Goal: Information Seeking & Learning: Learn about a topic

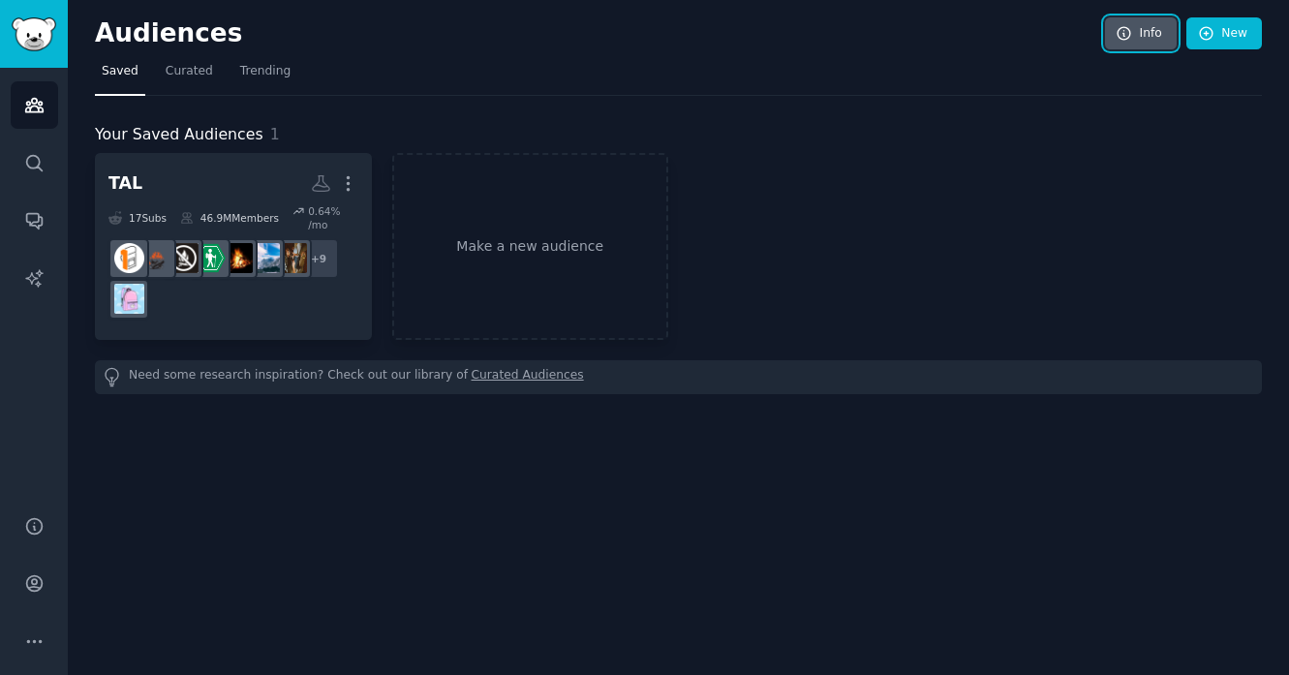
click at [1146, 32] on link "Info" at bounding box center [1141, 33] width 72 height 33
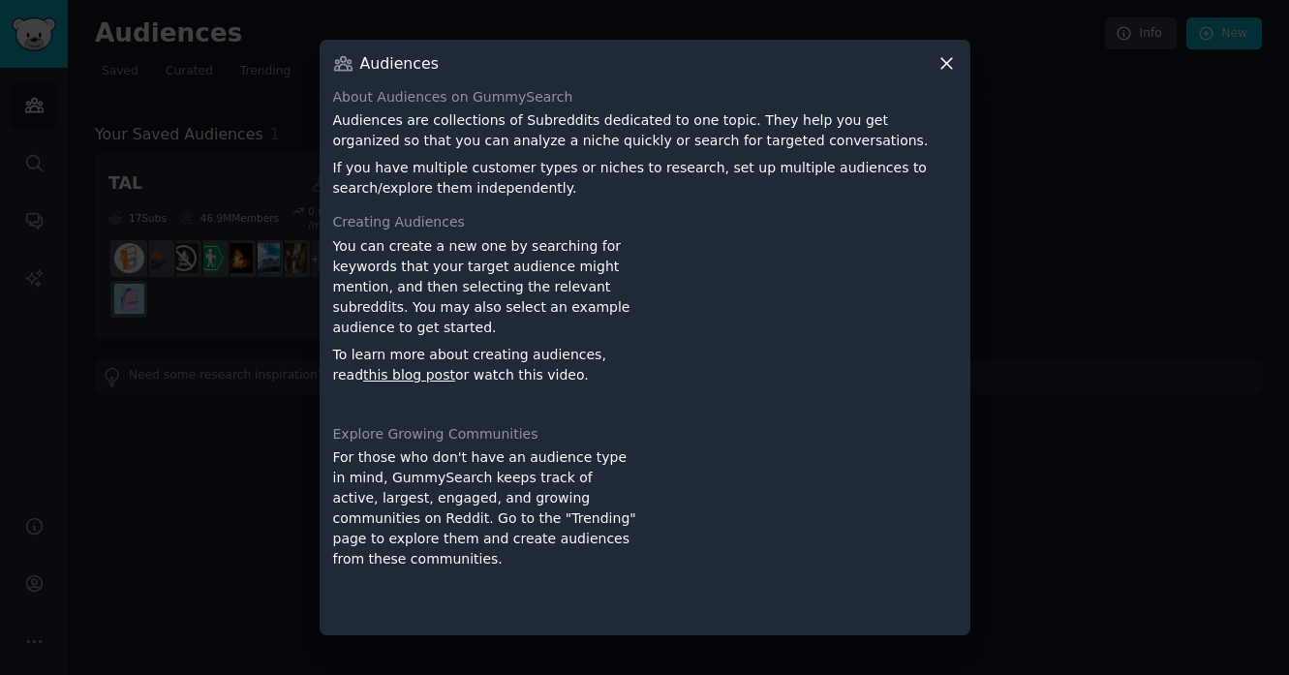
click at [1093, 207] on div at bounding box center [644, 337] width 1289 height 675
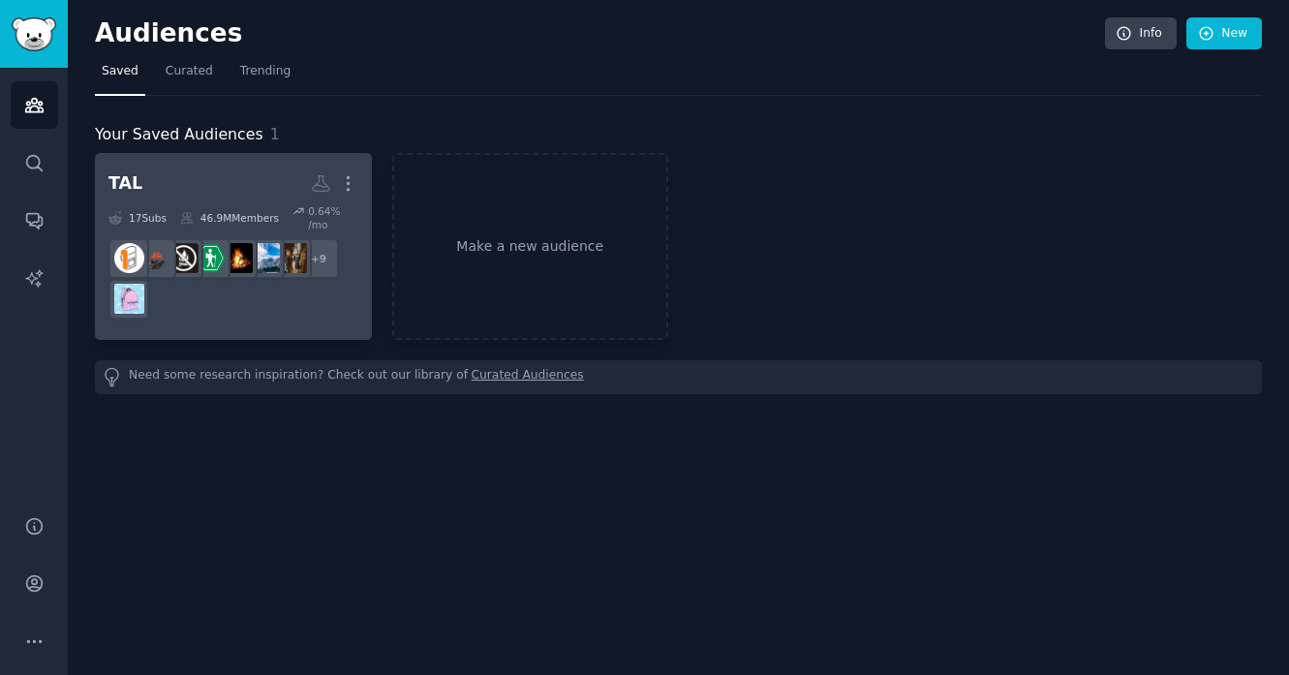
click at [212, 323] on dd "r/hikinggear + 9" at bounding box center [233, 279] width 250 height 95
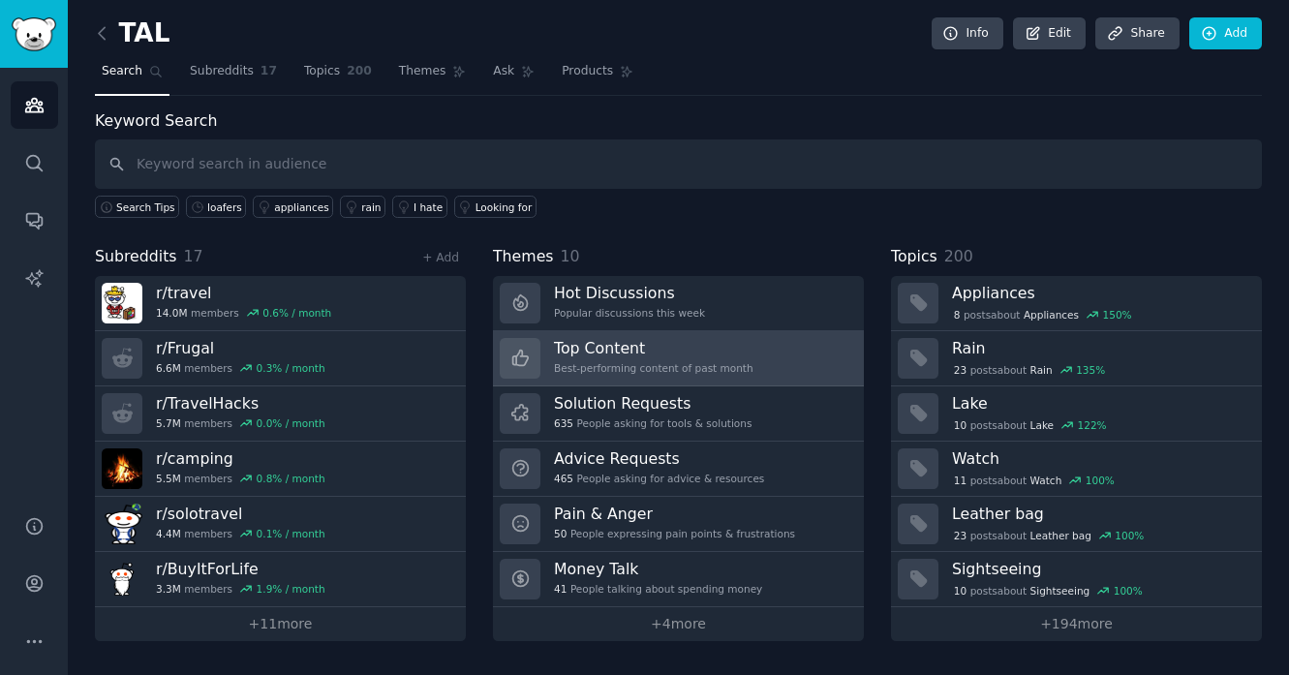
click at [608, 368] on div "Best-performing content of past month" at bounding box center [654, 368] width 200 height 14
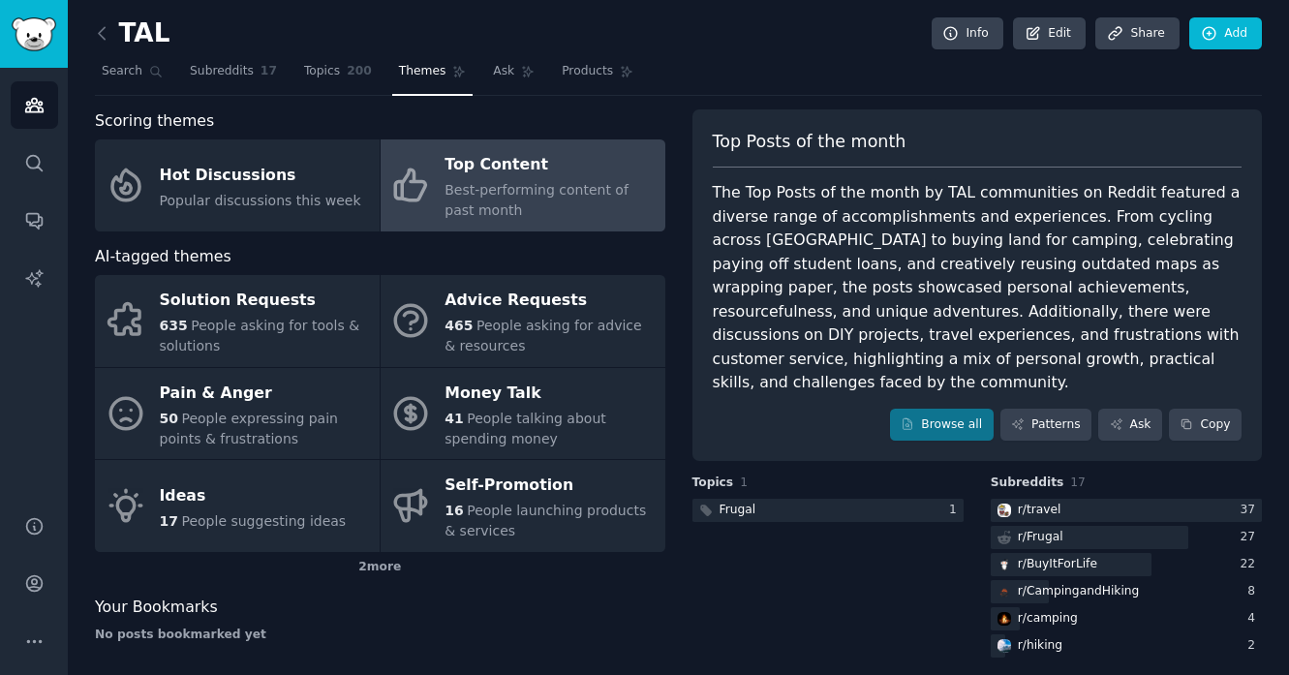
scroll to position [9, 0]
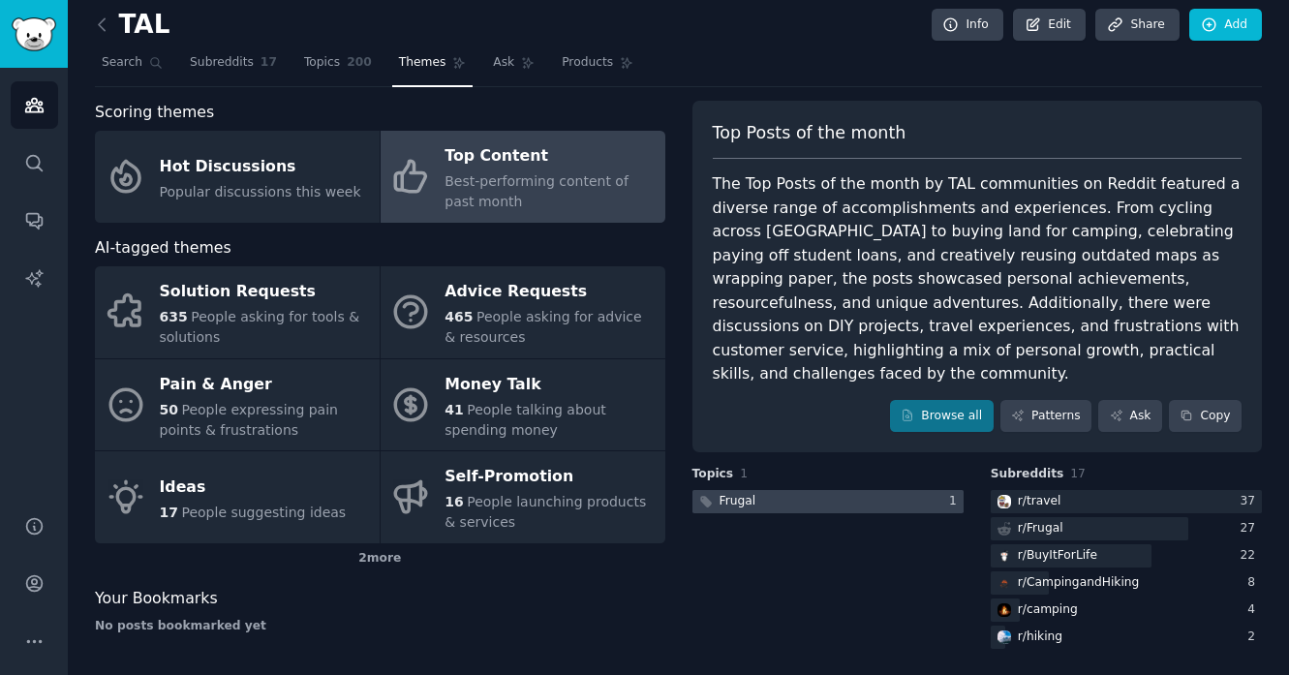
click at [812, 490] on div at bounding box center [828, 502] width 271 height 24
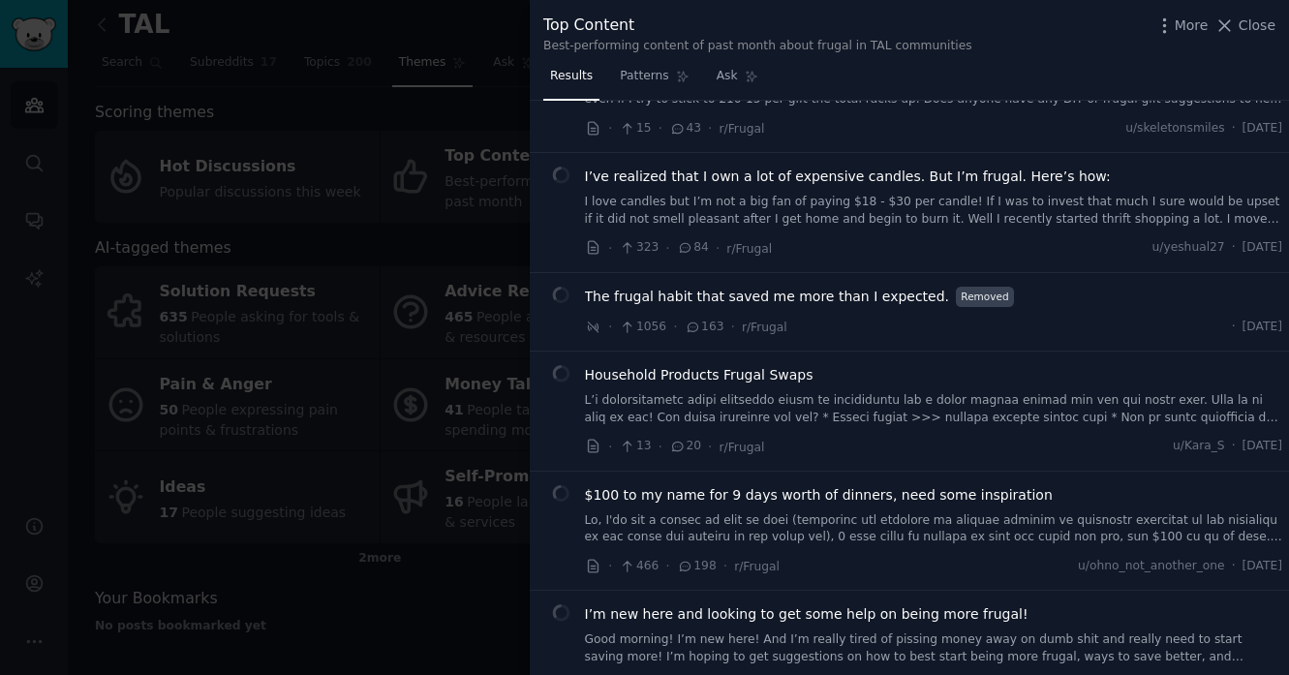
scroll to position [240, 0]
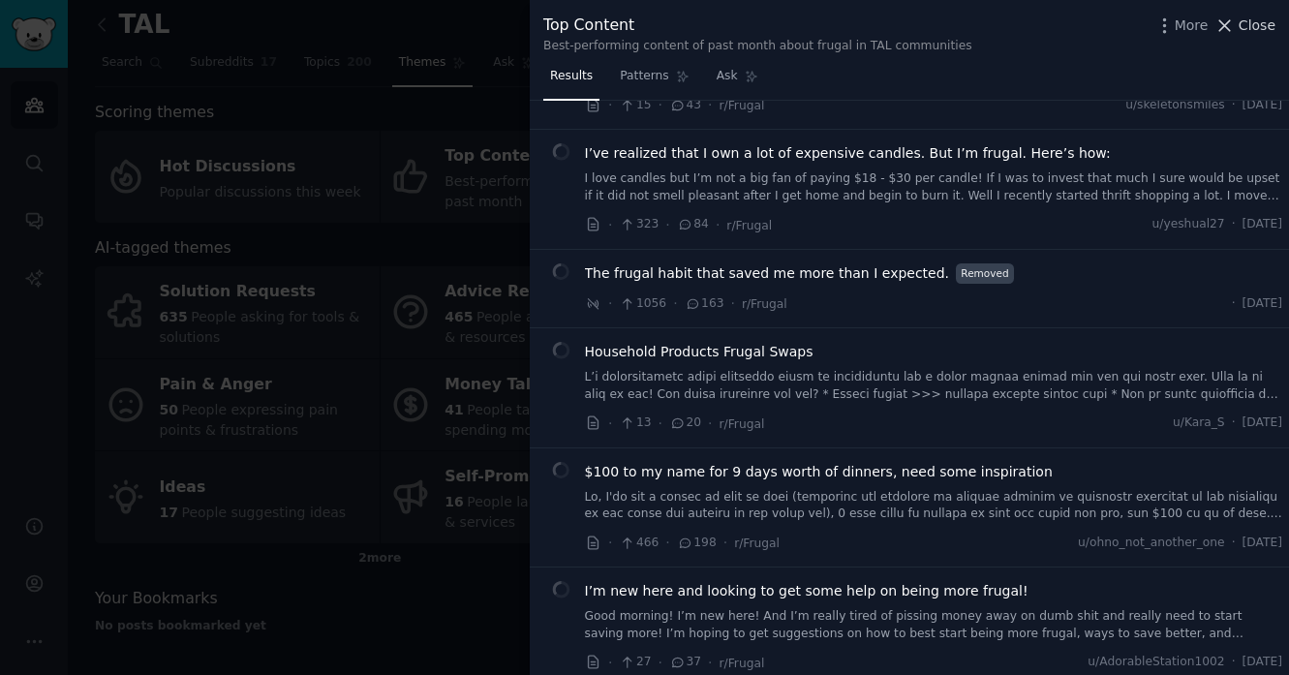
click at [1235, 27] on icon at bounding box center [1225, 25] width 20 height 20
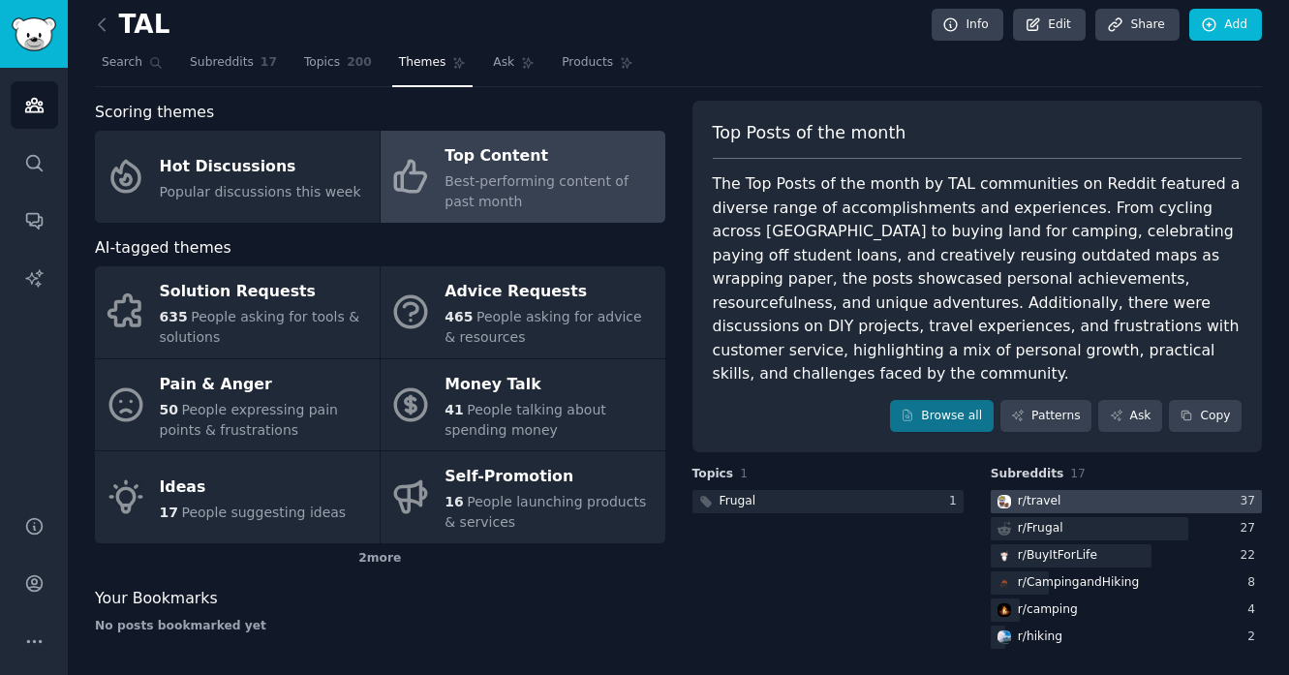
click at [1008, 490] on div "r/ travel" at bounding box center [1028, 502] width 74 height 24
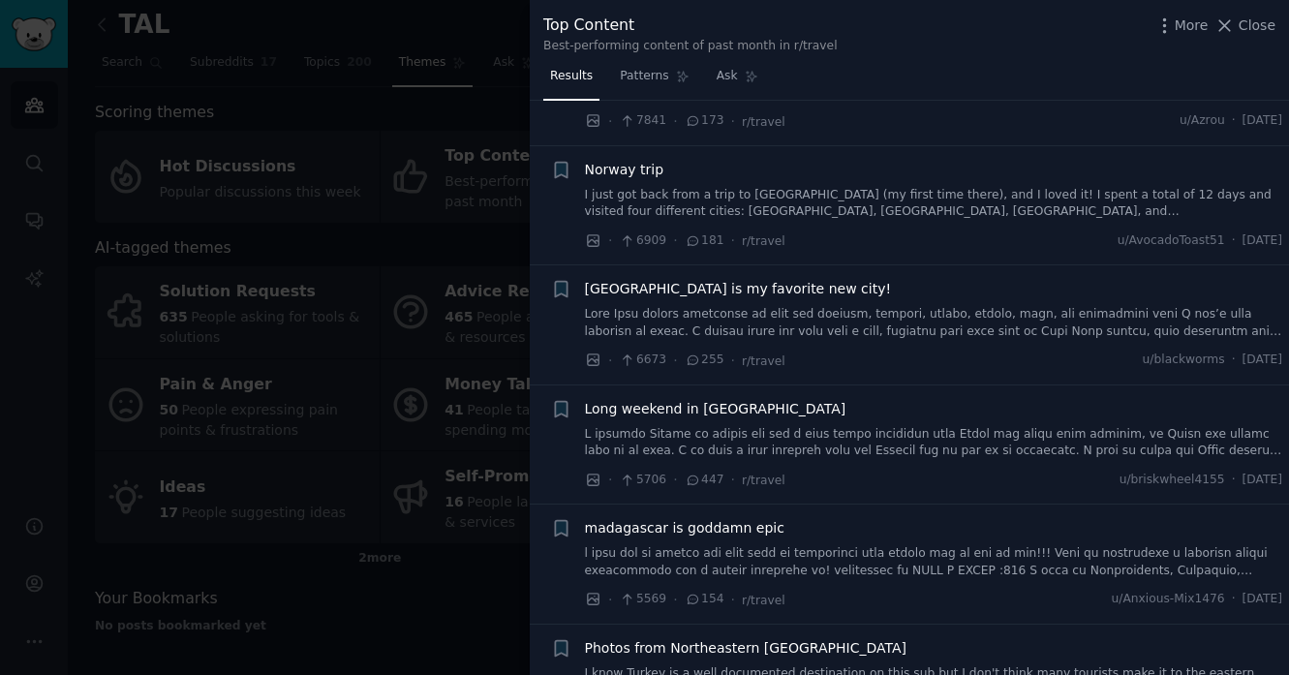
scroll to position [414, 0]
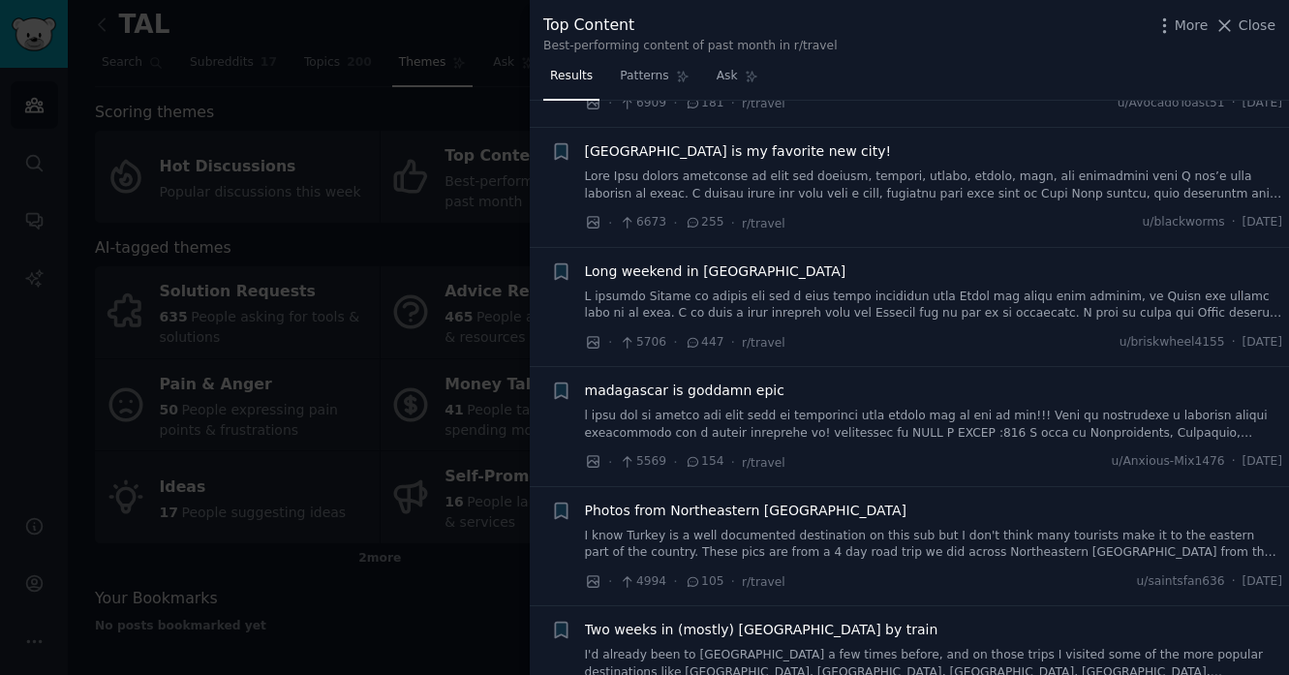
click at [375, 61] on div at bounding box center [644, 337] width 1289 height 675
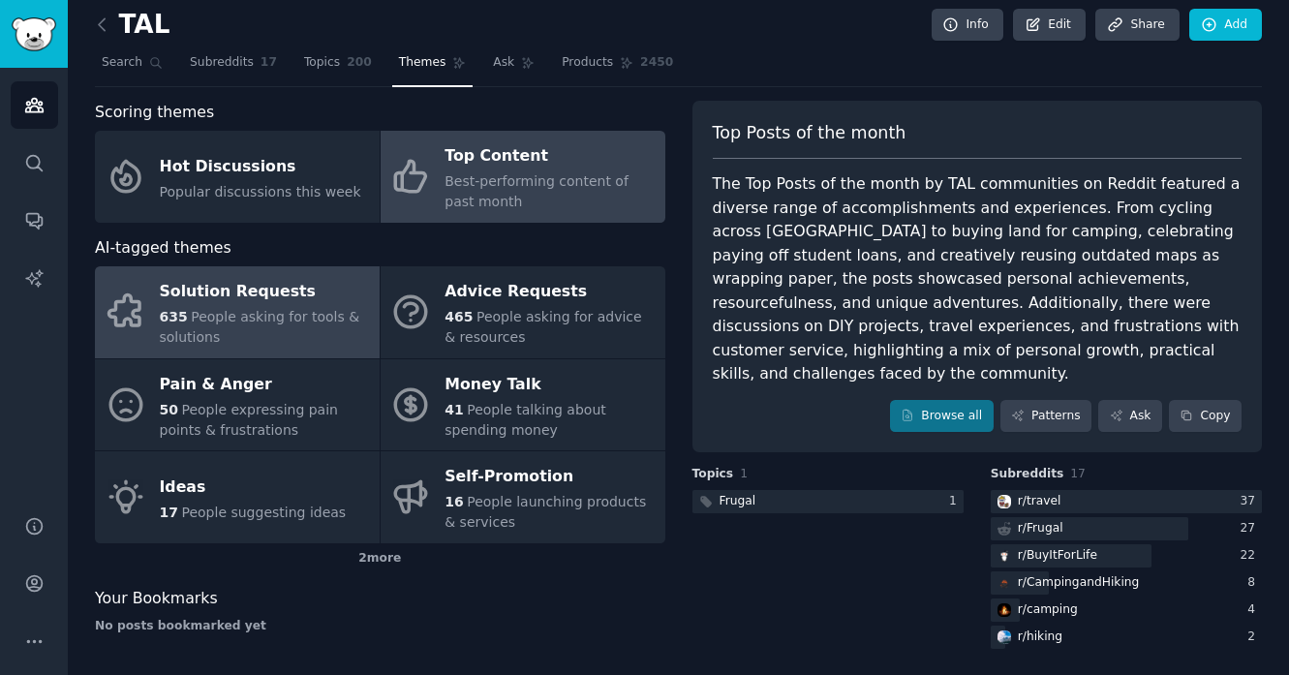
click at [250, 320] on span "People asking for tools & solutions" at bounding box center [260, 327] width 201 height 36
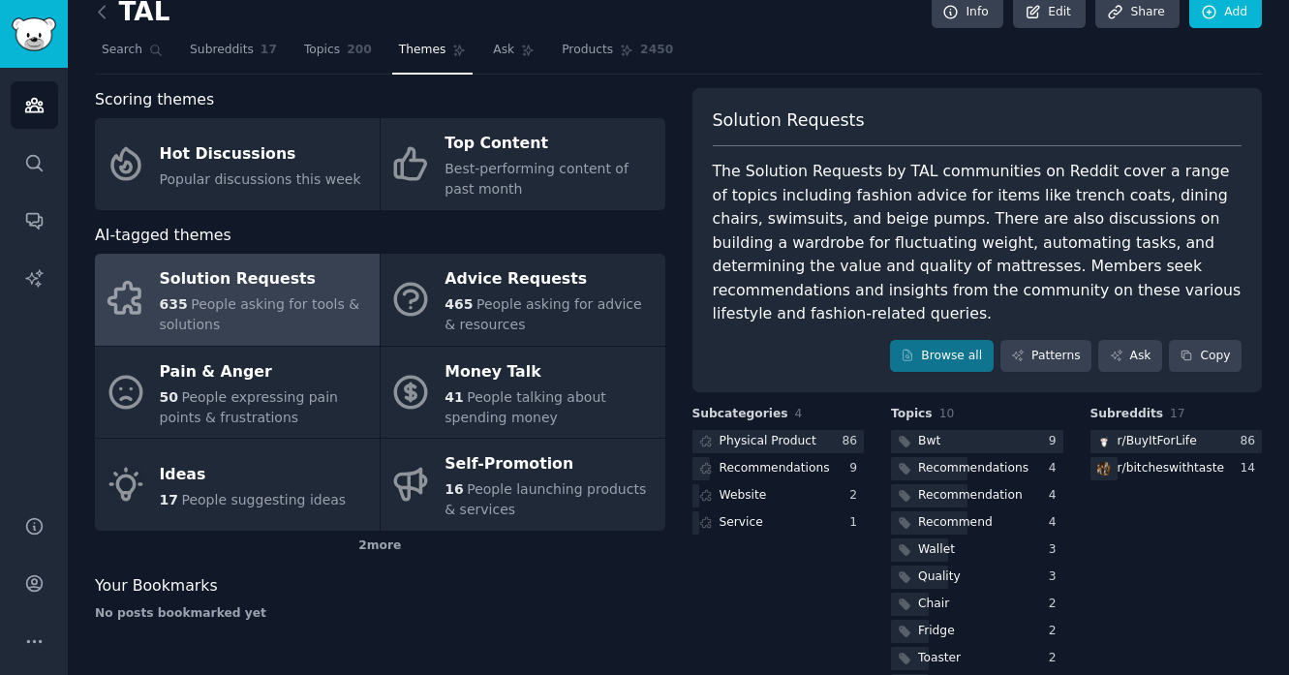
scroll to position [38, 0]
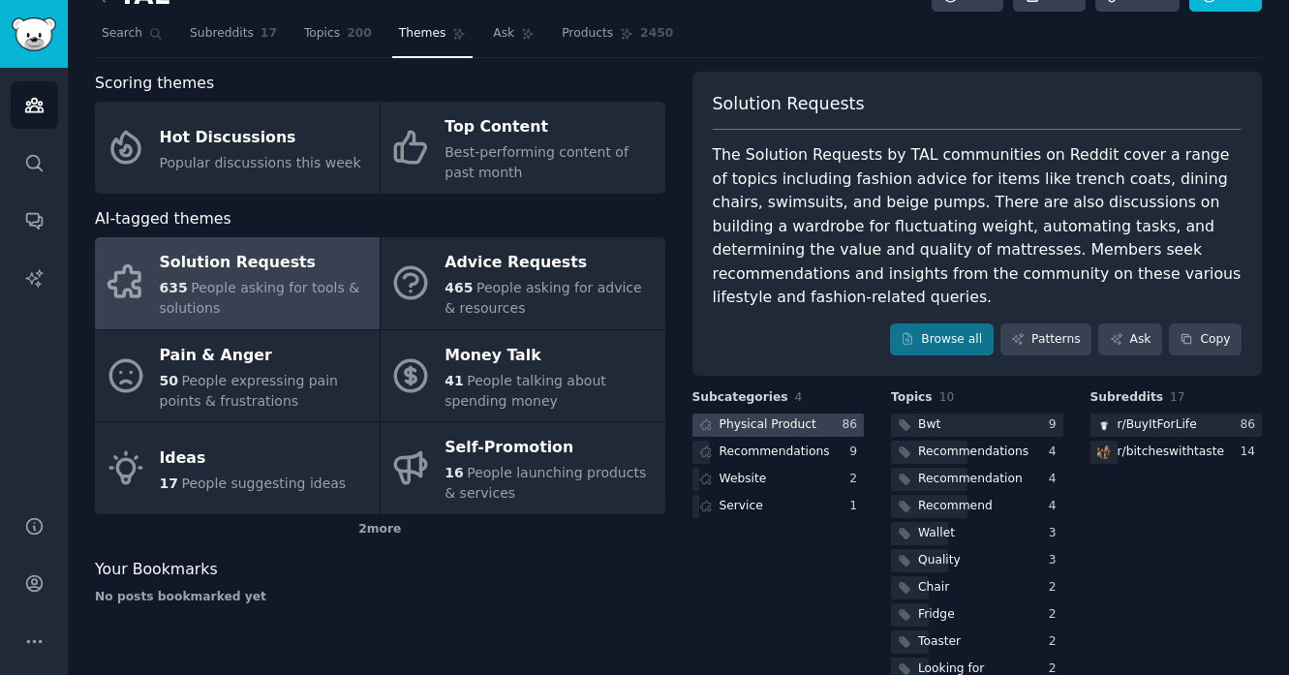
click at [788, 430] on div "Physical Product" at bounding box center [768, 425] width 97 height 17
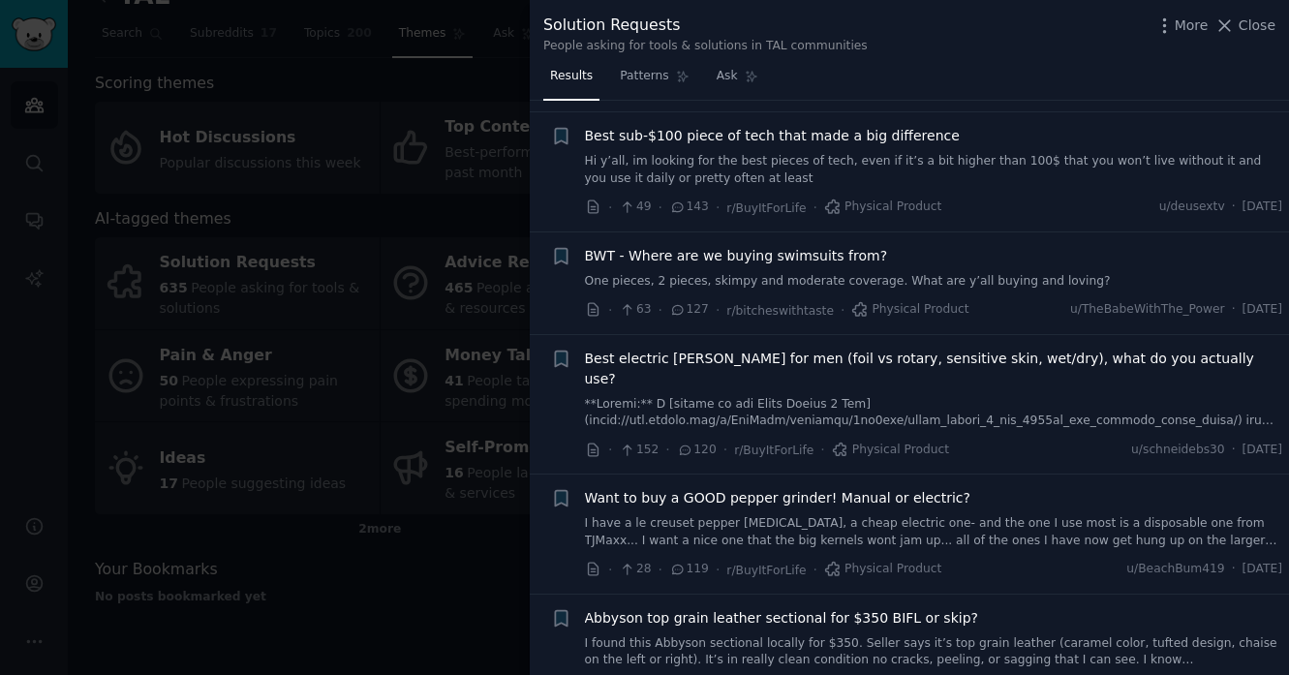
scroll to position [1087, 0]
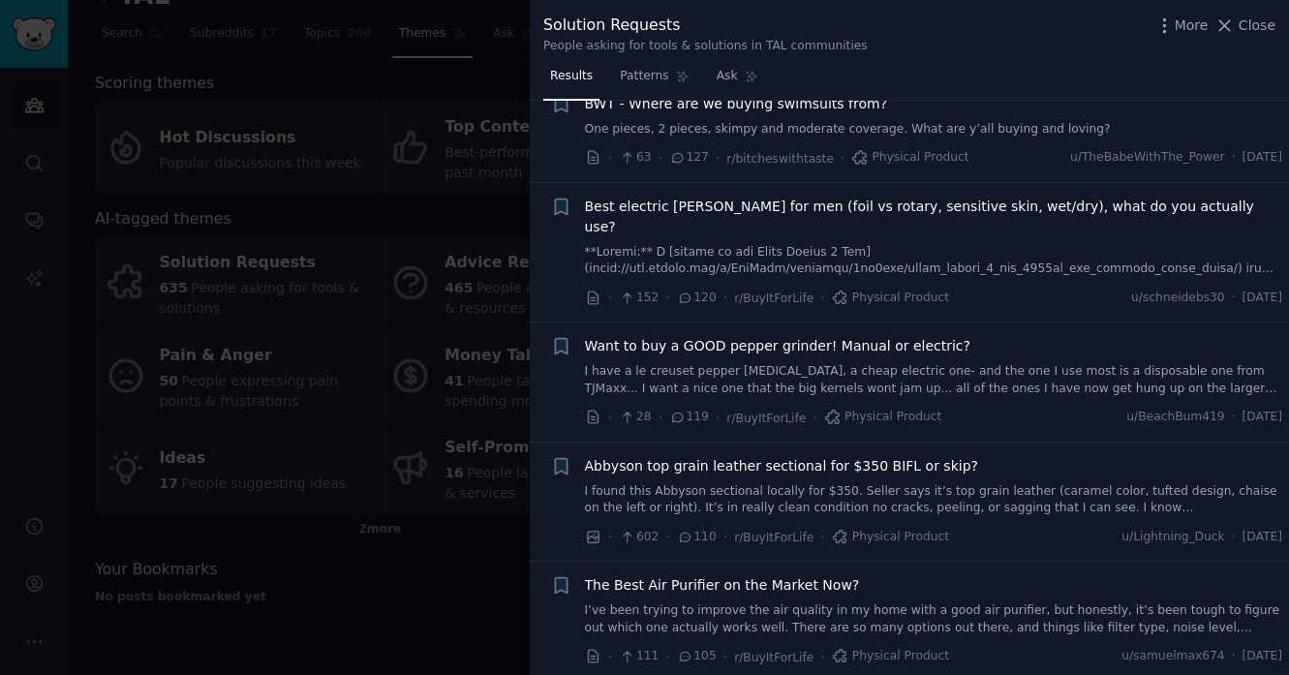
click at [460, 604] on div at bounding box center [644, 337] width 1289 height 675
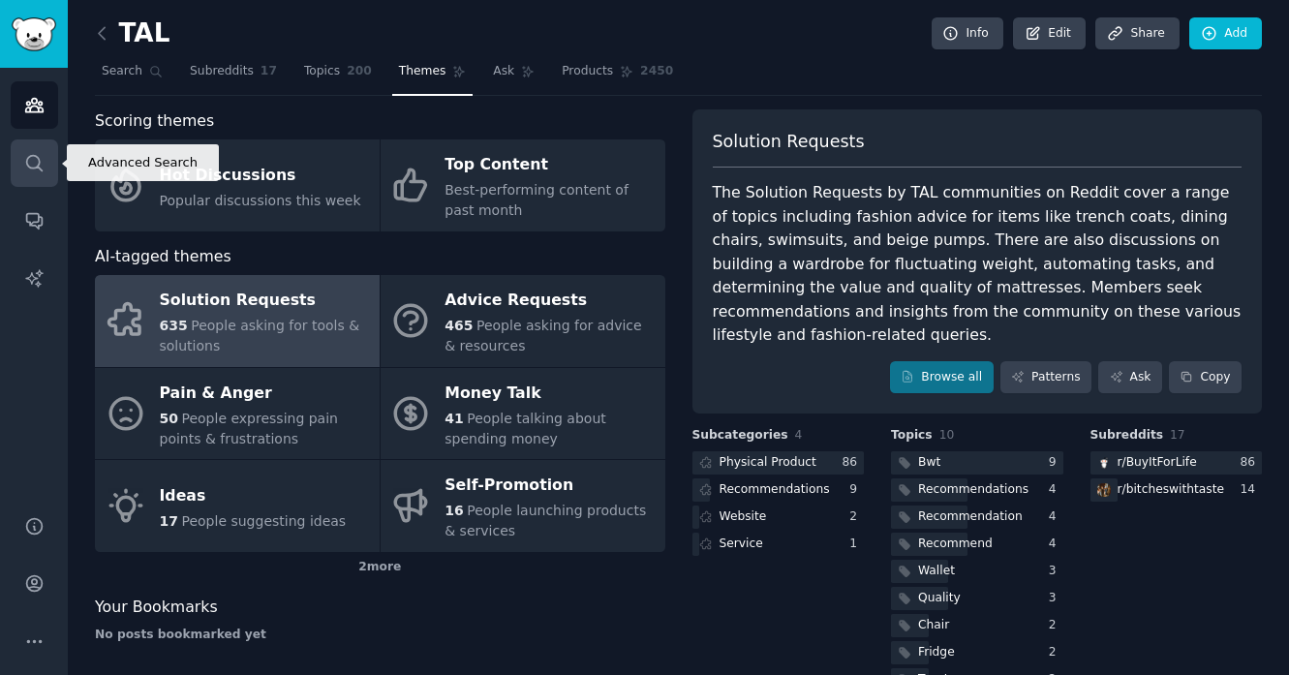
click at [38, 150] on link "Search" at bounding box center [34, 162] width 47 height 47
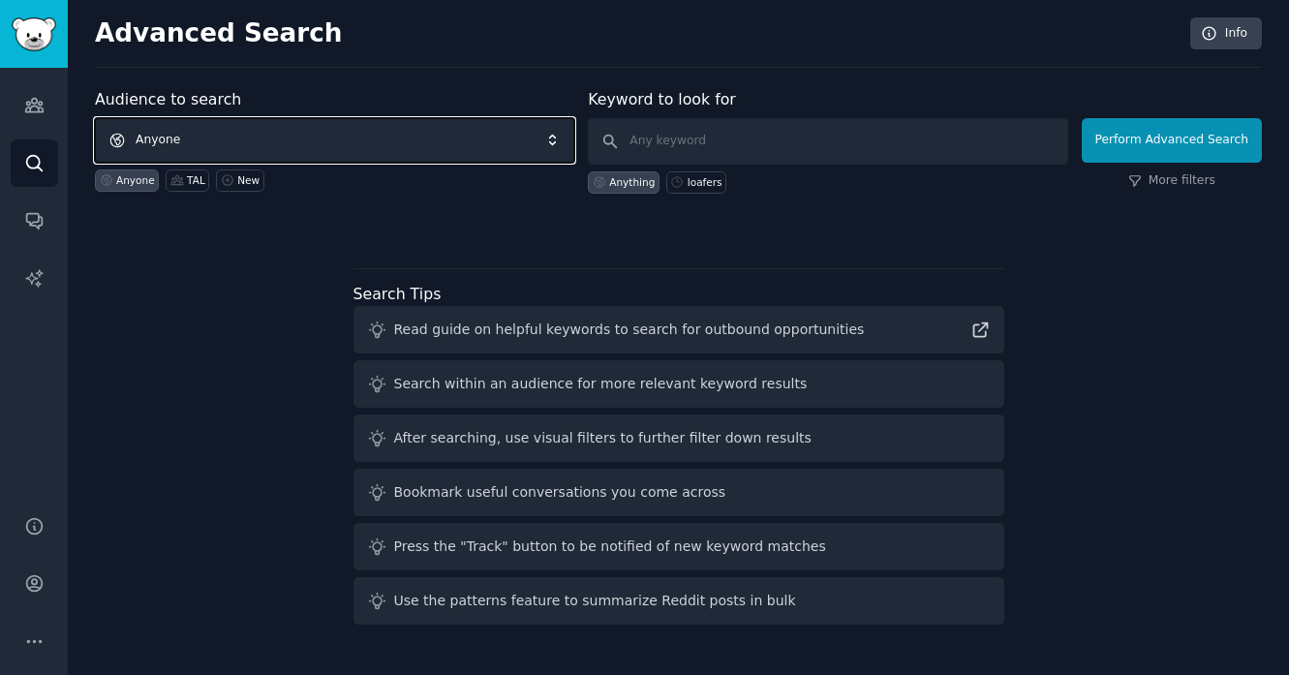
click at [355, 134] on span "Anyone" at bounding box center [335, 140] width 480 height 45
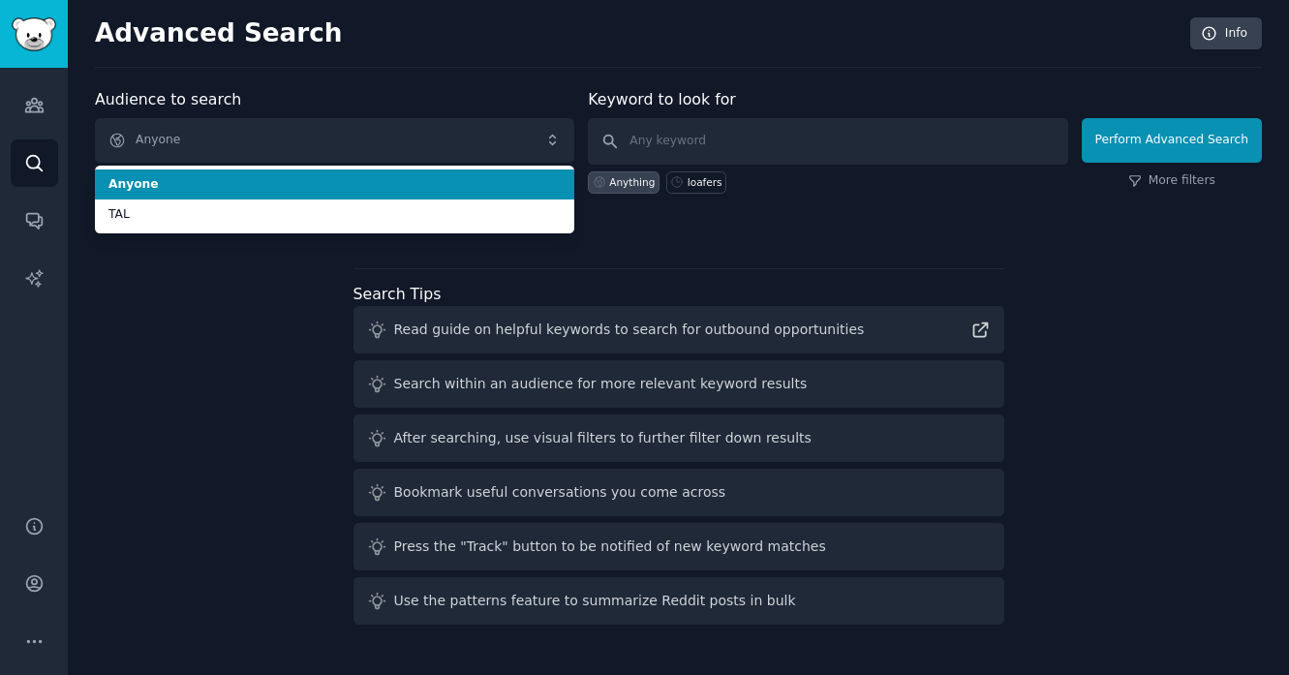
click at [270, 172] on li "Anyone" at bounding box center [335, 185] width 480 height 31
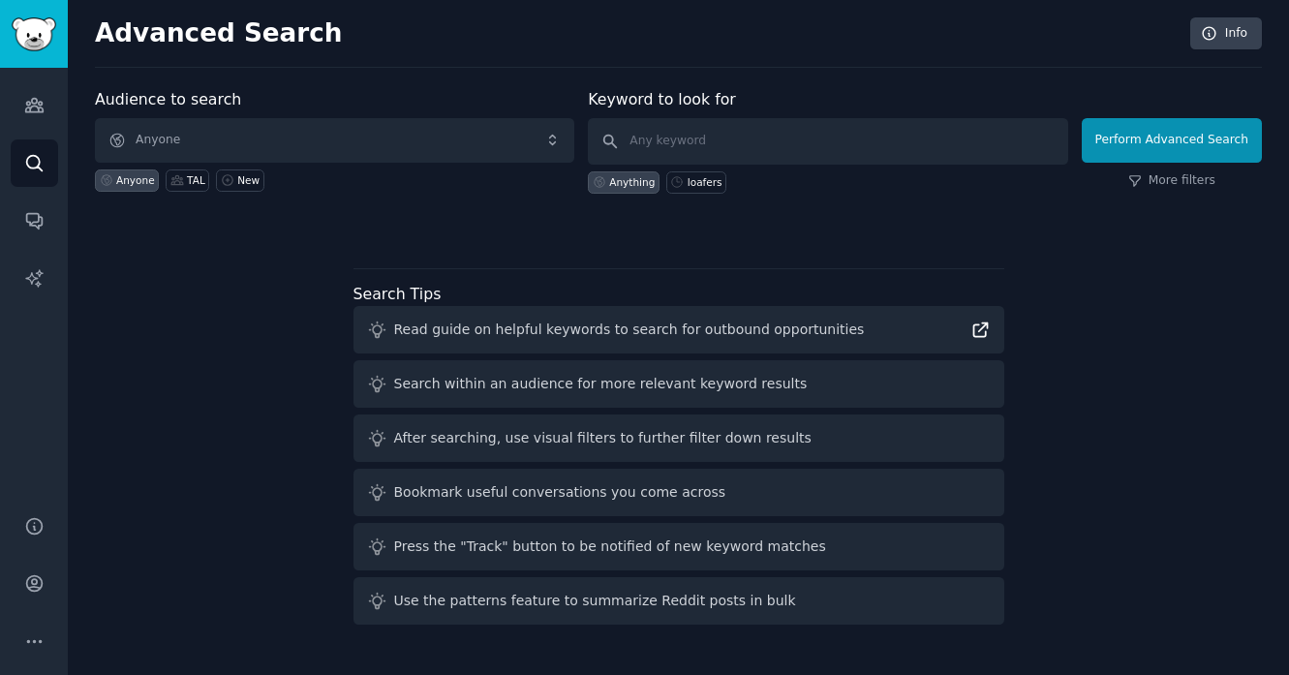
click at [978, 322] on icon at bounding box center [981, 330] width 20 height 20
click at [695, 142] on input "text" at bounding box center [828, 141] width 480 height 46
type input "men's sweaters"
click button "Perform Advanced Search" at bounding box center [1172, 140] width 180 height 45
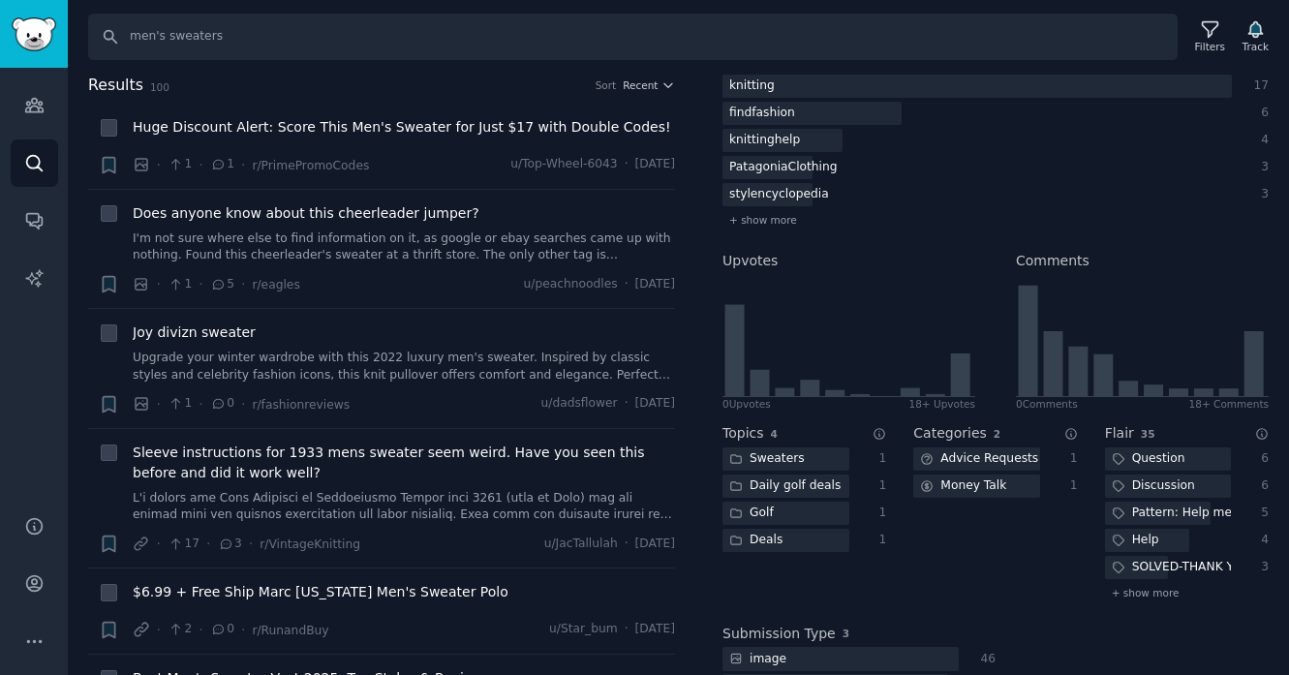
scroll to position [282, 0]
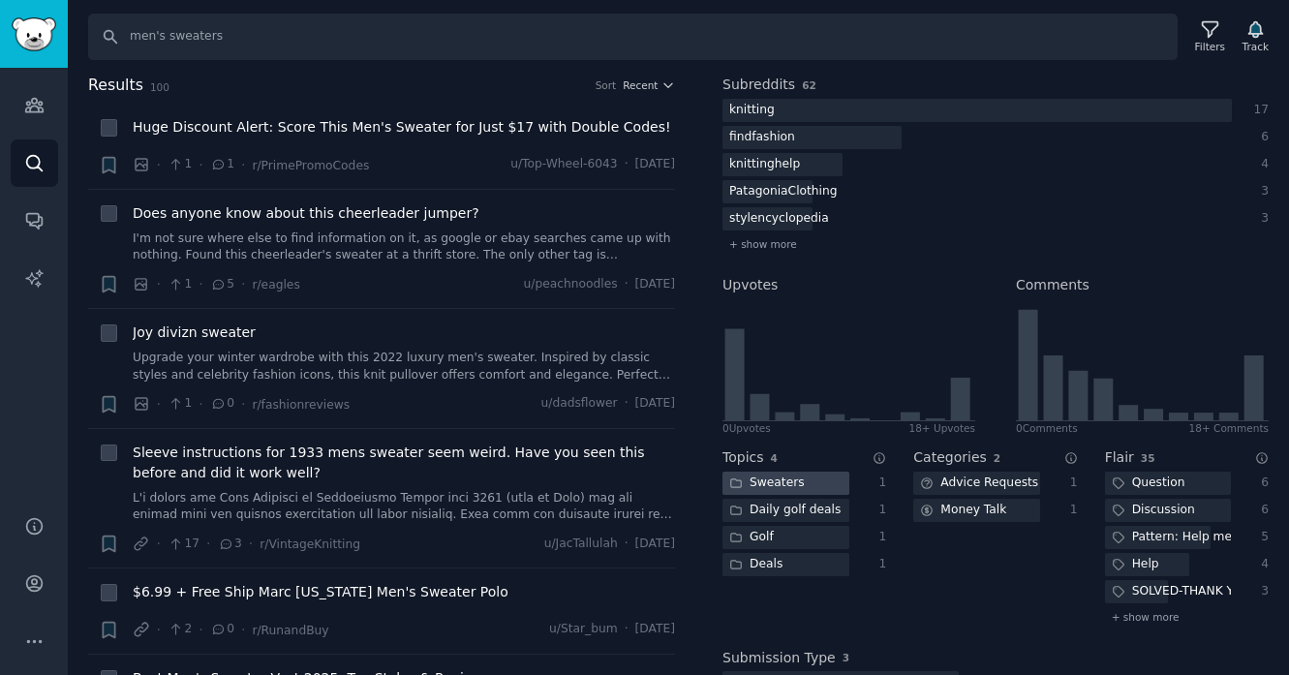
click at [789, 484] on div "Sweaters" at bounding box center [767, 484] width 89 height 24
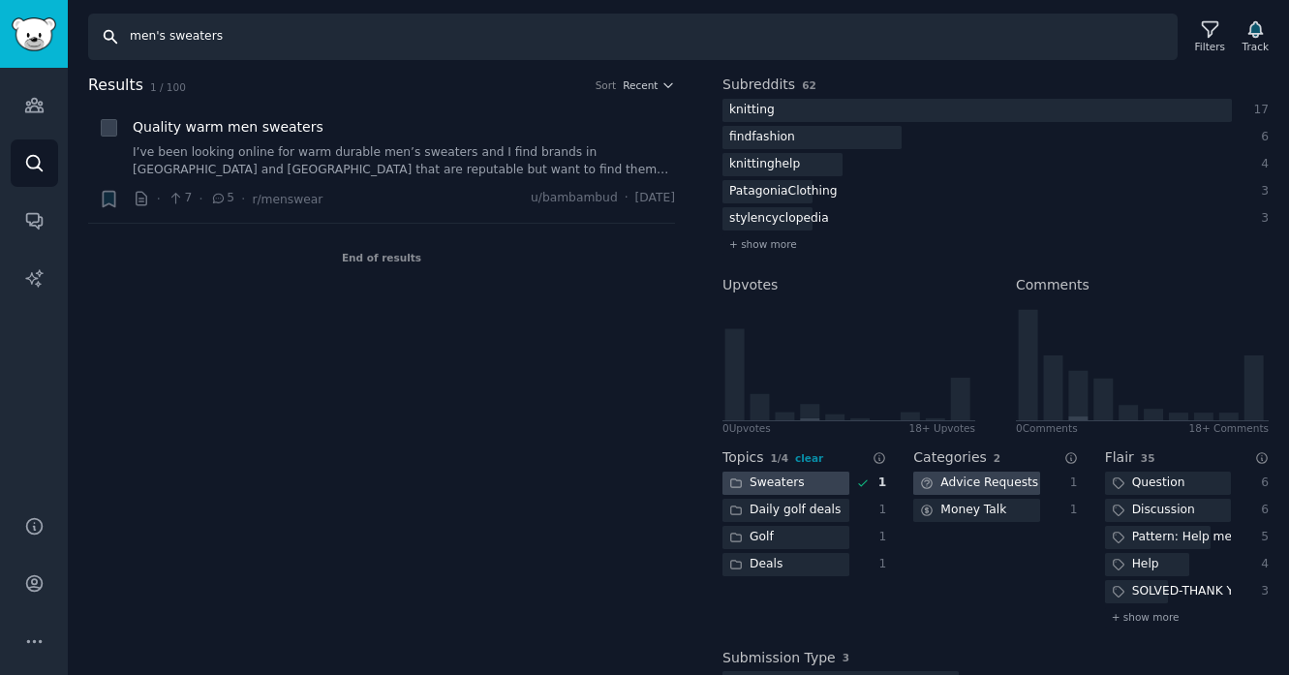
click at [342, 42] on input "men's sweaters" at bounding box center [633, 37] width 1090 height 46
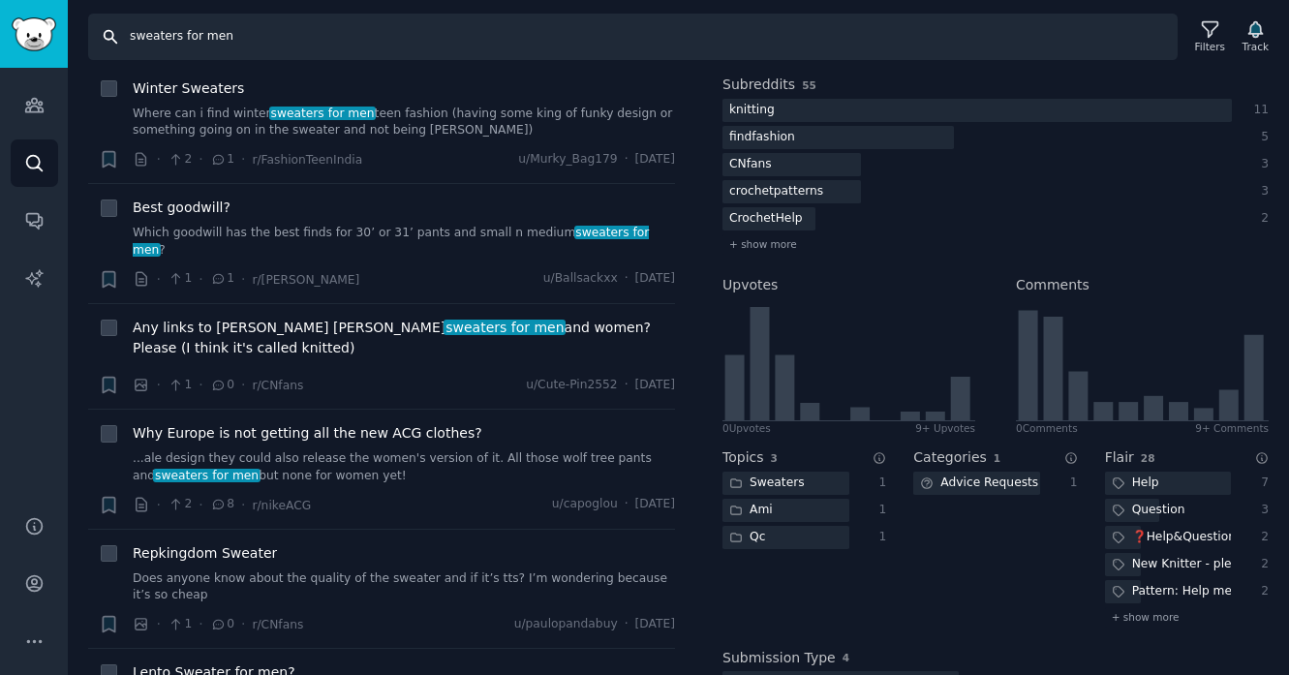
scroll to position [775, 0]
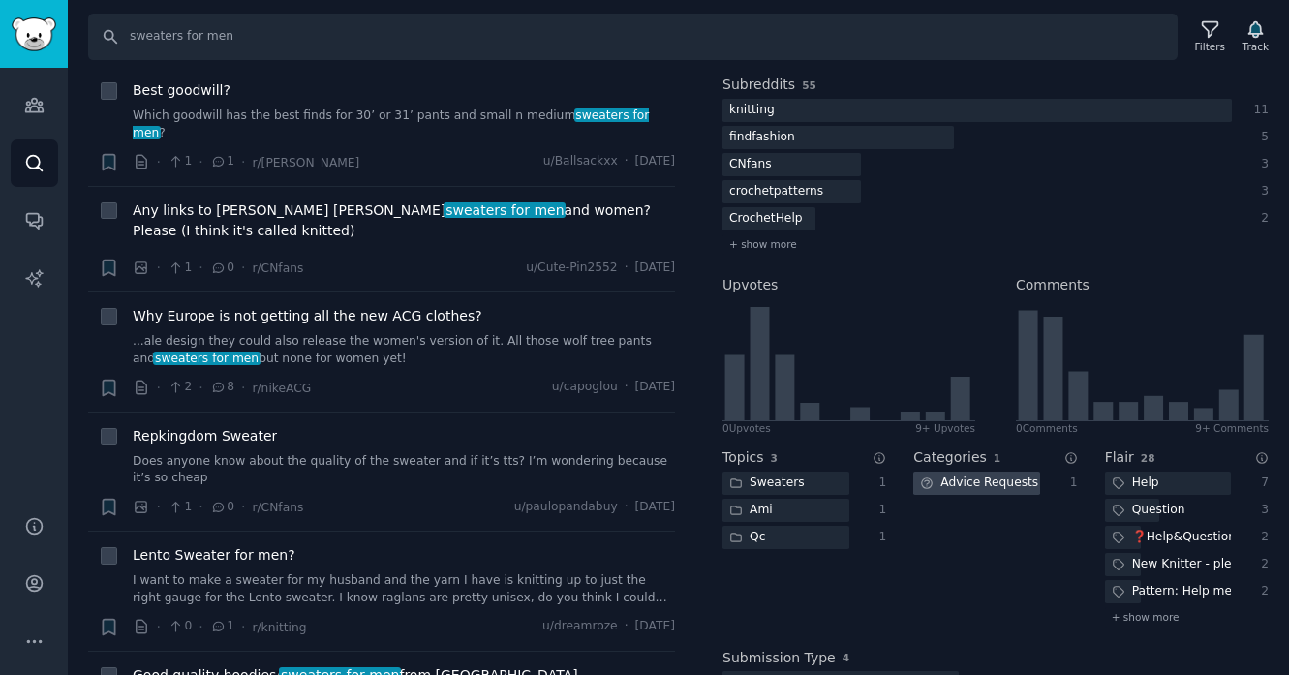
click at [1014, 491] on div "Advice Requests" at bounding box center [977, 484] width 127 height 24
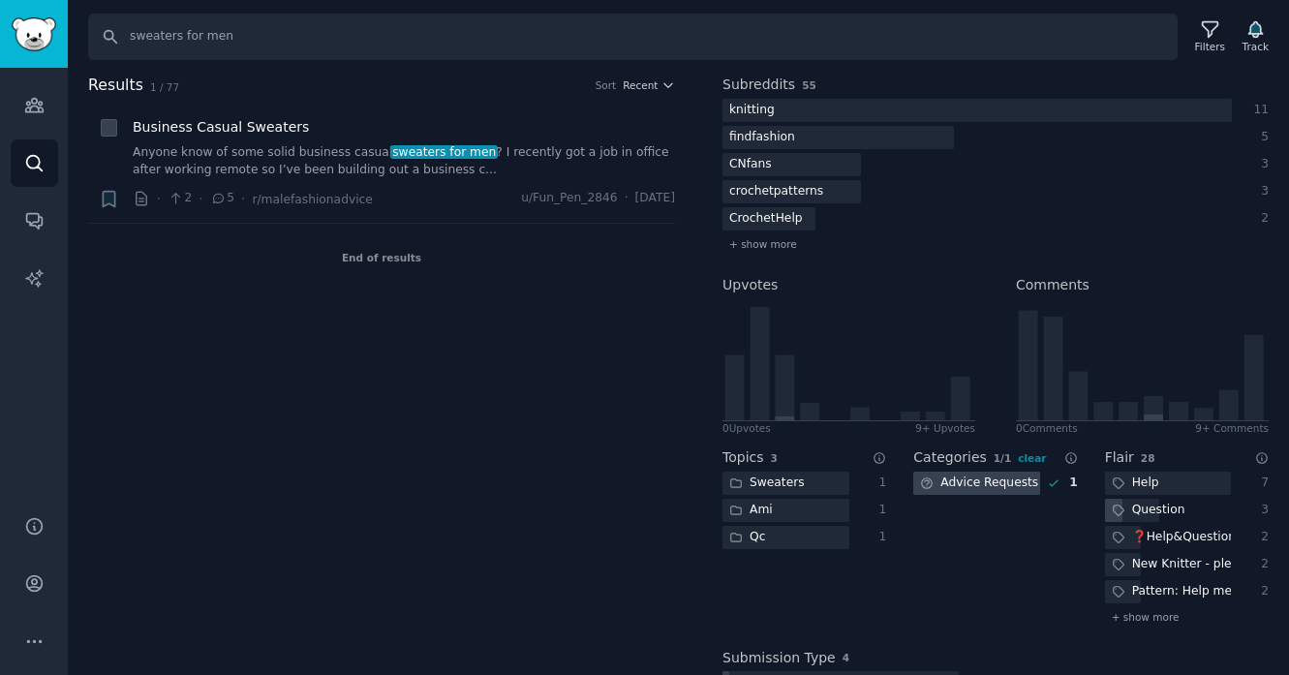
type input "men's sweaters"
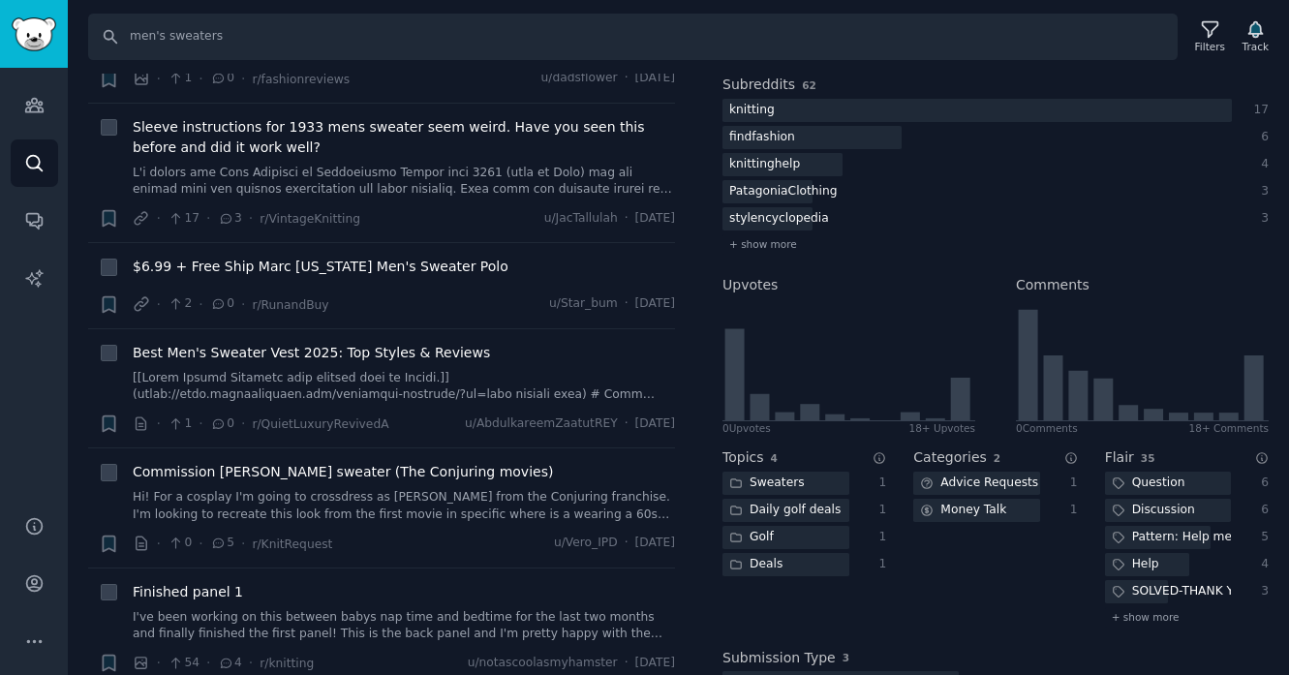
scroll to position [341, 0]
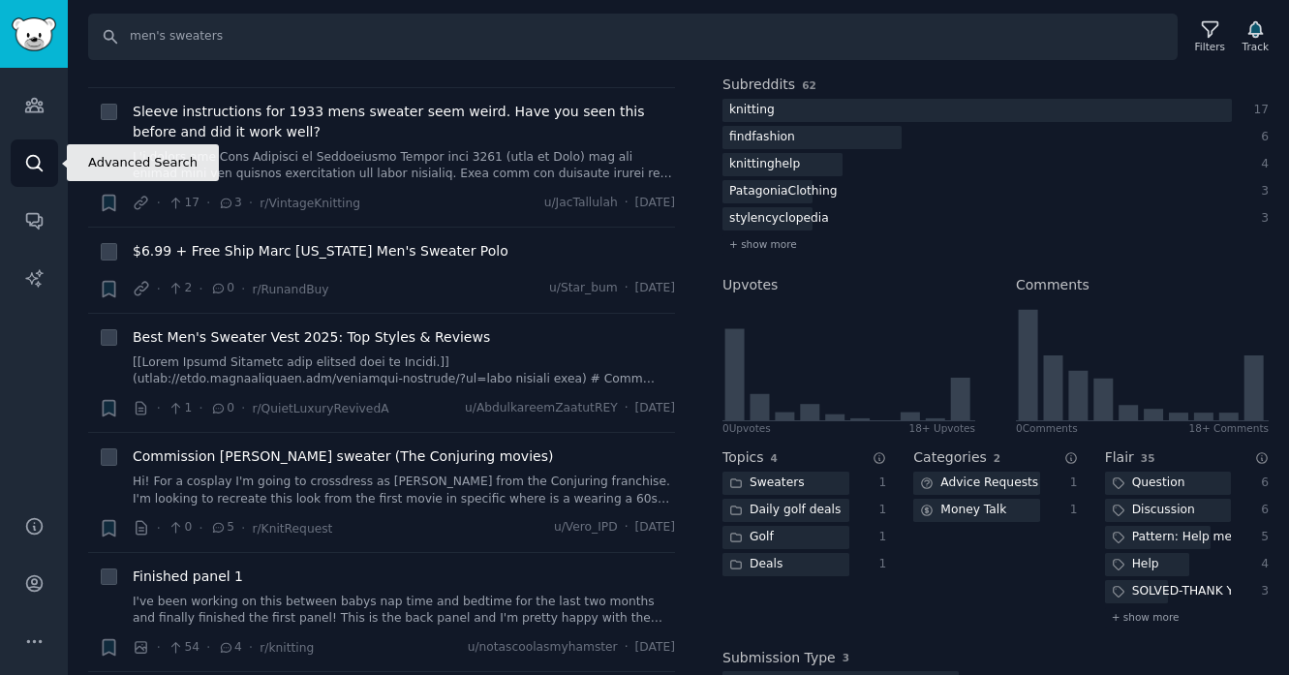
click at [33, 157] on icon "Sidebar" at bounding box center [34, 163] width 20 height 20
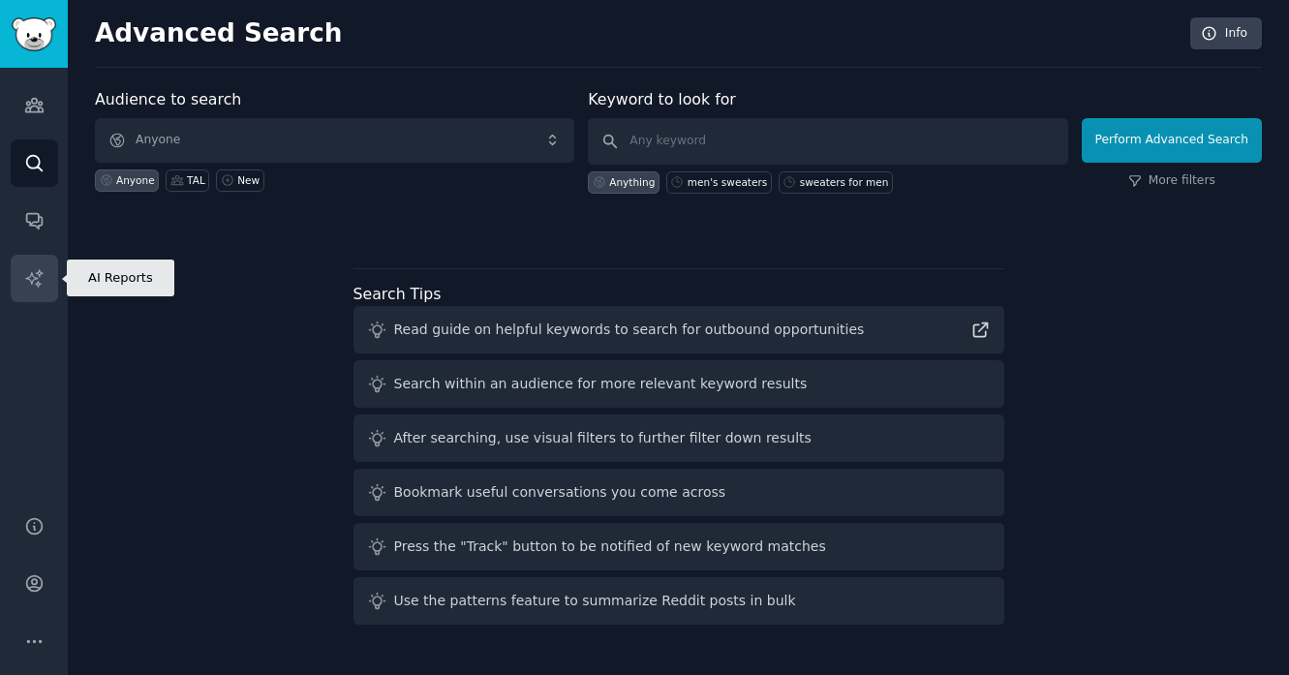
click at [23, 289] on link "AI Reports" at bounding box center [34, 278] width 47 height 47
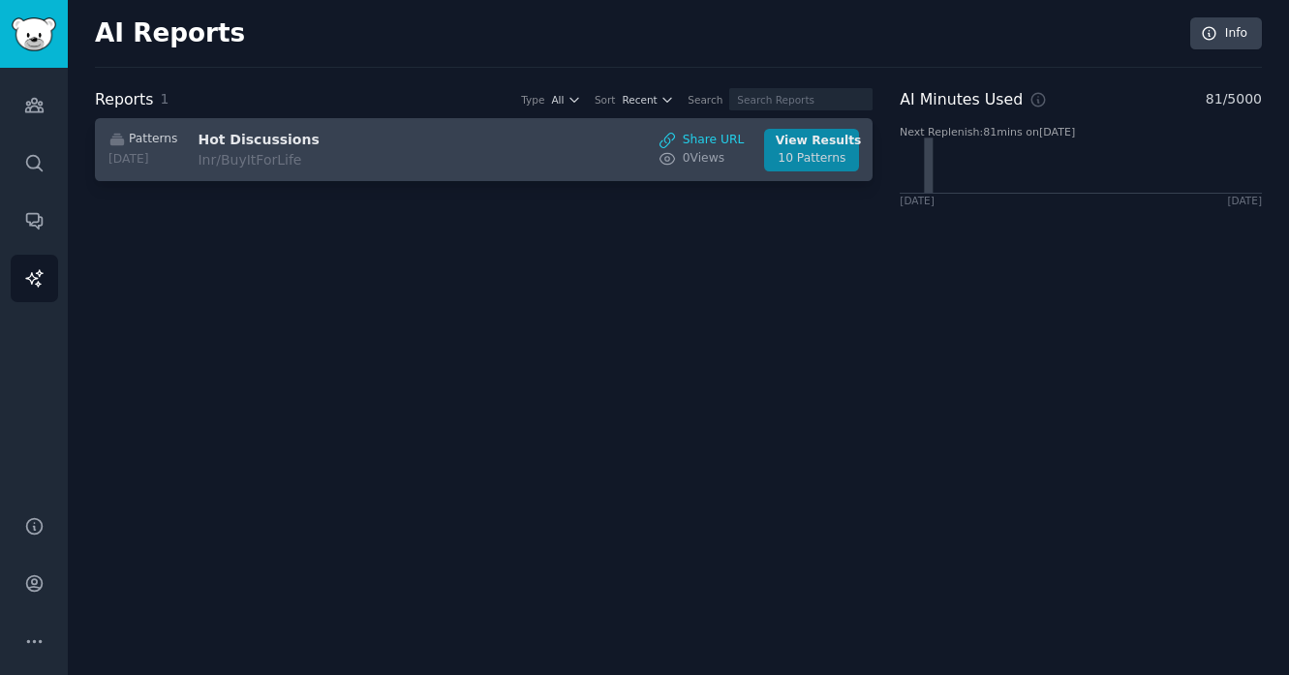
click at [796, 151] on div "10 Patterns" at bounding box center [812, 158] width 73 height 17
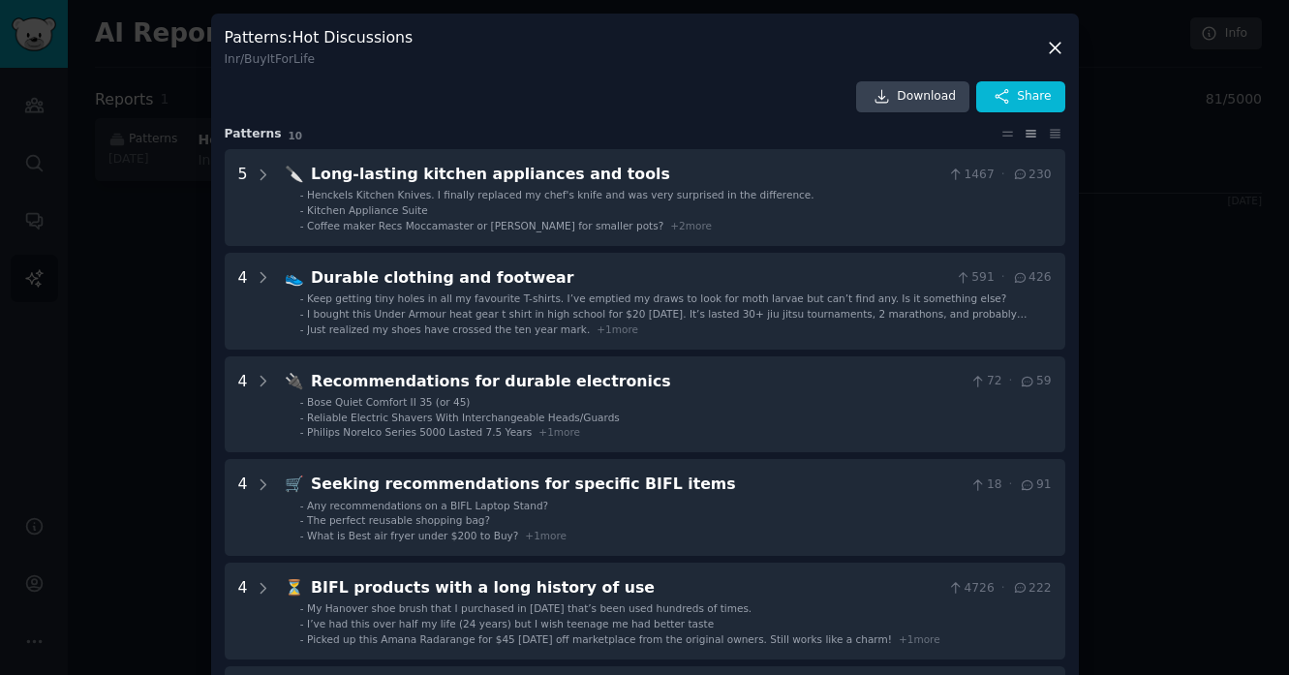
click at [1057, 54] on icon at bounding box center [1055, 48] width 20 height 20
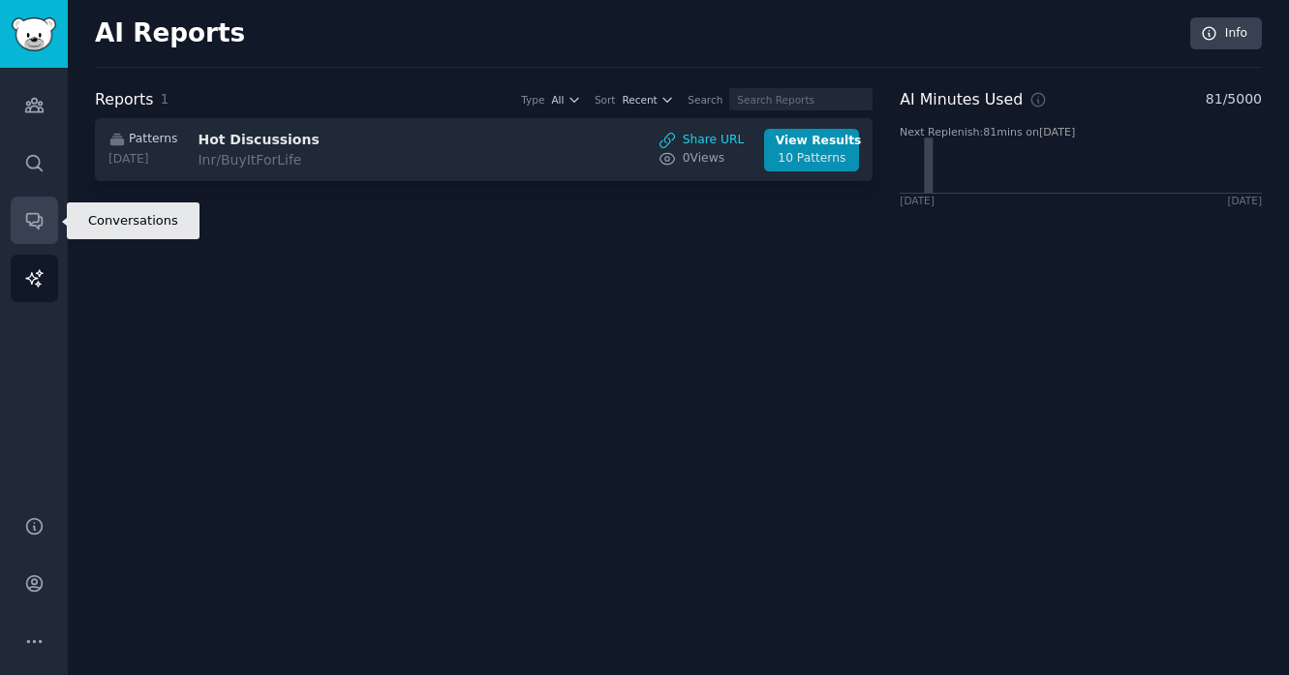
click at [52, 217] on link "Conversations" at bounding box center [34, 220] width 47 height 47
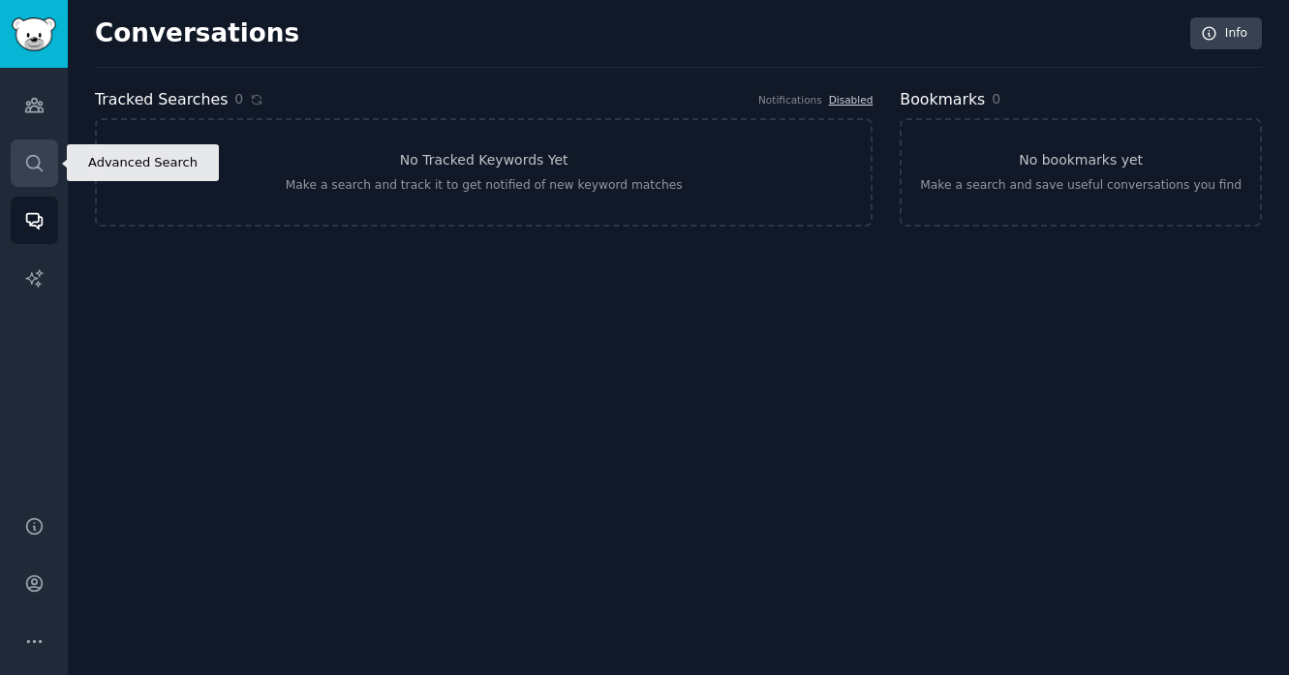
click at [43, 165] on icon "Sidebar" at bounding box center [34, 163] width 20 height 20
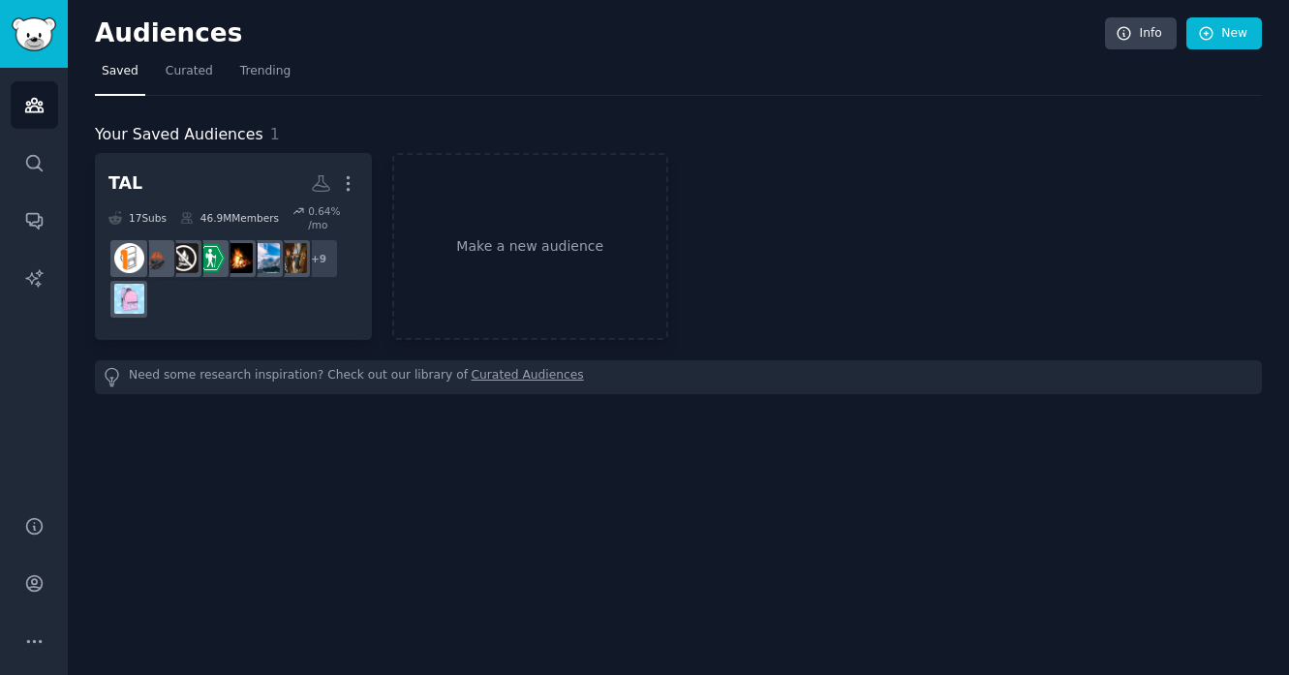
click at [489, 374] on link "Curated Audiences" at bounding box center [528, 377] width 112 height 20
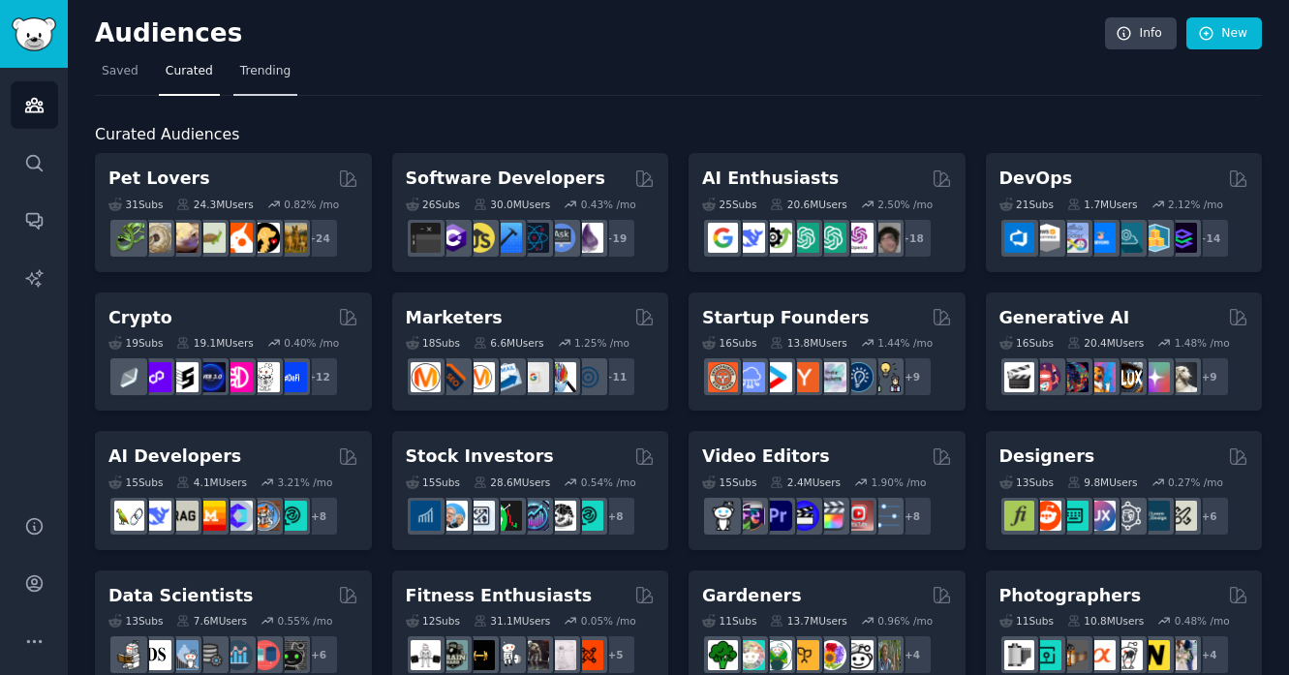
click at [277, 67] on span "Trending" at bounding box center [265, 71] width 50 height 17
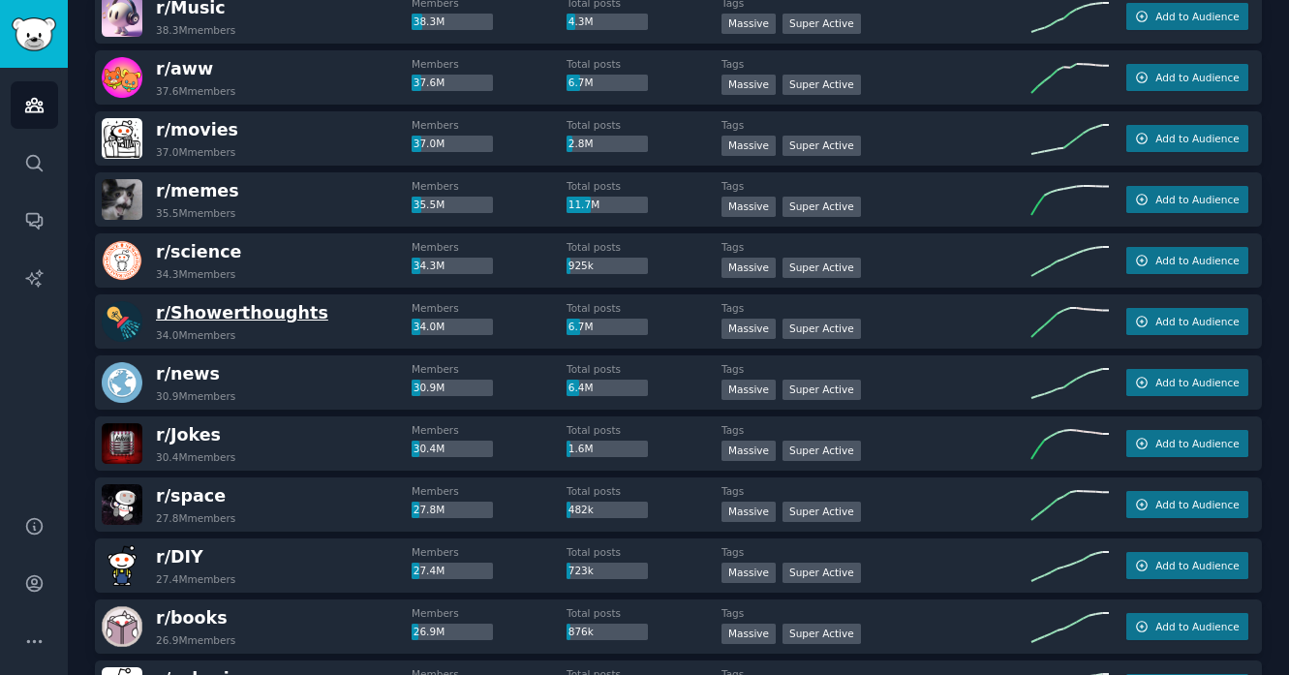
scroll to position [618, 0]
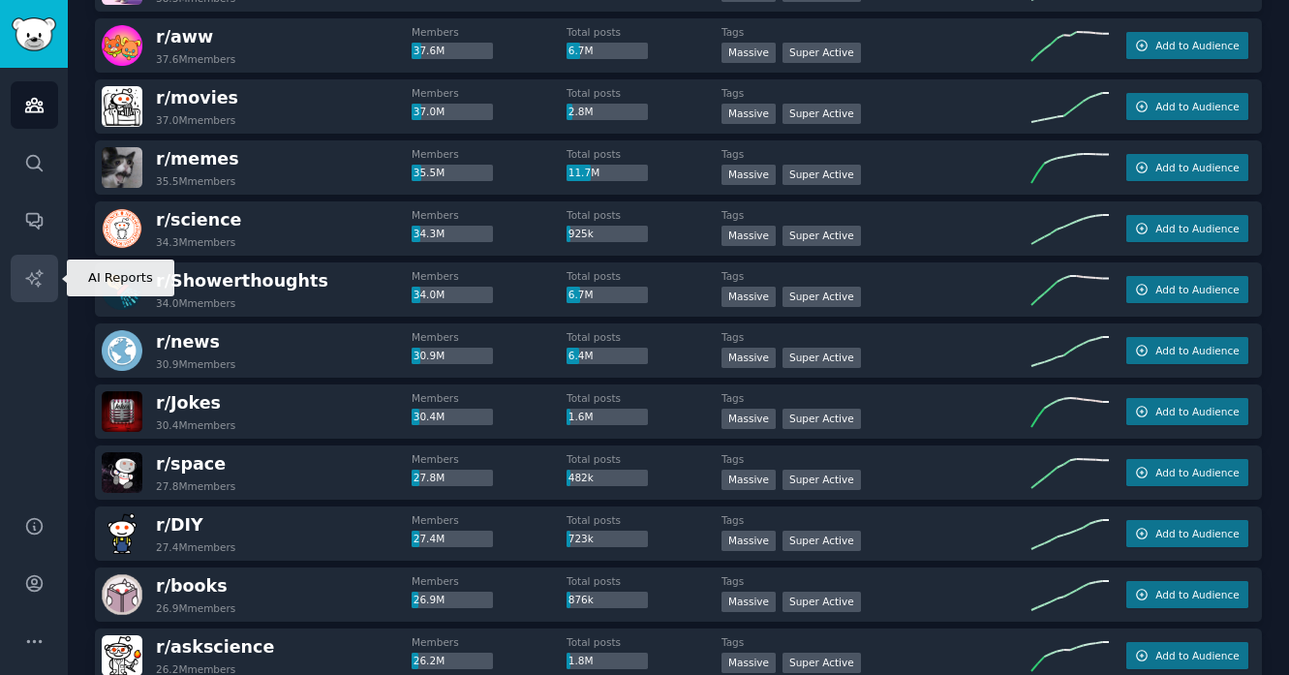
click at [34, 274] on icon "Sidebar" at bounding box center [34, 278] width 20 height 20
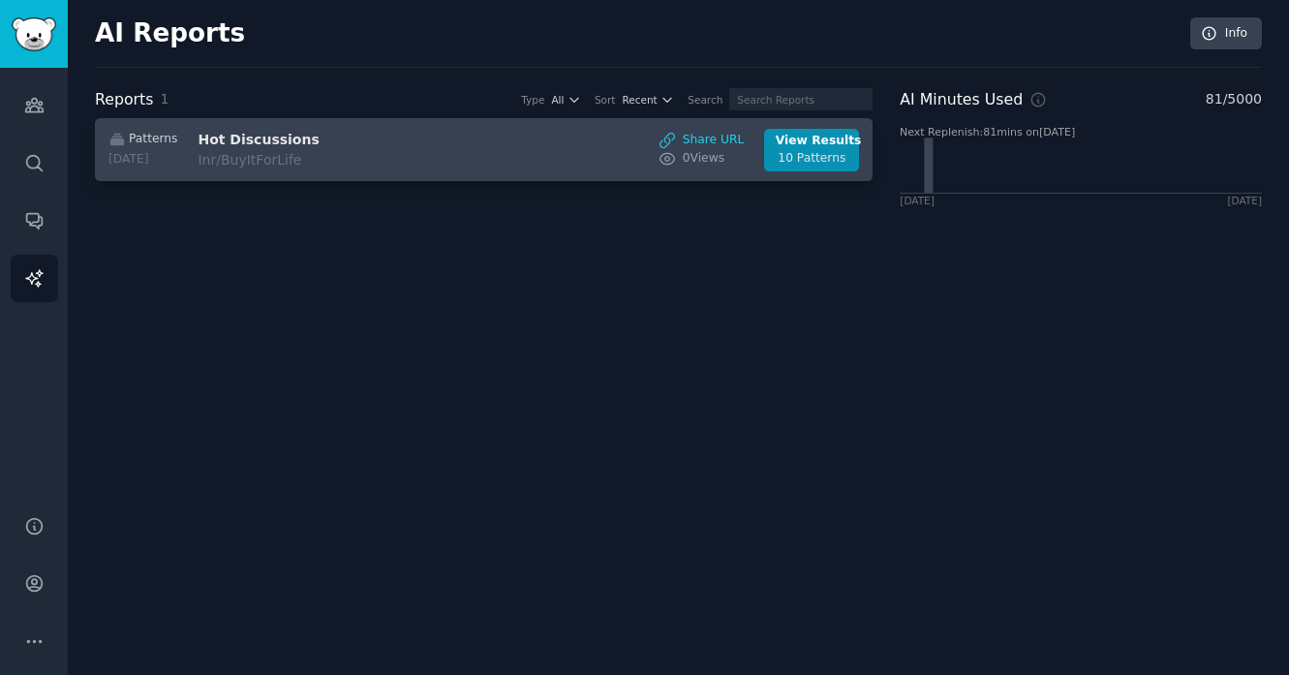
click at [571, 150] on div "Patterns 2025-08-05 Hot Discussions In r/BuyItForLife Share URL 0 View s View R…" at bounding box center [485, 150] width 758 height 43
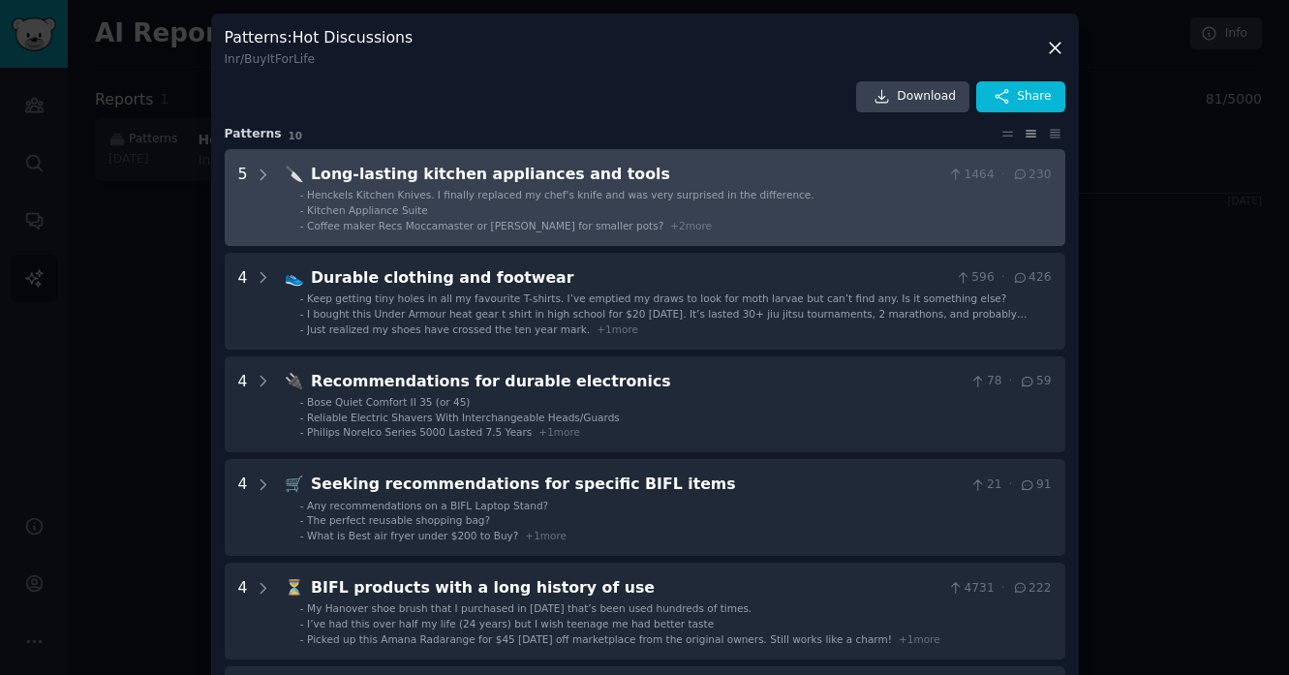
scroll to position [535, 0]
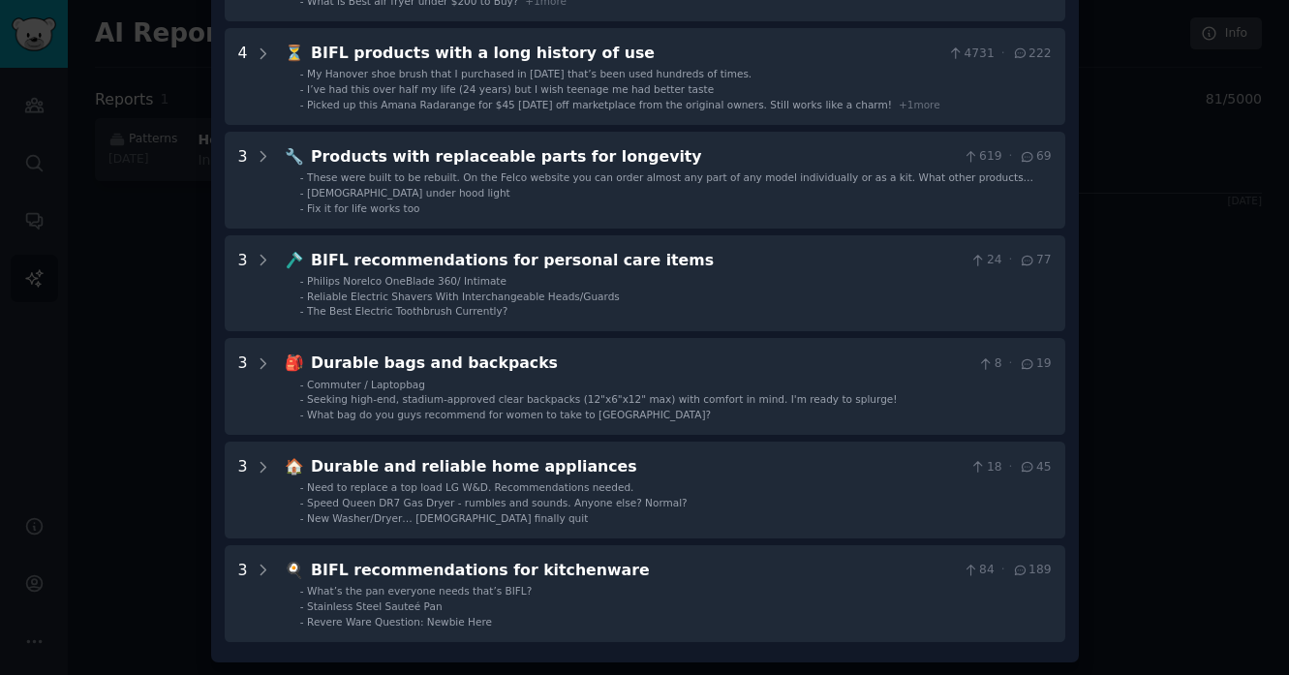
click at [1217, 446] on div at bounding box center [644, 337] width 1289 height 675
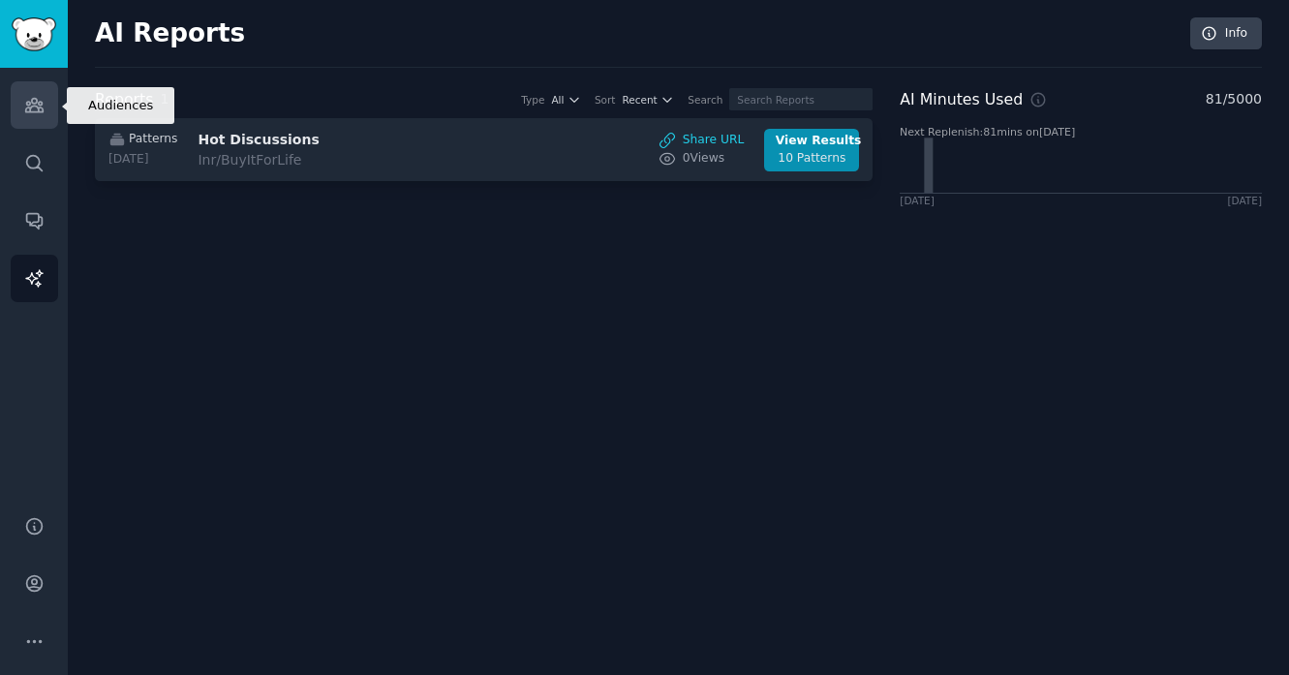
click at [27, 108] on icon "Sidebar" at bounding box center [33, 106] width 17 height 14
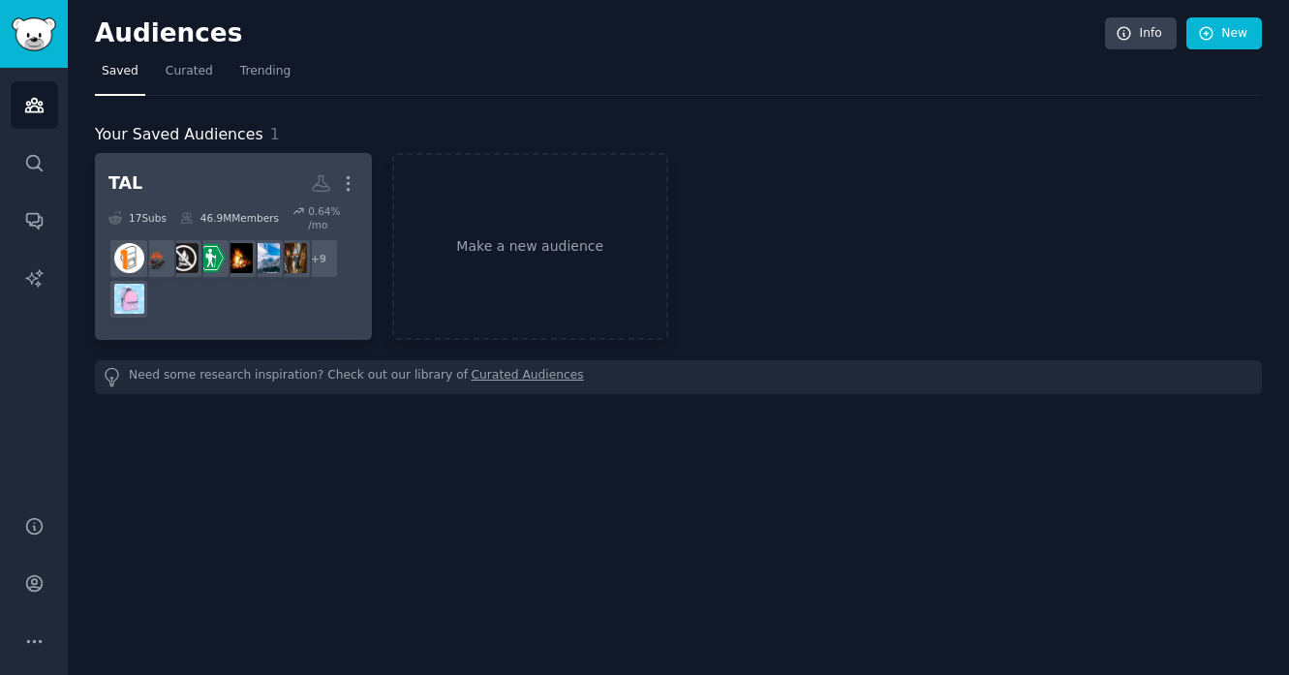
click at [273, 319] on dd "r/hiking + 9" at bounding box center [233, 279] width 250 height 95
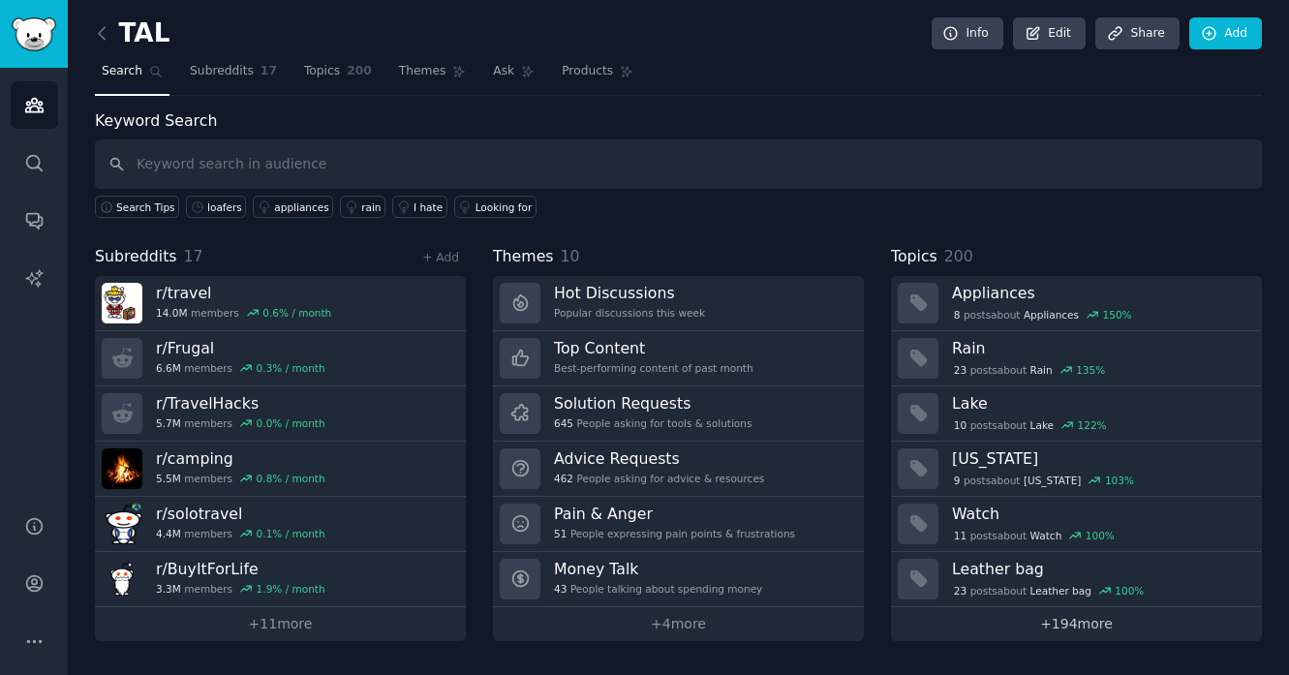
click at [1034, 622] on link "+ 194 more" at bounding box center [1076, 624] width 371 height 34
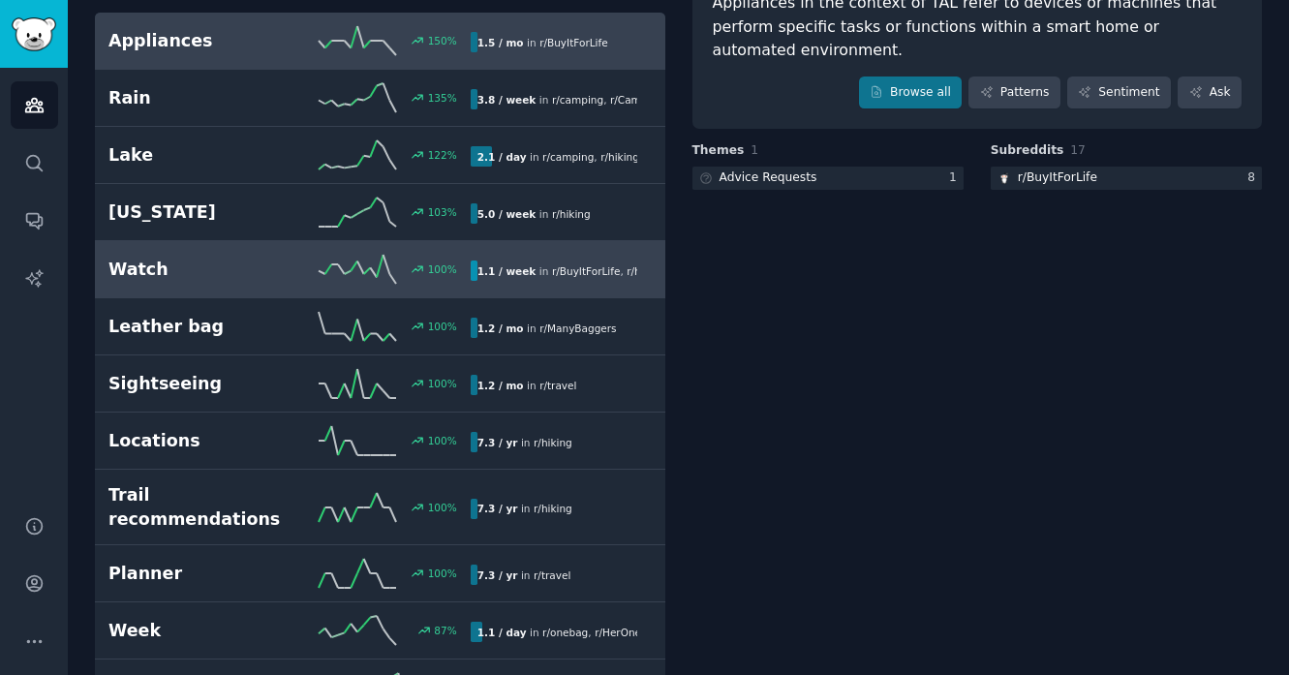
scroll to position [189, 0]
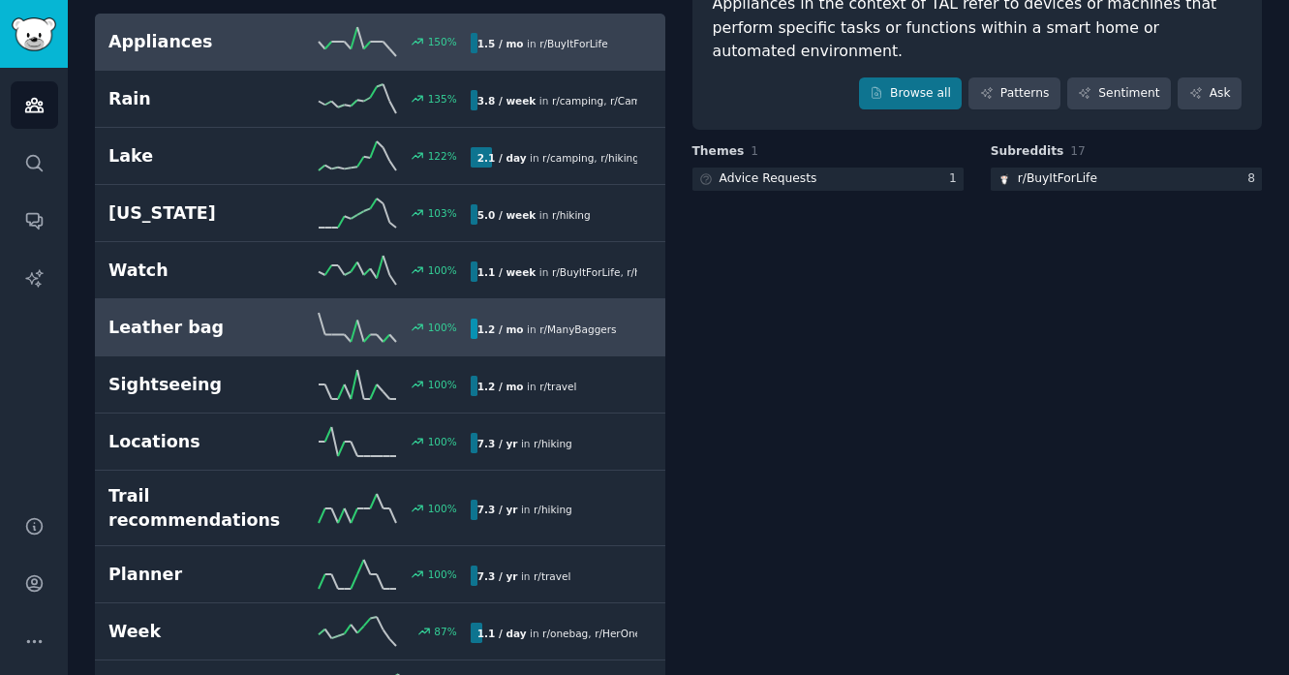
click at [235, 334] on h2 "Leather bag" at bounding box center [198, 328] width 181 height 24
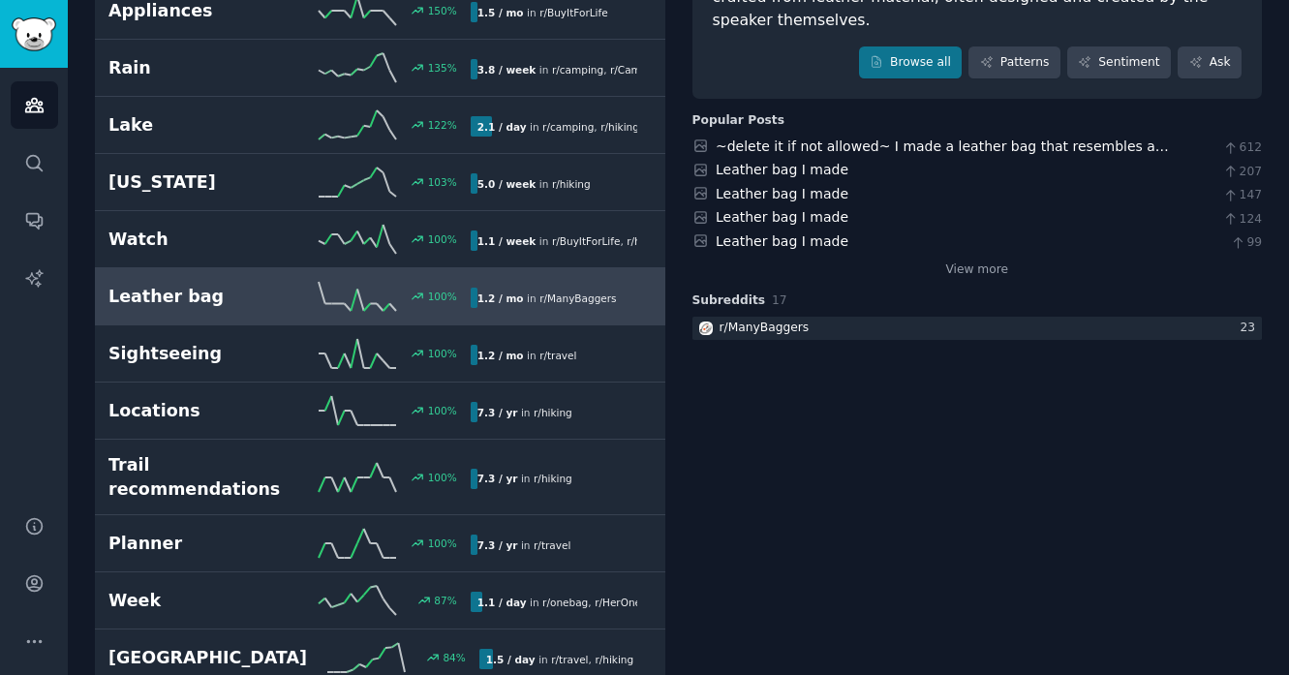
scroll to position [223, 0]
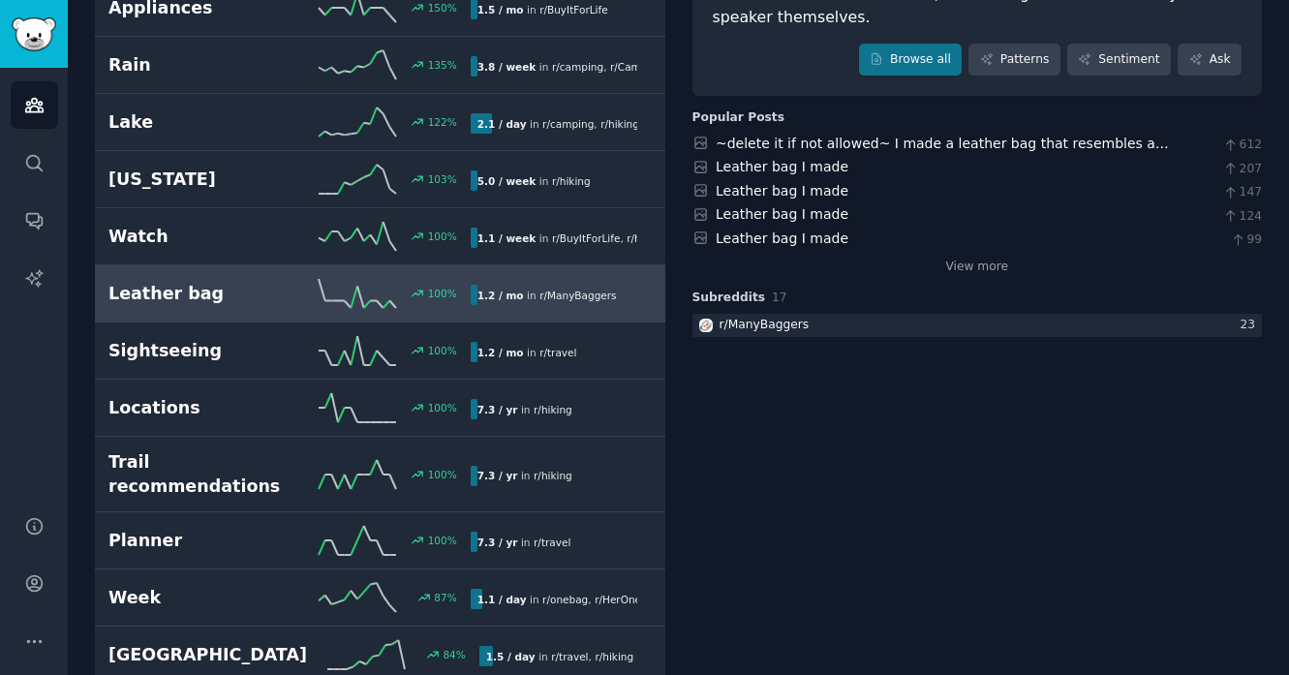
click at [976, 276] on div "View more" at bounding box center [978, 264] width 571 height 24
click at [980, 266] on link "View more" at bounding box center [976, 267] width 63 height 17
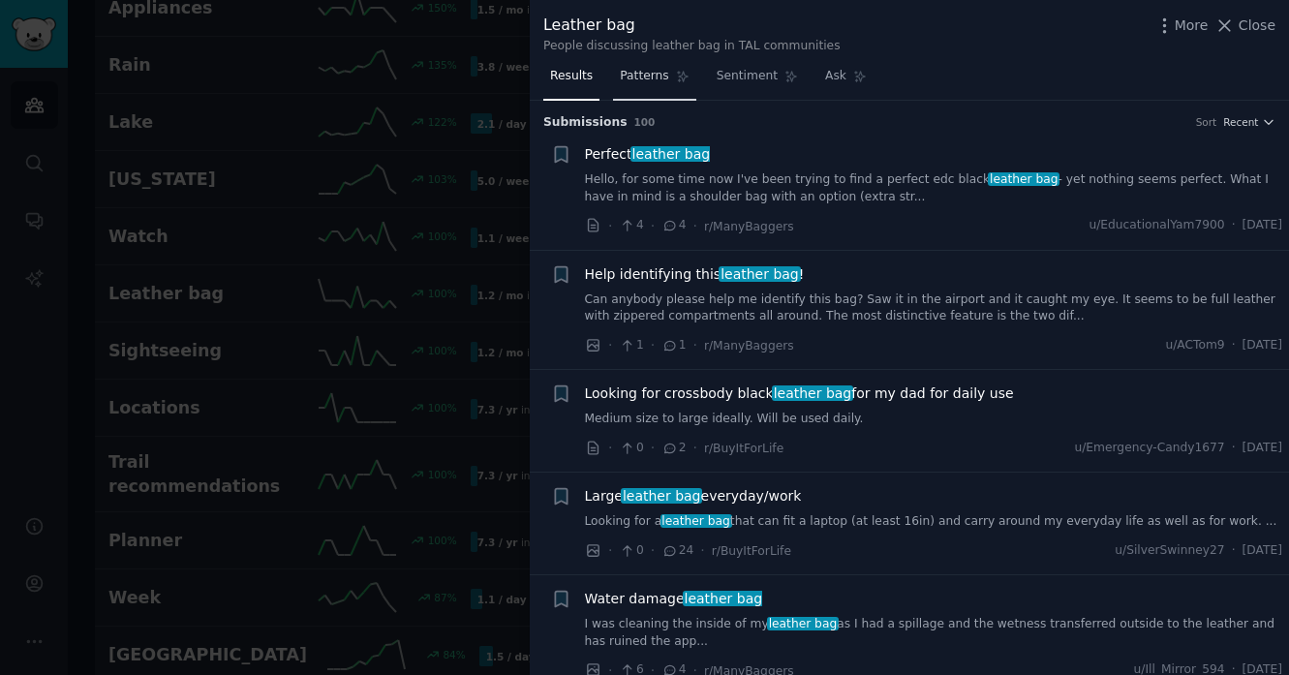
click at [657, 83] on span "Patterns" at bounding box center [644, 76] width 48 height 17
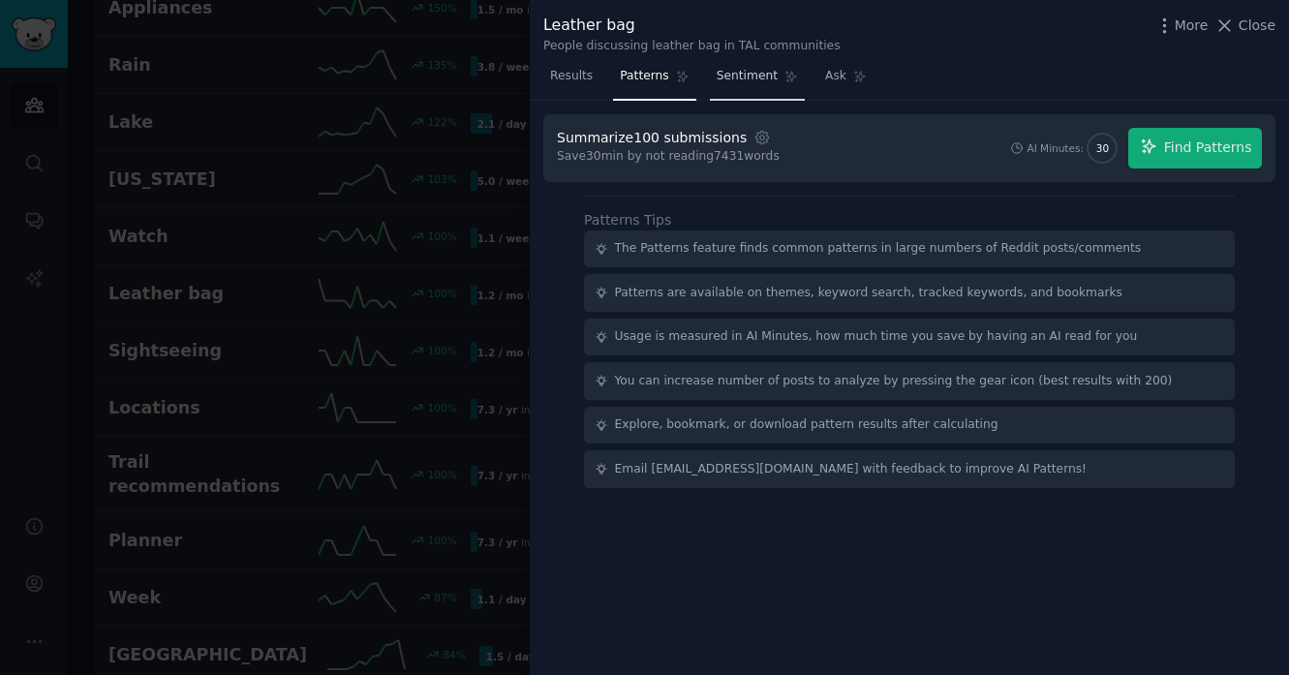
click at [728, 83] on span "Sentiment" at bounding box center [747, 76] width 61 height 17
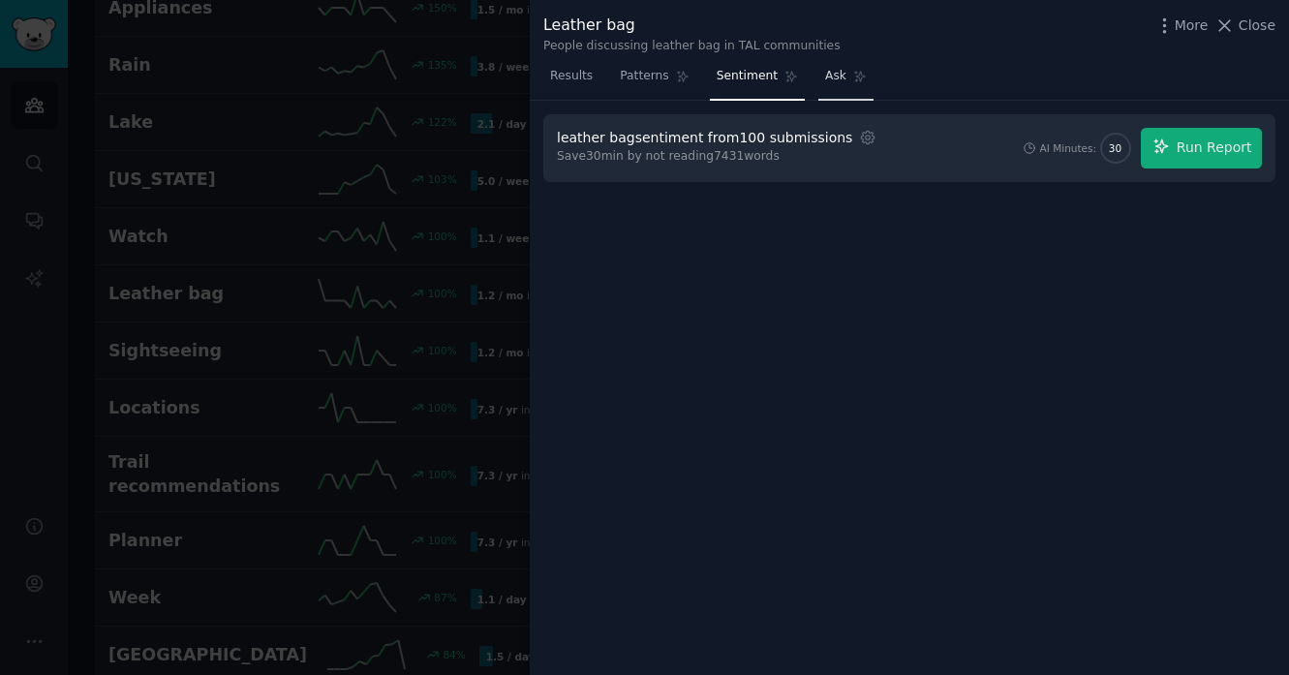
click at [825, 77] on span "Ask" at bounding box center [835, 76] width 21 height 17
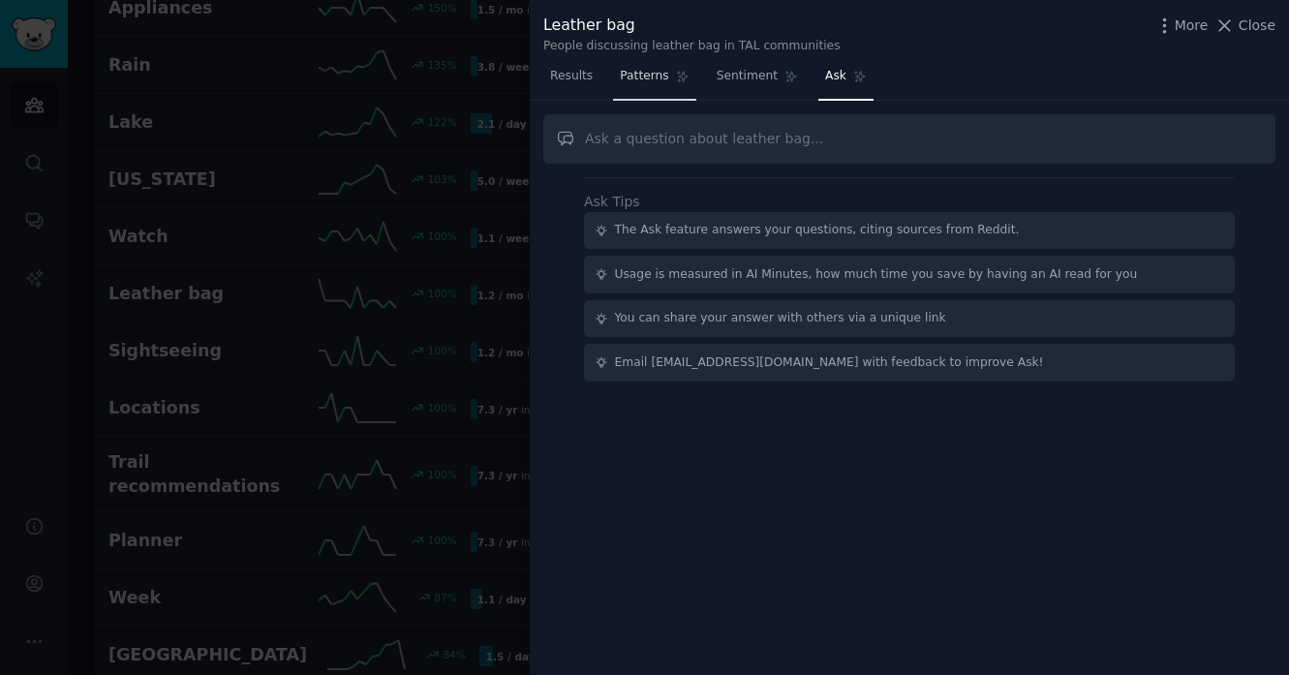
click at [646, 85] on link "Patterns" at bounding box center [654, 81] width 82 height 40
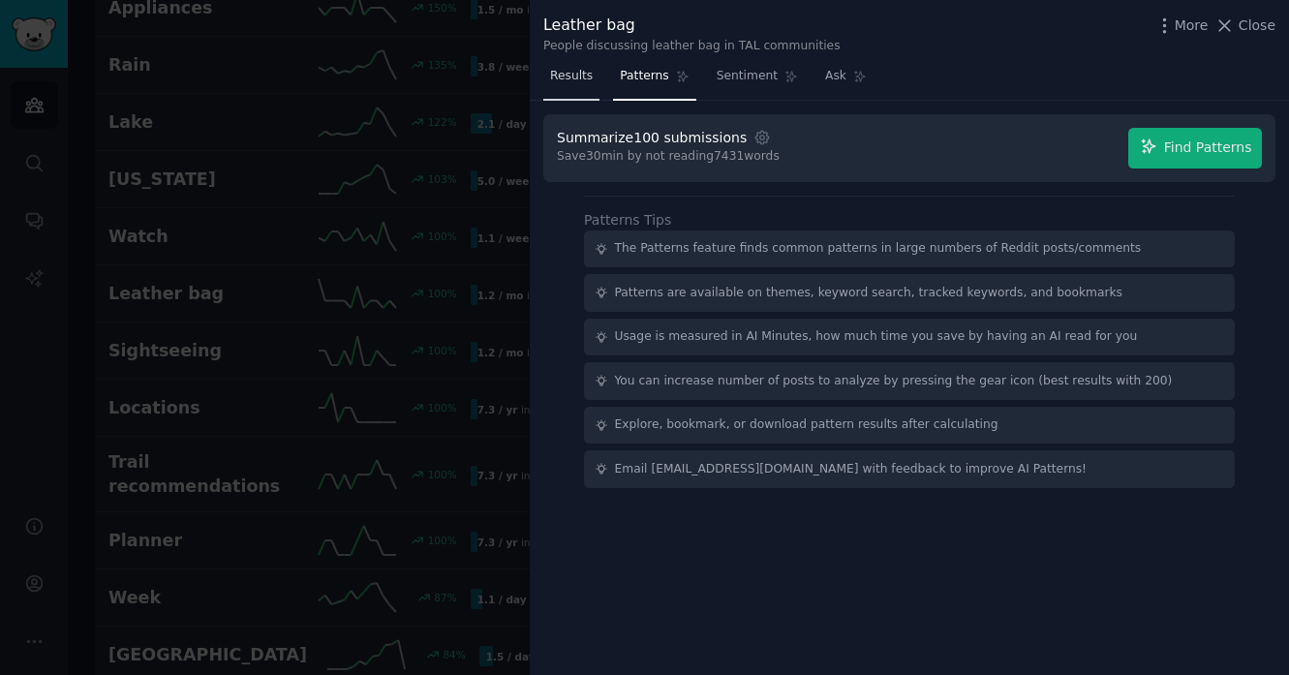
click at [556, 80] on span "Results" at bounding box center [571, 76] width 43 height 17
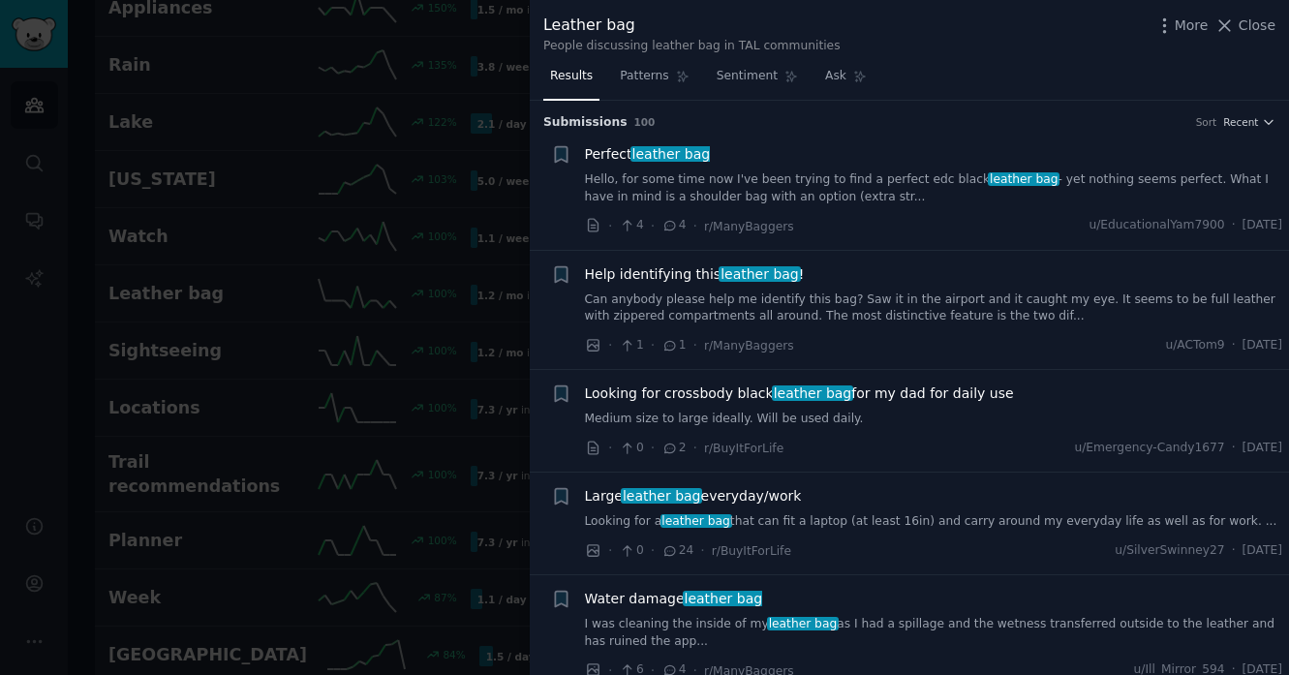
click at [863, 186] on link "Hello, for some time now I've been trying to find a perfect edc black leather b…" at bounding box center [934, 188] width 698 height 34
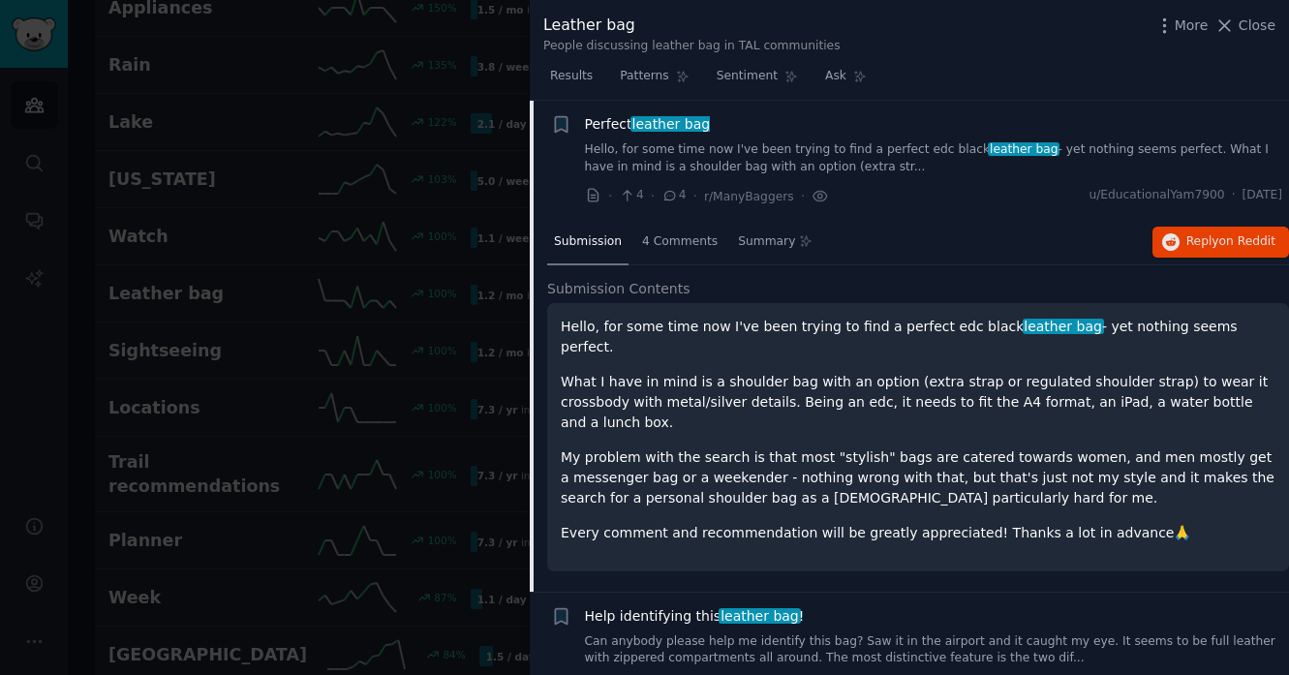
scroll to position [33, 0]
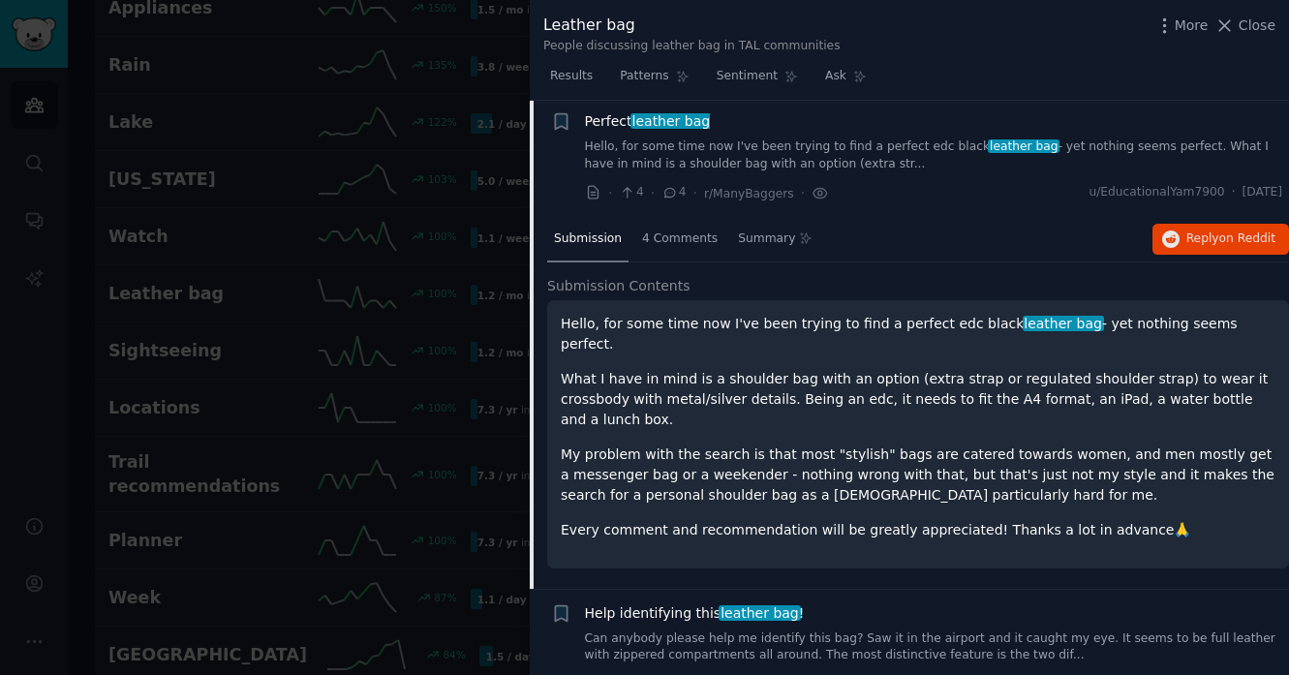
click at [498, 38] on div at bounding box center [644, 337] width 1289 height 675
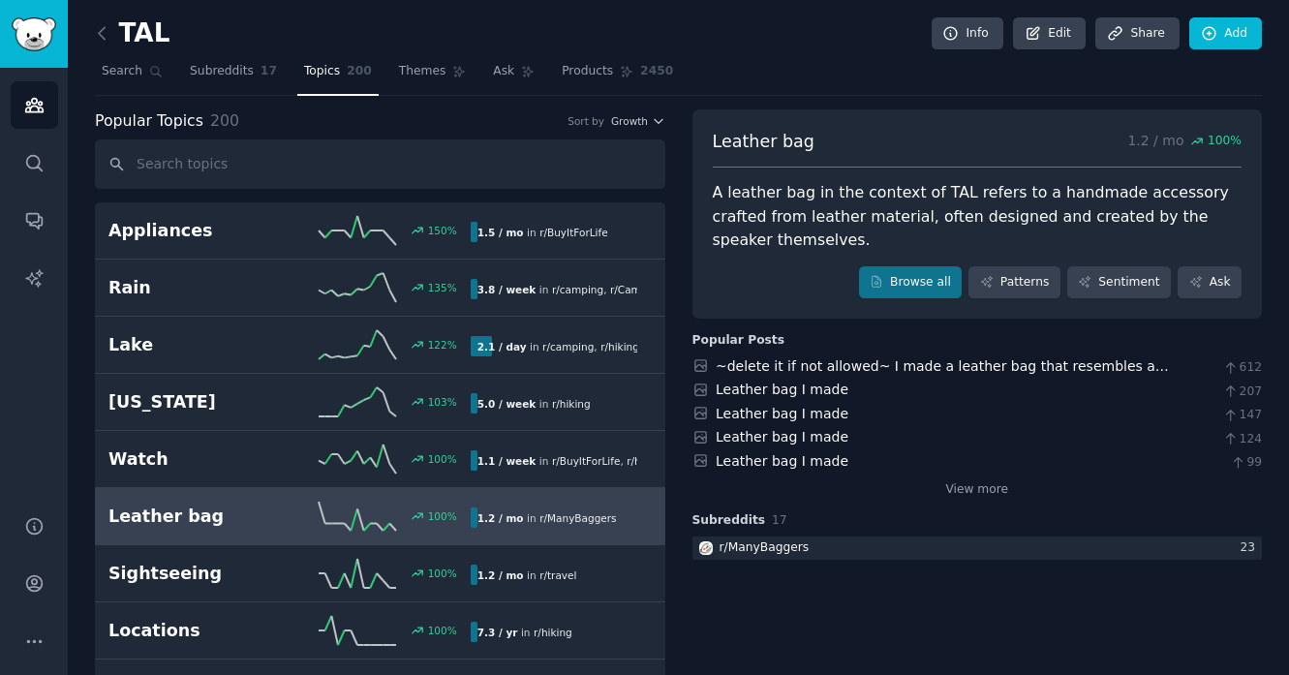
click at [604, 86] on link "Products 2450" at bounding box center [617, 76] width 125 height 40
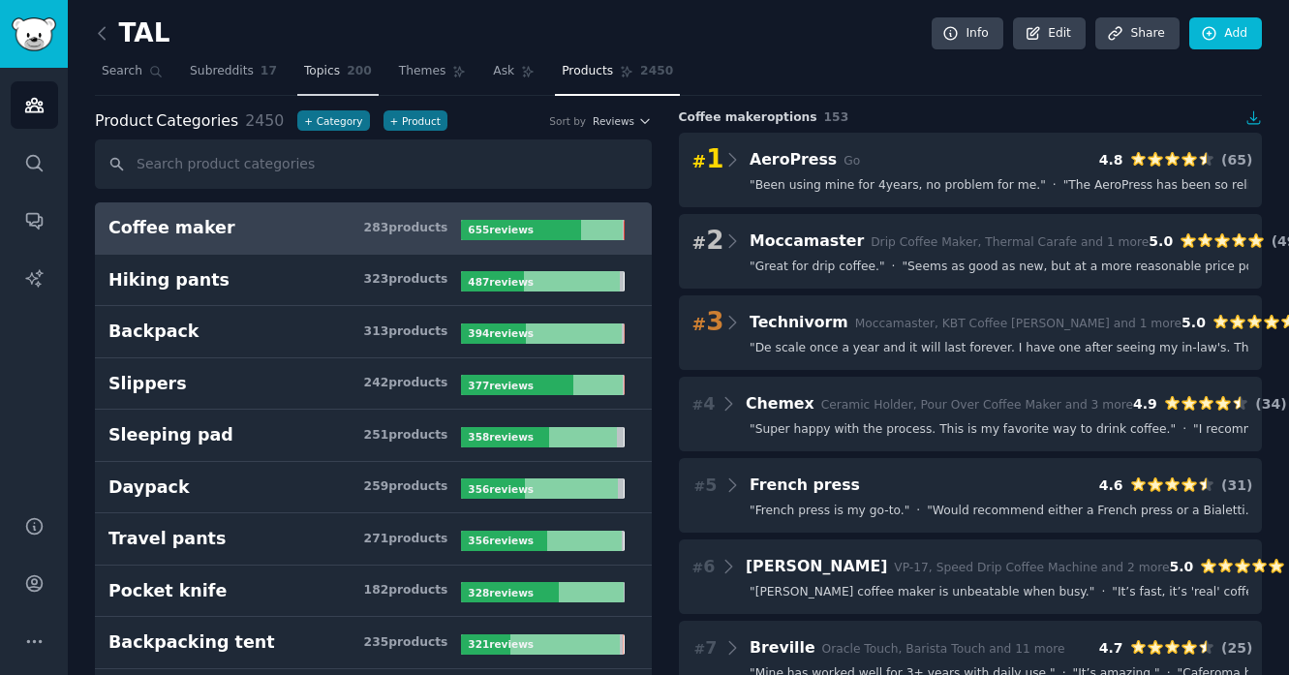
click at [324, 66] on span "Topics" at bounding box center [322, 71] width 36 height 17
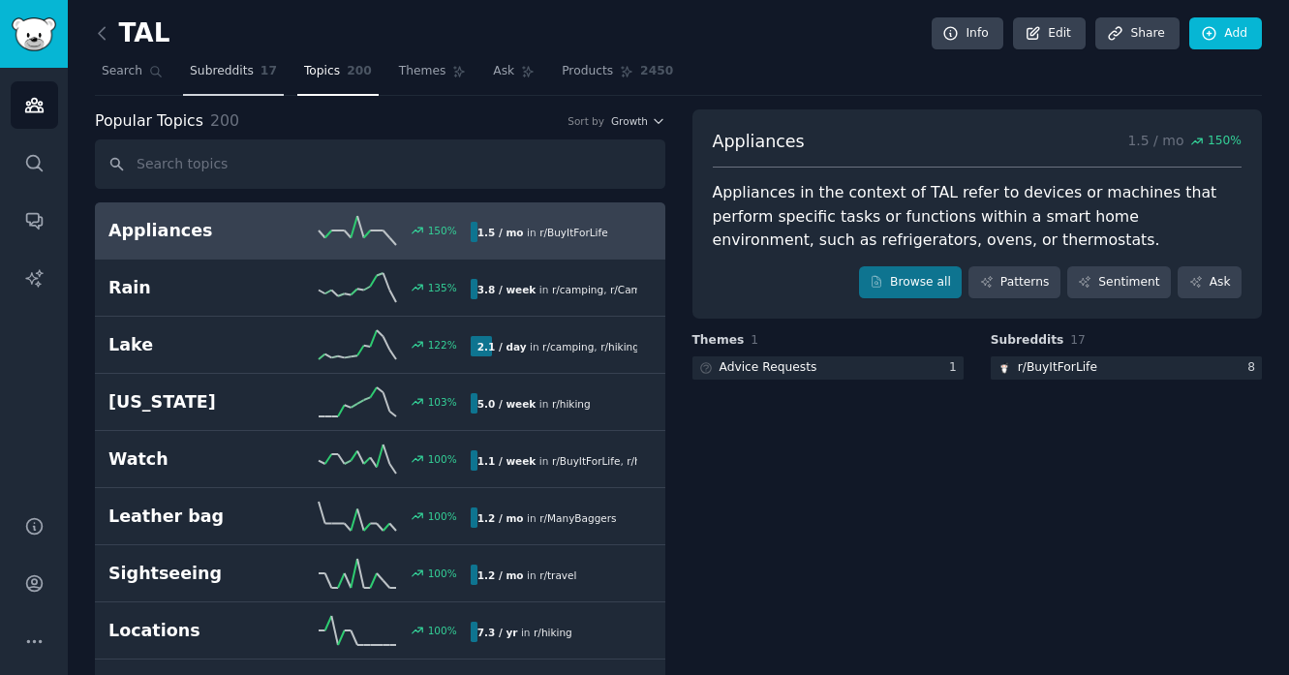
click at [224, 84] on link "Subreddits 17" at bounding box center [233, 76] width 101 height 40
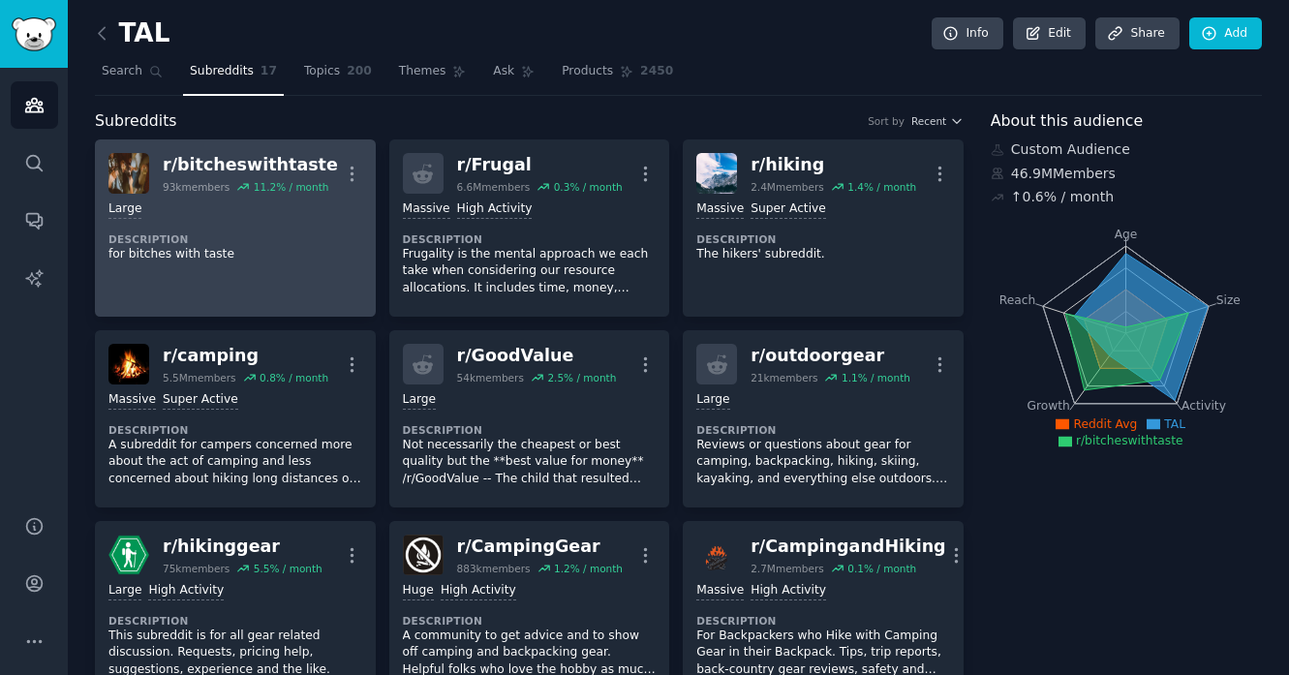
click at [196, 224] on div "Large Description for bitches with taste" at bounding box center [235, 232] width 254 height 76
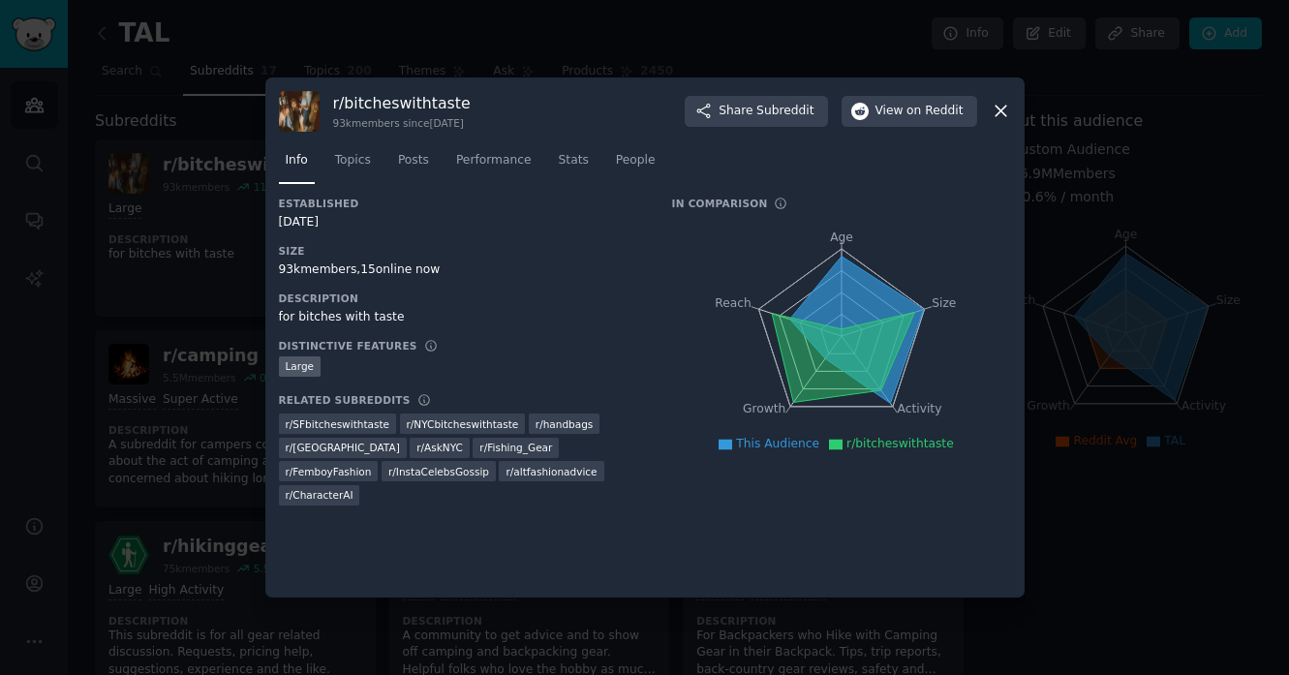
click at [1002, 108] on icon at bounding box center [1001, 111] width 20 height 20
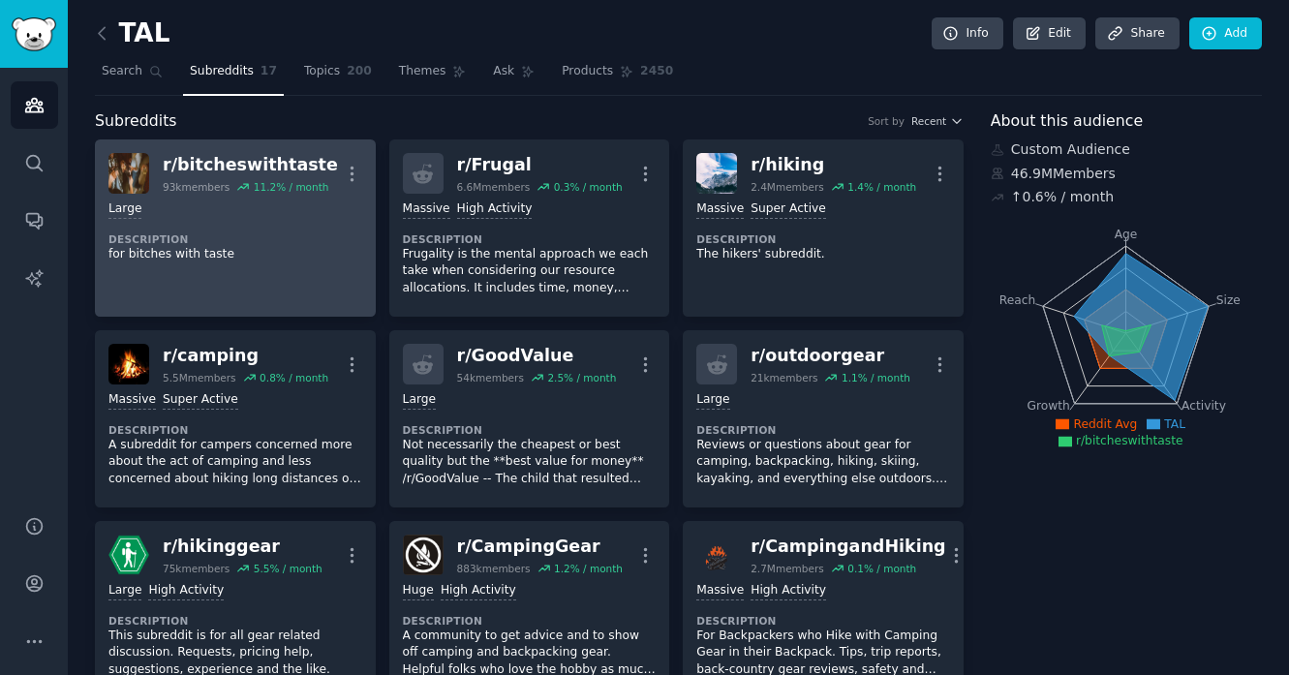
click at [119, 167] on img at bounding box center [128, 173] width 41 height 41
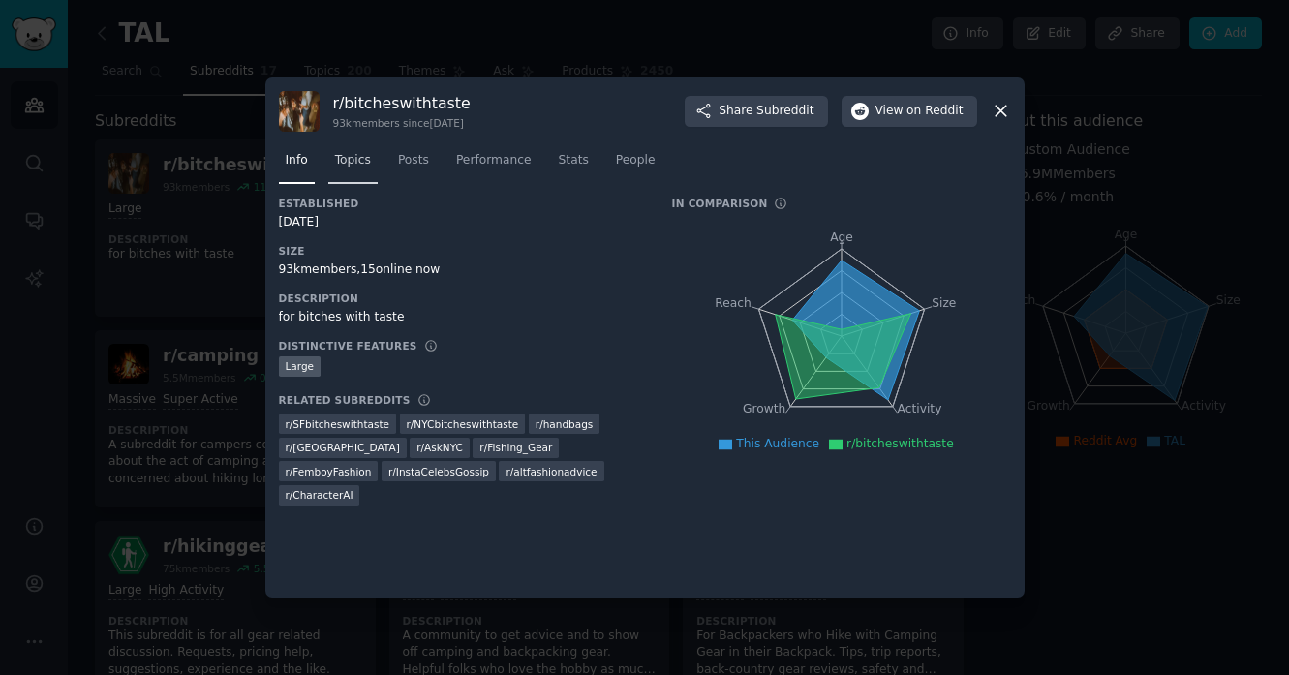
click at [370, 162] on span "Topics" at bounding box center [353, 160] width 36 height 17
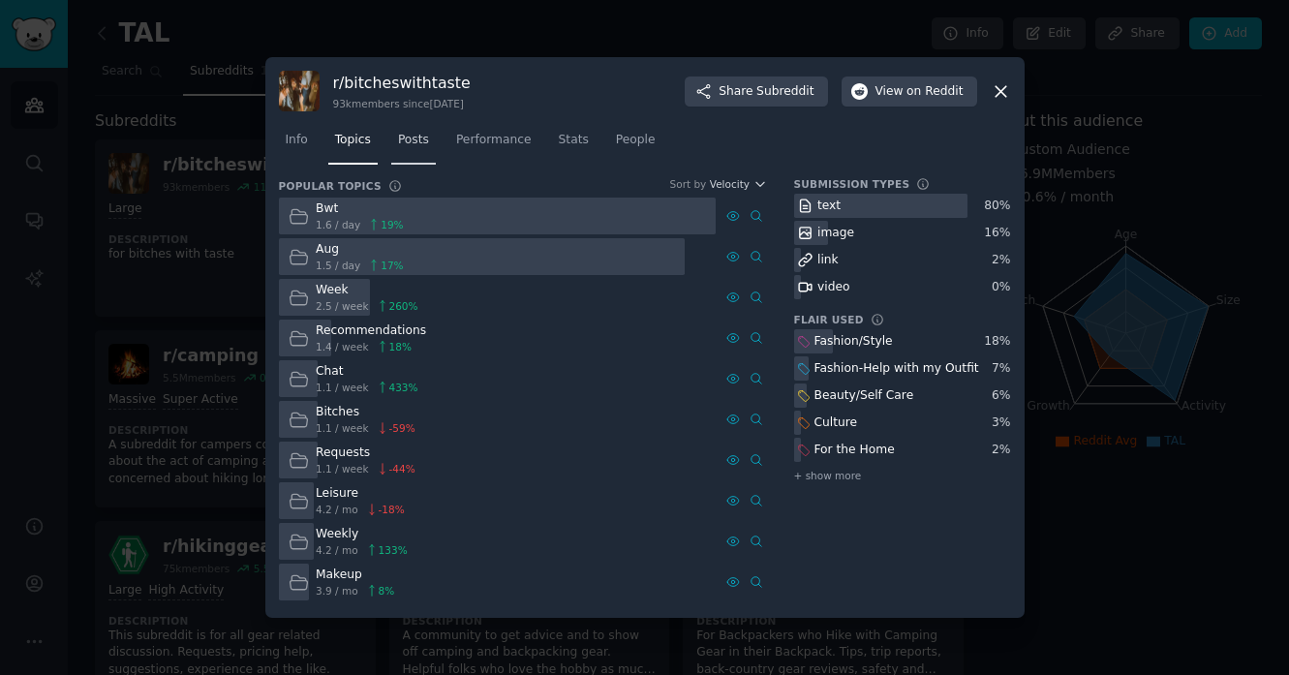
click at [421, 153] on link "Posts" at bounding box center [413, 145] width 45 height 40
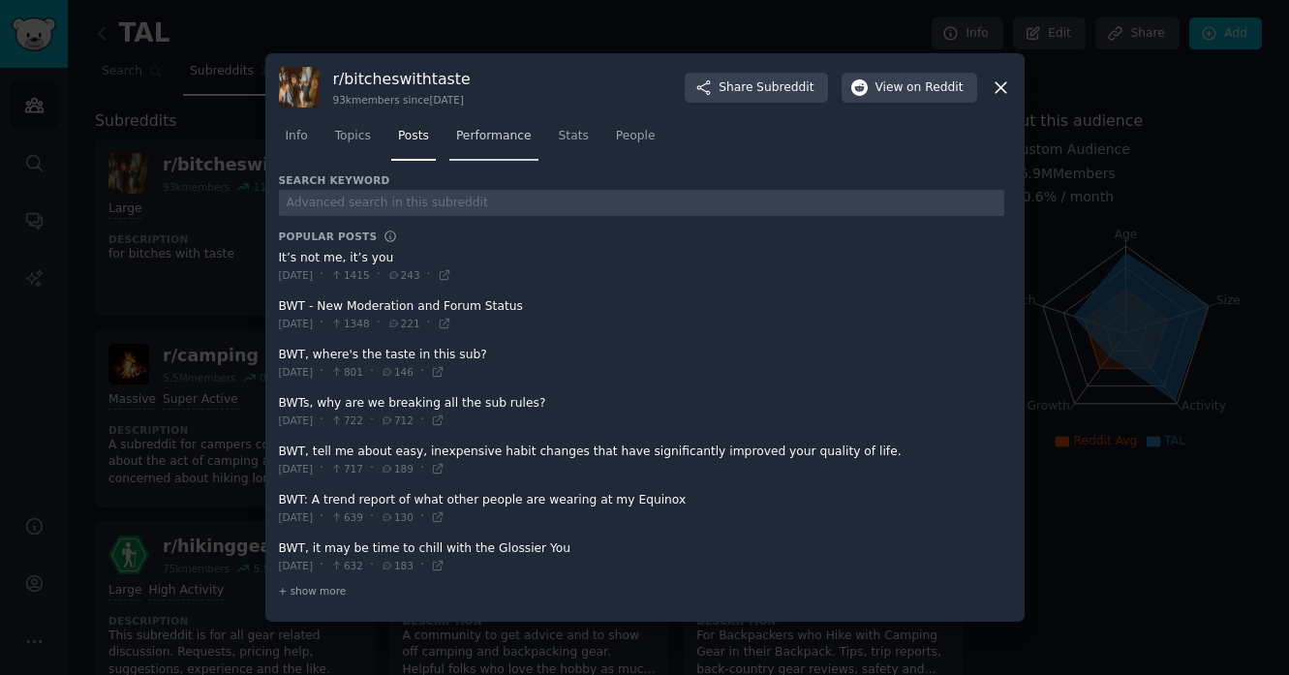
click at [482, 146] on link "Performance" at bounding box center [493, 141] width 89 height 40
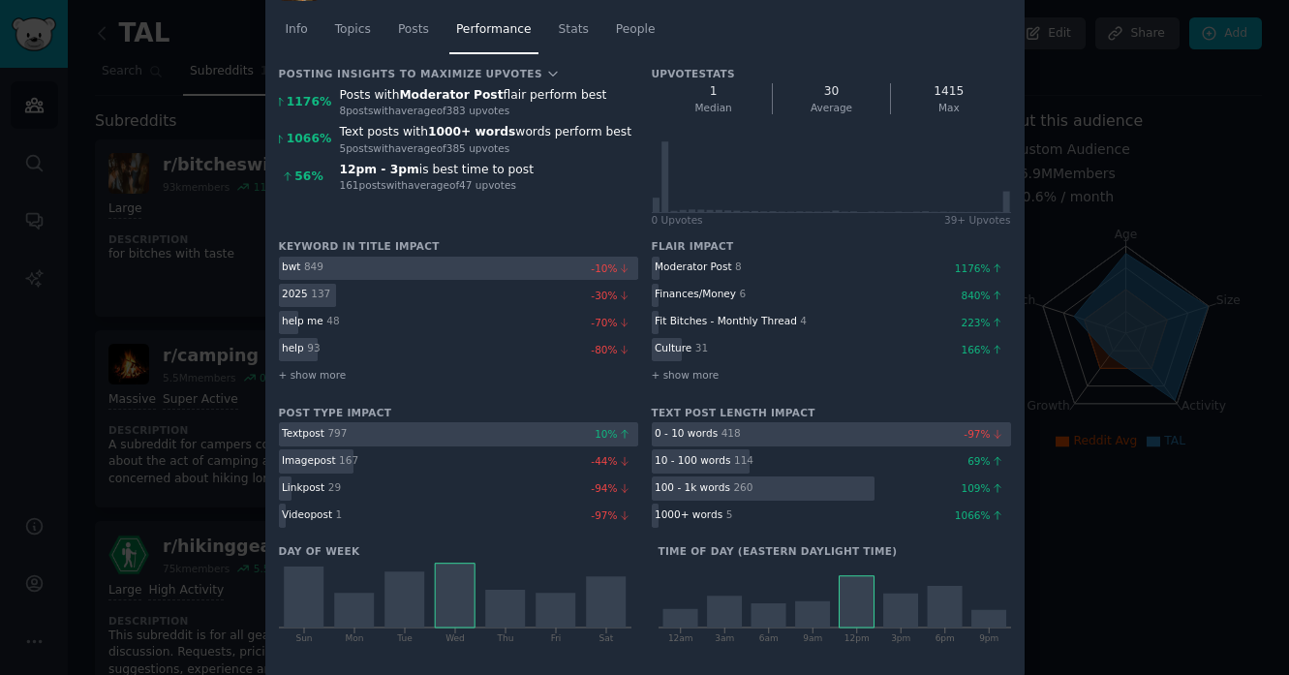
scroll to position [85, 0]
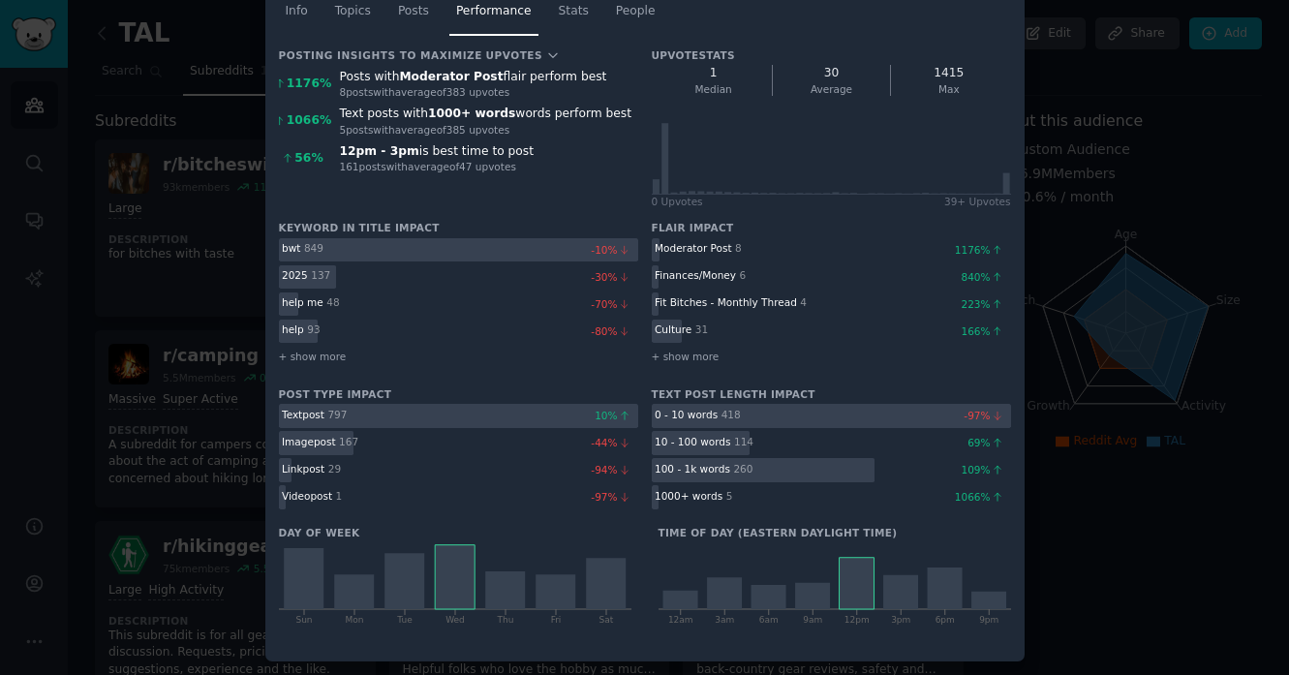
click at [1193, 538] on div at bounding box center [644, 337] width 1289 height 675
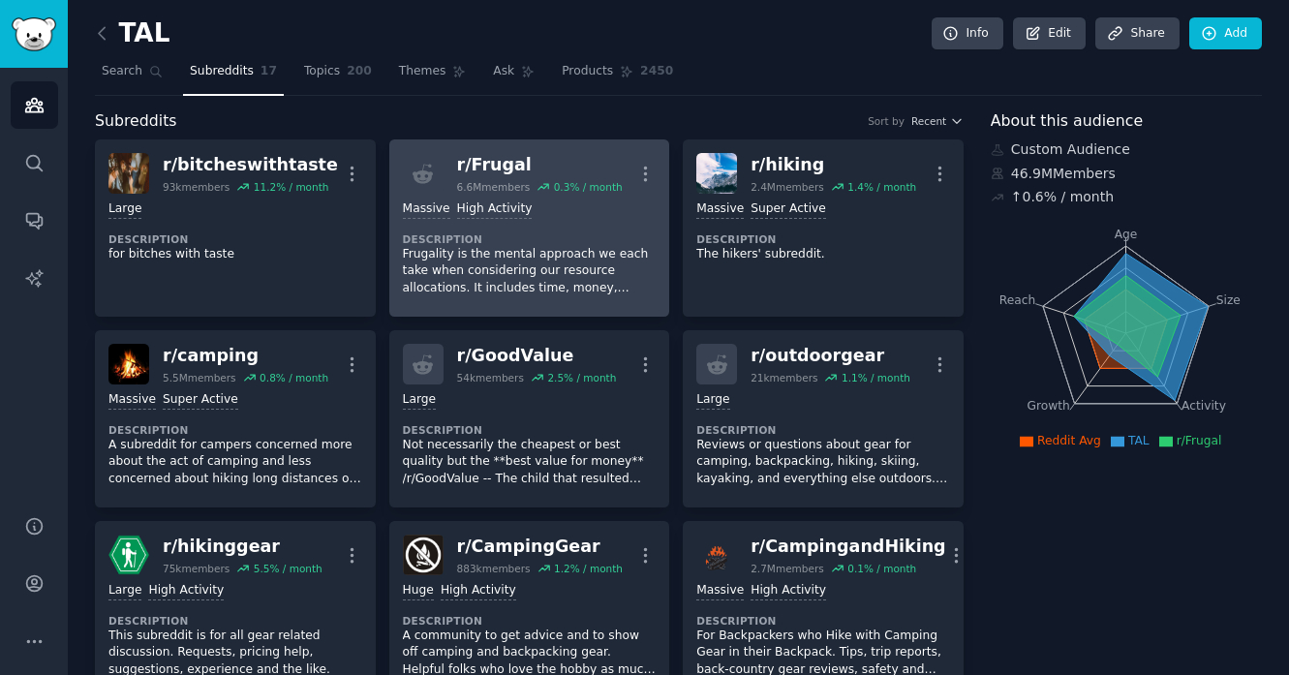
click at [505, 257] on p "Frugality is the mental approach we each take when considering our resource all…" at bounding box center [530, 271] width 254 height 51
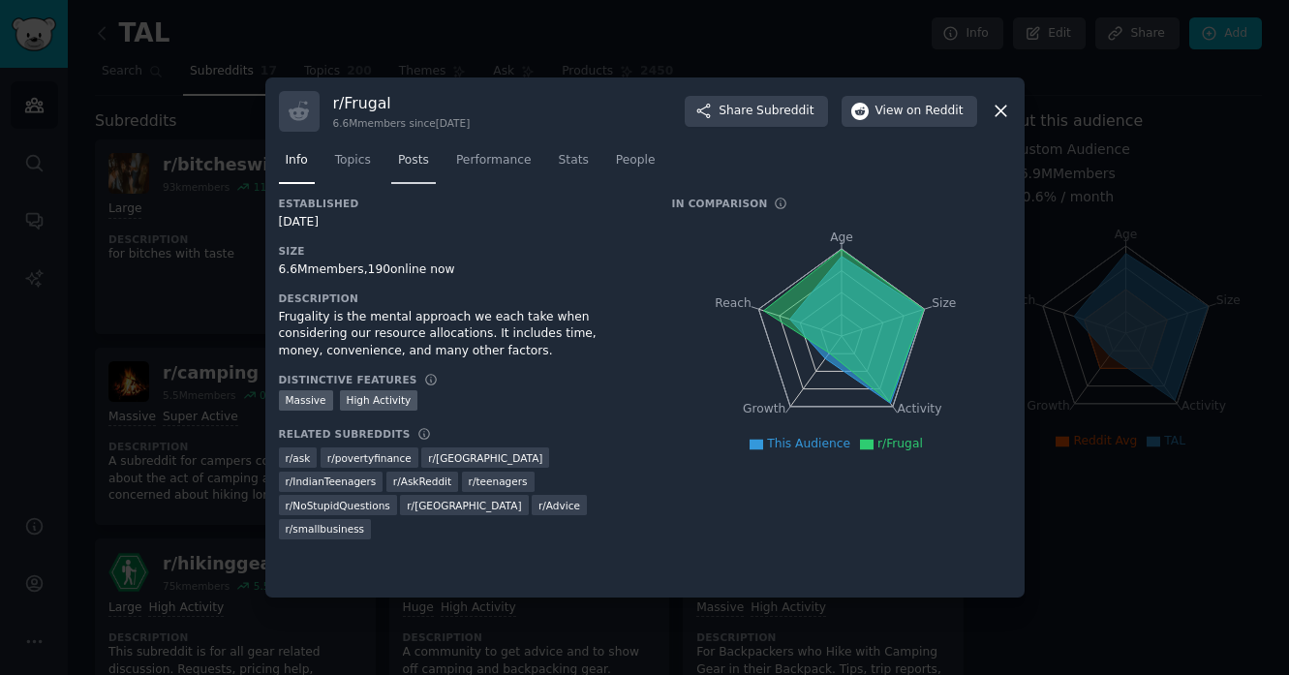
click at [398, 166] on span "Posts" at bounding box center [413, 160] width 31 height 17
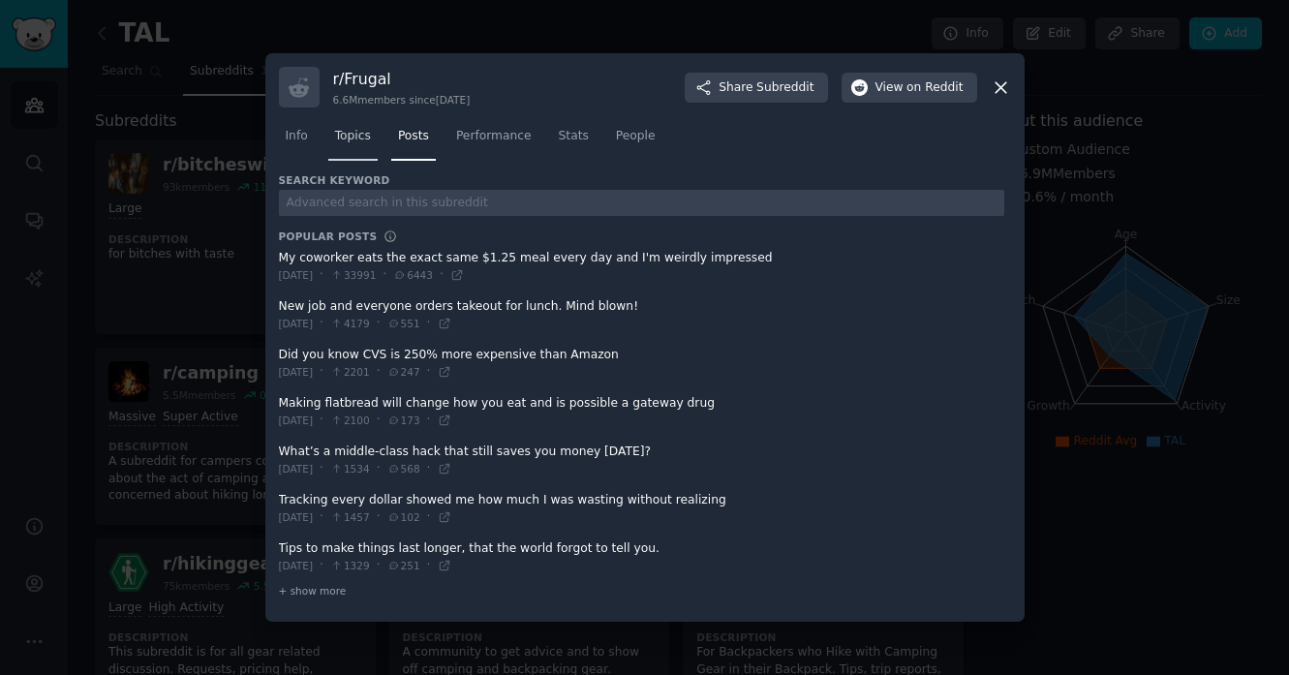
click at [344, 129] on span "Topics" at bounding box center [353, 136] width 36 height 17
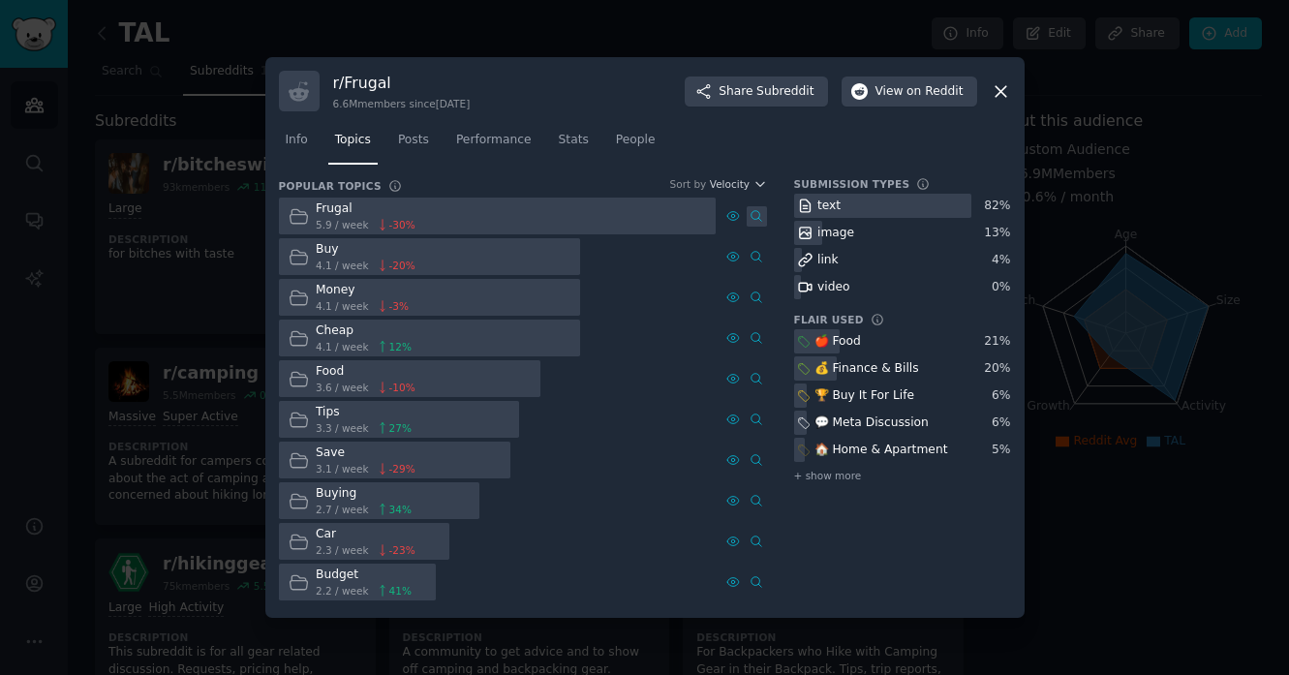
click at [753, 207] on link at bounding box center [757, 216] width 20 height 20
click at [1005, 95] on icon at bounding box center [1001, 91] width 11 height 11
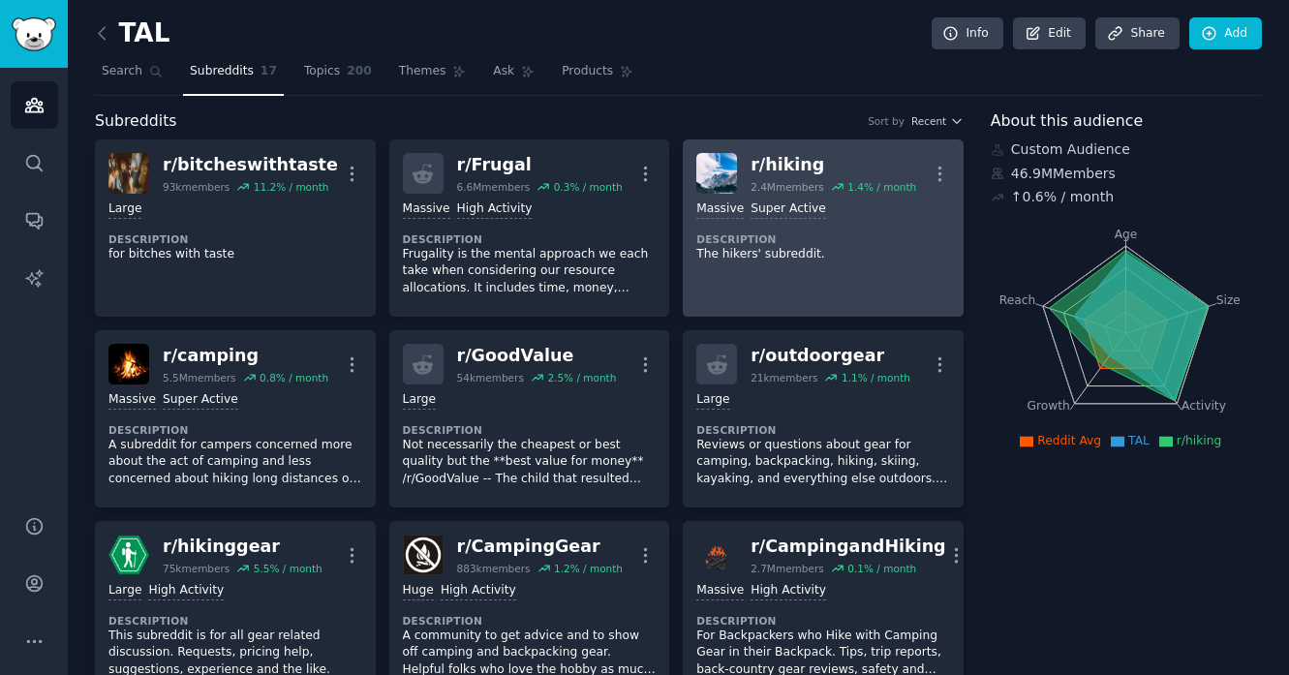
click at [827, 261] on p "The hikers' subreddit." at bounding box center [824, 254] width 254 height 17
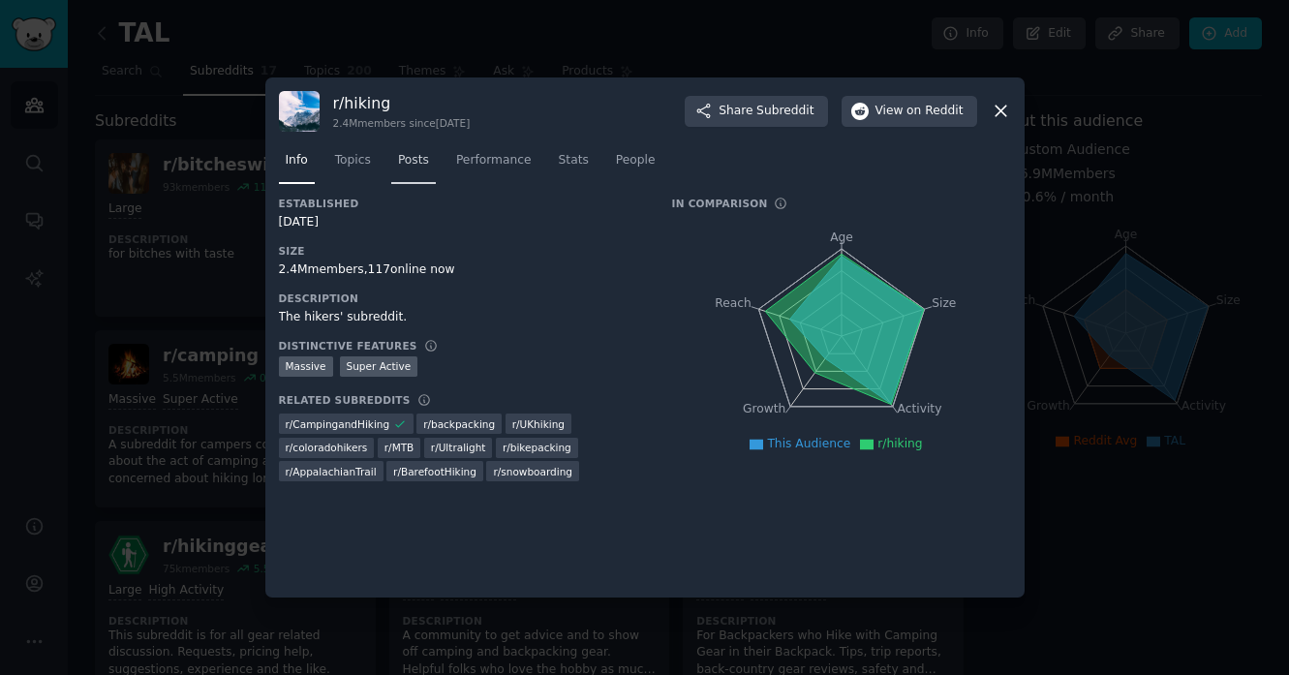
click at [413, 162] on span "Posts" at bounding box center [413, 160] width 31 height 17
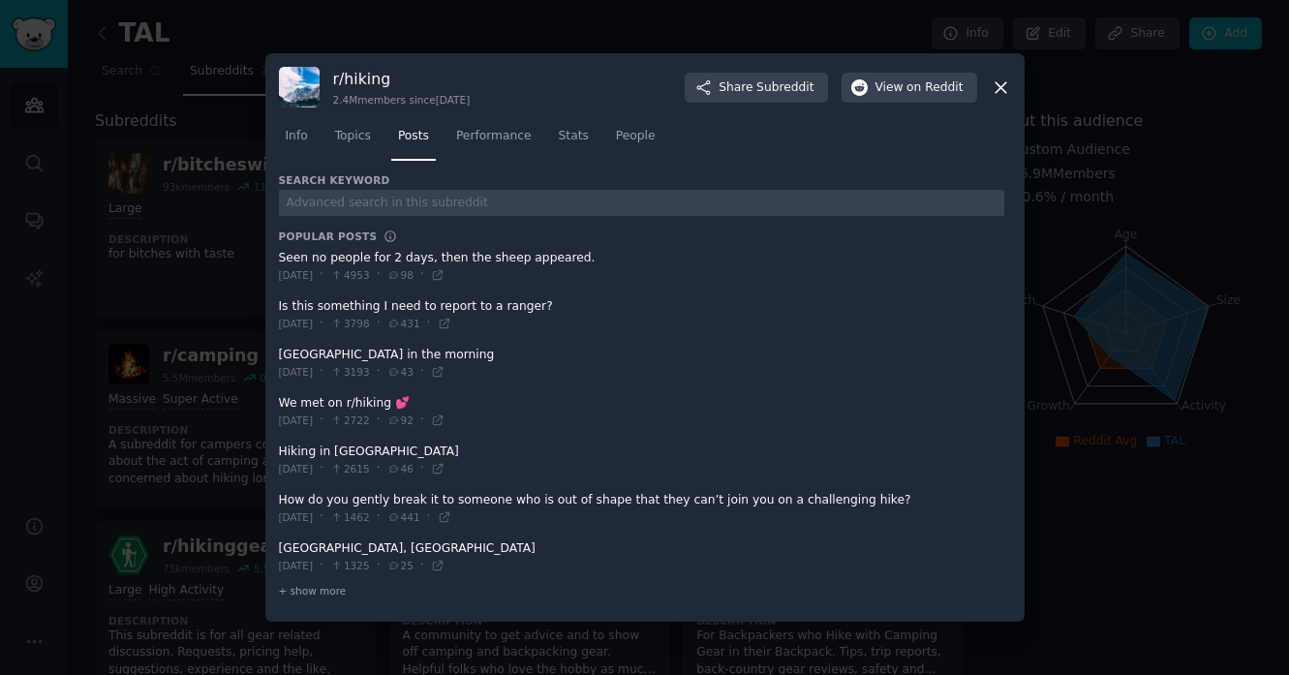
click at [392, 259] on span at bounding box center [642, 266] width 726 height 47
click at [375, 136] on link "Topics" at bounding box center [352, 141] width 49 height 40
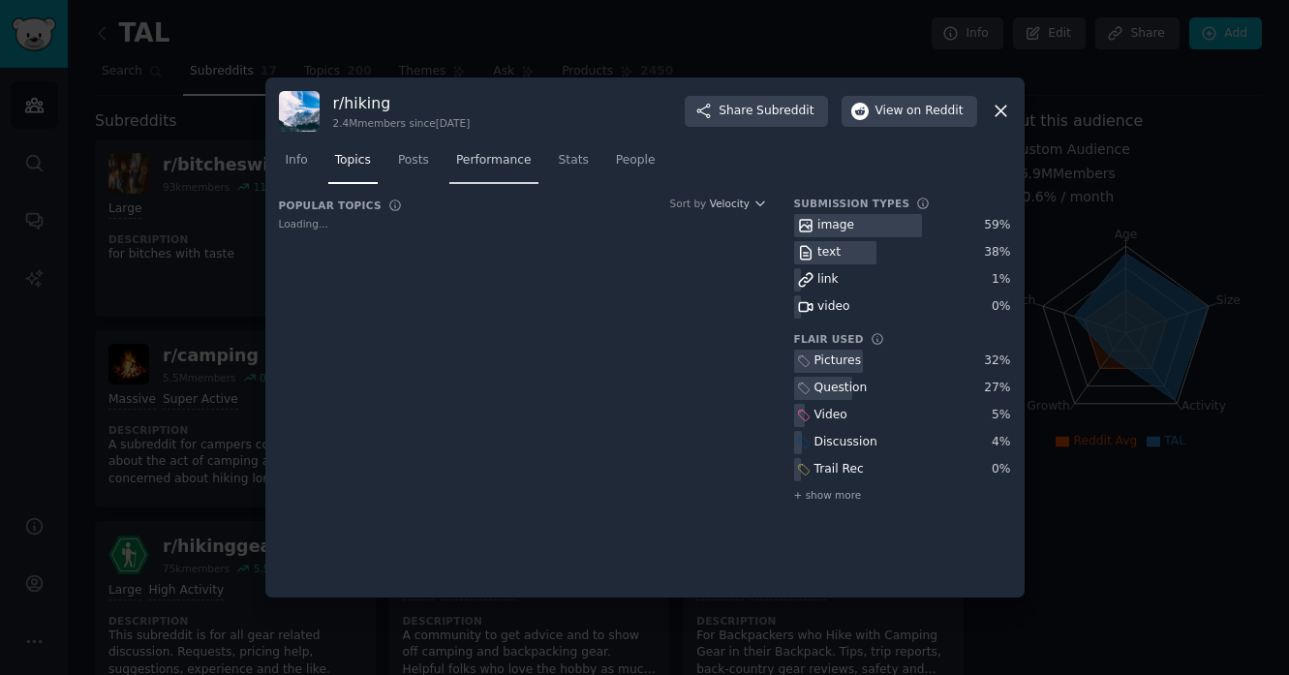
click at [501, 159] on span "Performance" at bounding box center [494, 160] width 76 height 17
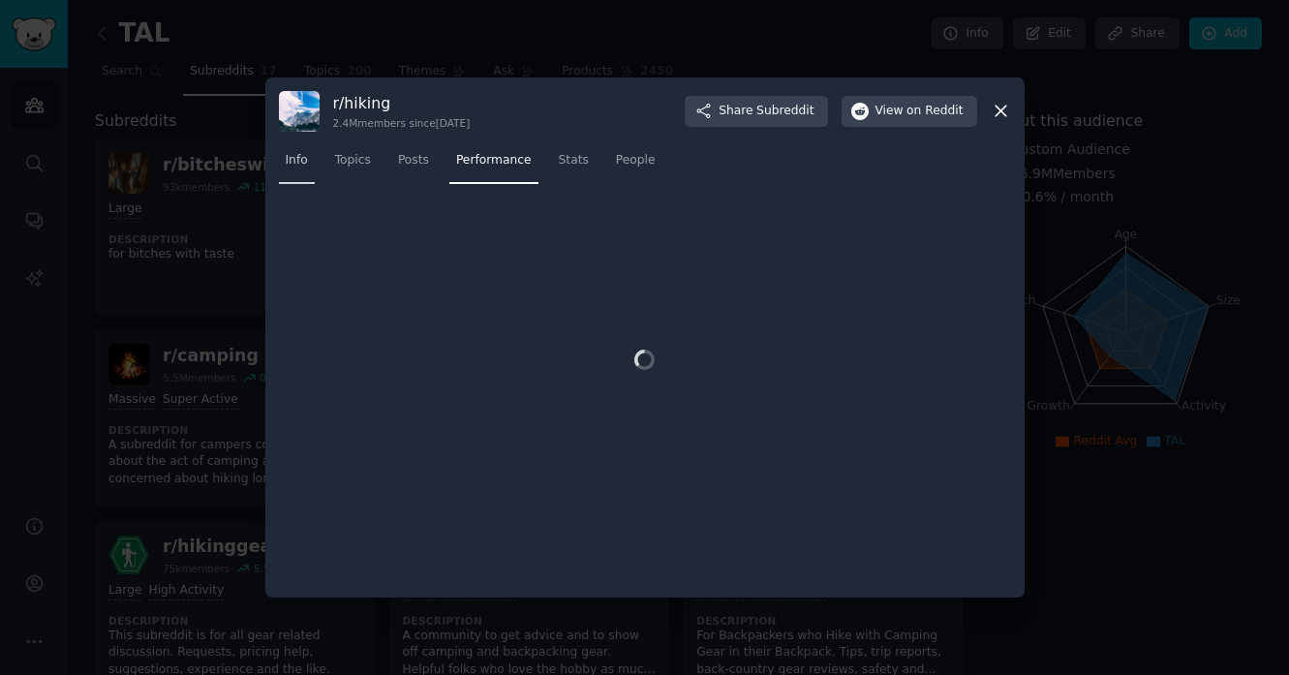
click at [282, 177] on link "Info" at bounding box center [297, 165] width 36 height 40
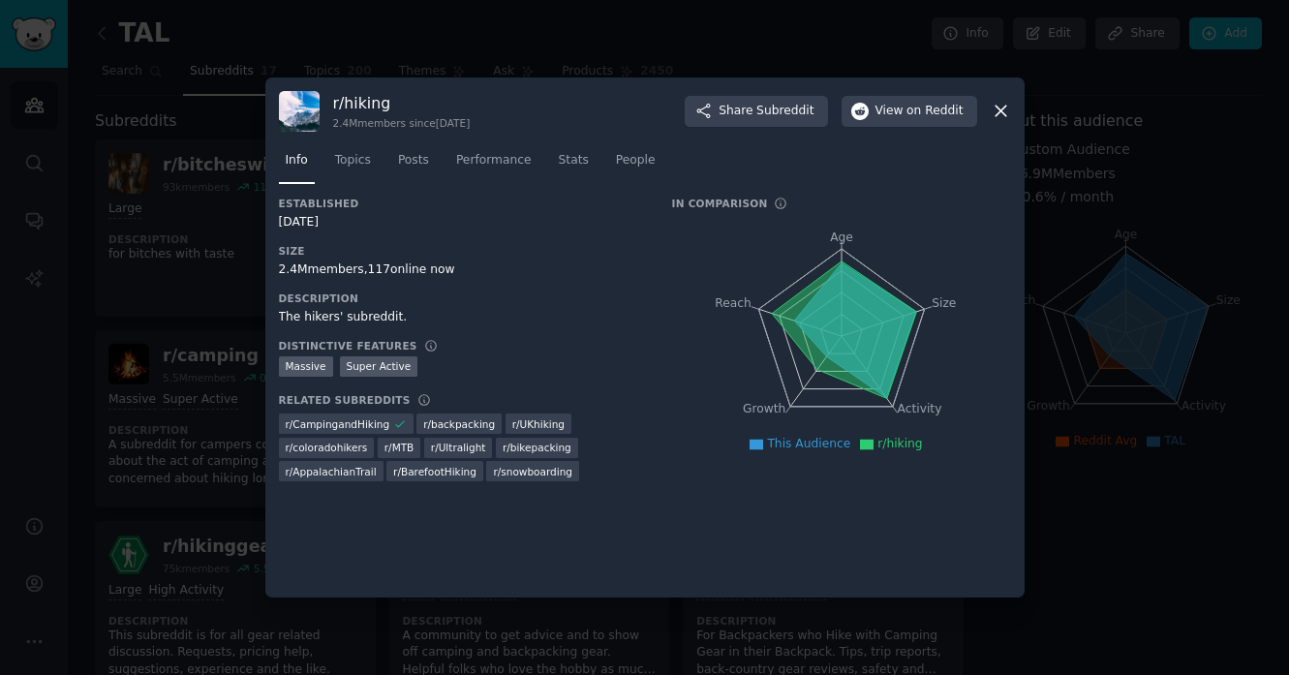
click at [369, 104] on h3 "r/ hiking" at bounding box center [402, 103] width 138 height 20
click at [306, 119] on img at bounding box center [299, 111] width 41 height 41
click at [1006, 108] on icon at bounding box center [1001, 111] width 20 height 20
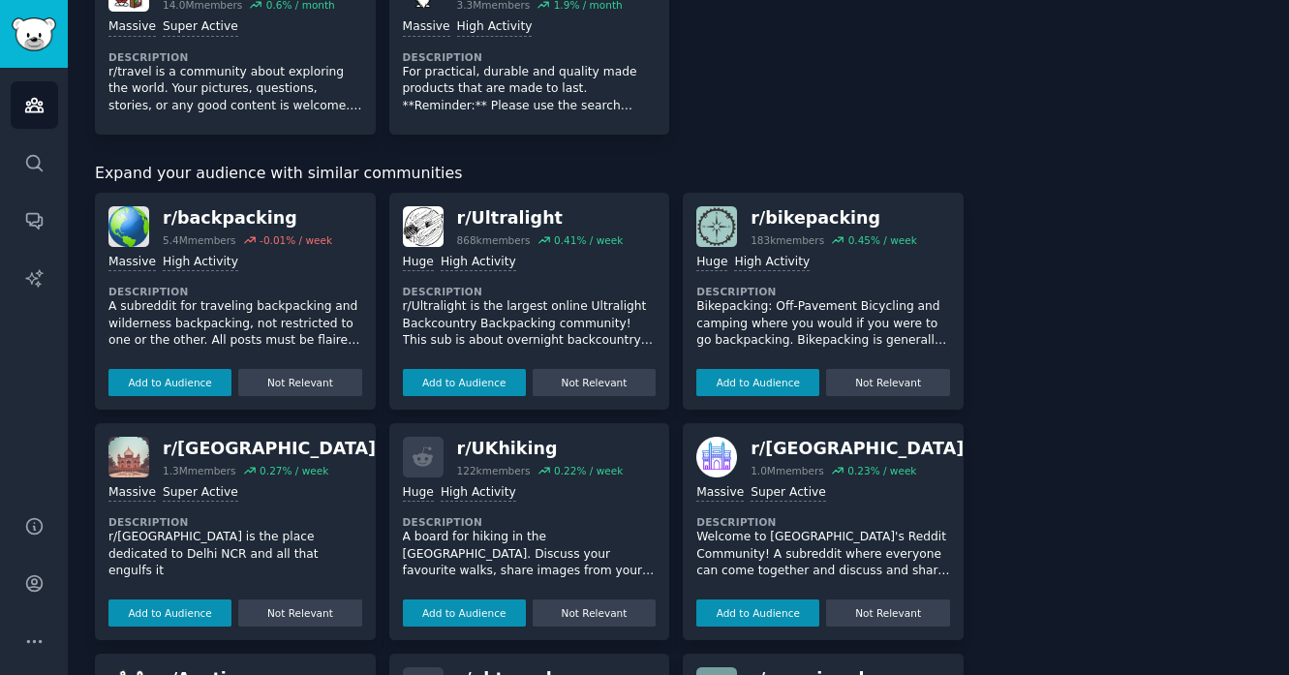
scroll to position [1589, 0]
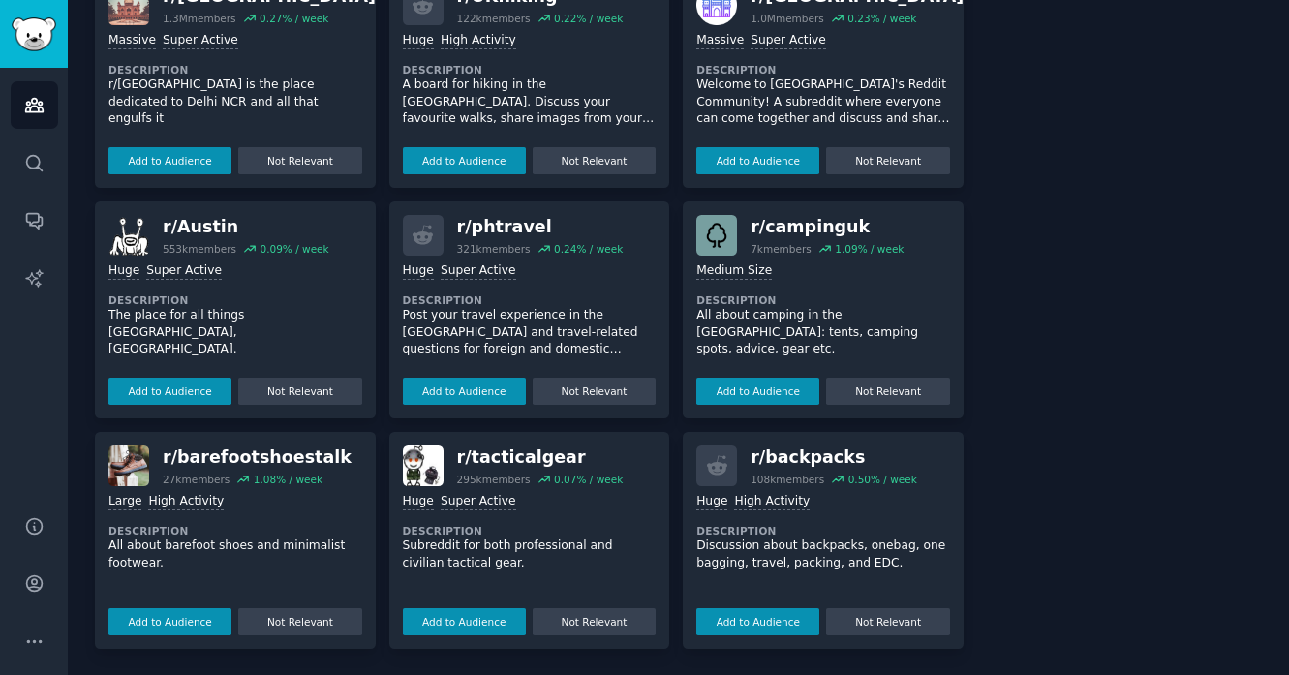
click at [420, 461] on img at bounding box center [423, 466] width 41 height 41
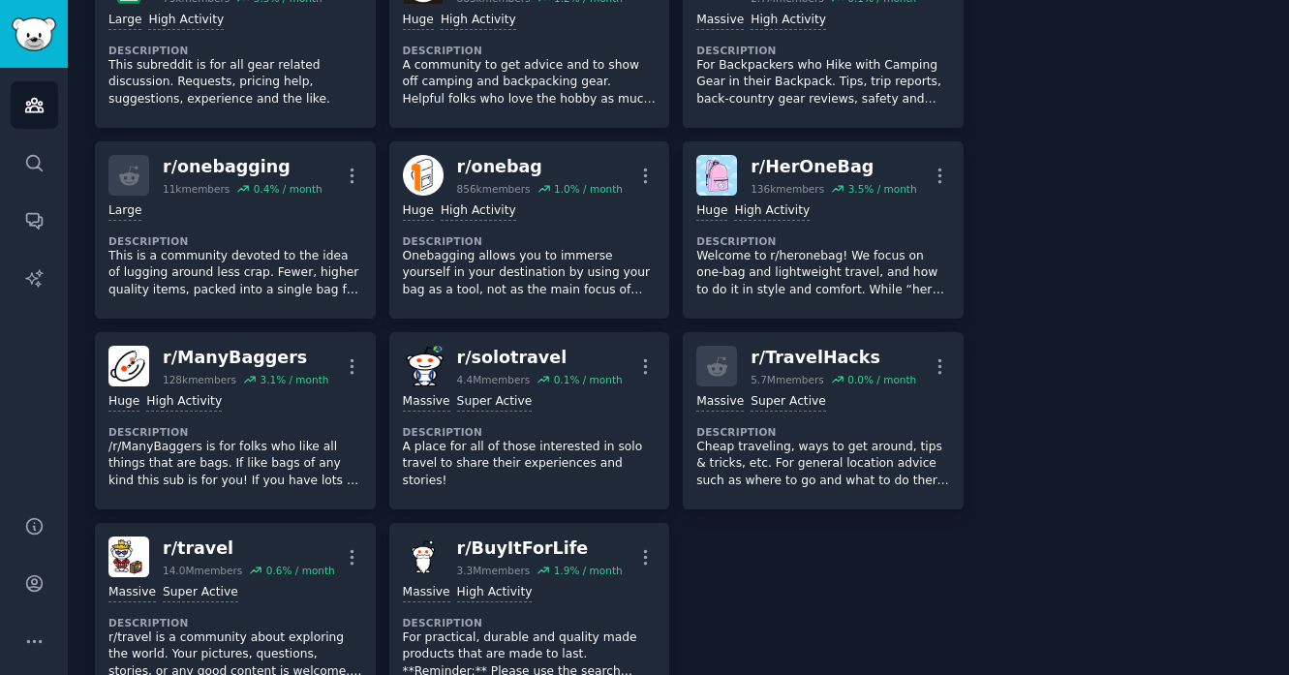
scroll to position [13, 0]
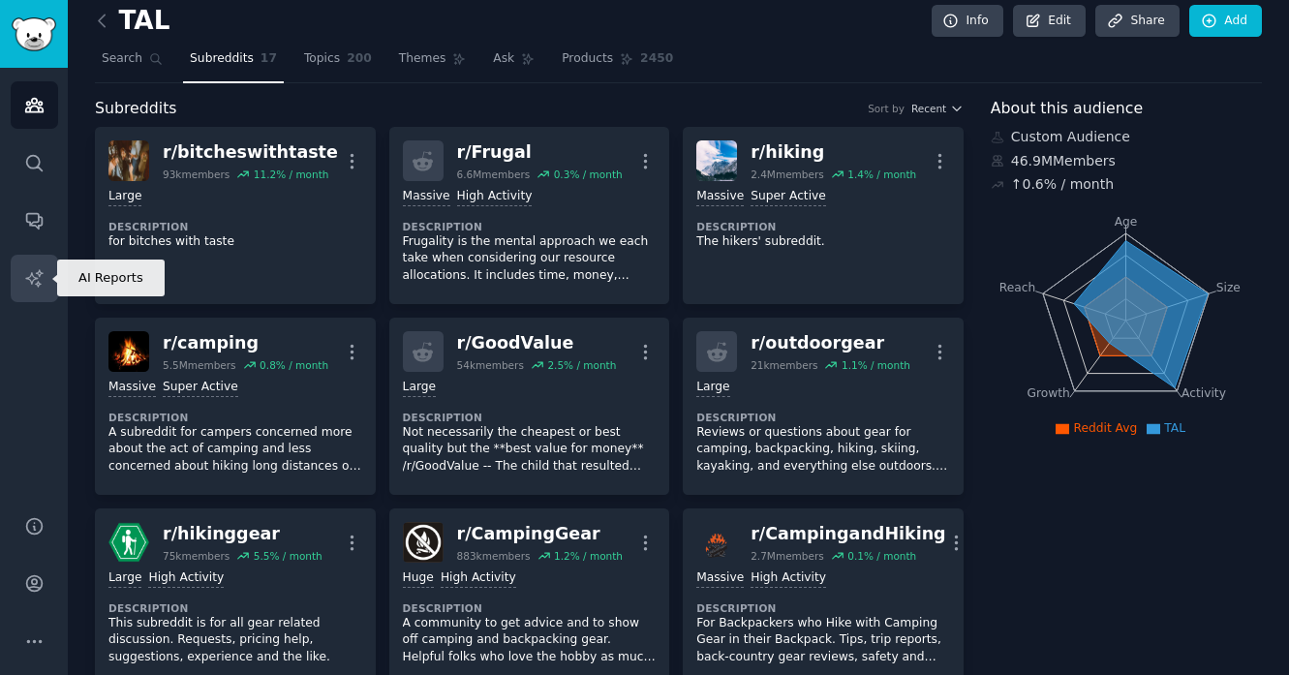
click at [27, 273] on icon "Sidebar" at bounding box center [34, 278] width 20 height 20
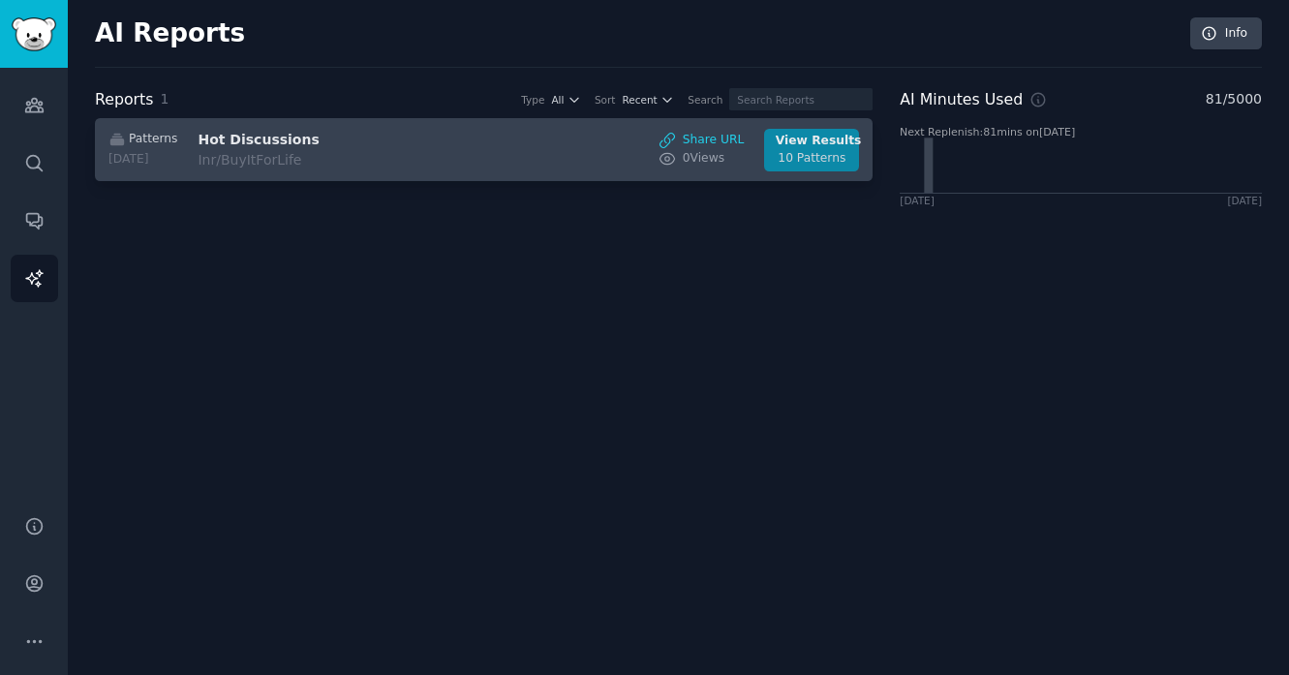
click at [828, 161] on div "10 Patterns" at bounding box center [812, 158] width 73 height 17
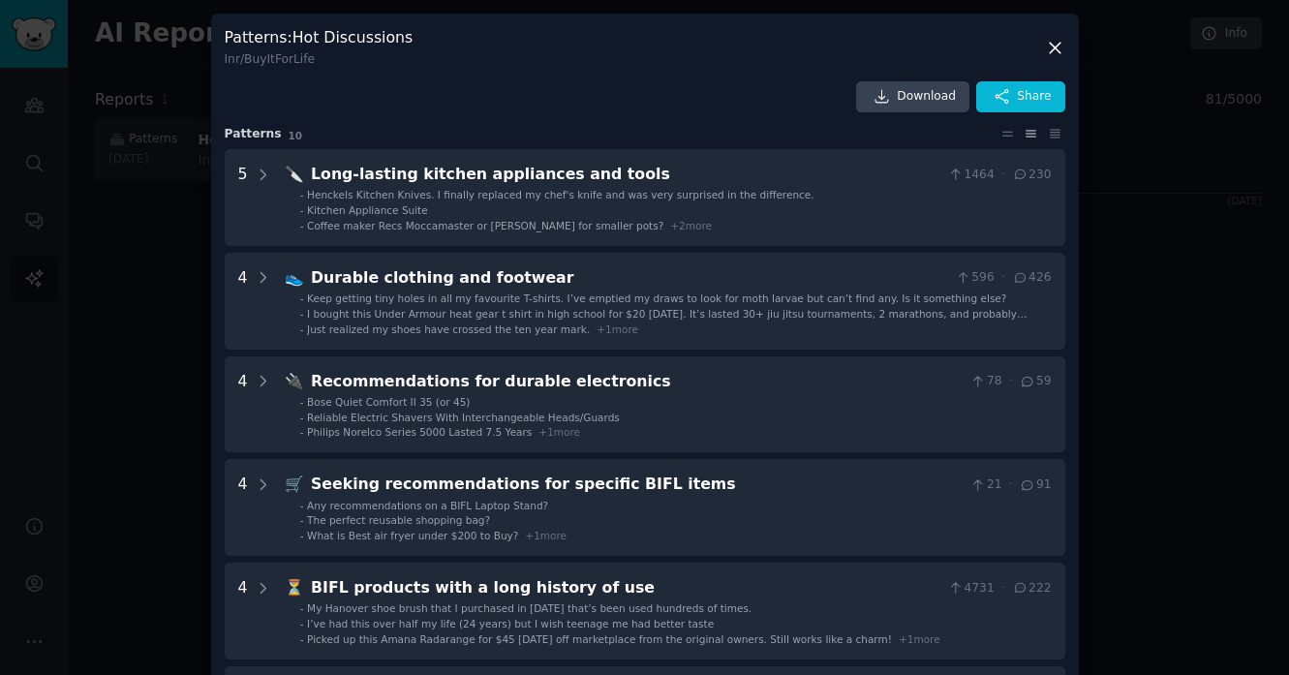
click at [1053, 40] on icon at bounding box center [1055, 48] width 20 height 20
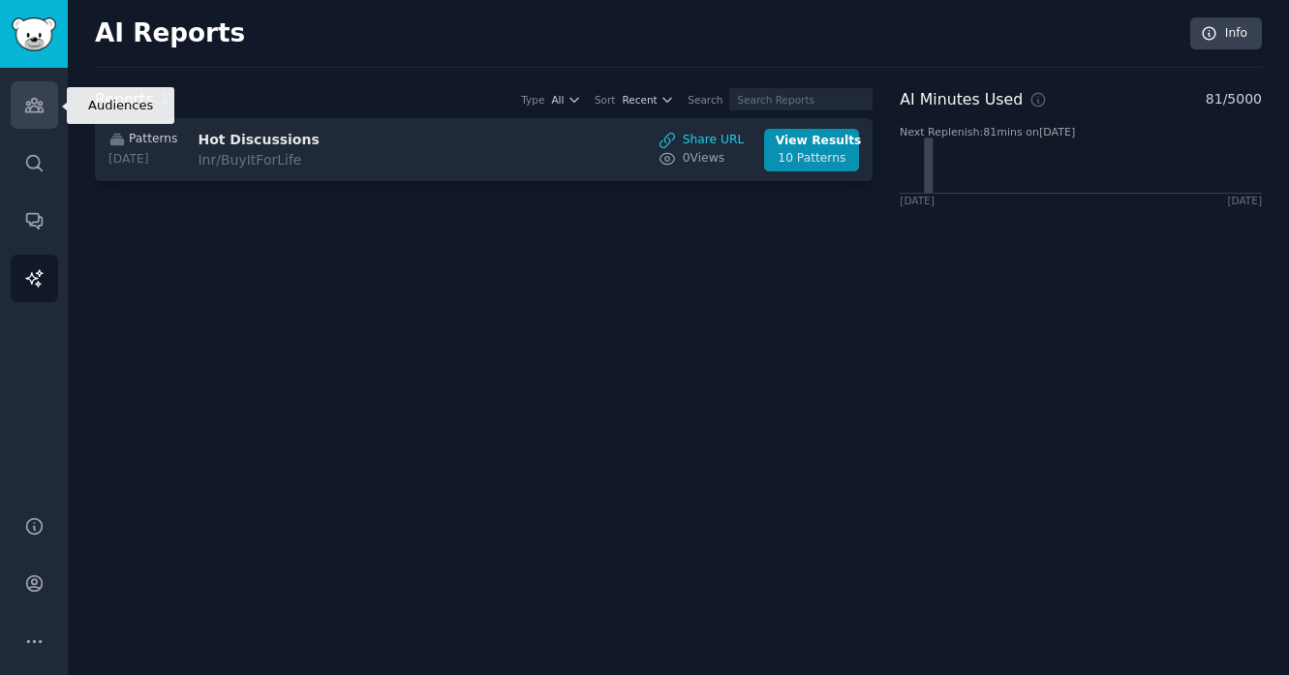
click at [21, 121] on link "Audiences" at bounding box center [34, 104] width 47 height 47
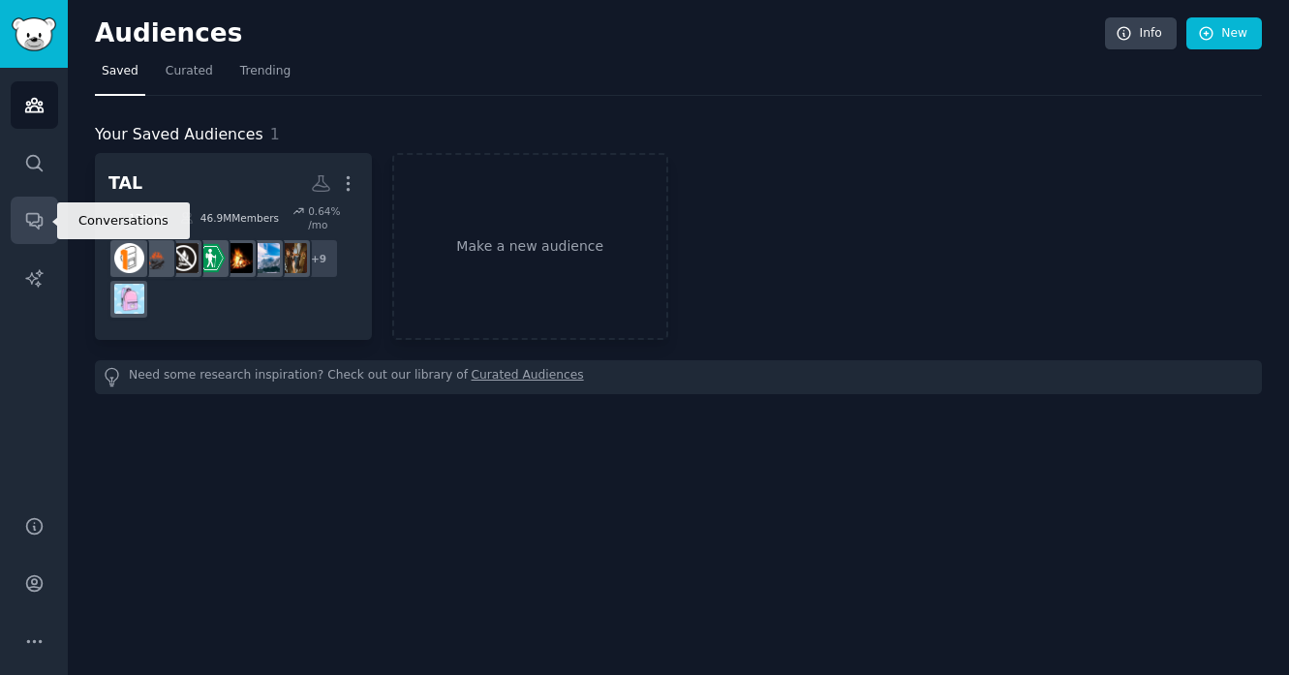
click at [30, 221] on icon "Sidebar" at bounding box center [34, 220] width 20 height 20
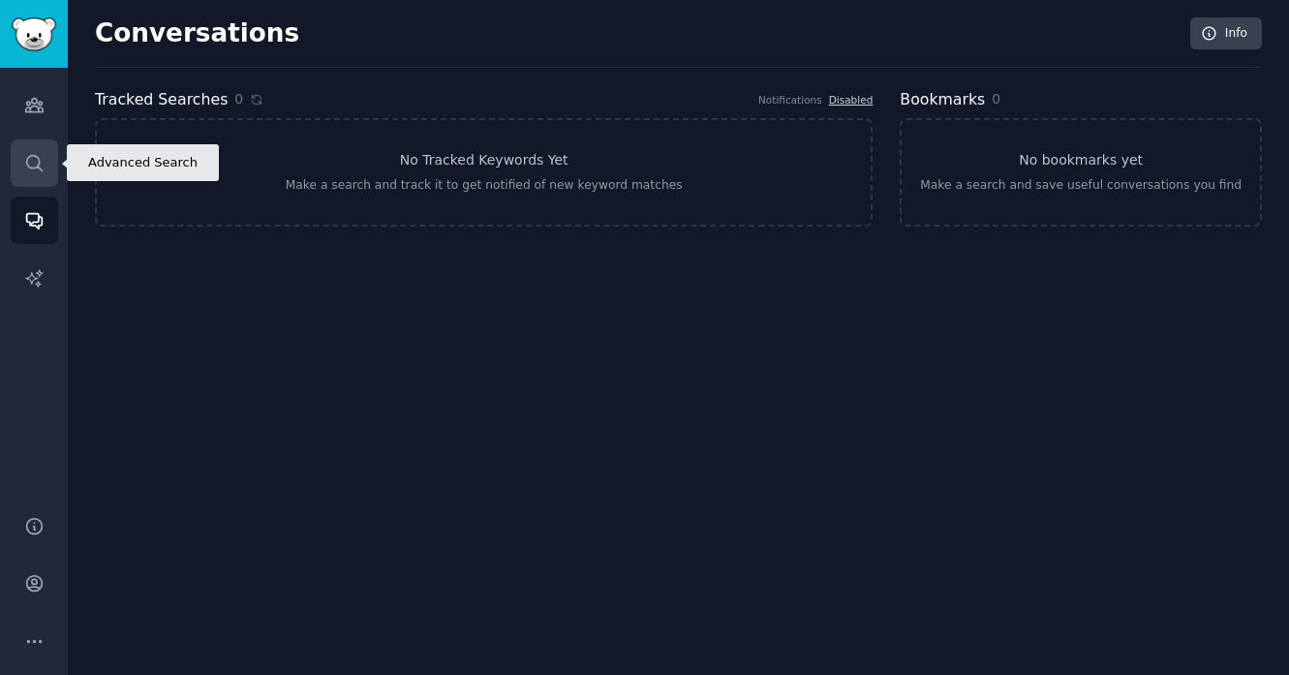
click at [34, 164] on icon "Sidebar" at bounding box center [34, 163] width 20 height 20
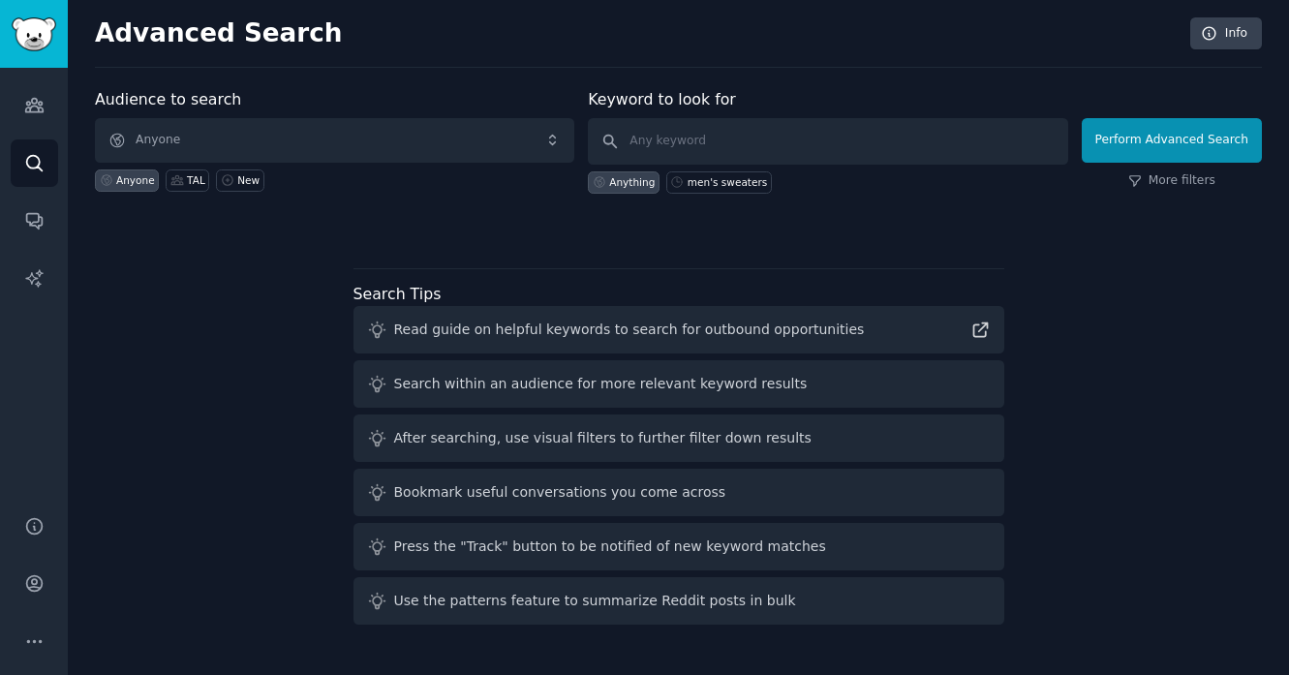
click at [467, 335] on div "Read guide on helpful keywords to search for outbound opportunities" at bounding box center [629, 330] width 471 height 20
click at [540, 609] on div "Use the patterns feature to summarize Reddit posts in bulk" at bounding box center [595, 601] width 402 height 20
click at [711, 139] on input "text" at bounding box center [828, 141] width 480 height 46
type input "s"
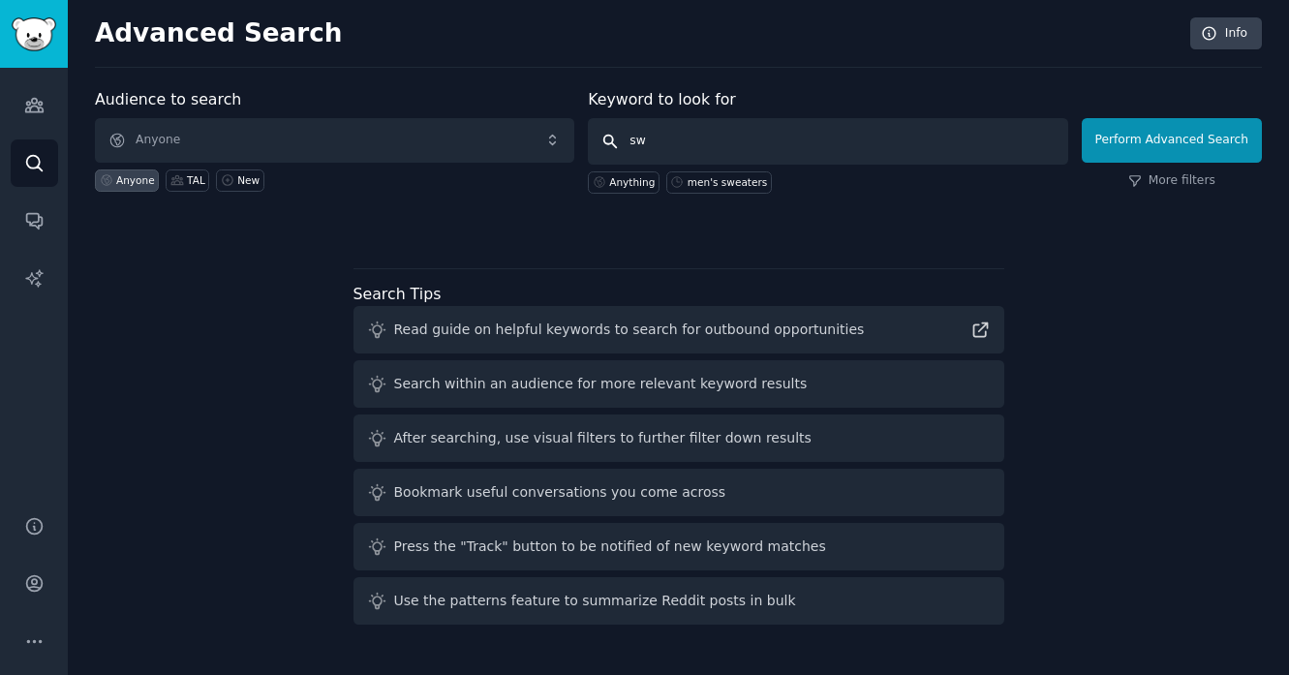
type input "s"
type input "waterproof+boots"
click at [1138, 144] on button "Perform Advanced Search" at bounding box center [1172, 140] width 180 height 45
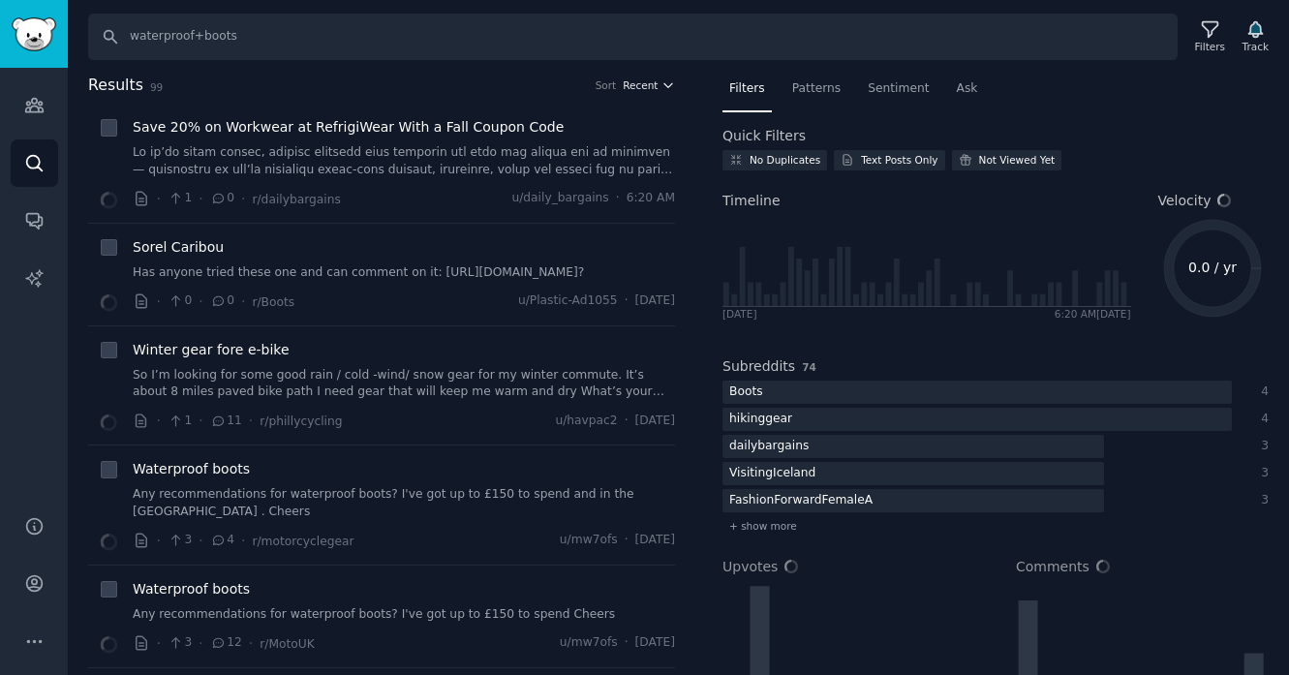
click at [649, 84] on span "Recent" at bounding box center [640, 85] width 35 height 14
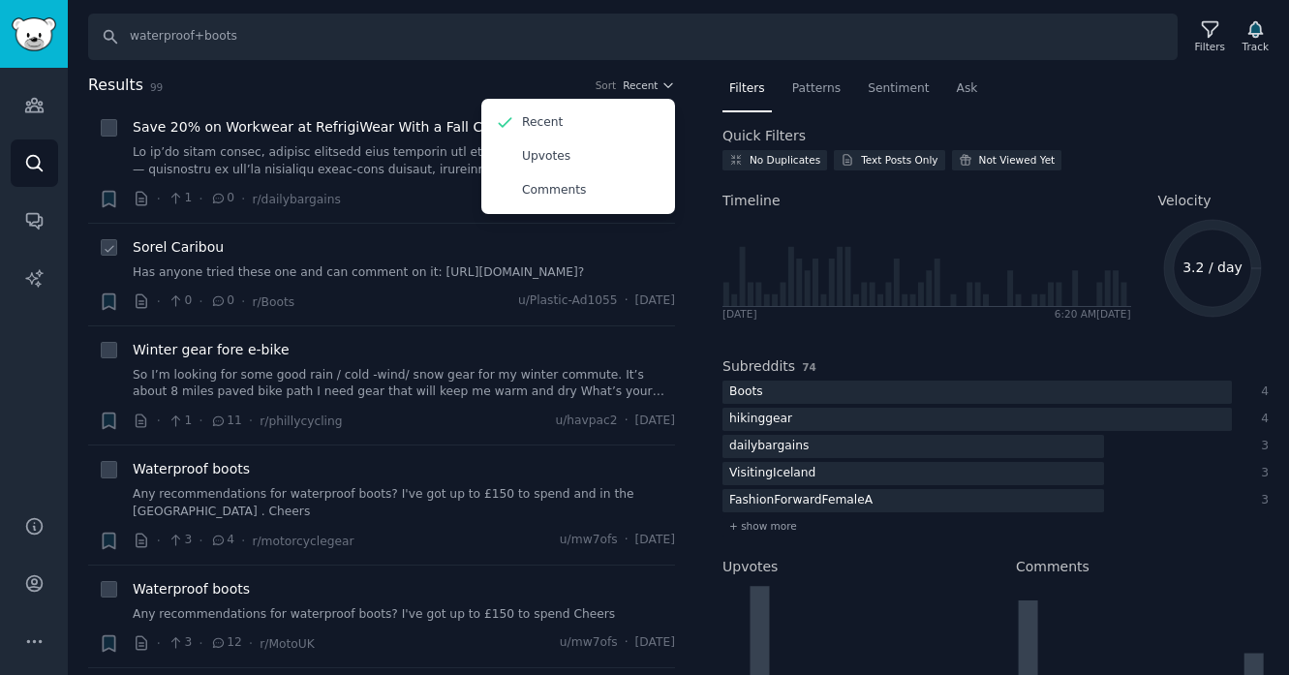
click at [426, 312] on div "· 0 · 0 · r/Boots u/Plastic-Ad1055 · Mon 9/1/2025" at bounding box center [404, 302] width 542 height 20
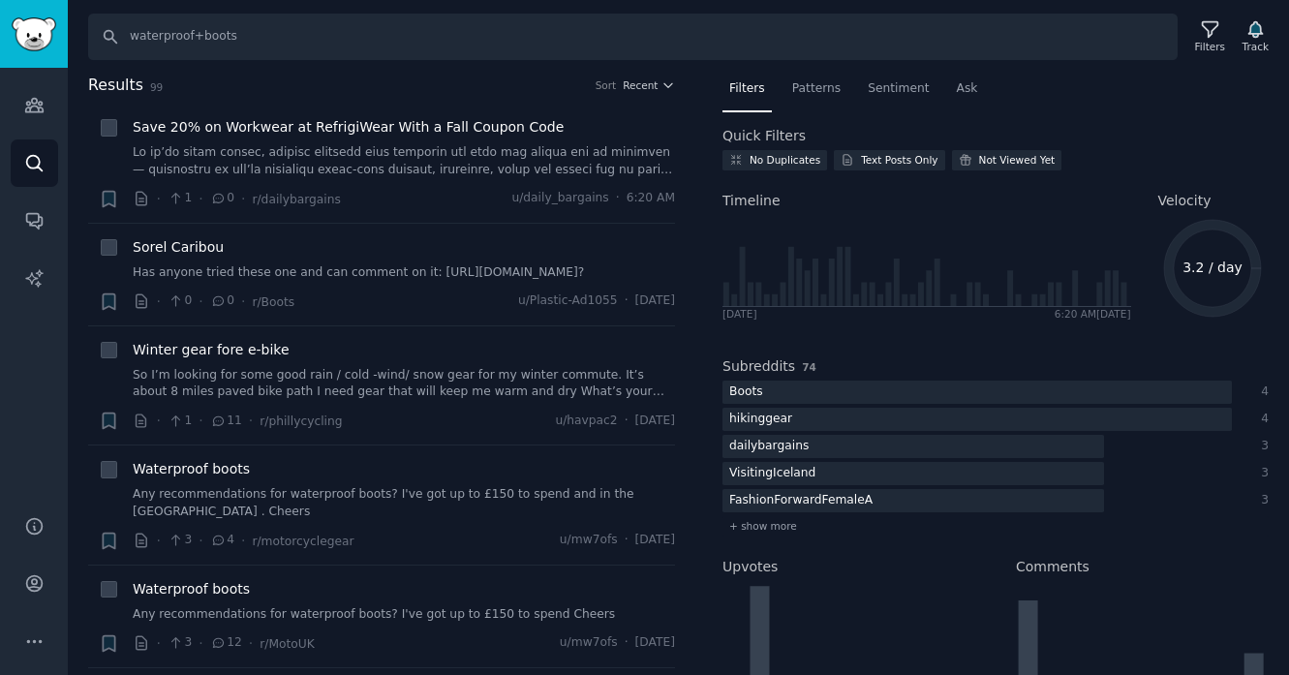
click at [657, 93] on h2 "Results 99 Sort Recent" at bounding box center [381, 86] width 587 height 24
click at [650, 89] on span "Recent" at bounding box center [640, 85] width 35 height 14
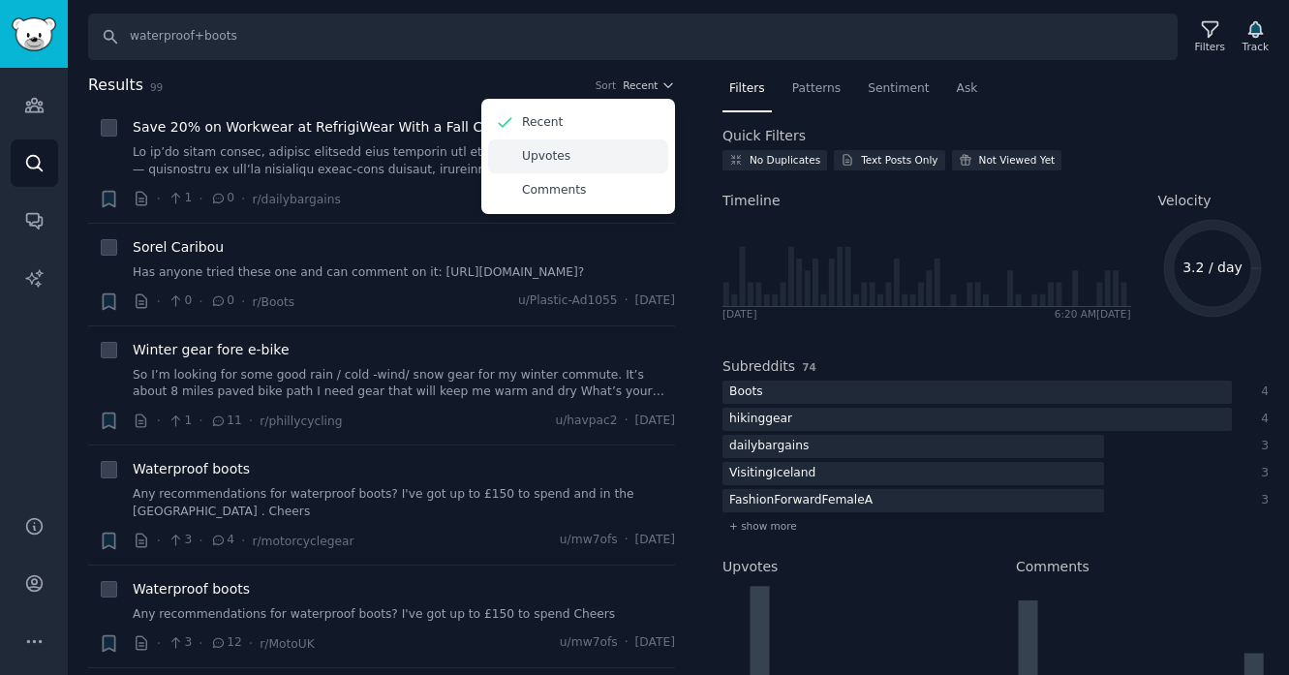
click at [571, 159] on div "Upvotes" at bounding box center [578, 156] width 180 height 34
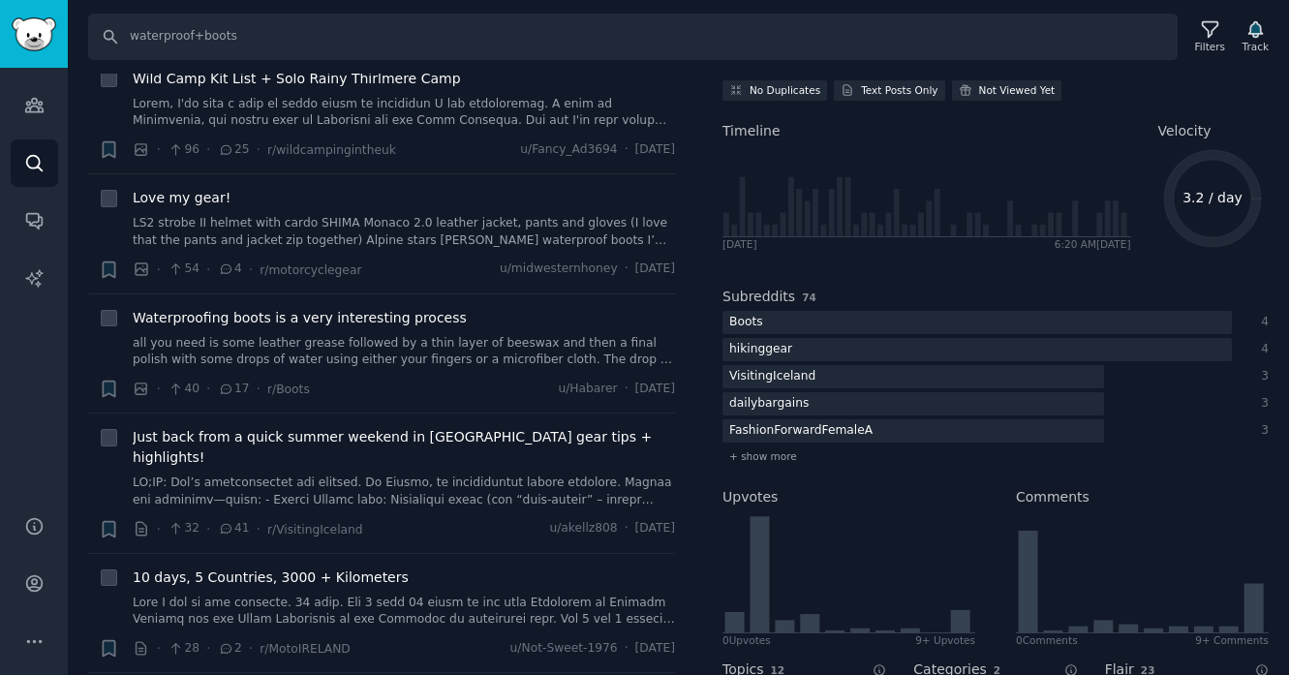
scroll to position [42, 0]
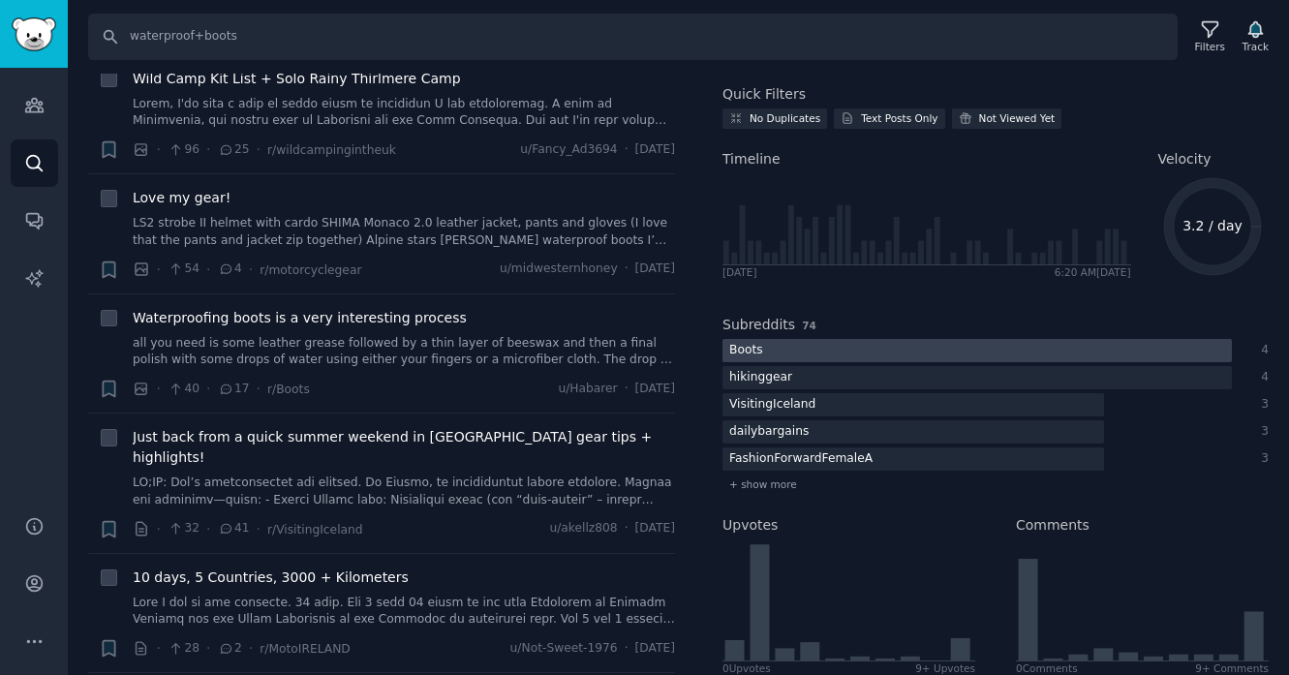
click at [805, 351] on div at bounding box center [978, 351] width 510 height 24
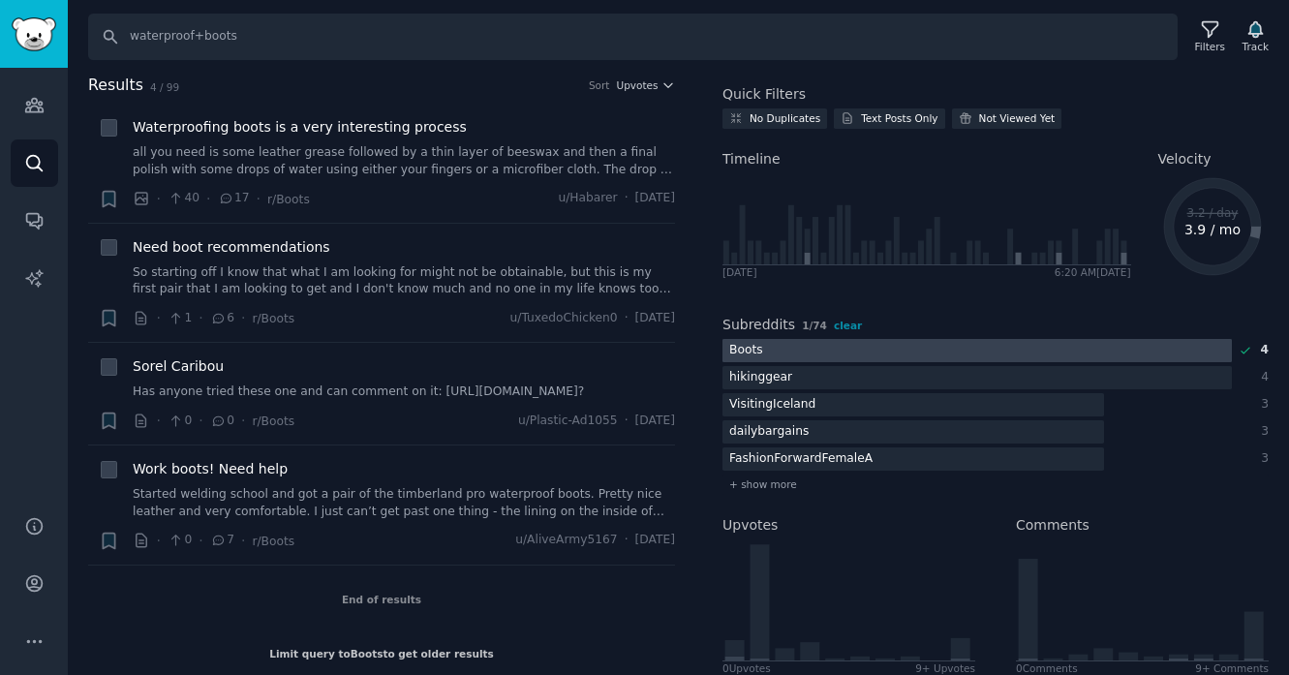
click at [852, 343] on div at bounding box center [978, 351] width 510 height 24
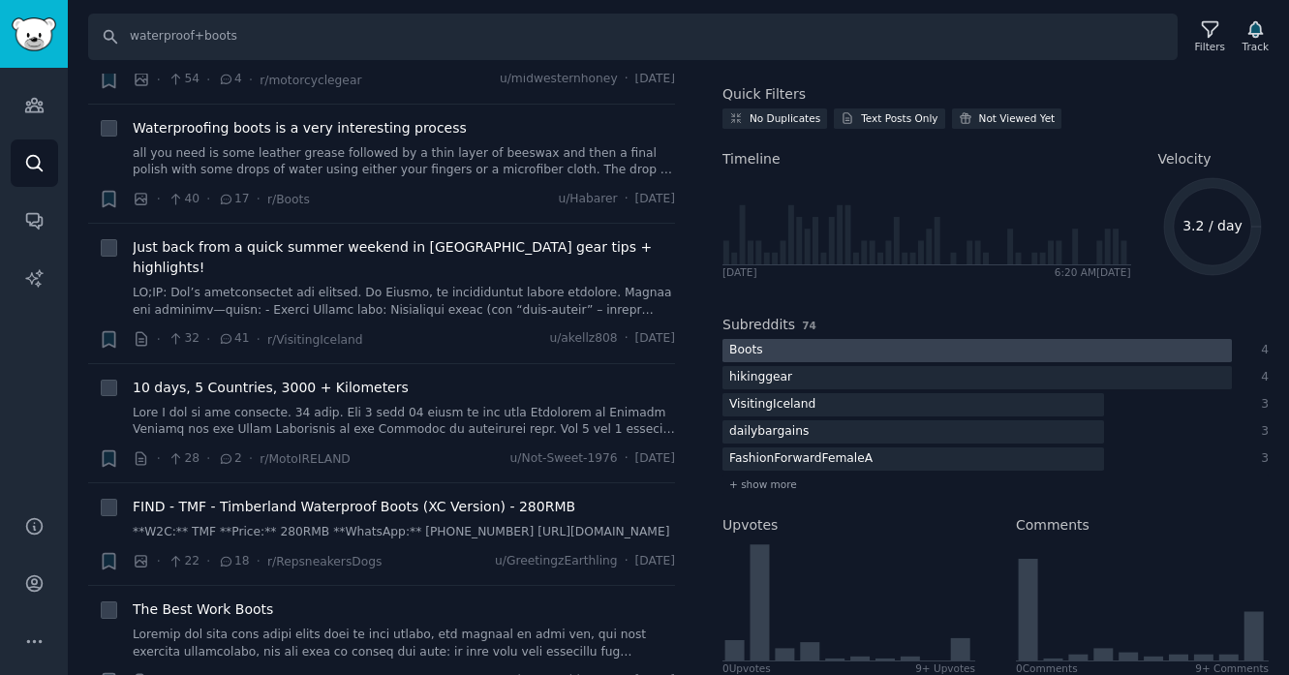
scroll to position [407, 0]
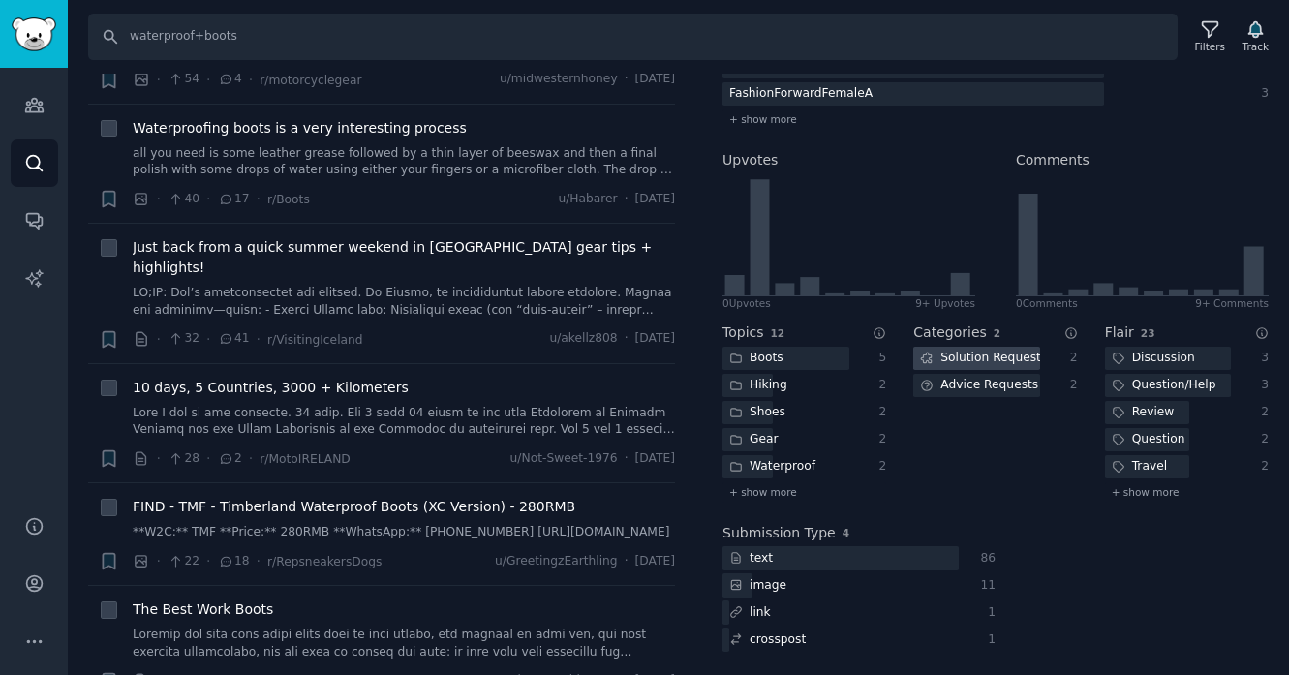
click at [984, 356] on div "Solution Requests" at bounding box center [977, 359] width 127 height 24
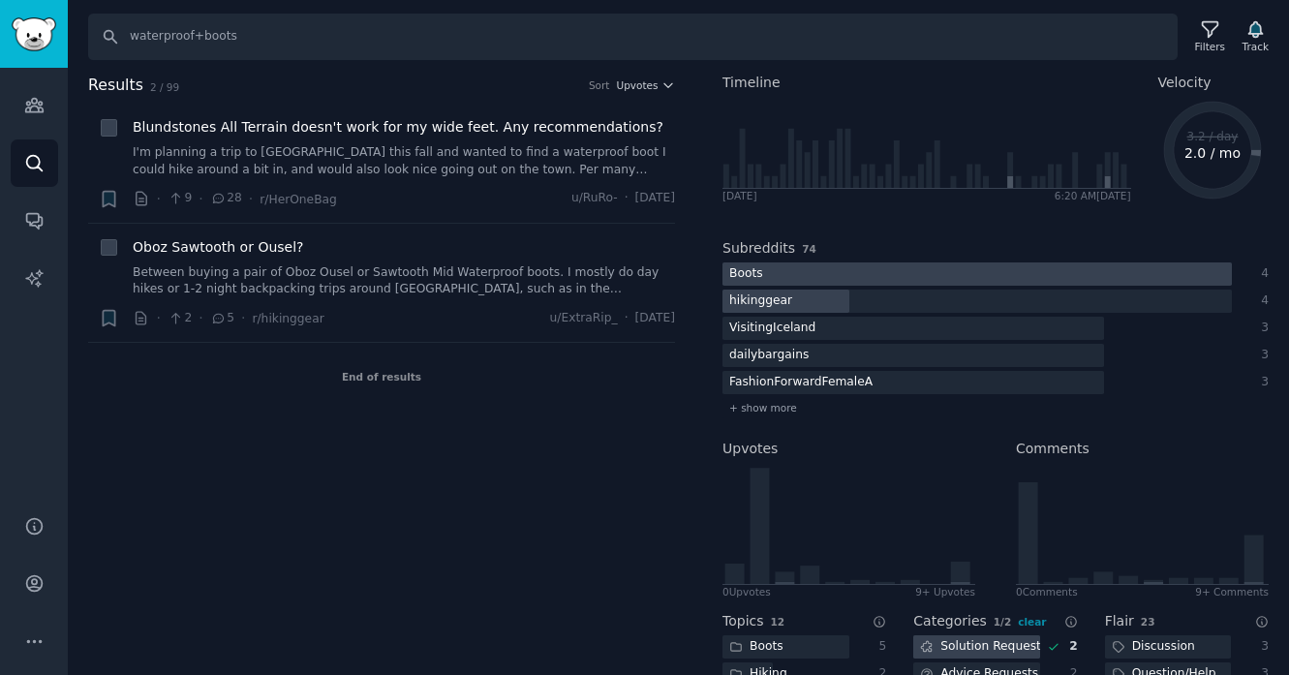
scroll to position [0, 0]
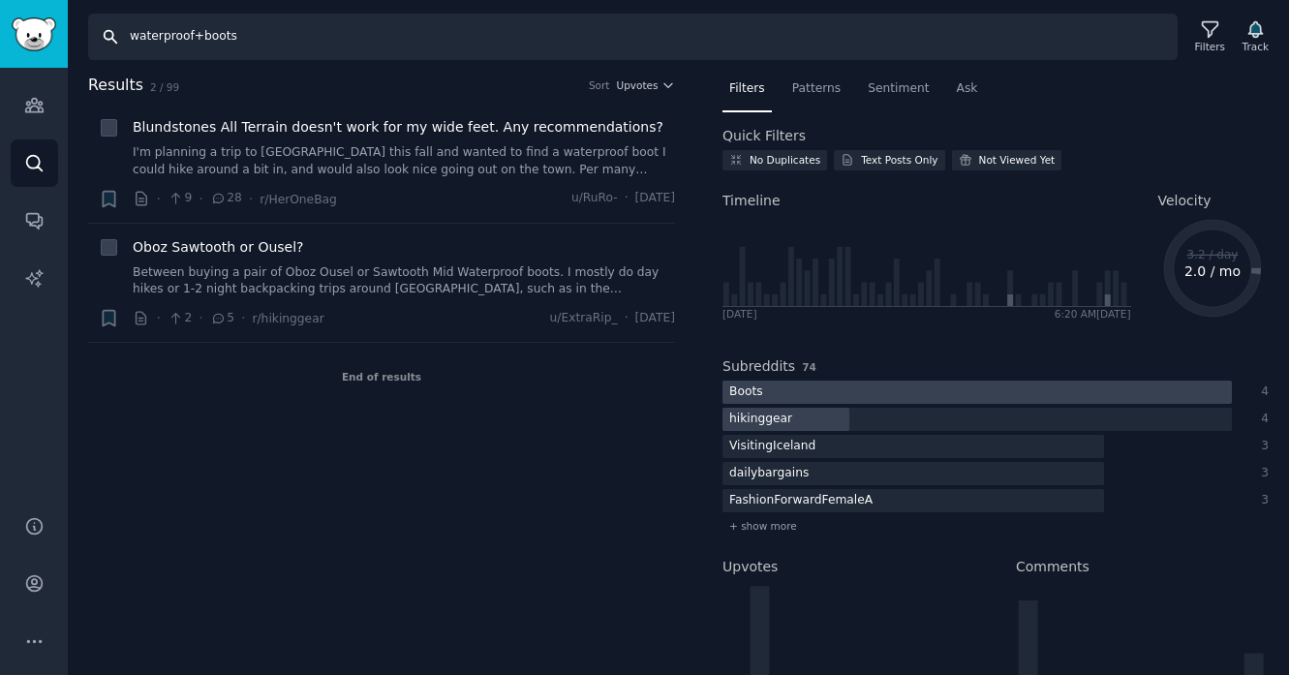
click at [562, 45] on input "waterproof+boots" at bounding box center [633, 37] width 1090 height 46
click at [819, 98] on div "Patterns" at bounding box center [817, 94] width 62 height 40
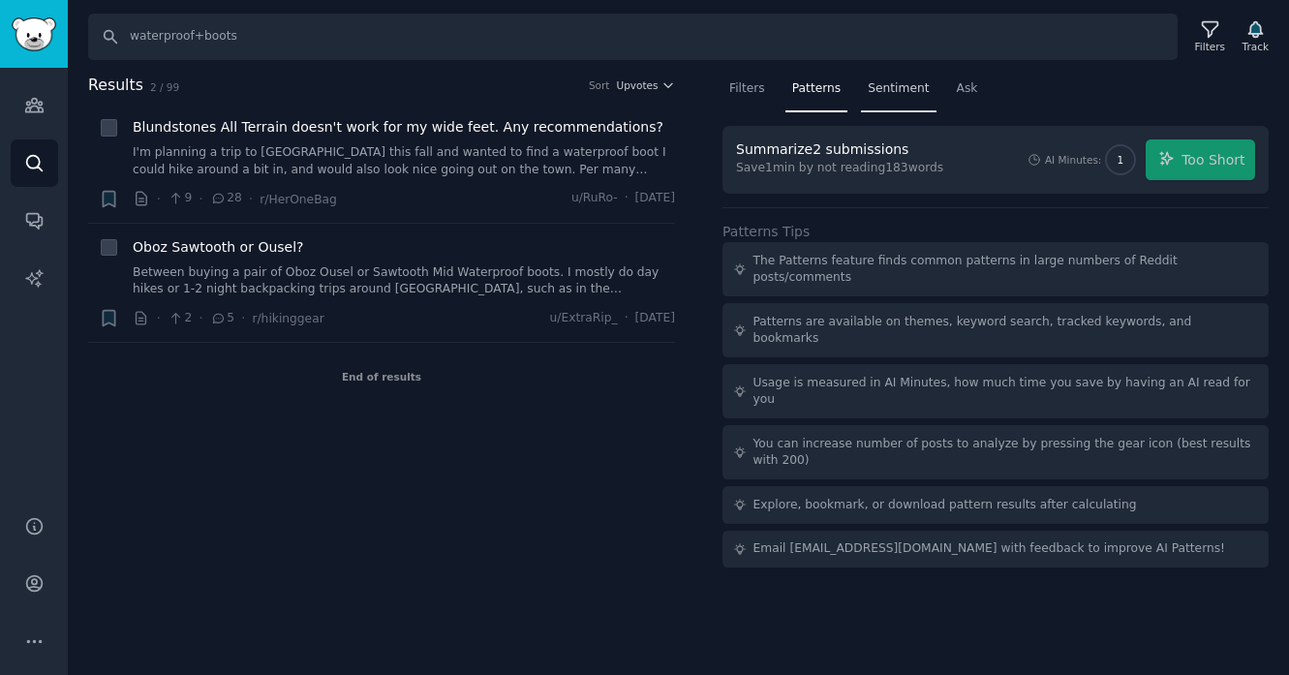
click at [895, 93] on span "Sentiment" at bounding box center [898, 88] width 61 height 17
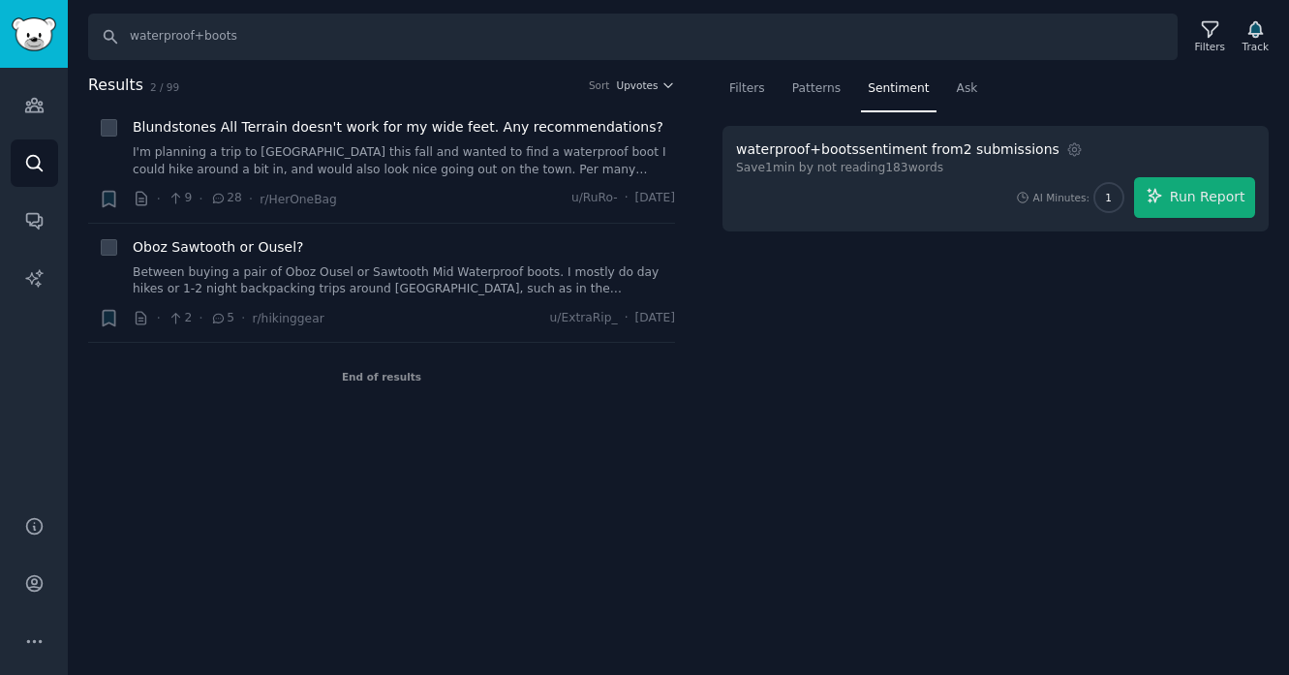
click at [777, 86] on nav "Filters Patterns Sentiment Ask" at bounding box center [996, 94] width 546 height 40
click at [777, 74] on nav "Filters Patterns Sentiment Ask" at bounding box center [996, 94] width 546 height 40
click at [812, 88] on span "Patterns" at bounding box center [816, 88] width 48 height 17
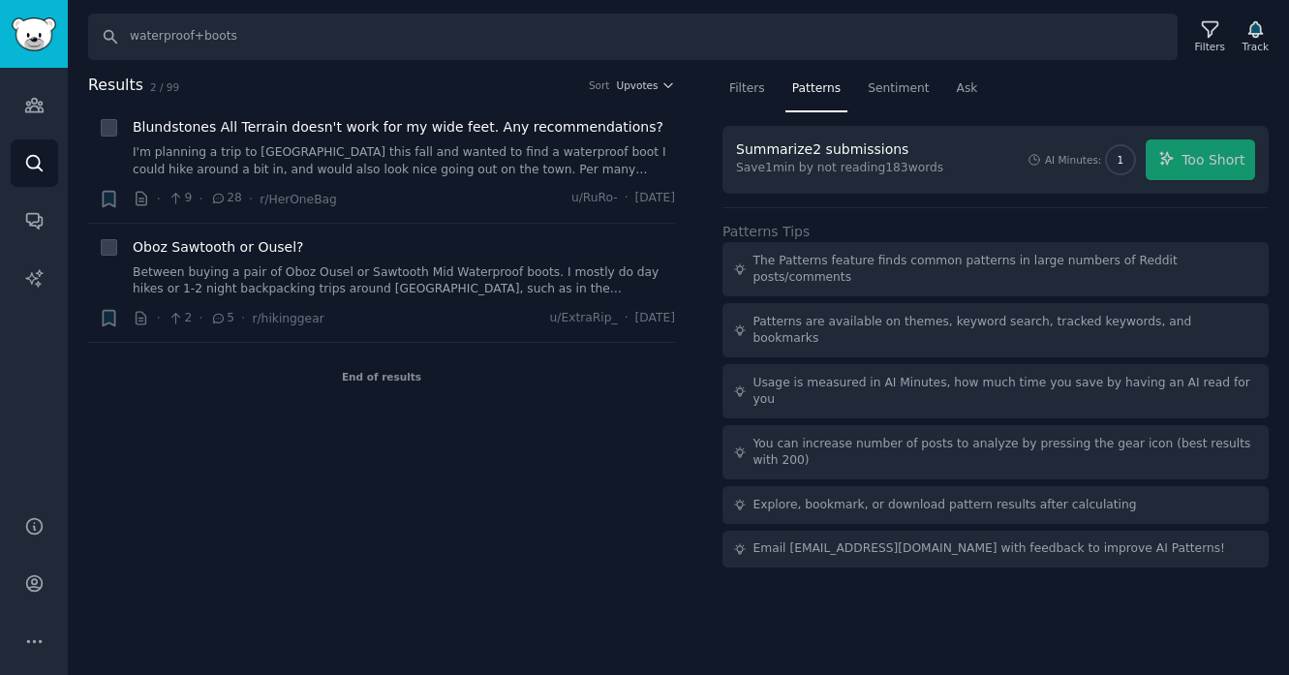
click at [1209, 168] on div "AI Minutes: 1 Too Short" at bounding box center [1141, 159] width 229 height 41
click at [736, 84] on span "Filters" at bounding box center [747, 88] width 36 height 17
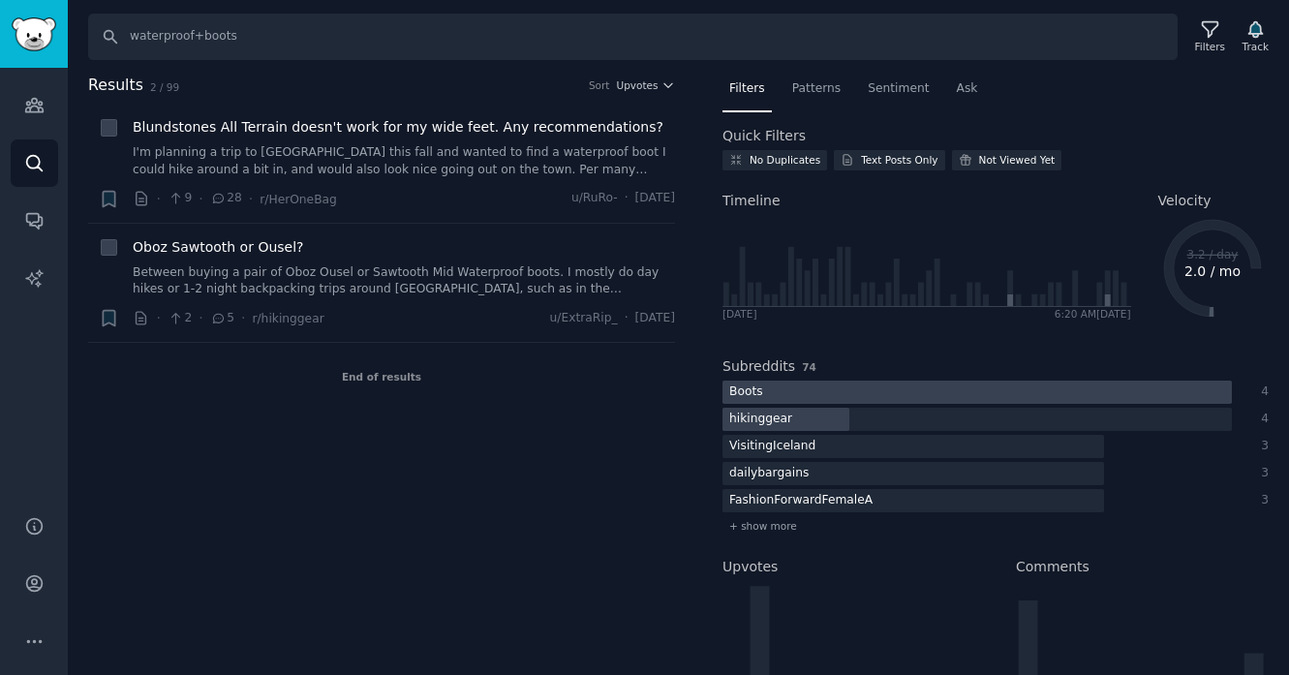
click at [815, 394] on div at bounding box center [978, 393] width 510 height 24
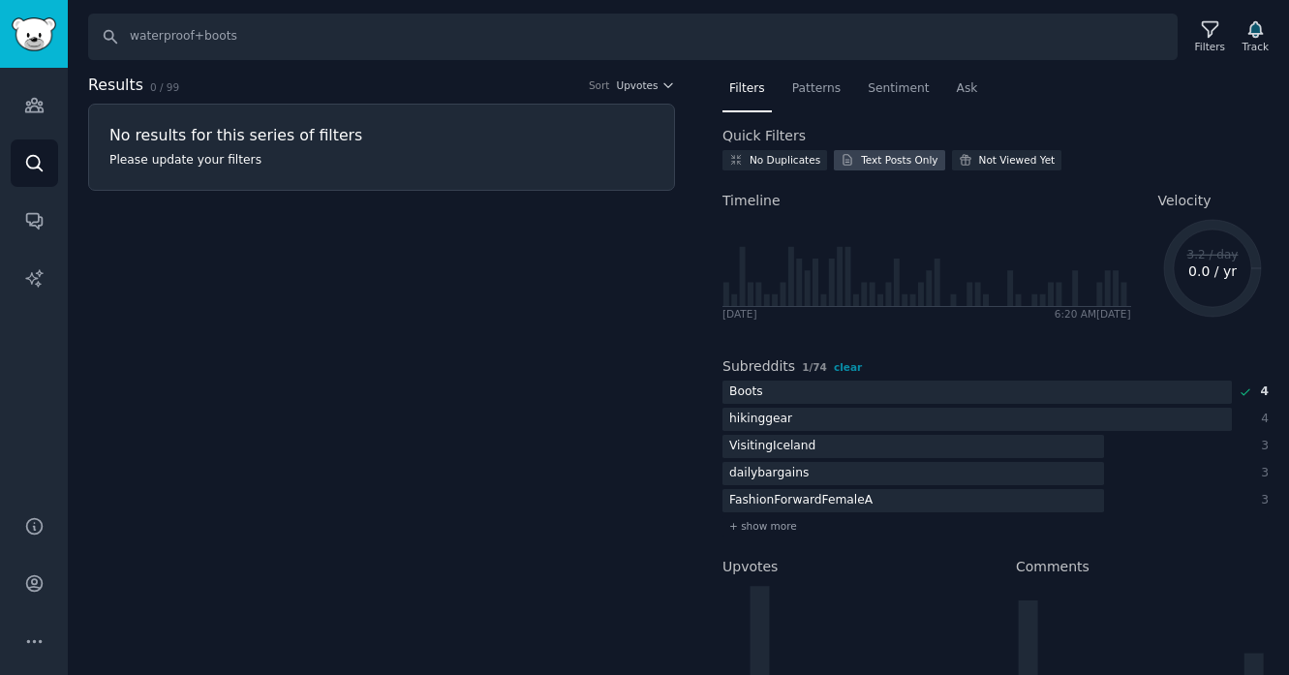
click at [884, 160] on div "Text Posts Only" at bounding box center [899, 160] width 77 height 14
click at [462, 34] on input "waterproof+boots" at bounding box center [633, 37] width 1090 height 46
click at [654, 84] on span "Upvotes" at bounding box center [637, 85] width 42 height 14
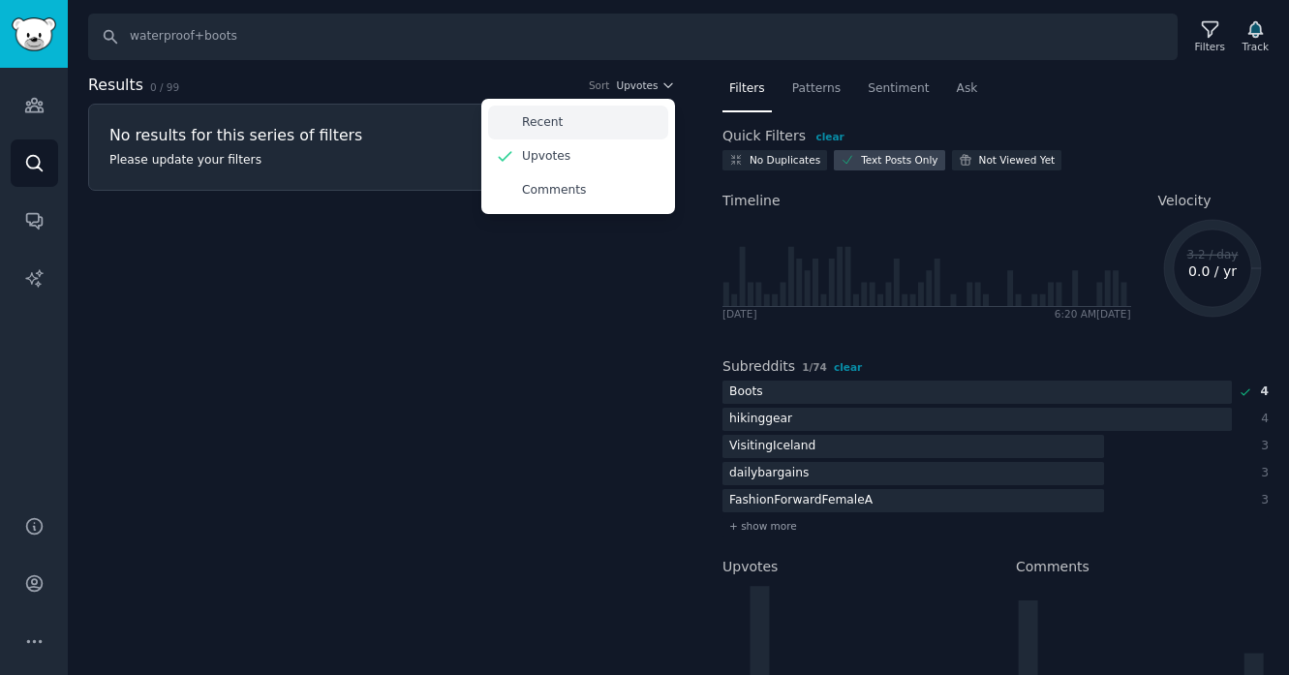
click at [572, 136] on div "Recent" at bounding box center [578, 123] width 180 height 34
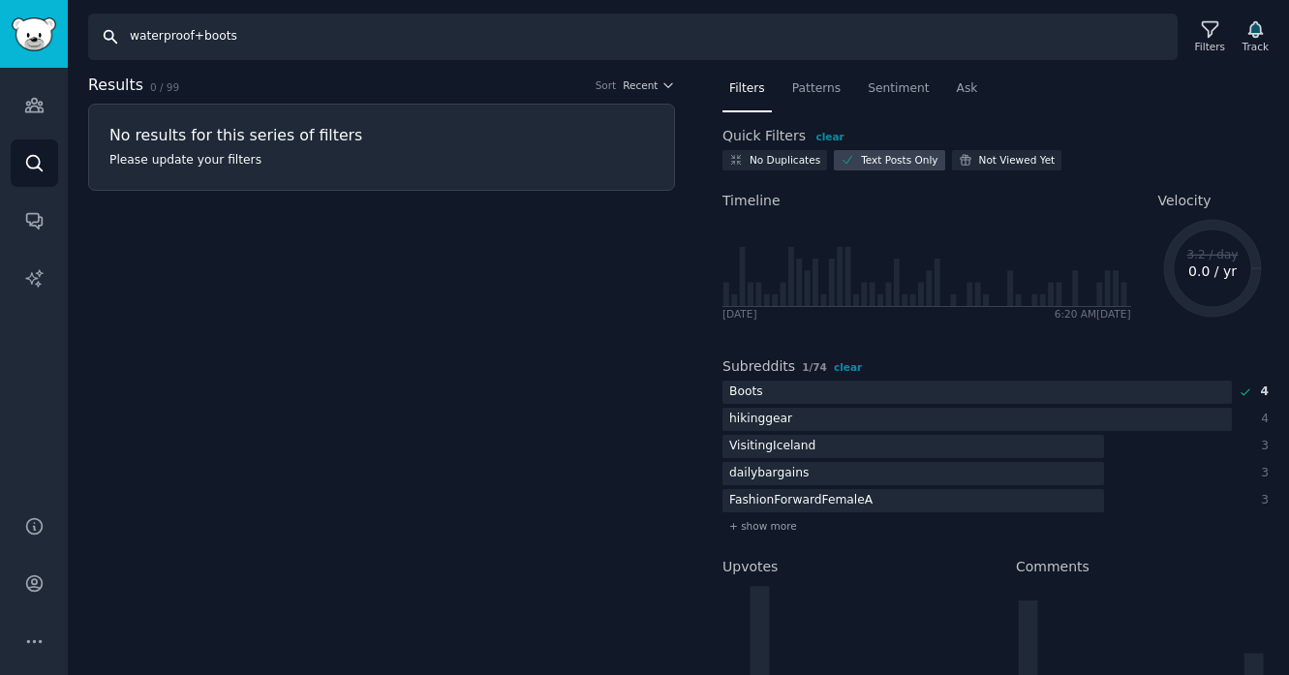
click at [421, 34] on input "waterproof+boots" at bounding box center [633, 37] width 1090 height 46
type input "waterproof boots"
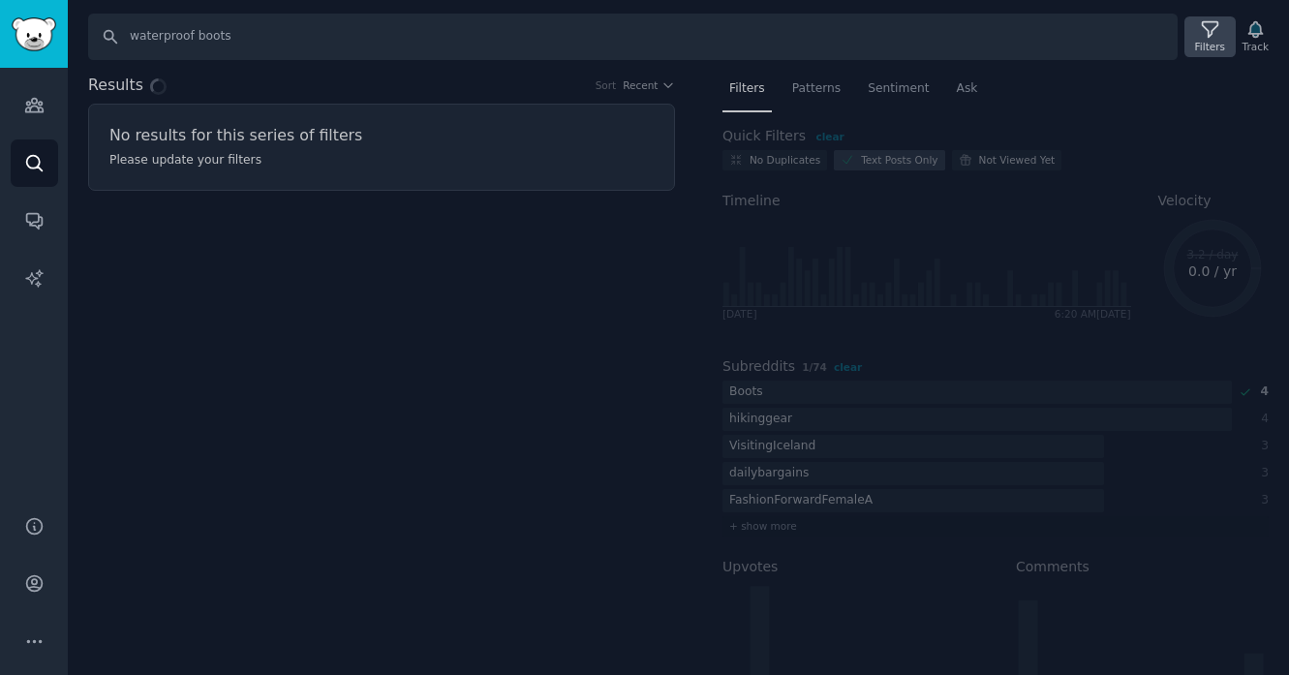
click at [1207, 40] on div "Filters" at bounding box center [1210, 47] width 30 height 14
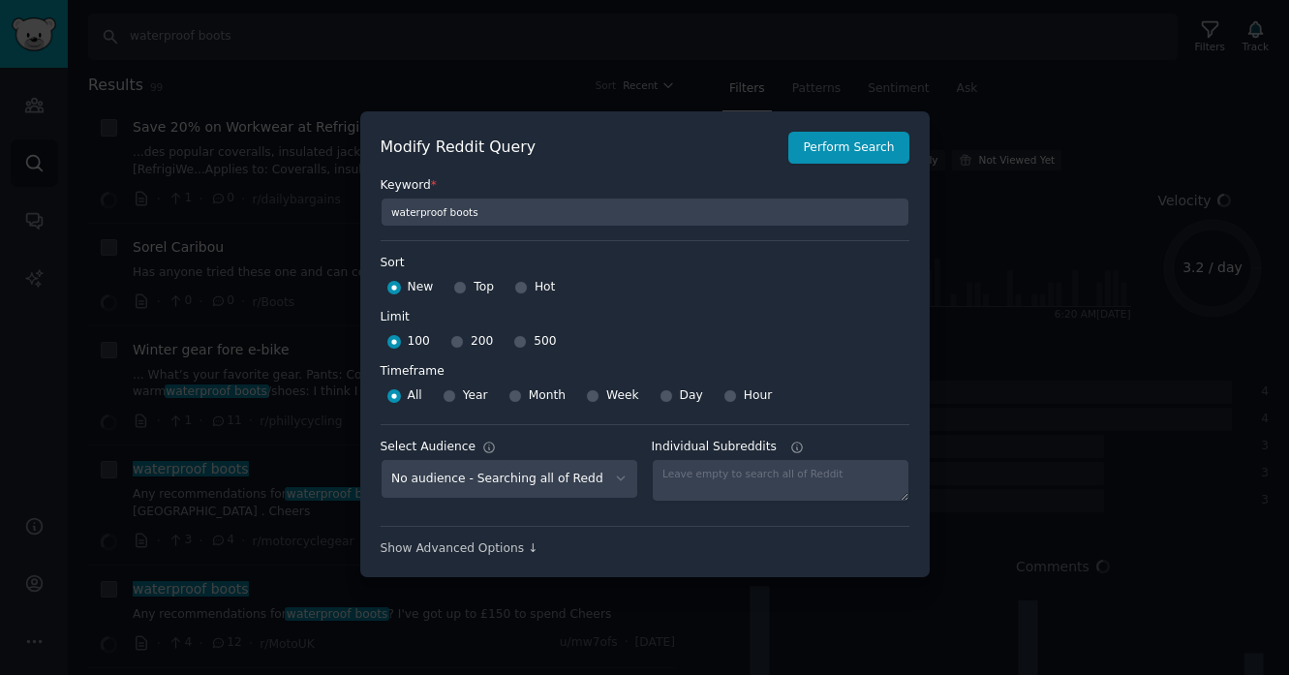
click at [1071, 97] on div at bounding box center [644, 337] width 1289 height 675
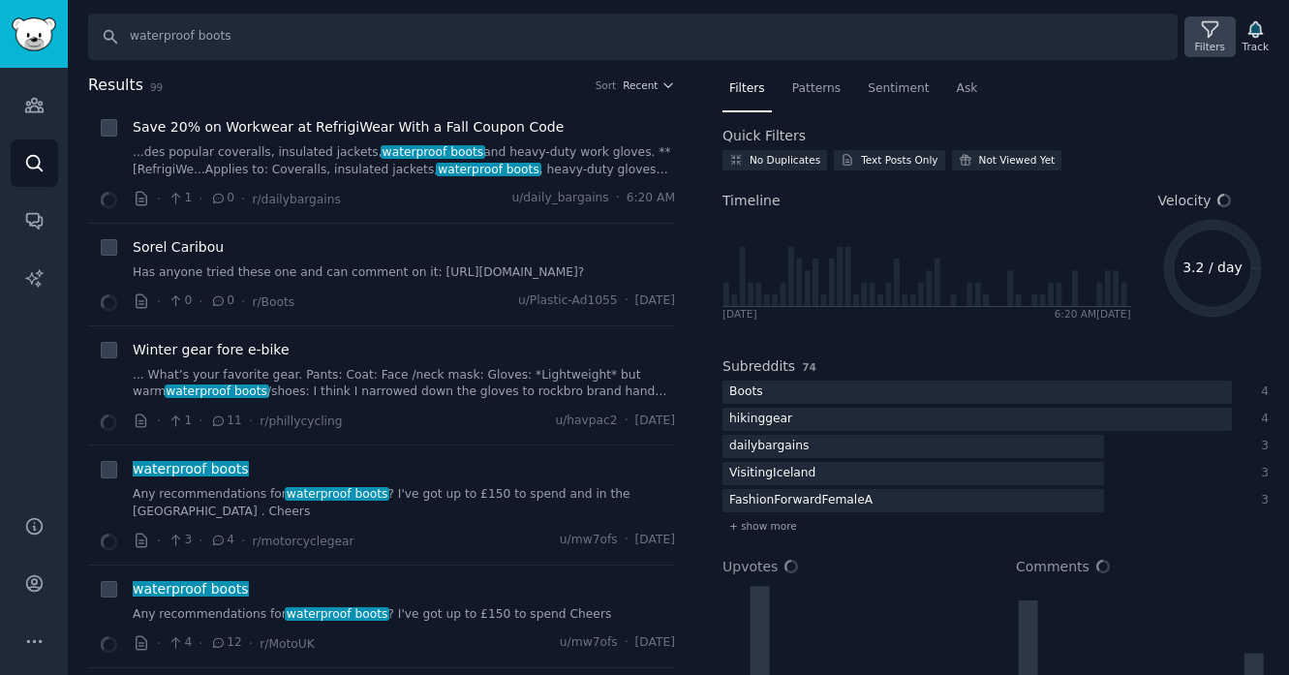
click at [1230, 52] on div "Filters" at bounding box center [1210, 36] width 50 height 41
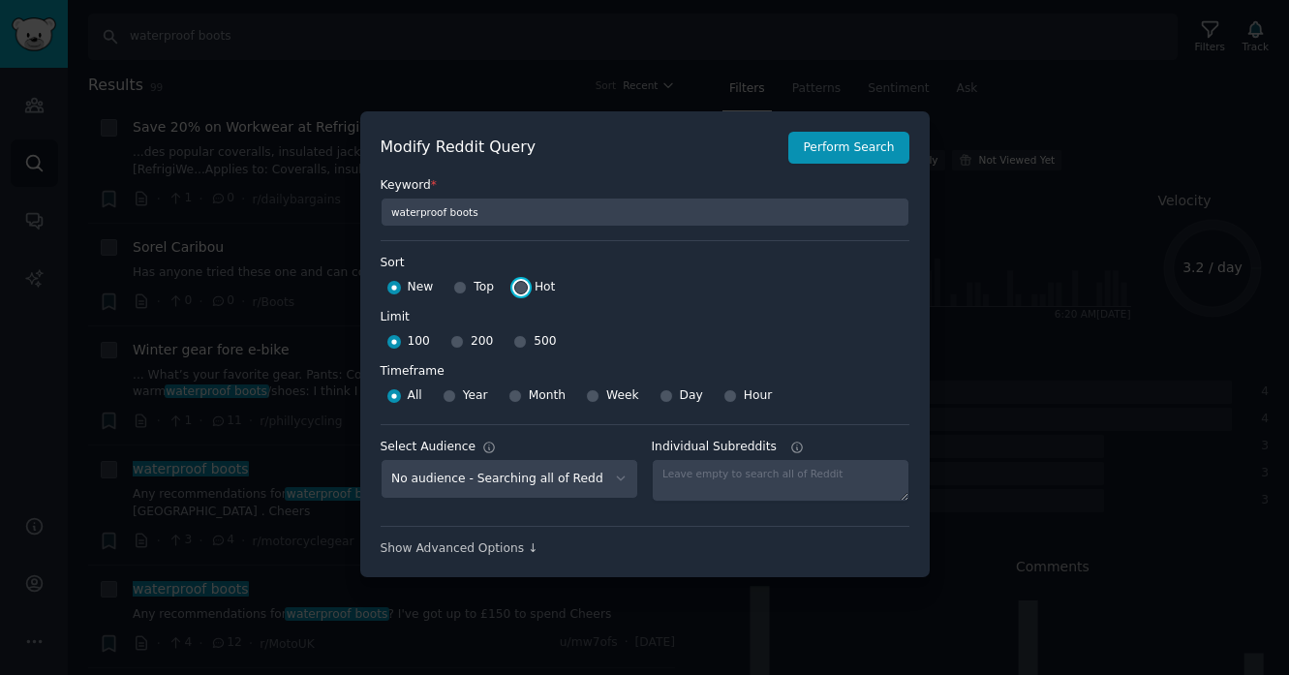
click at [517, 285] on input "Hot" at bounding box center [521, 288] width 14 height 14
radio input "true"
click at [458, 289] on input "Top" at bounding box center [460, 288] width 14 height 14
radio input "true"
click at [511, 287] on div "New Top Hot" at bounding box center [645, 287] width 529 height 31
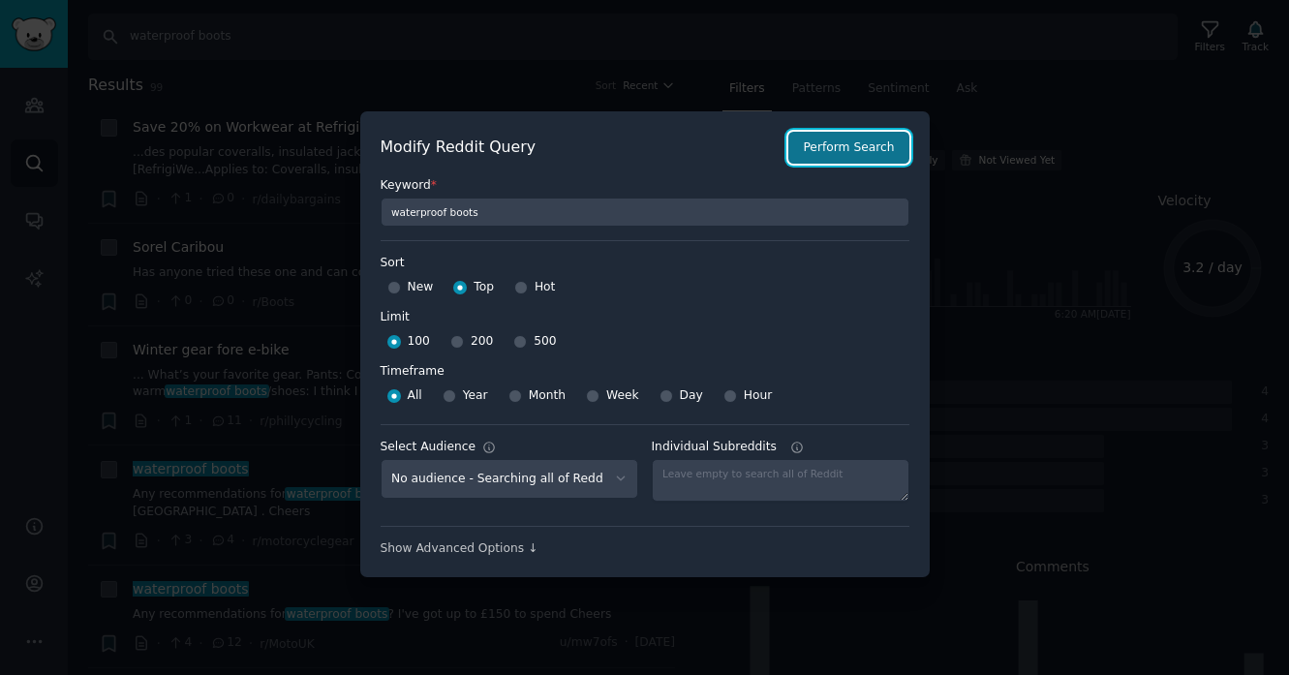
click at [851, 154] on button "Perform Search" at bounding box center [849, 148] width 120 height 33
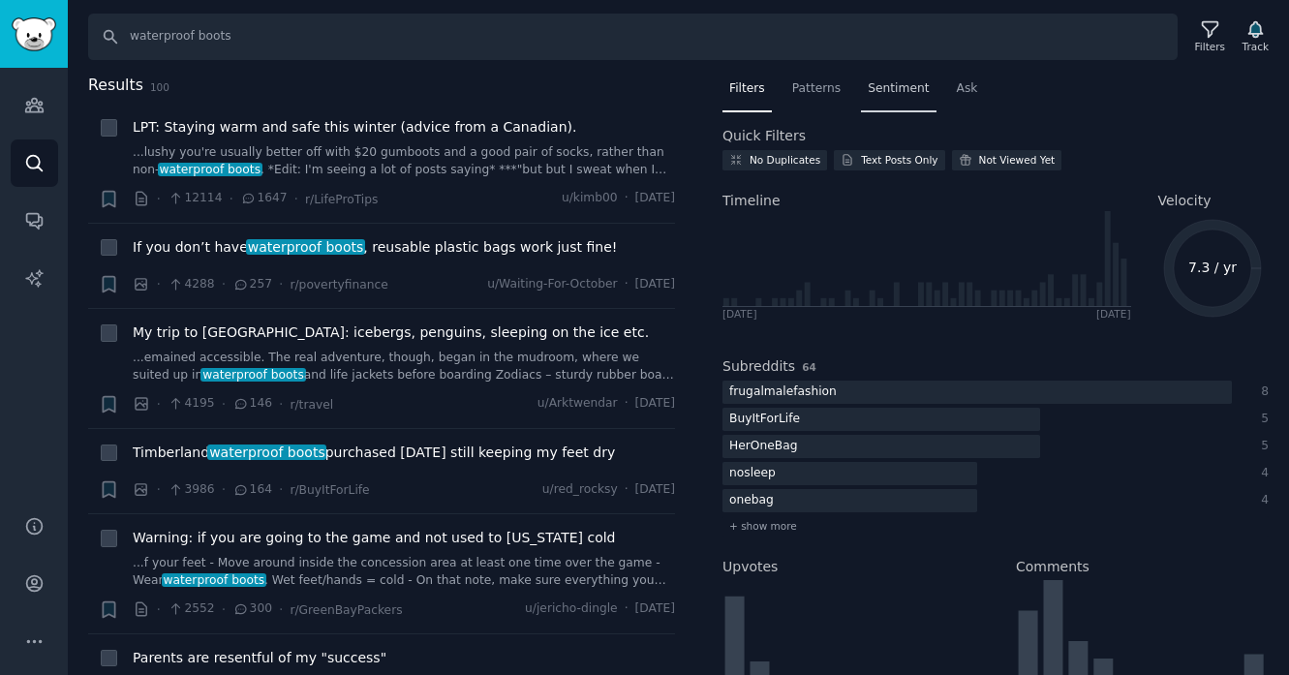
click at [917, 100] on div "Sentiment" at bounding box center [898, 94] width 75 height 40
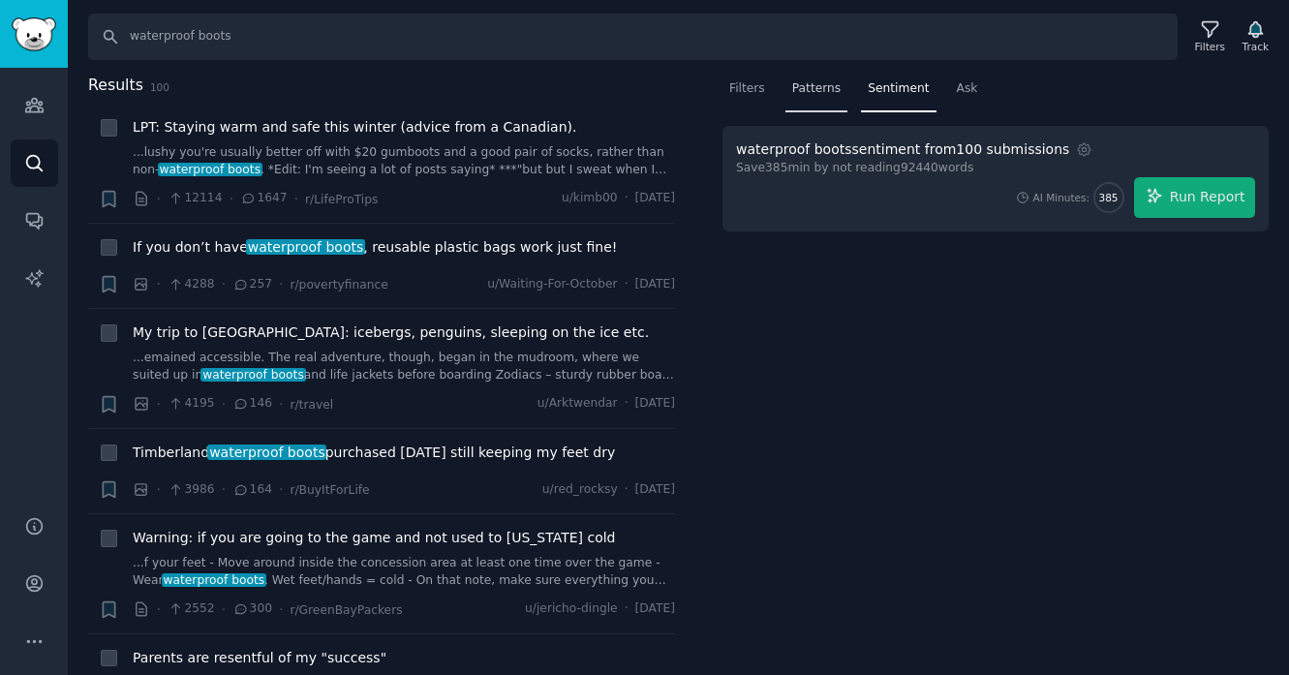
click at [805, 106] on div "Patterns" at bounding box center [817, 94] width 62 height 40
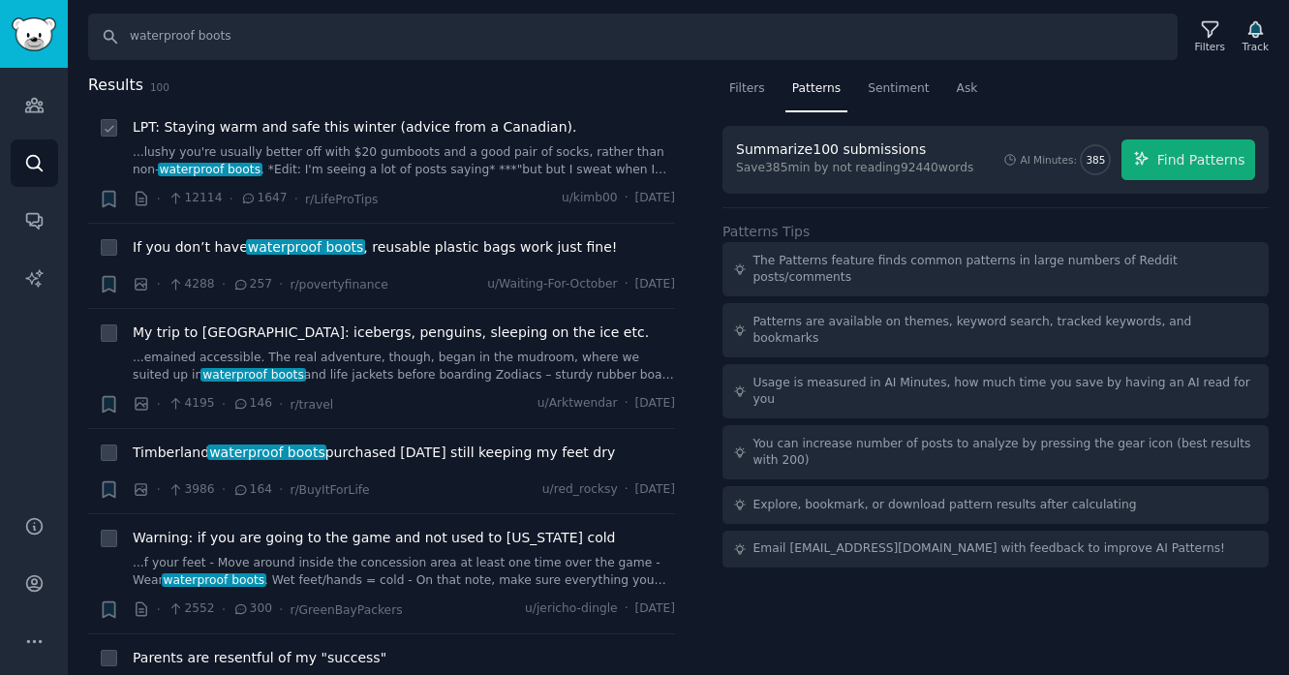
click at [404, 205] on div "· 12114 · 1647 · r/LifeProTips u/kimb00 · Wed 11/25/2015" at bounding box center [404, 199] width 542 height 20
click at [745, 84] on span "Filters" at bounding box center [747, 88] width 36 height 17
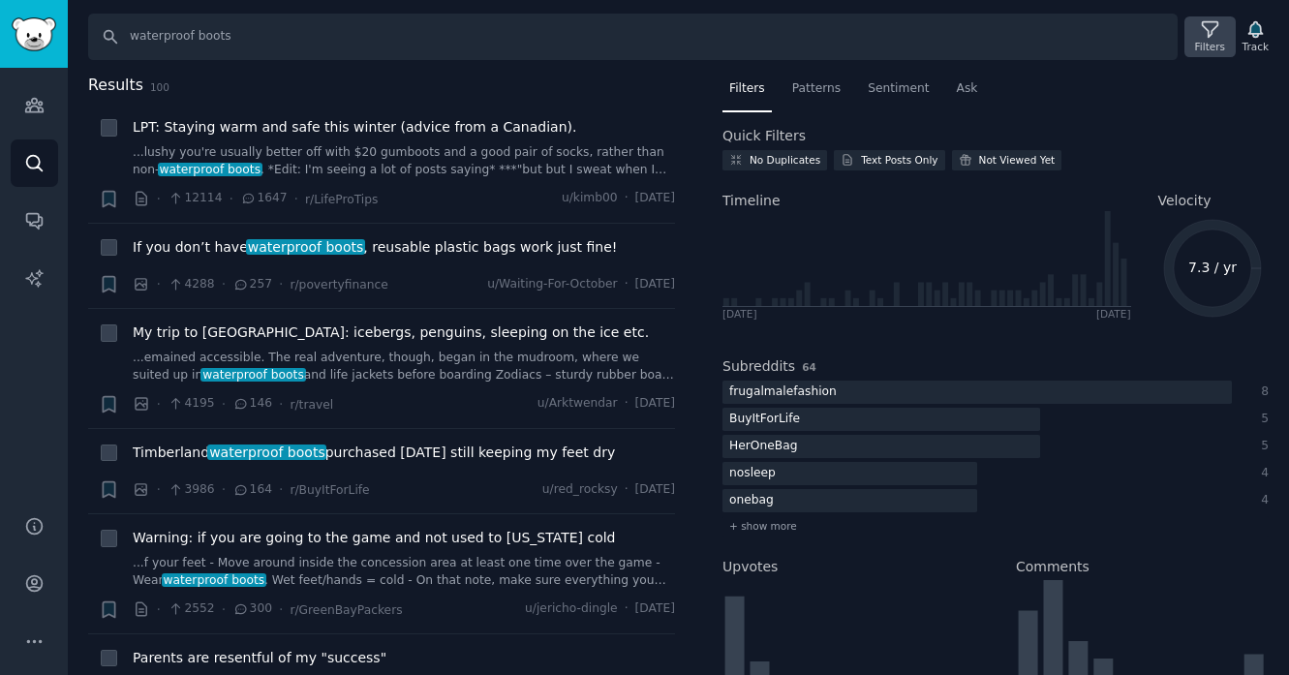
click at [1207, 37] on icon at bounding box center [1209, 29] width 15 height 15
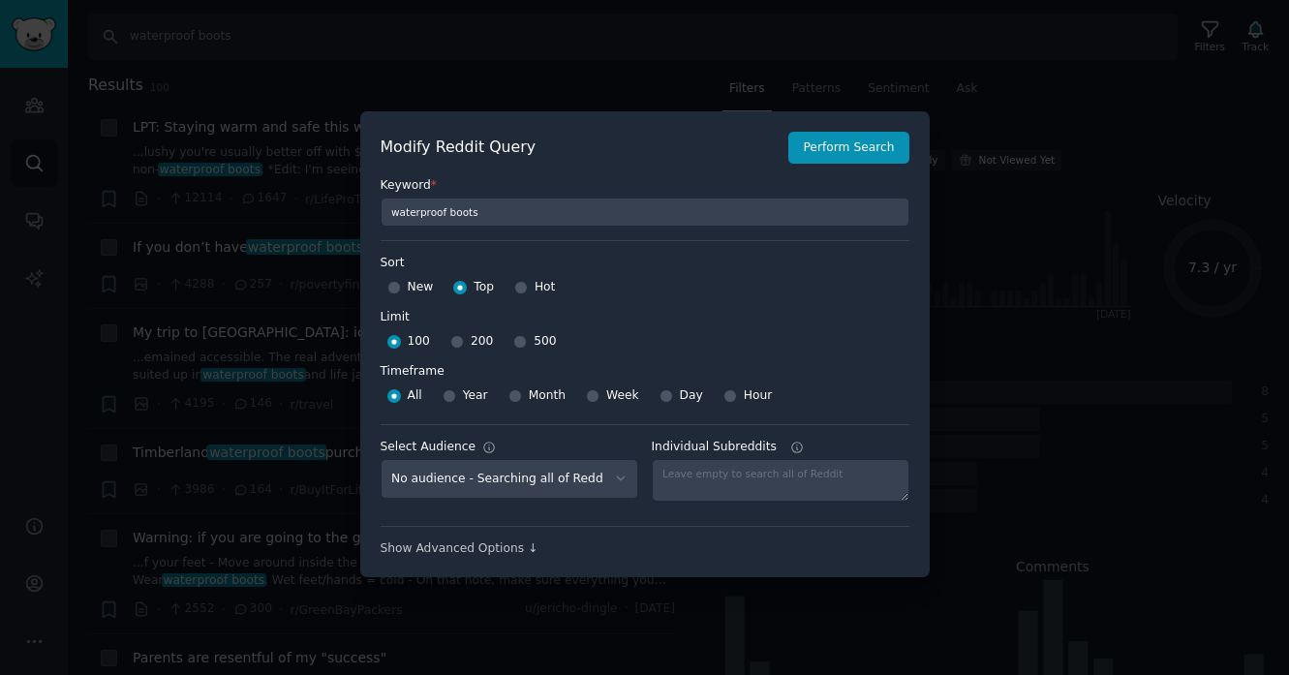
click at [391, 294] on div at bounding box center [394, 287] width 14 height 17
click at [389, 292] on input "New" at bounding box center [394, 288] width 14 height 14
radio input "true"
click at [844, 154] on button "Perform Search" at bounding box center [849, 148] width 120 height 33
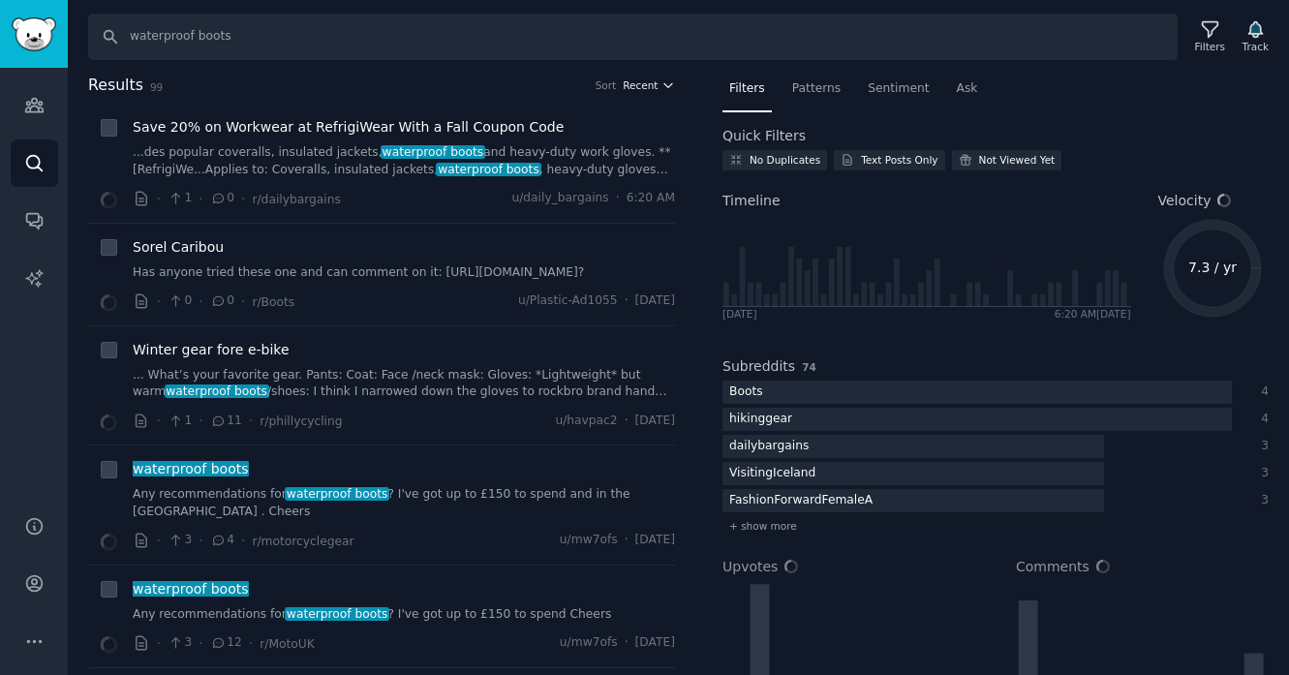
click at [641, 84] on span "Recent" at bounding box center [640, 85] width 35 height 14
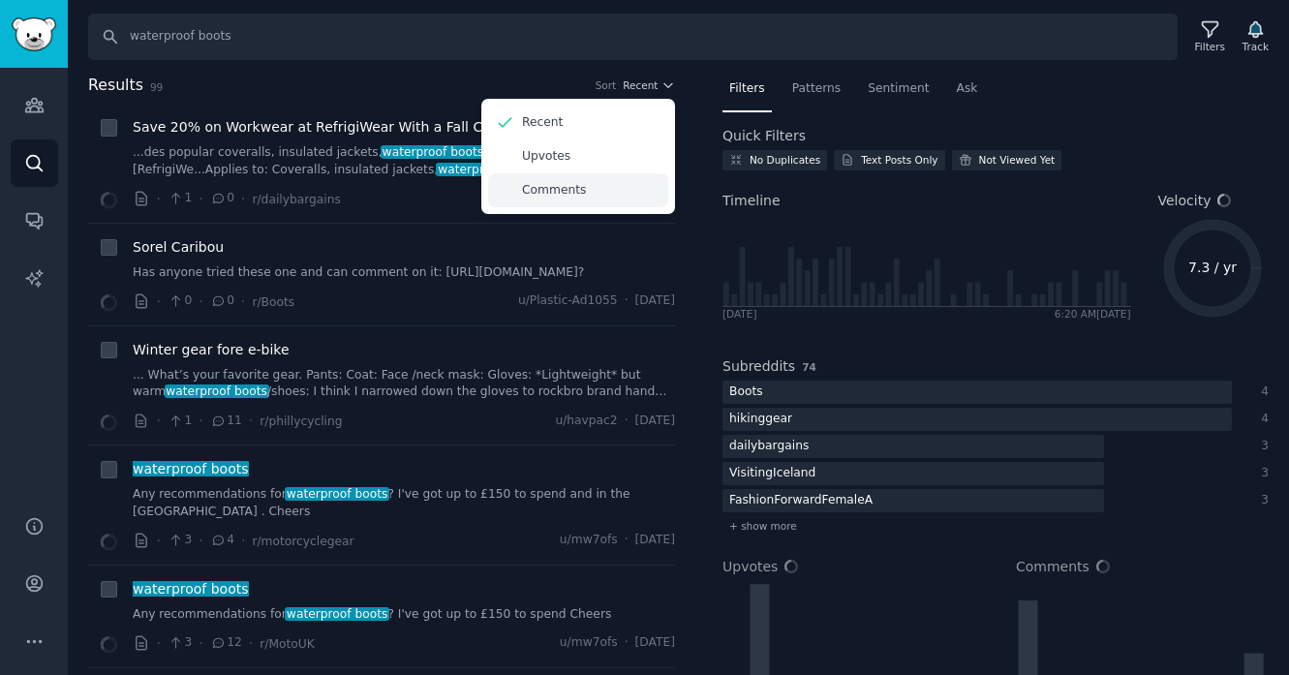
click at [581, 181] on div "Comments" at bounding box center [578, 190] width 180 height 34
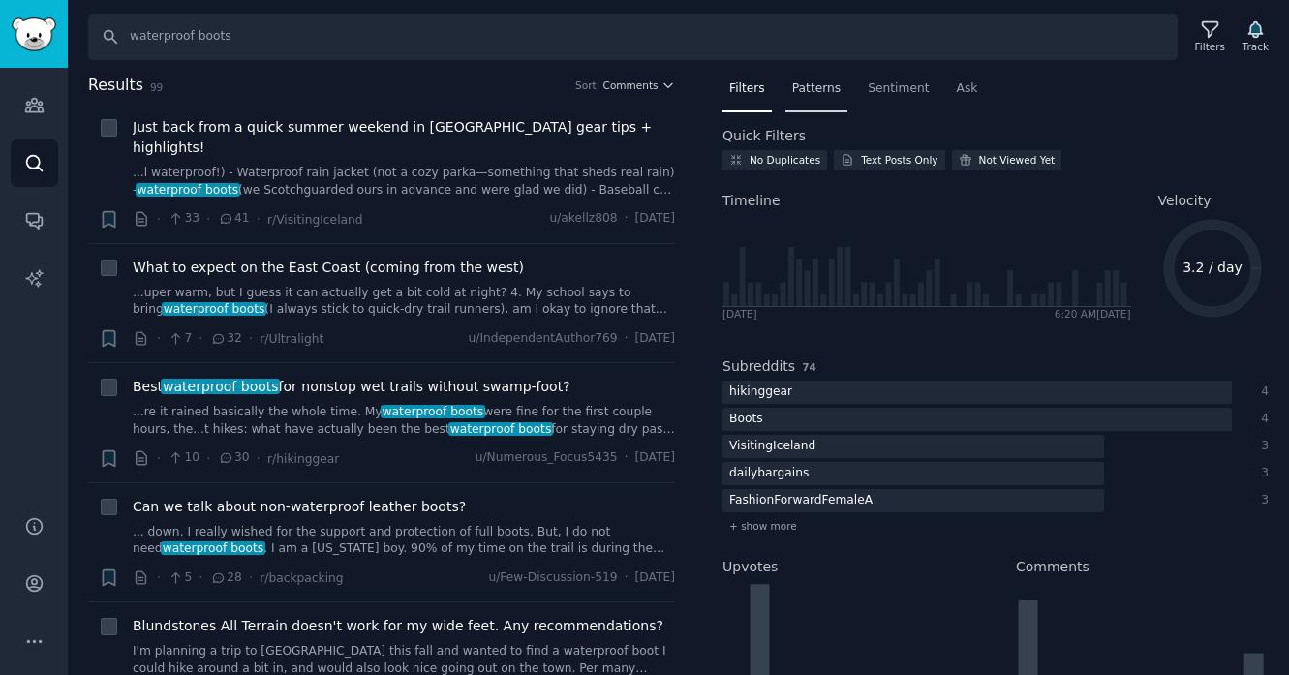
click at [818, 97] on div "Patterns" at bounding box center [817, 94] width 62 height 40
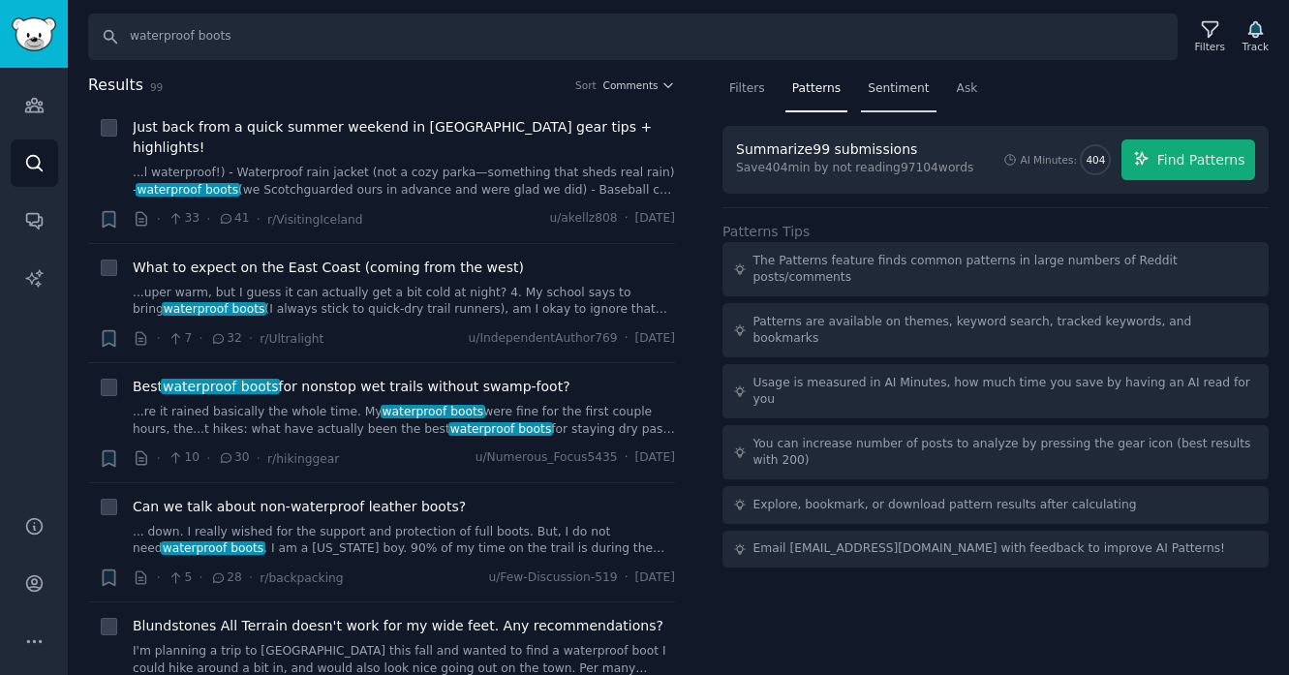
click at [884, 90] on span "Sentiment" at bounding box center [898, 88] width 61 height 17
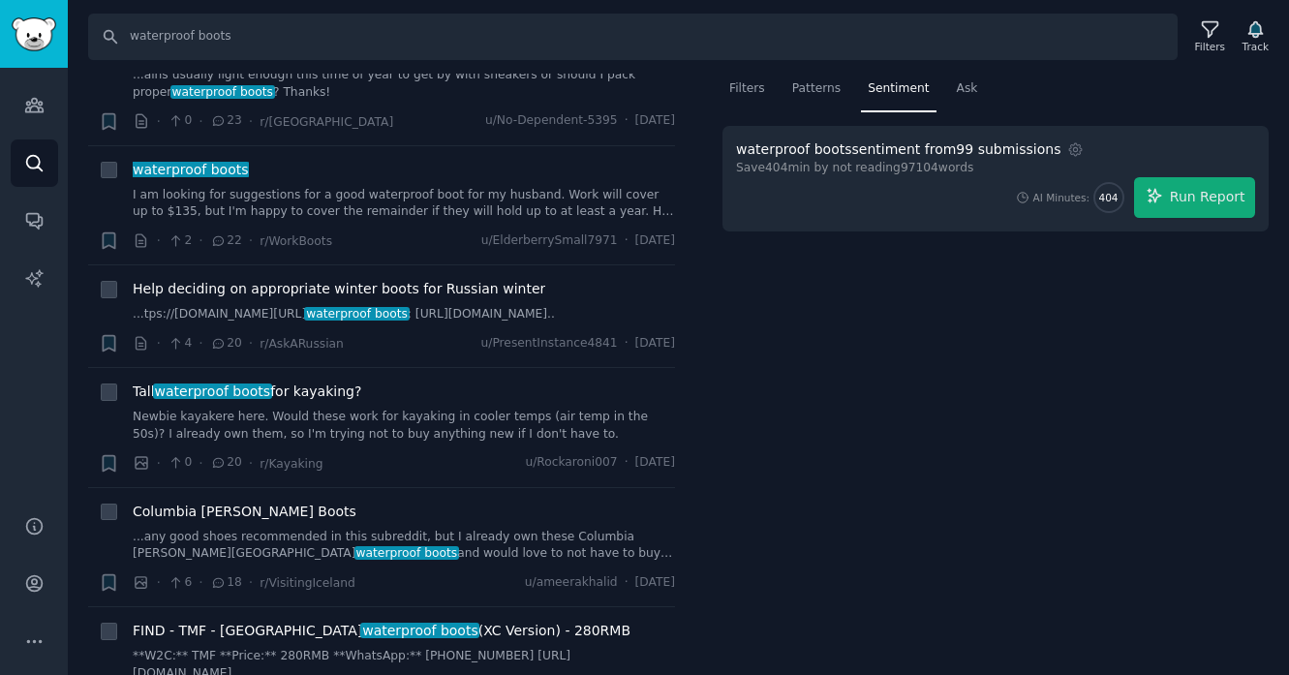
scroll to position [1074, 0]
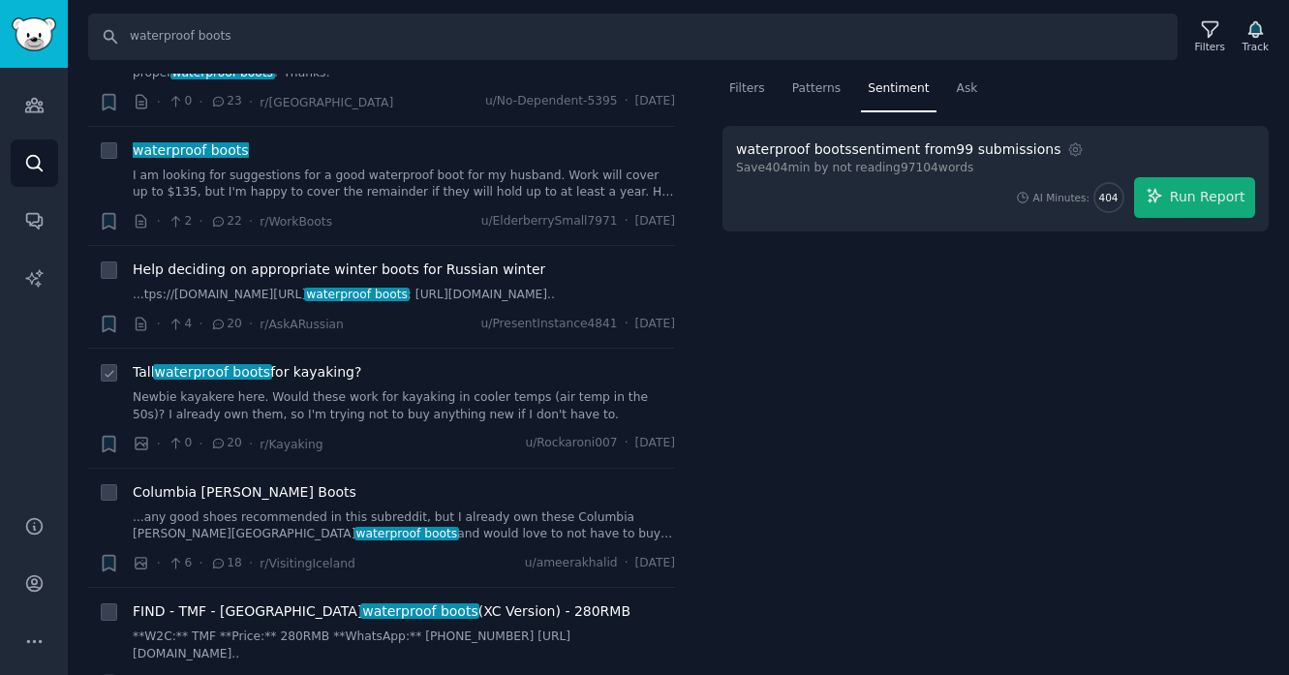
click at [368, 418] on link "Newbie kayakere here. Would these work for kayaking in cooler temps (air temp i…" at bounding box center [404, 406] width 542 height 34
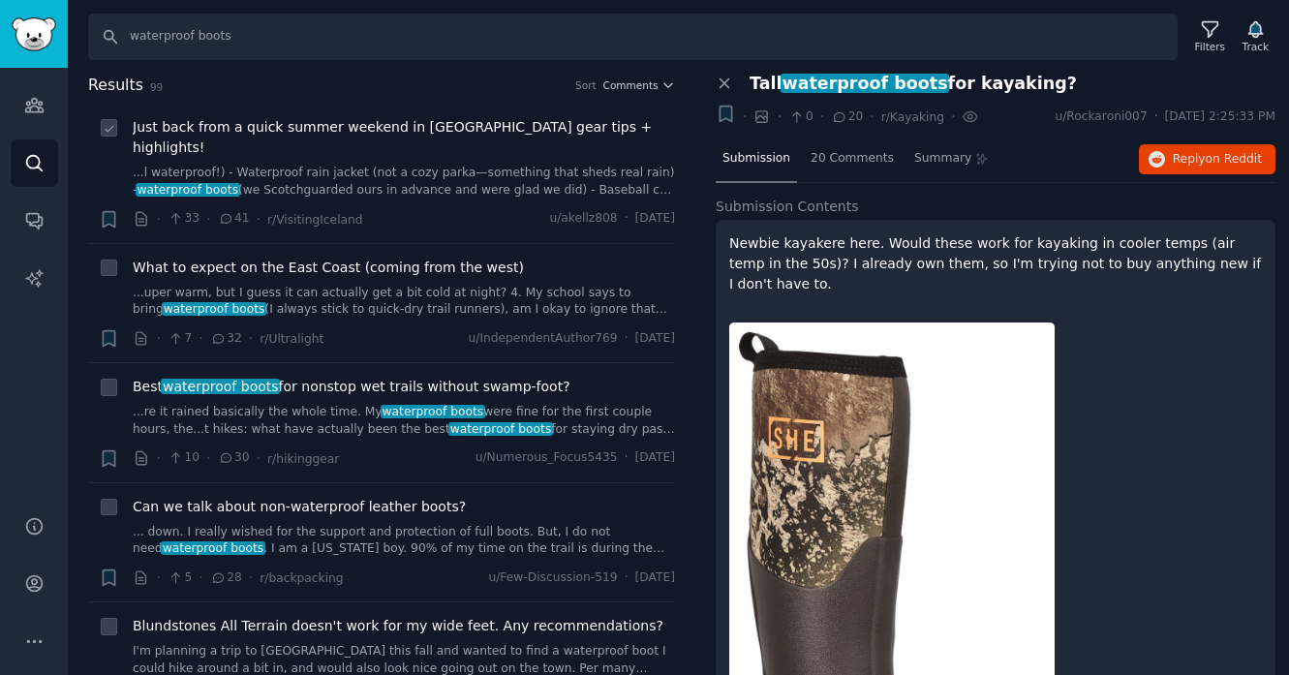
click at [339, 165] on link "...l waterproof!) - Waterproof rain jacket (not a cozy parka—something that she…" at bounding box center [404, 182] width 542 height 34
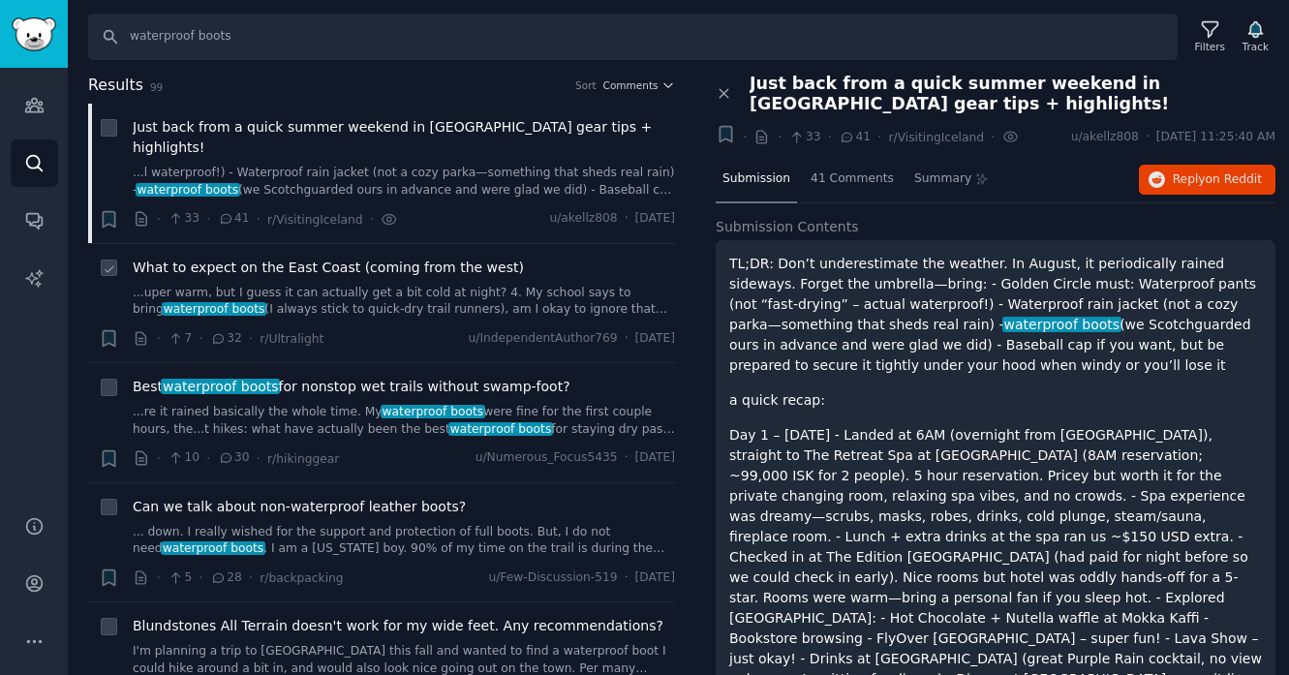
click at [492, 258] on span "What to expect on the East Coast (coming from the west)" at bounding box center [328, 268] width 391 height 20
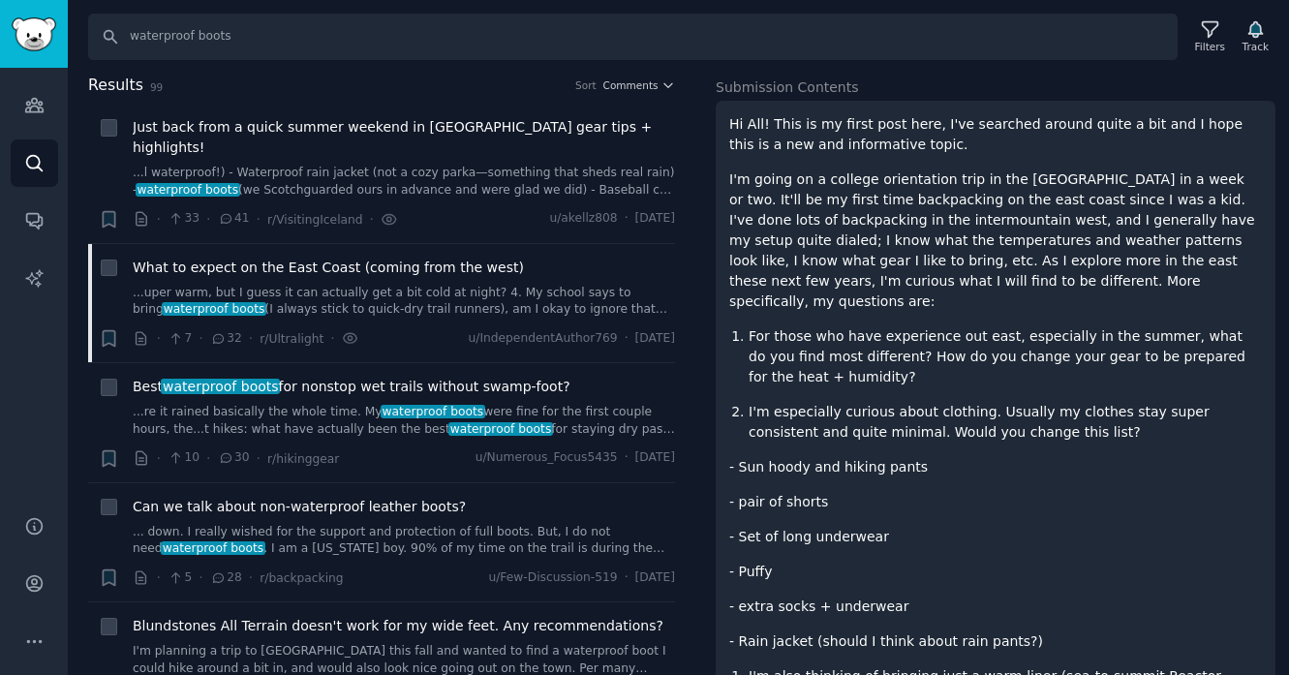
scroll to position [201, 0]
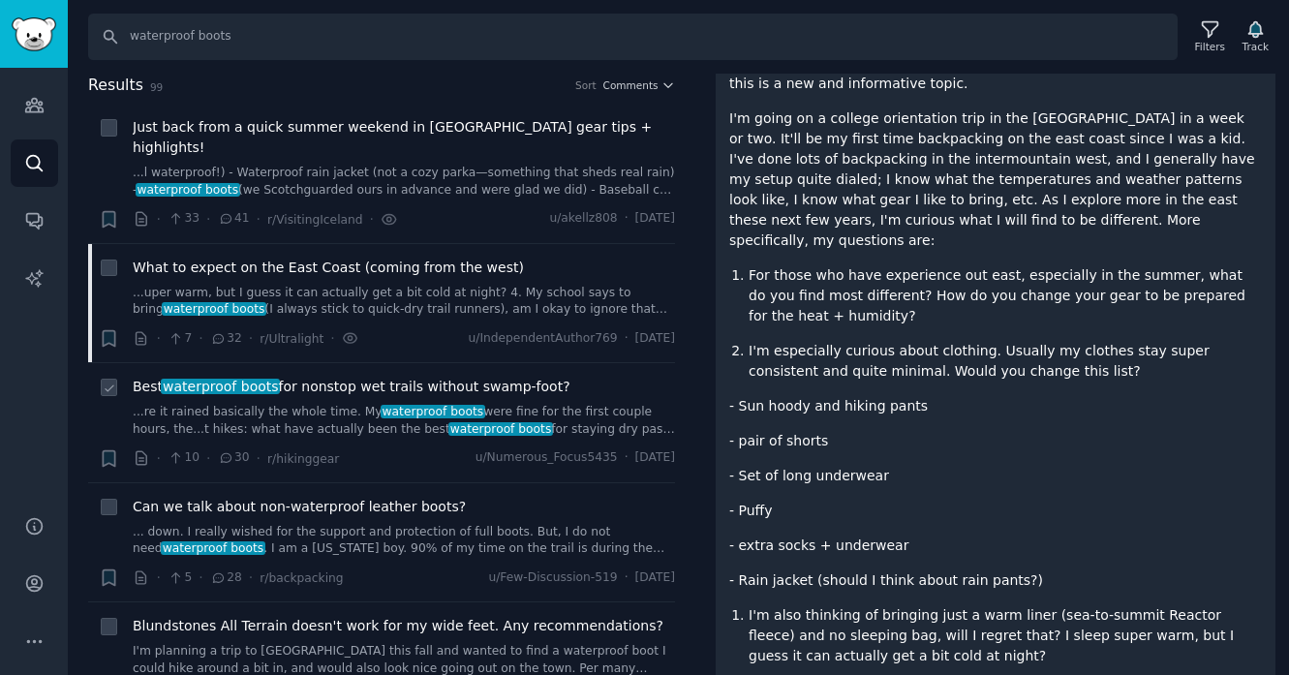
click at [437, 377] on span "Best waterproof boots for nonstop wet trails without swamp-foot?" at bounding box center [352, 387] width 438 height 20
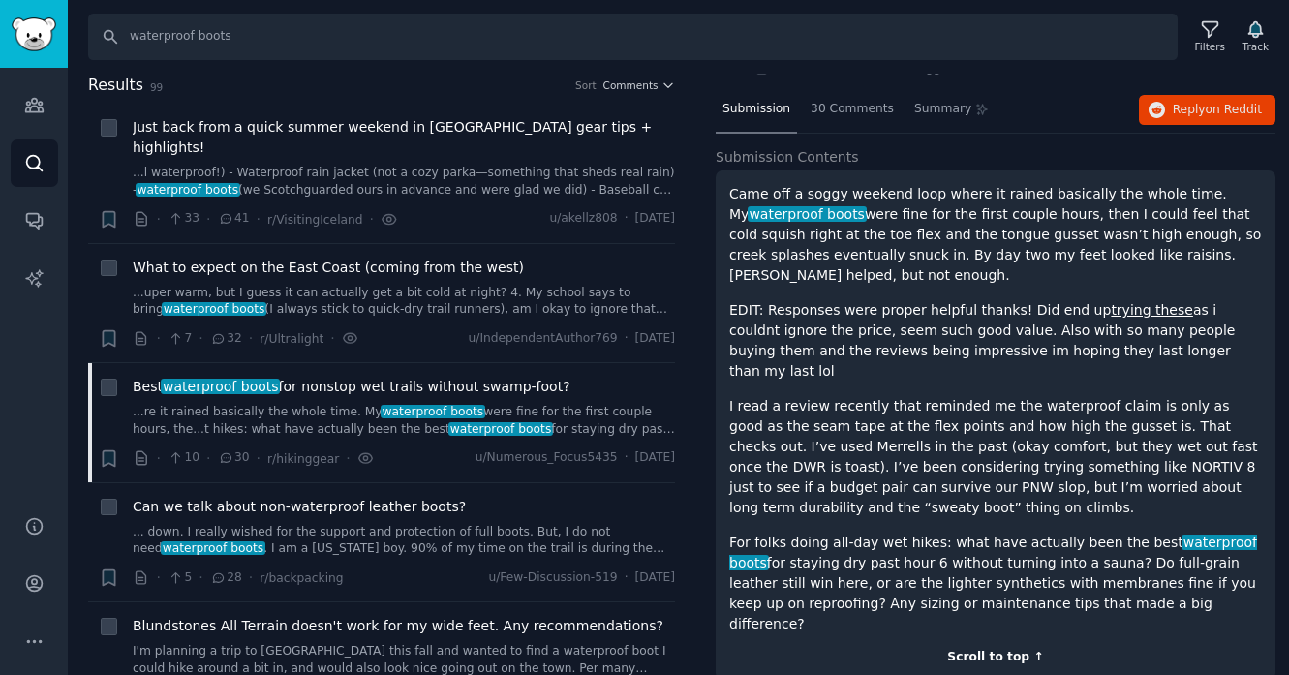
click at [994, 649] on div "Scroll to top ↑" at bounding box center [995, 657] width 533 height 17
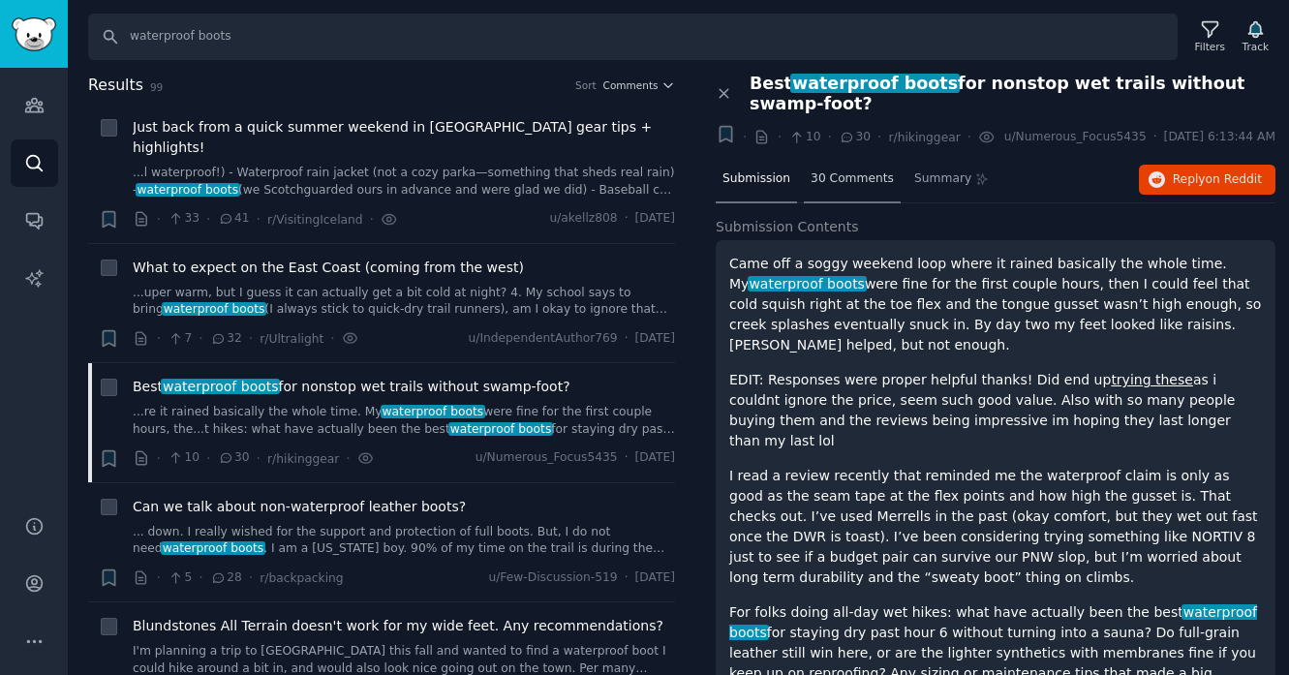
click at [868, 188] on span "30 Comments" at bounding box center [852, 178] width 83 height 17
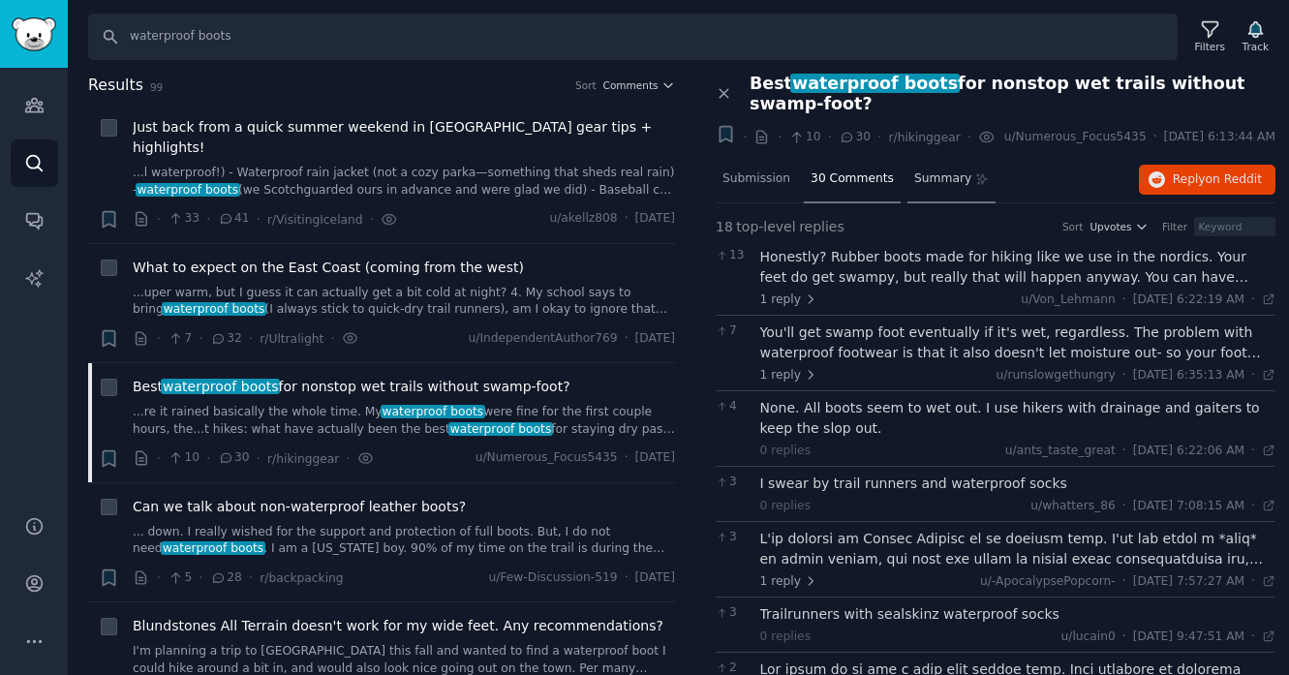
click at [932, 188] on span "Summary" at bounding box center [942, 178] width 57 height 17
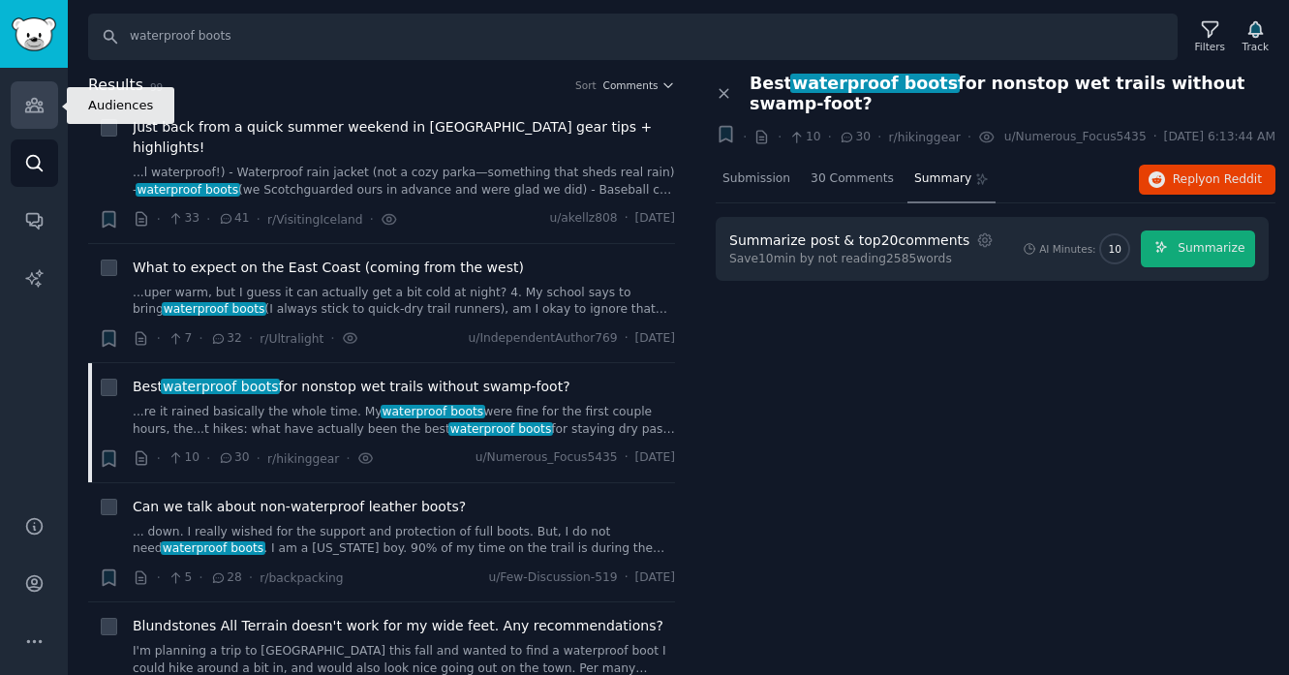
click at [32, 110] on icon "Sidebar" at bounding box center [33, 106] width 17 height 14
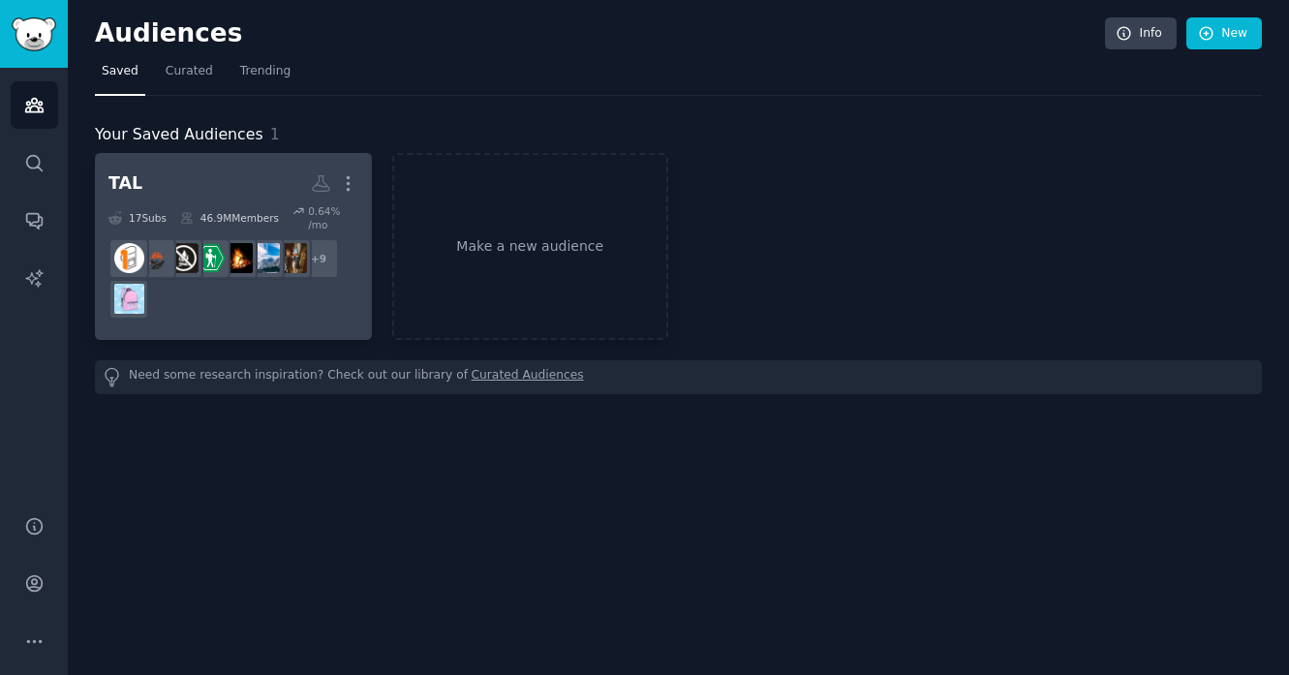
click at [286, 303] on div "+ 9" at bounding box center [233, 278] width 250 height 81
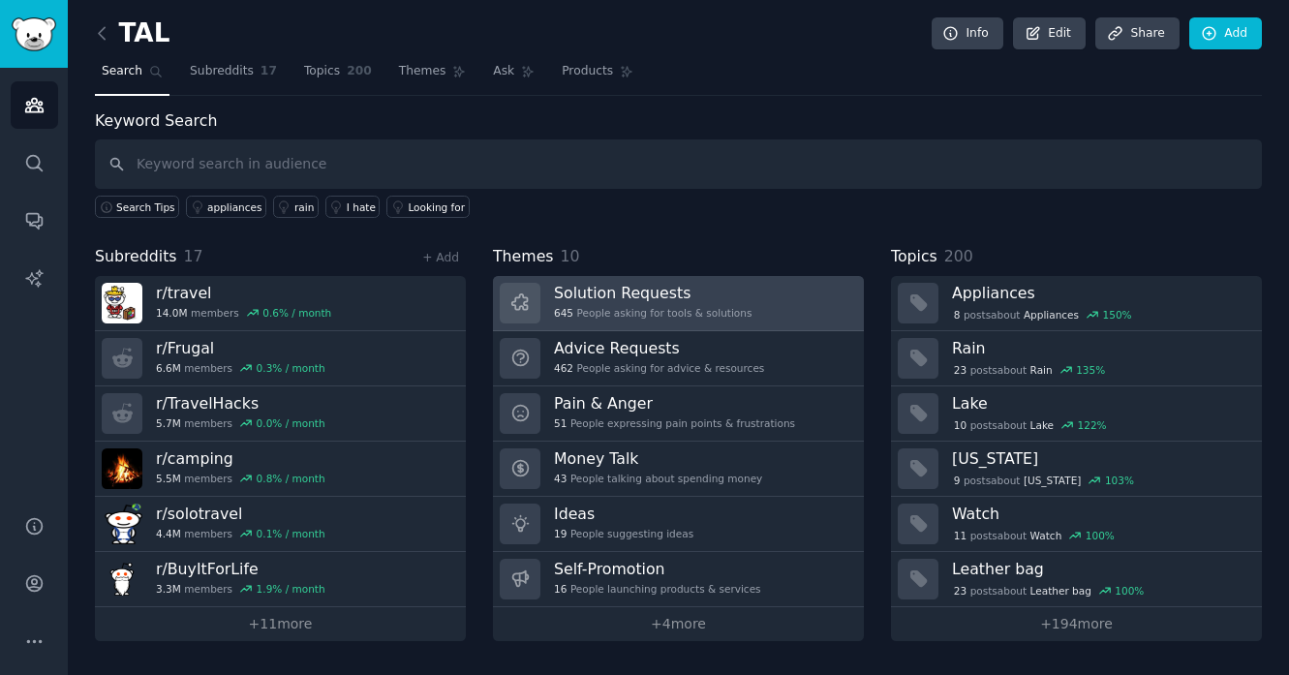
click at [572, 309] on span "645" at bounding box center [563, 313] width 19 height 14
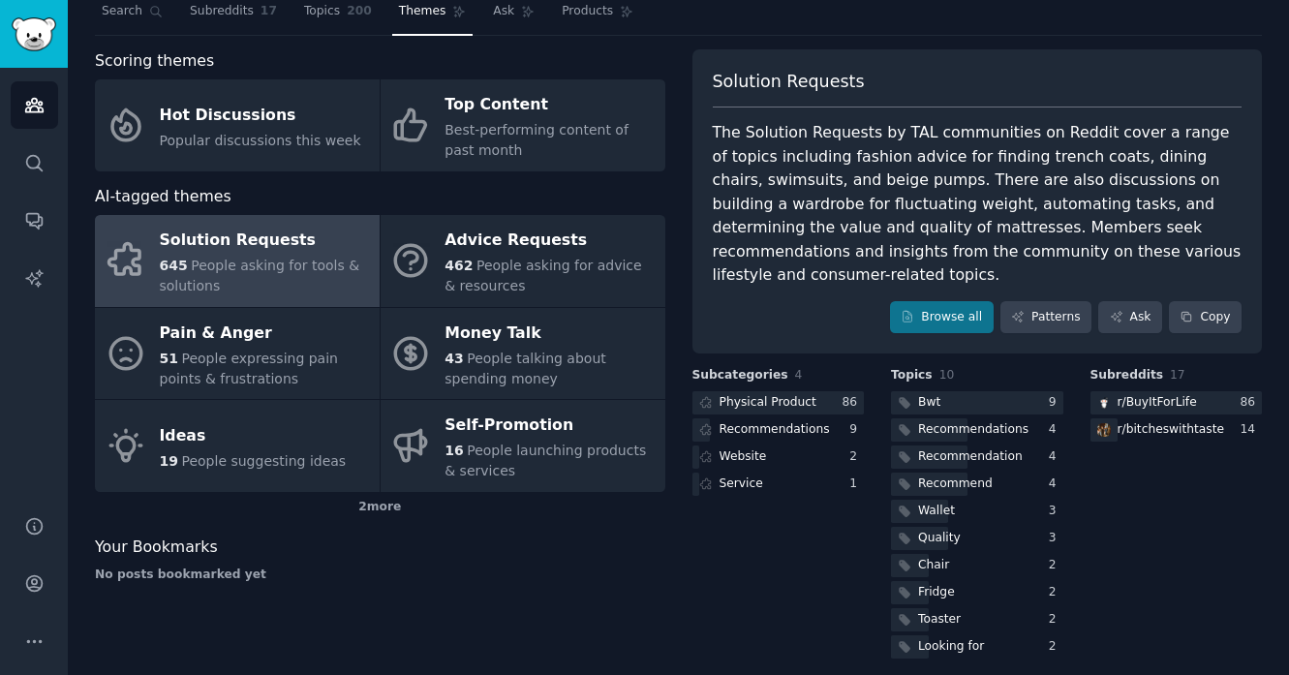
scroll to position [74, 0]
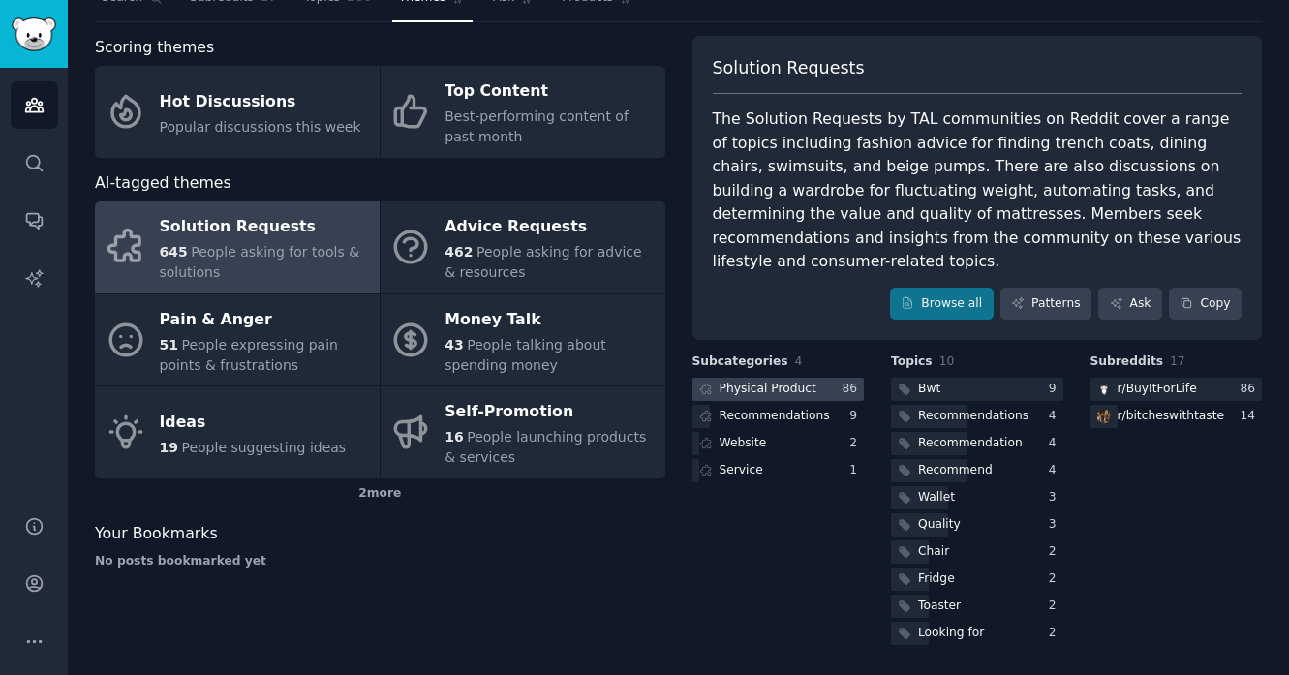
click at [782, 386] on div "Physical Product" at bounding box center [768, 389] width 97 height 17
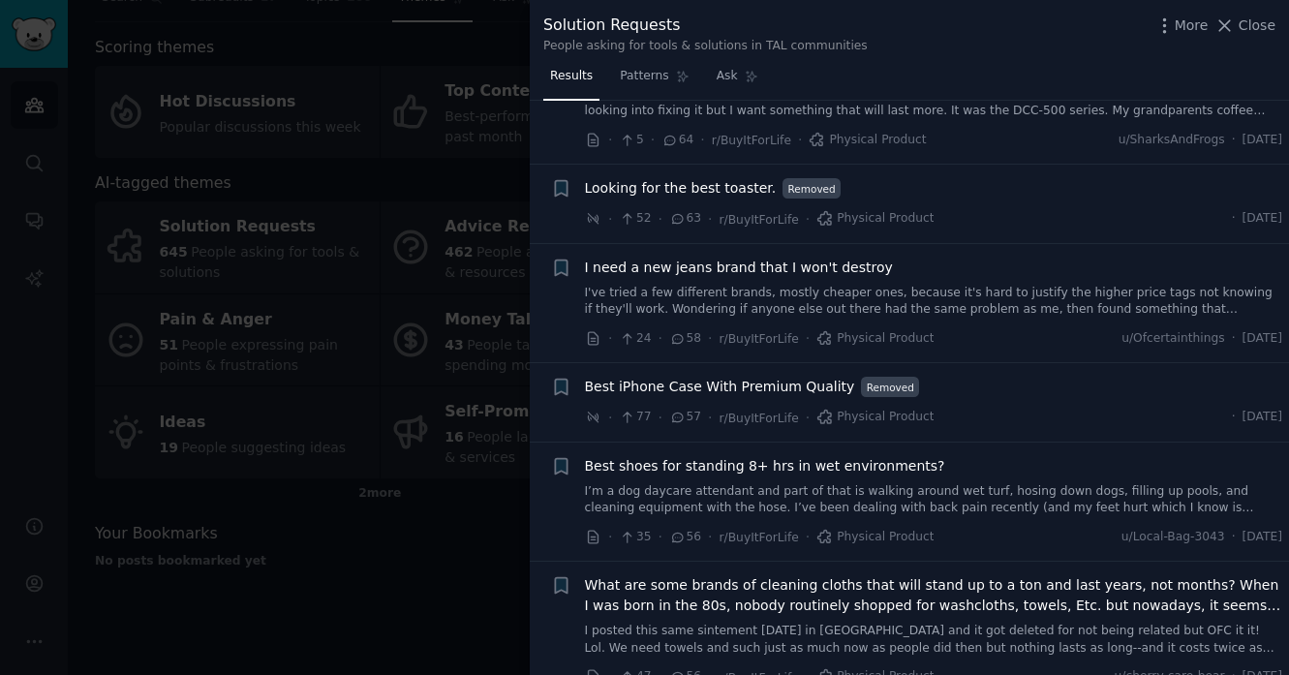
scroll to position [3226, 0]
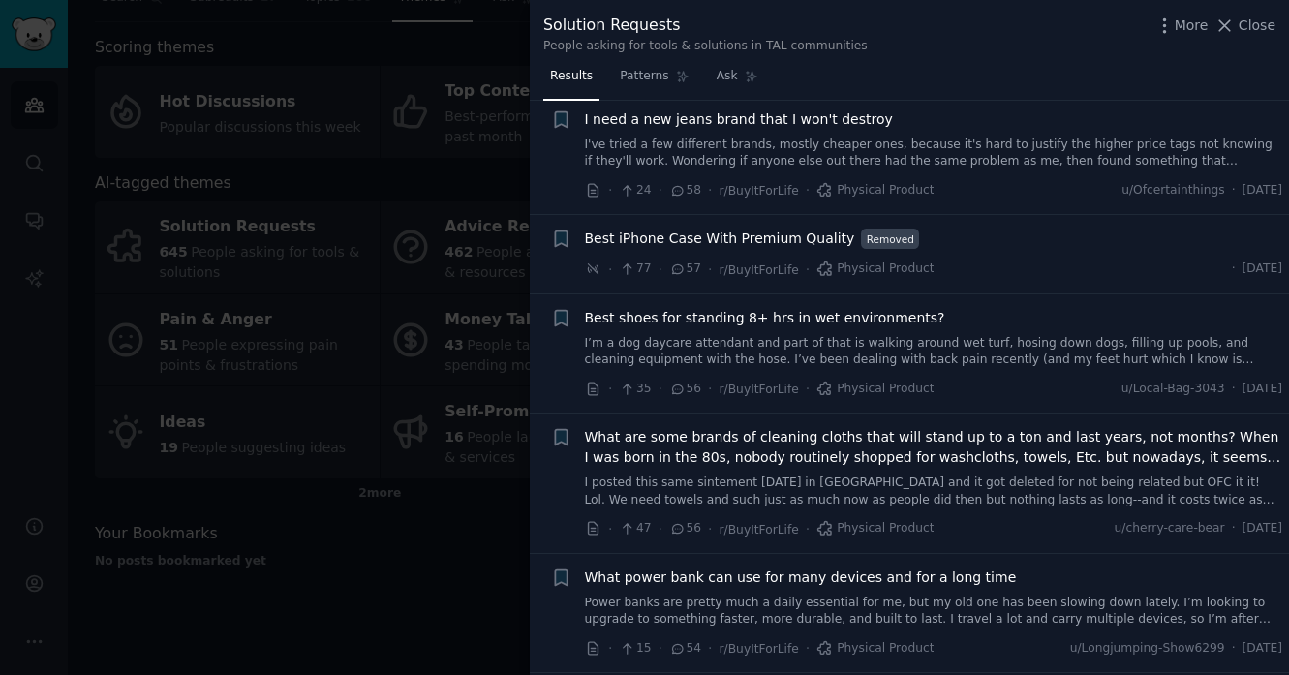
click at [761, 335] on link "I’m a dog daycare attendant and part of that is walking around wet turf, hosing…" at bounding box center [934, 352] width 698 height 34
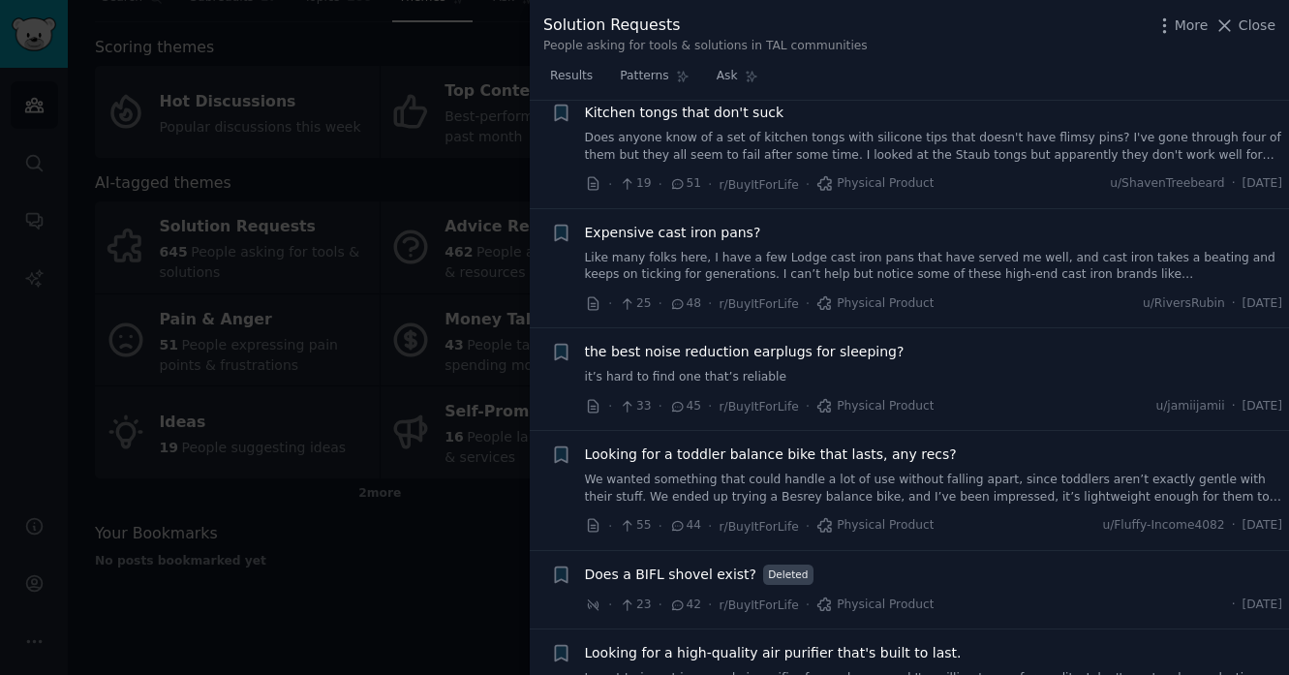
scroll to position [4623, 0]
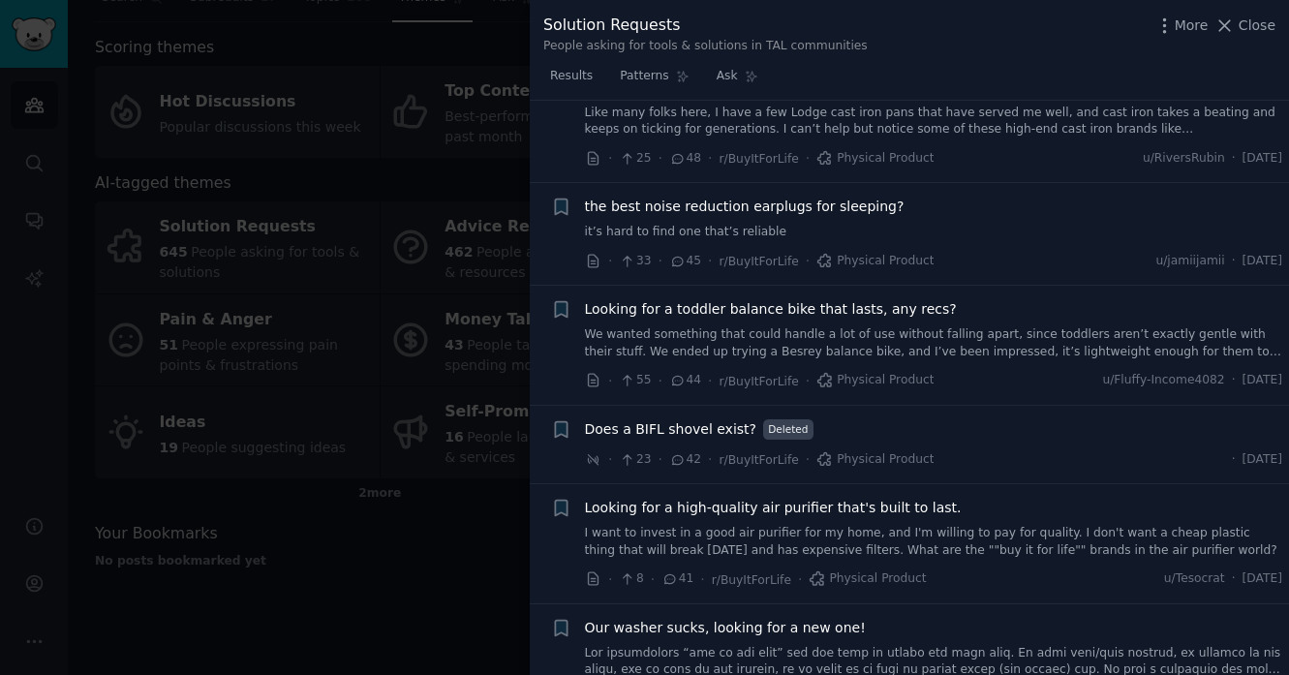
click at [334, 525] on div at bounding box center [644, 337] width 1289 height 675
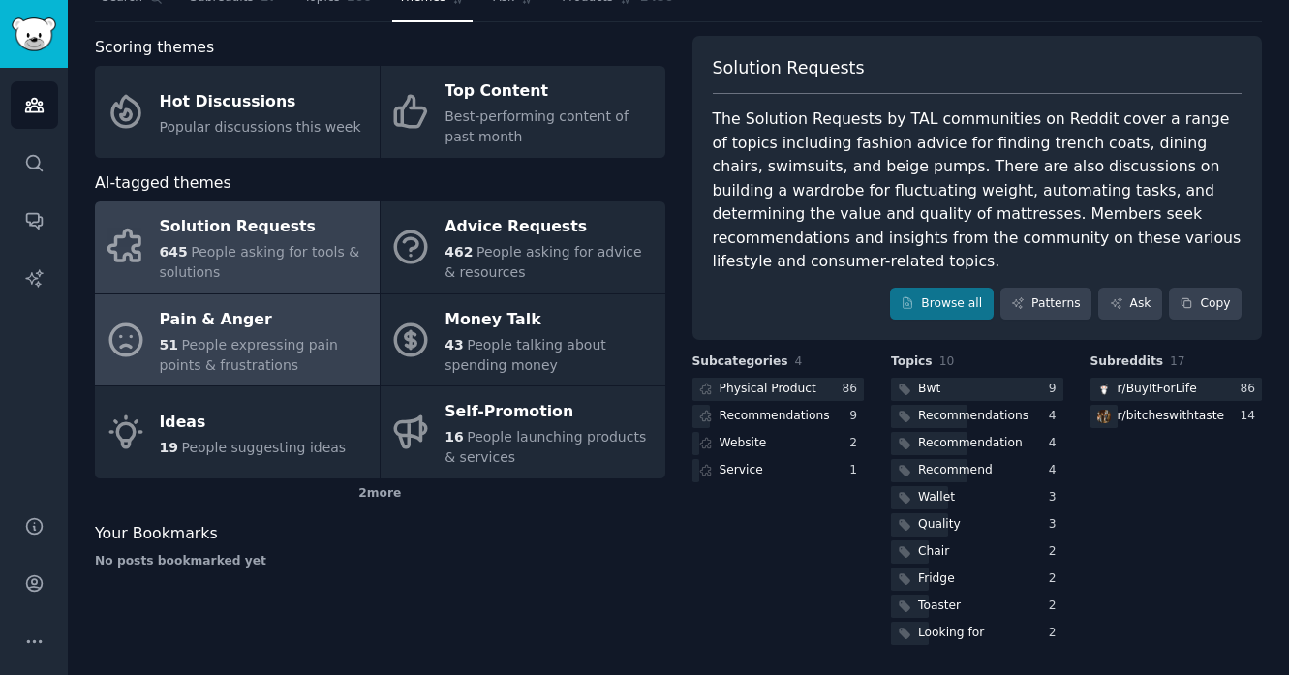
click at [266, 354] on div "51 People expressing pain points & frustrations" at bounding box center [265, 355] width 210 height 41
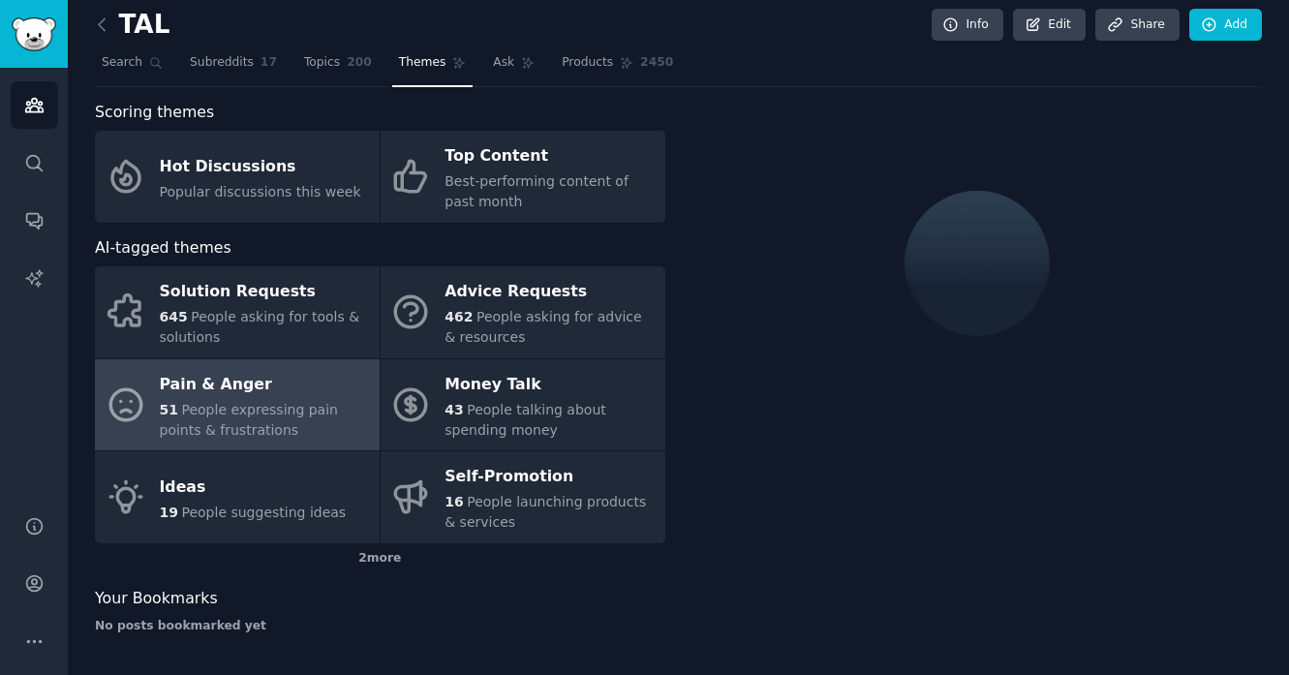
scroll to position [74, 0]
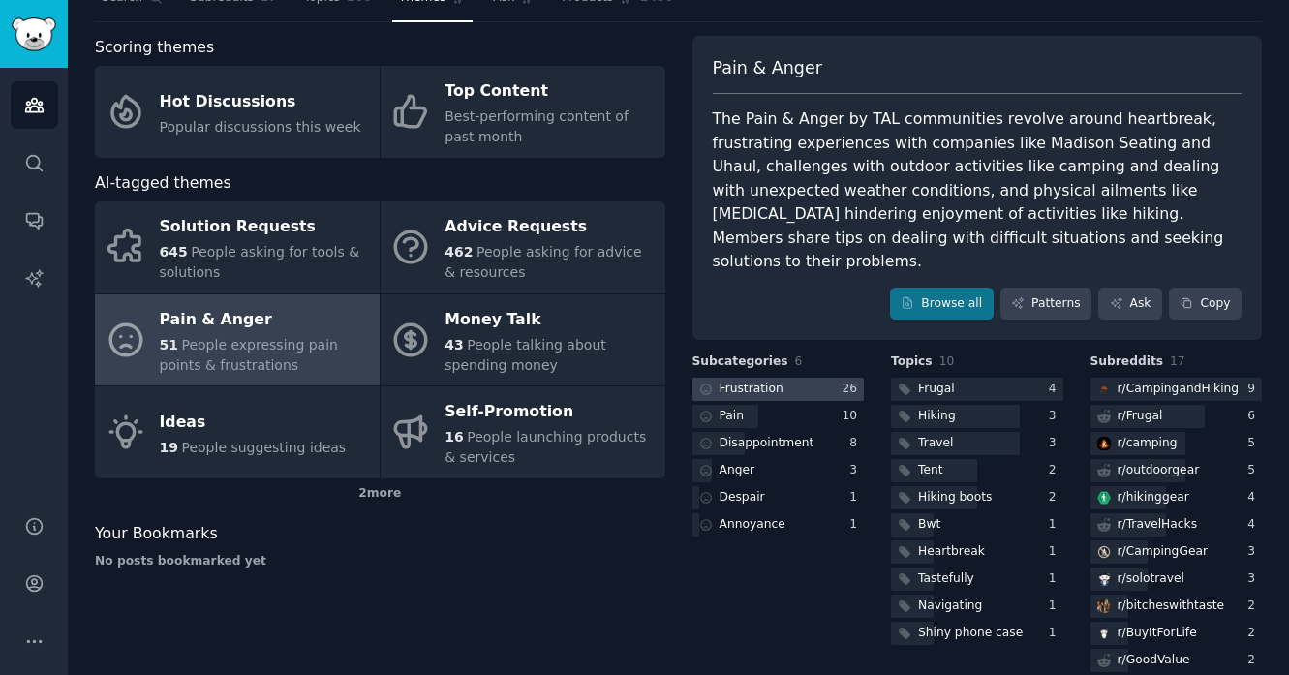
click at [780, 378] on div "Frustration" at bounding box center [740, 390] width 95 height 24
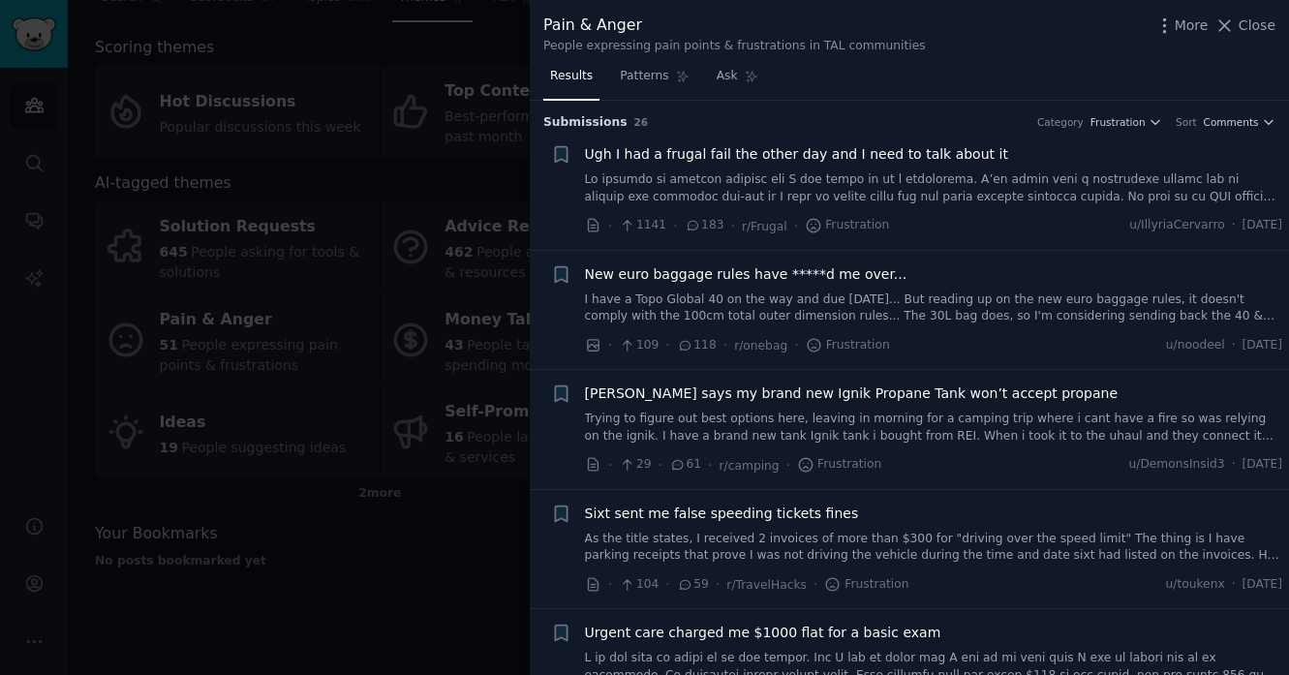
click at [824, 294] on link "I have a Topo Global 40 on the way and due on Tuesday... But reading up on the …" at bounding box center [934, 309] width 698 height 34
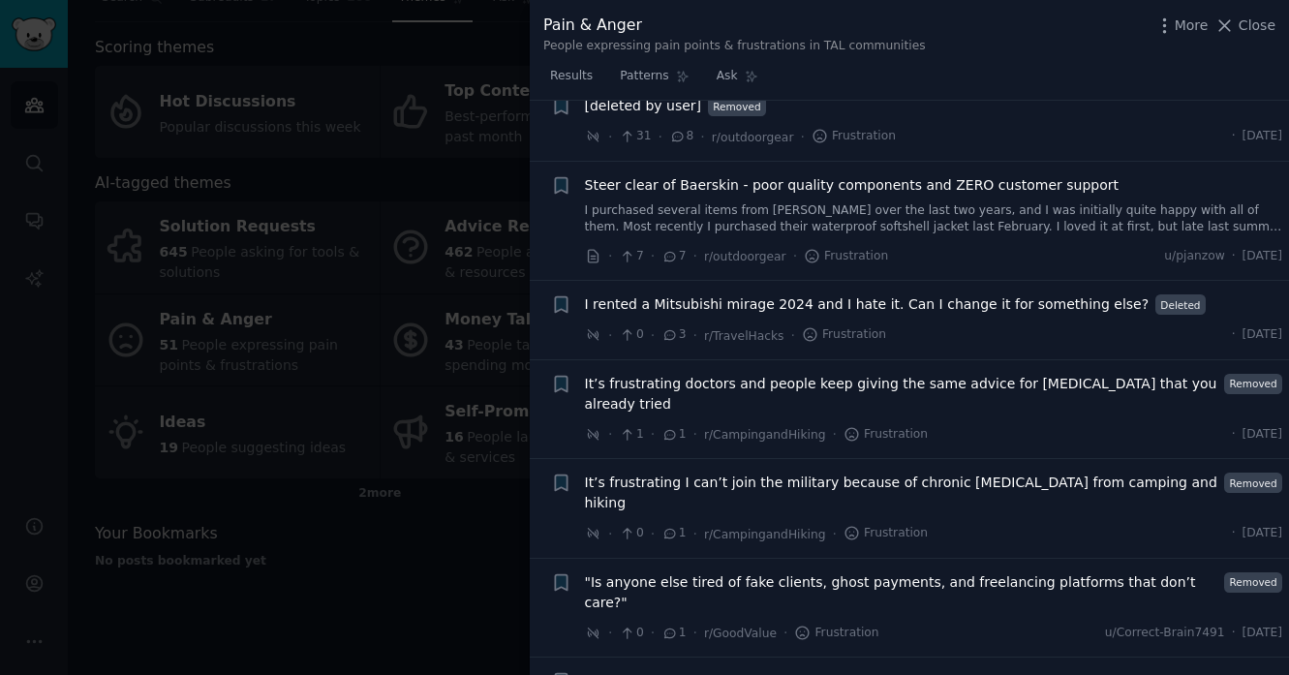
scroll to position [2977, 0]
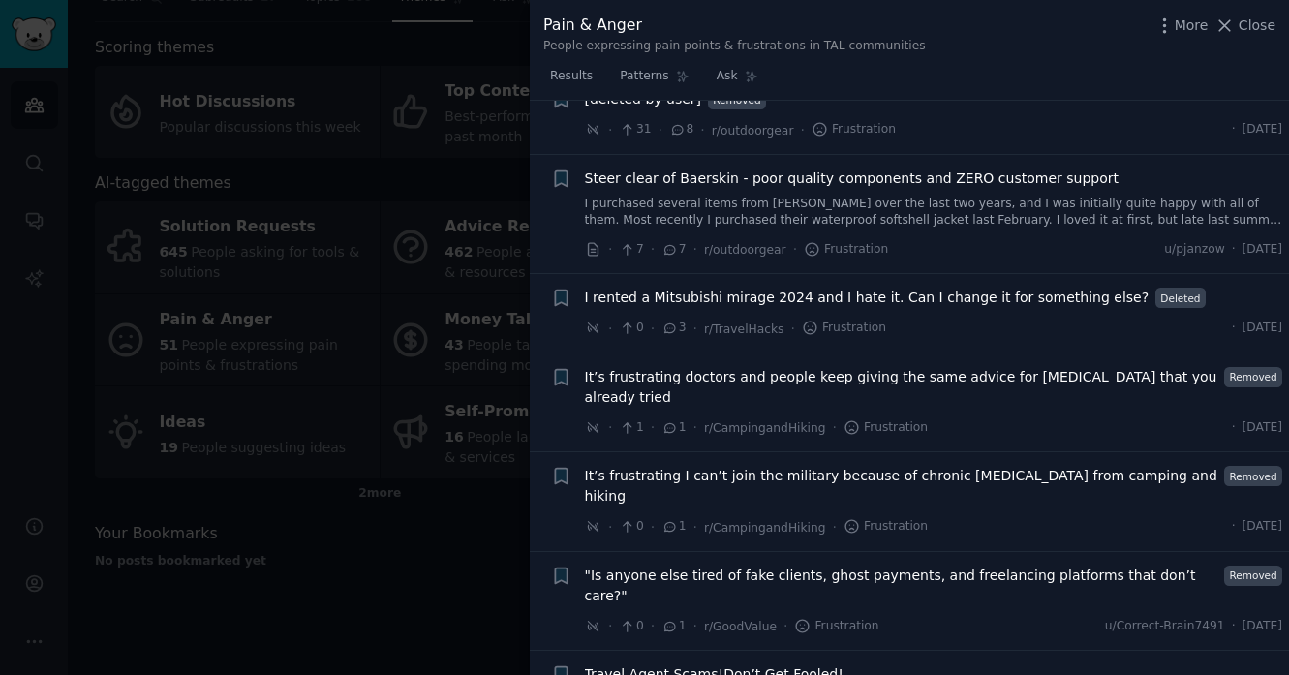
click at [418, 554] on div at bounding box center [644, 337] width 1289 height 675
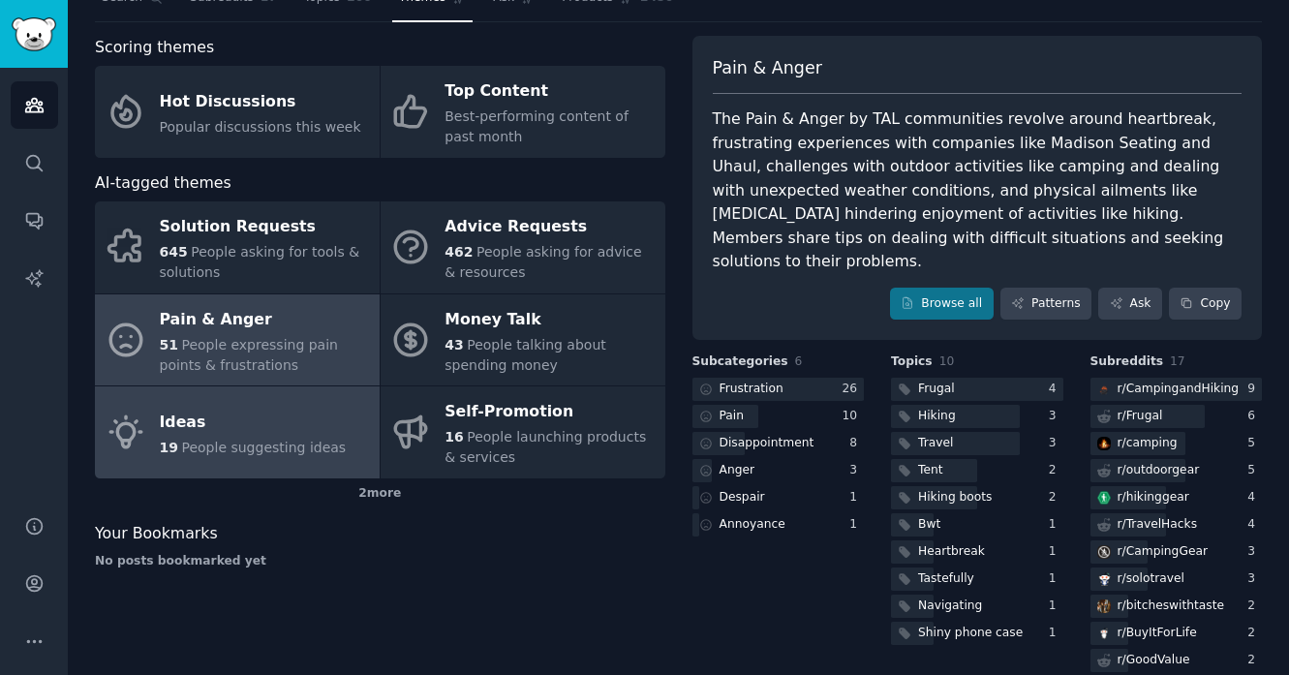
click at [259, 453] on span "People suggesting ideas" at bounding box center [263, 447] width 165 height 15
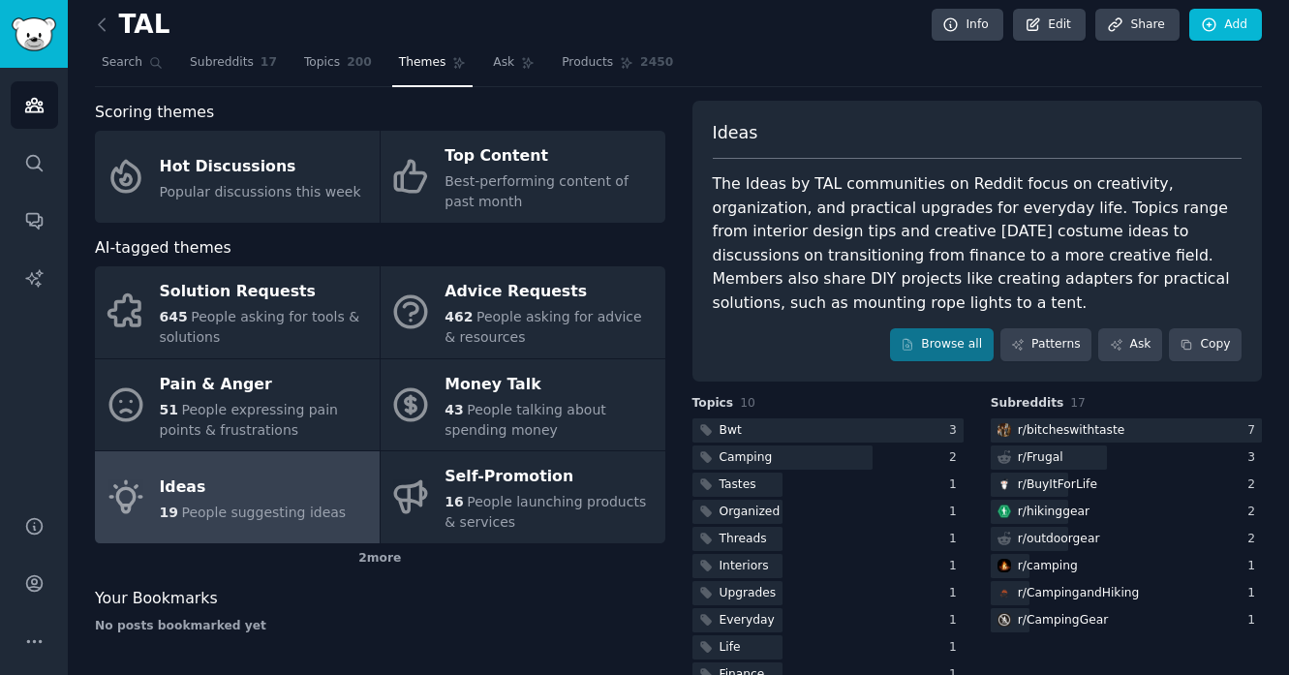
scroll to position [50, 0]
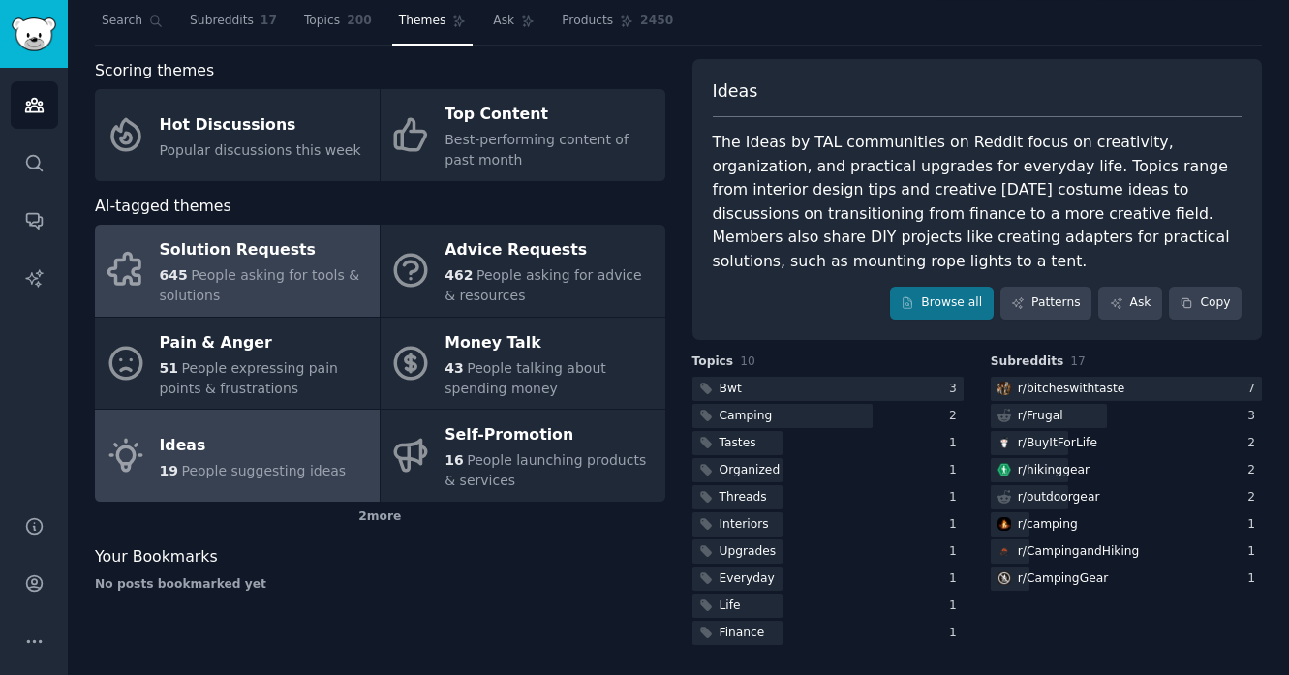
click at [220, 270] on span "People asking for tools & solutions" at bounding box center [260, 285] width 201 height 36
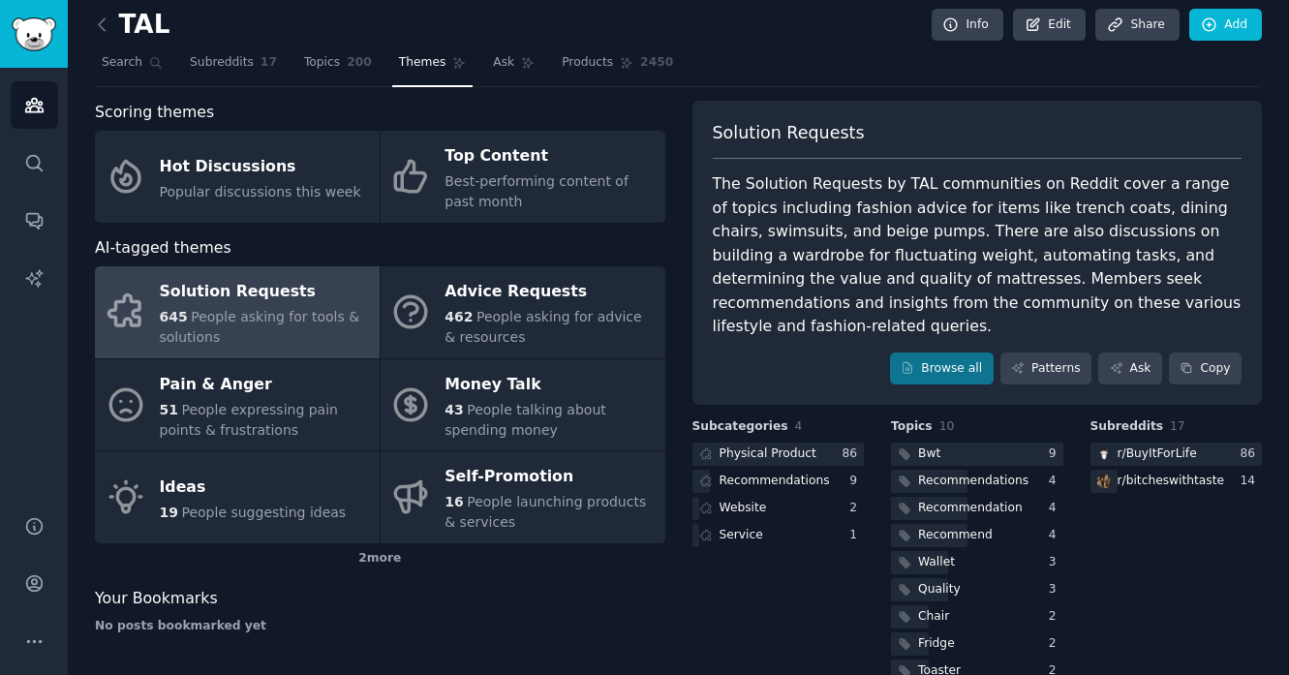
scroll to position [50, 0]
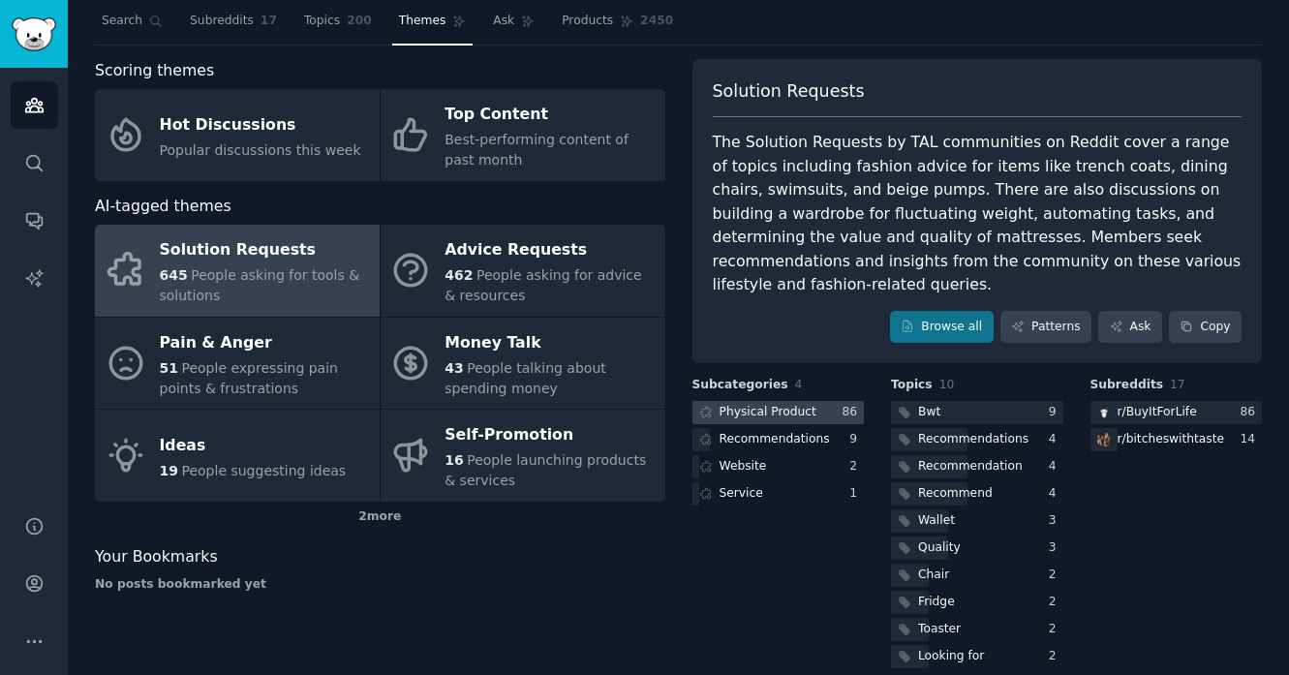
click at [748, 405] on div "Physical Product" at bounding box center [768, 412] width 97 height 17
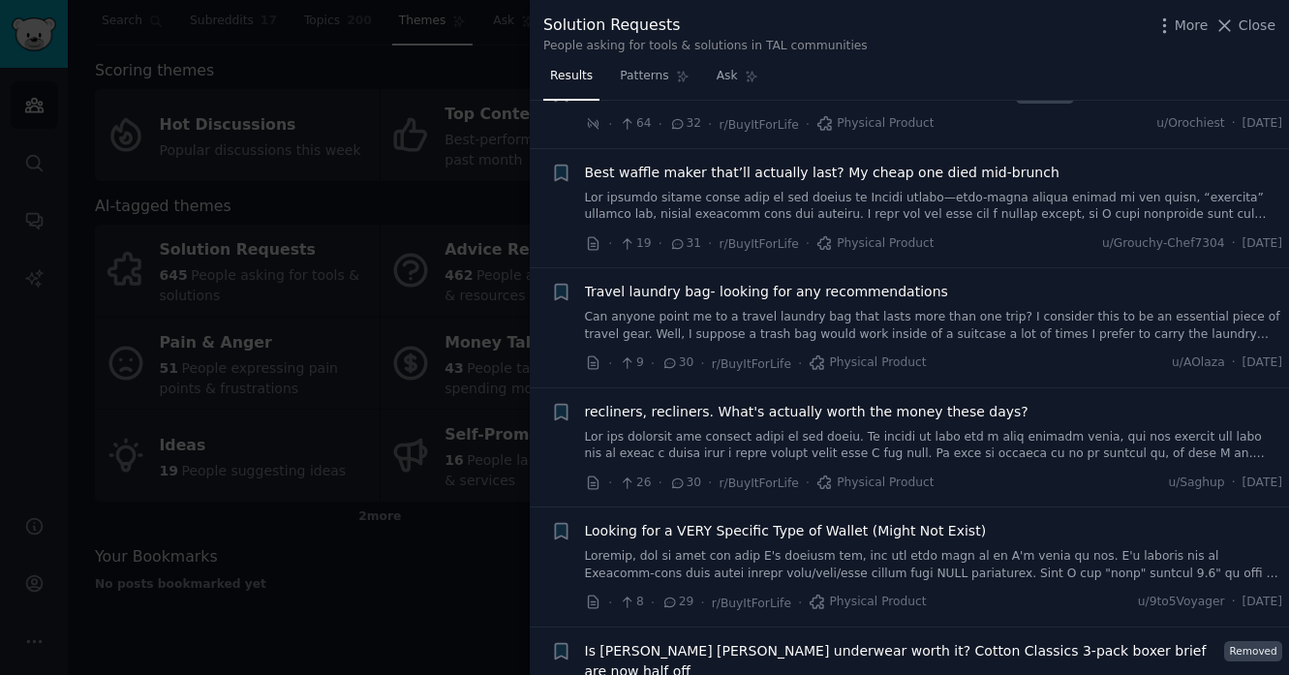
scroll to position [6493, 0]
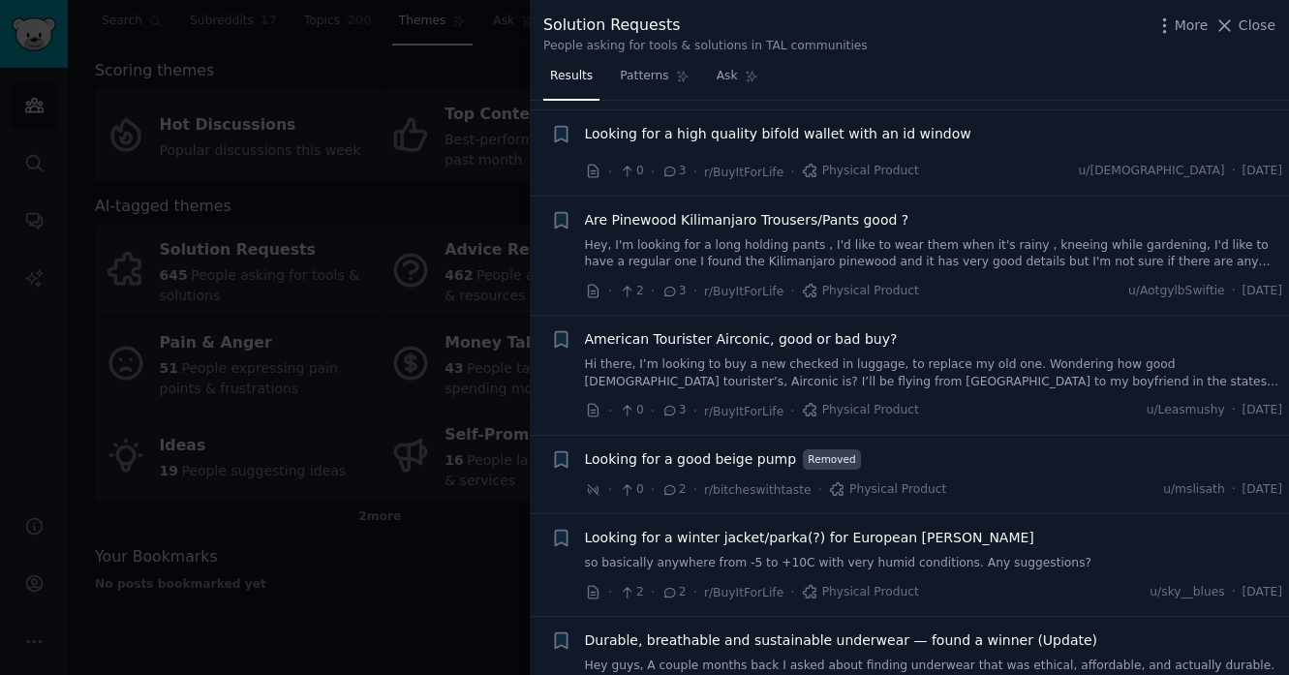
scroll to position [8797, 0]
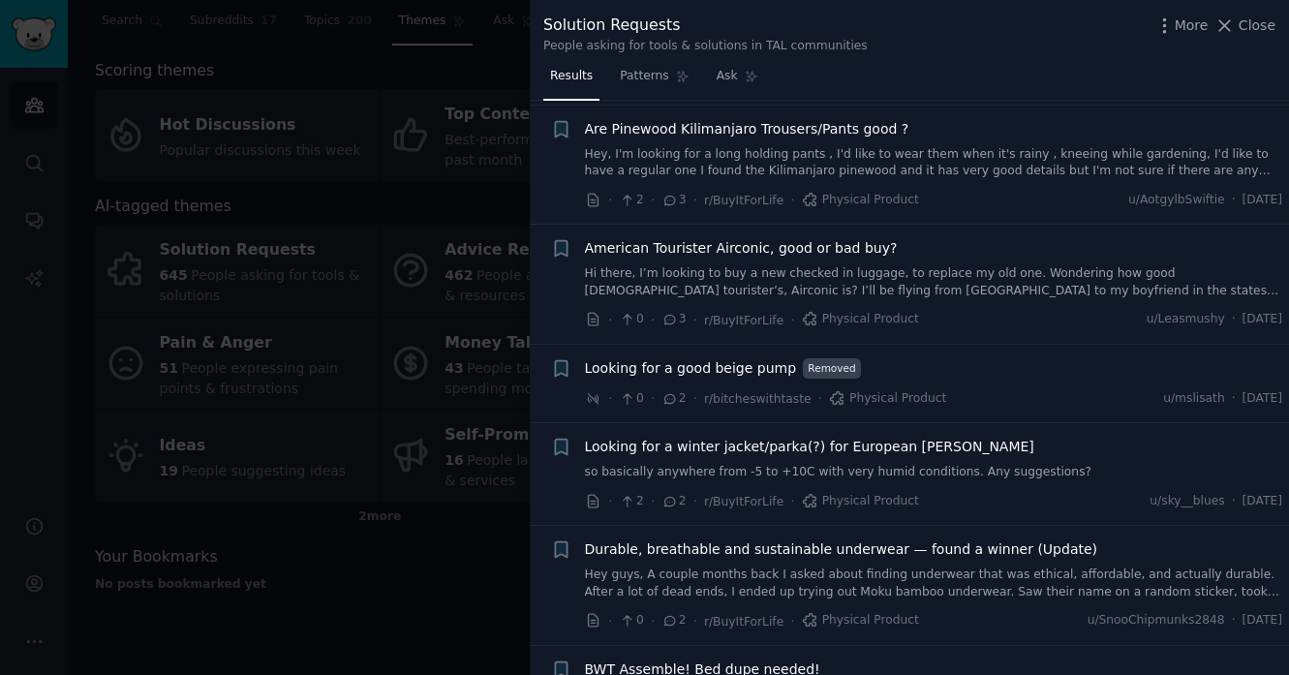
click at [886, 437] on div "Looking for a winter jacket/parka(?) for European winters so basically anywhere…" at bounding box center [934, 459] width 698 height 45
click at [678, 493] on span "2" at bounding box center [674, 501] width 24 height 17
click at [681, 437] on span "Looking for a winter jacket/parka(?) for European [PERSON_NAME]" at bounding box center [809, 447] width 449 height 20
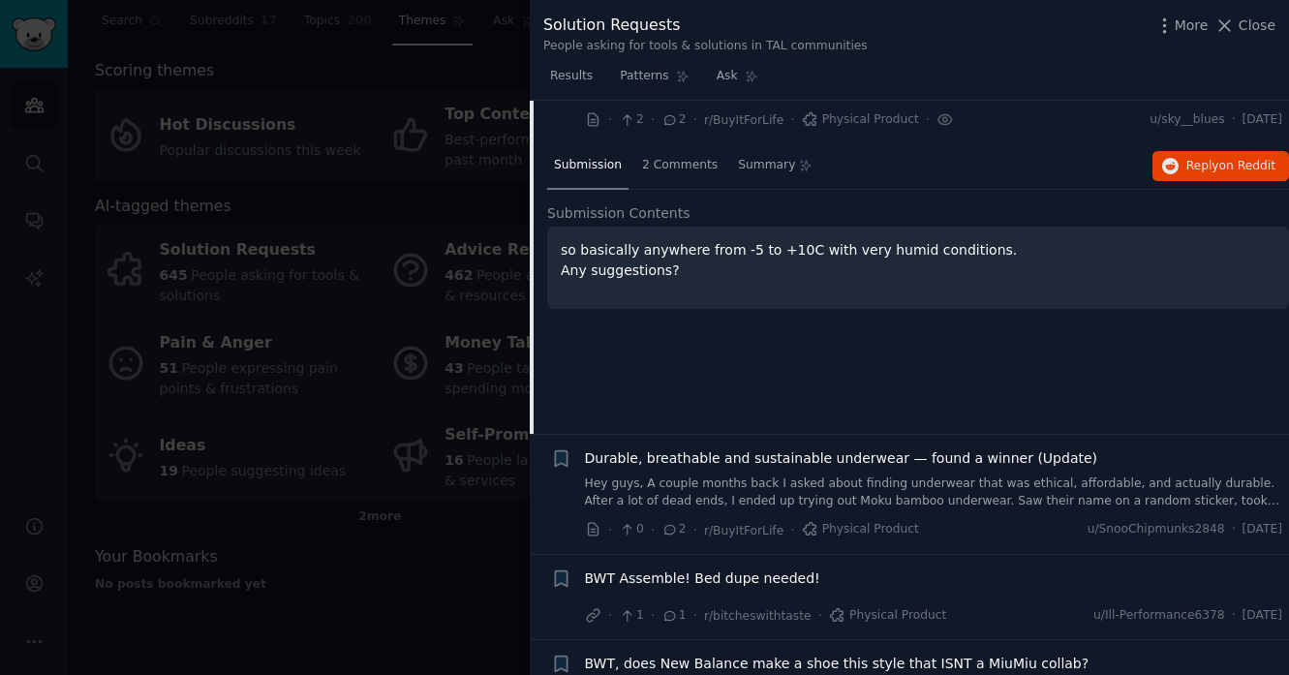
scroll to position [8997, 0]
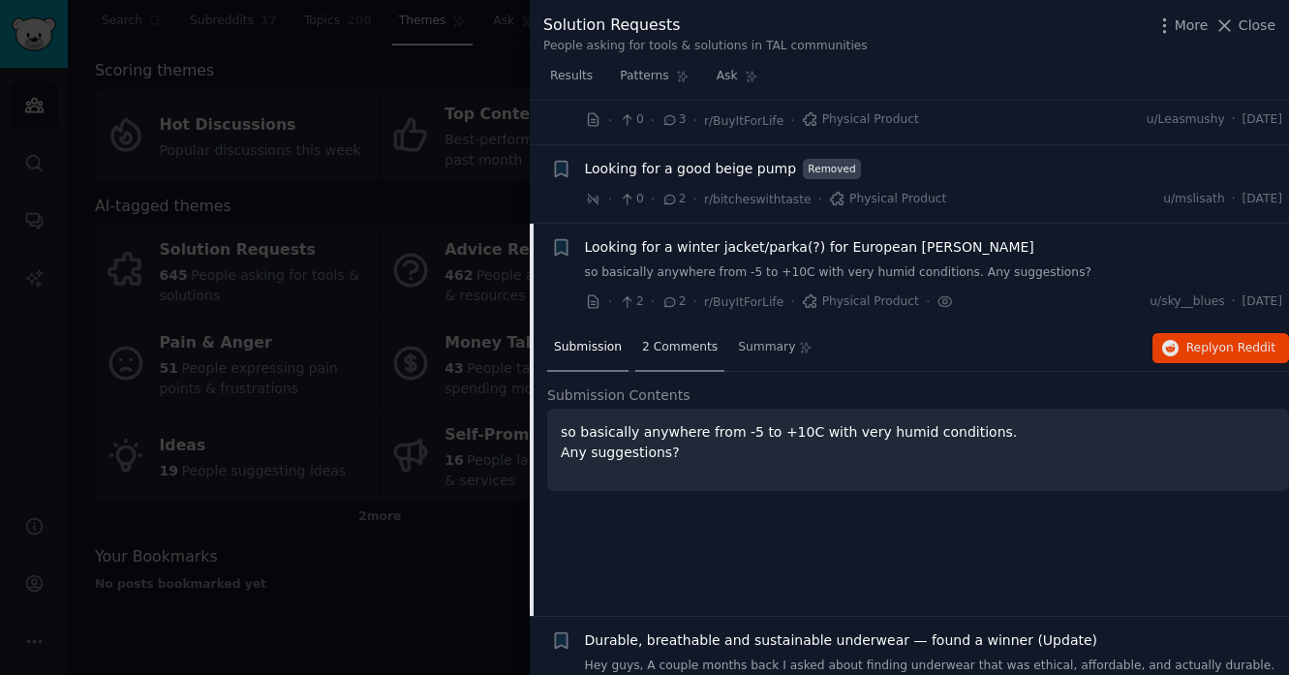
click at [697, 339] on span "2 Comments" at bounding box center [680, 347] width 76 height 17
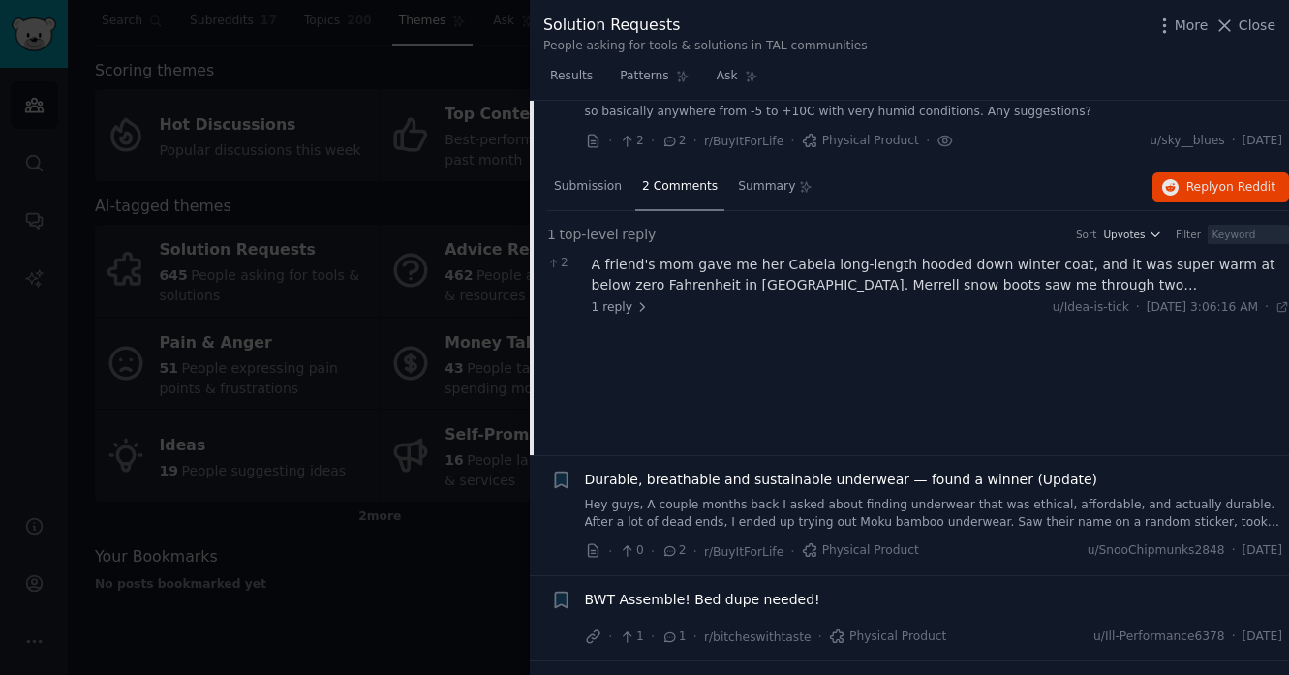
scroll to position [9315, 0]
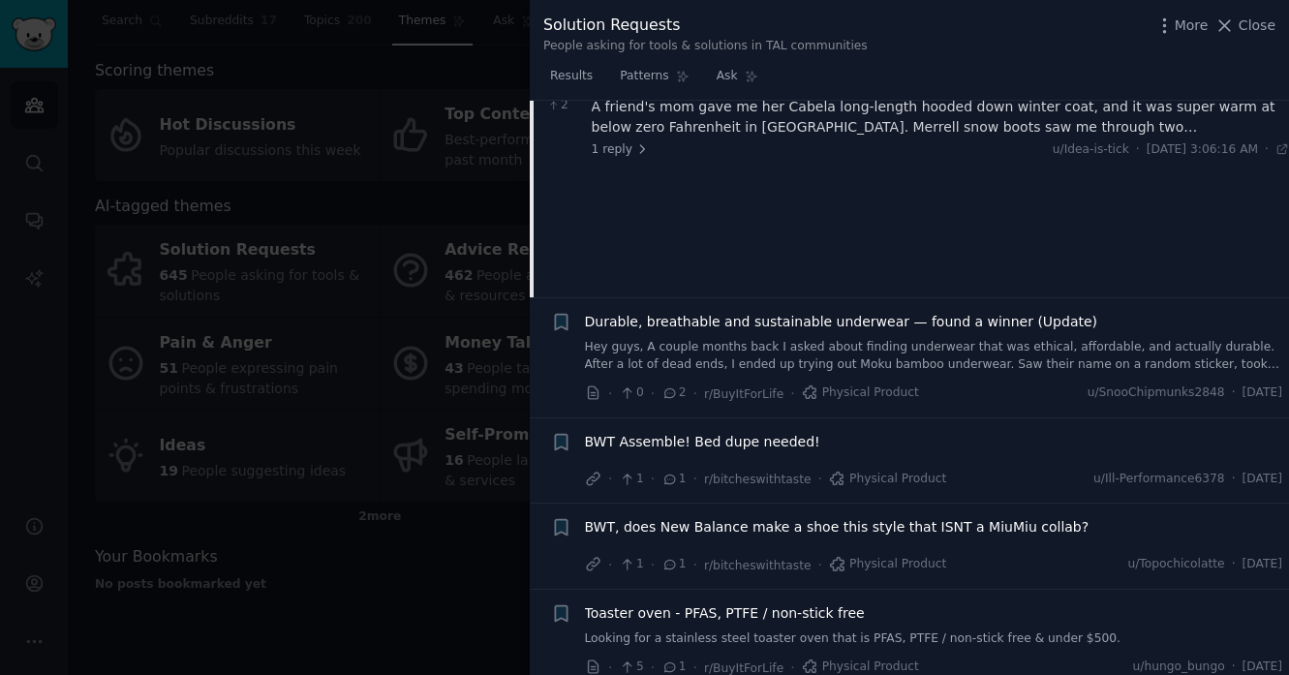
click at [442, 585] on div at bounding box center [644, 337] width 1289 height 675
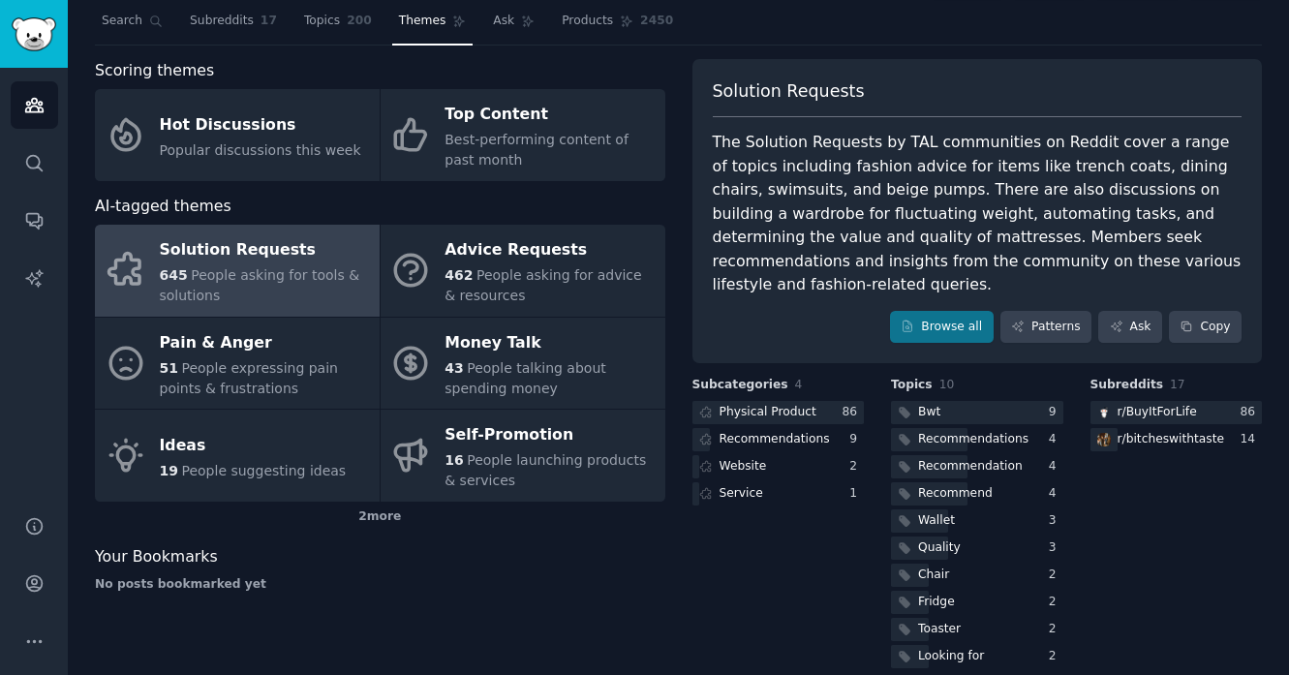
scroll to position [74, 0]
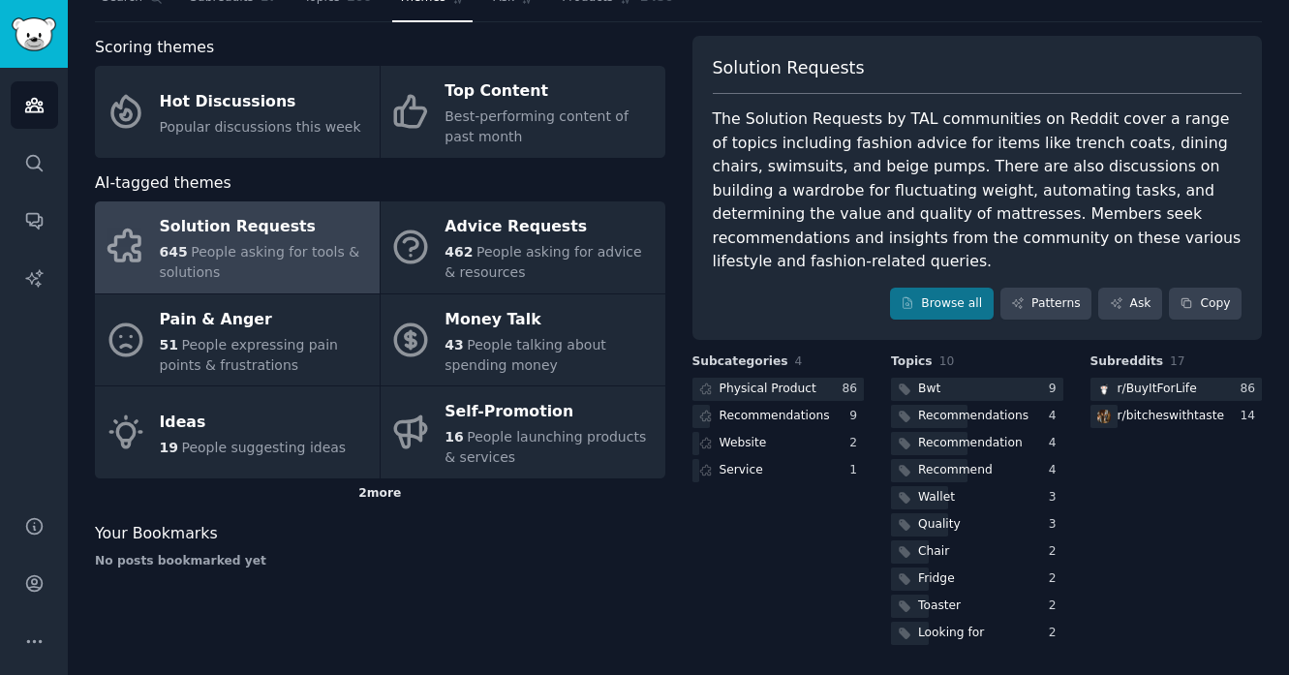
click at [383, 496] on div "2 more" at bounding box center [380, 494] width 571 height 31
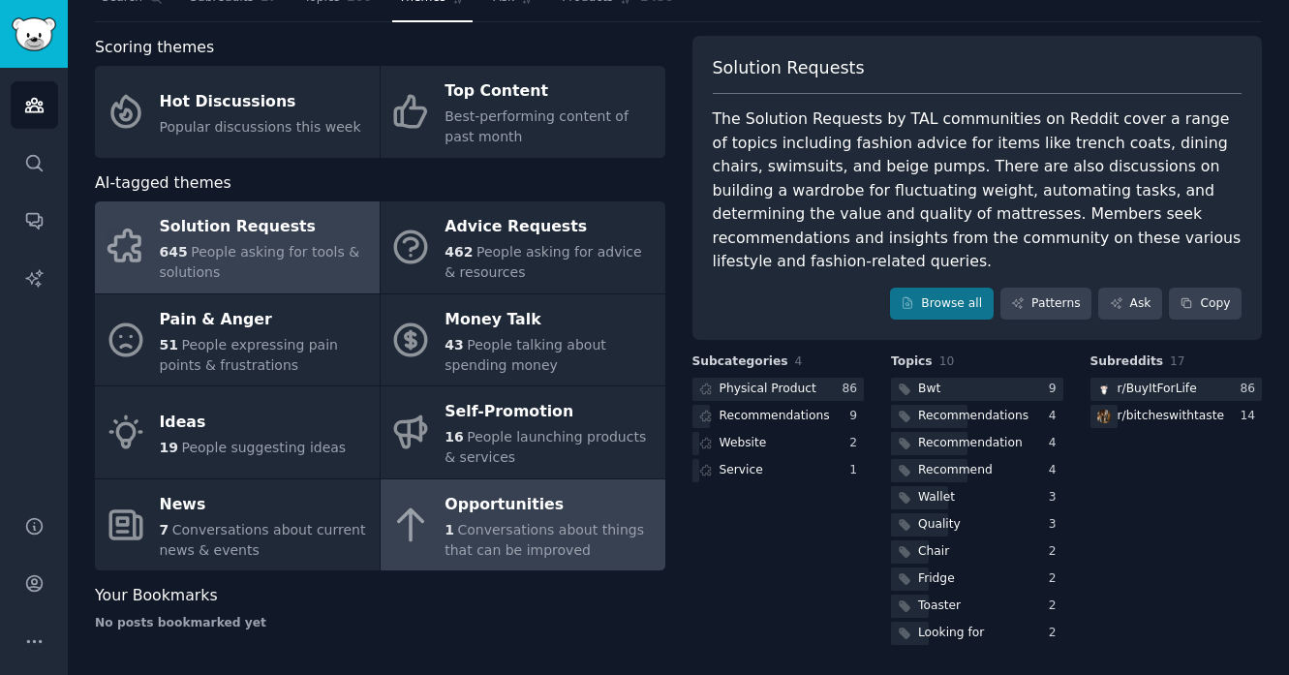
click at [503, 522] on span "Conversations about things that can be improved" at bounding box center [545, 540] width 200 height 36
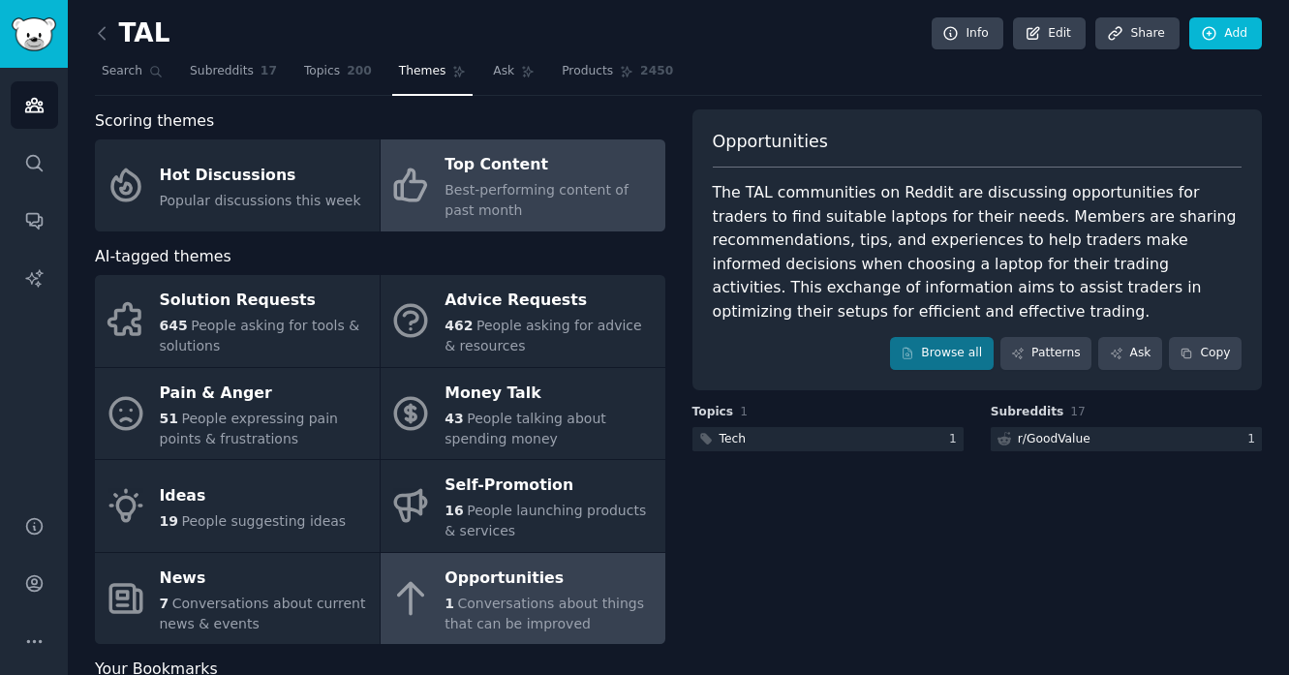
click at [525, 211] on div "Best-performing content of past month" at bounding box center [550, 200] width 210 height 41
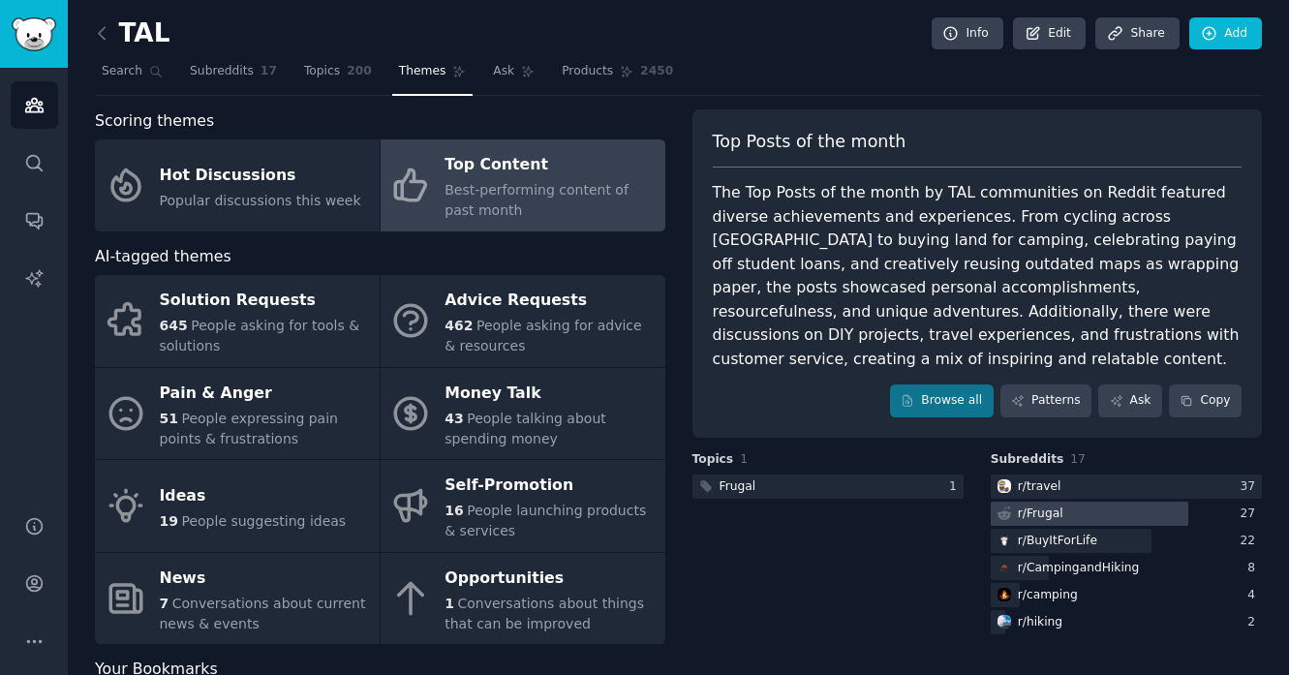
click at [1088, 502] on div at bounding box center [1090, 514] width 199 height 24
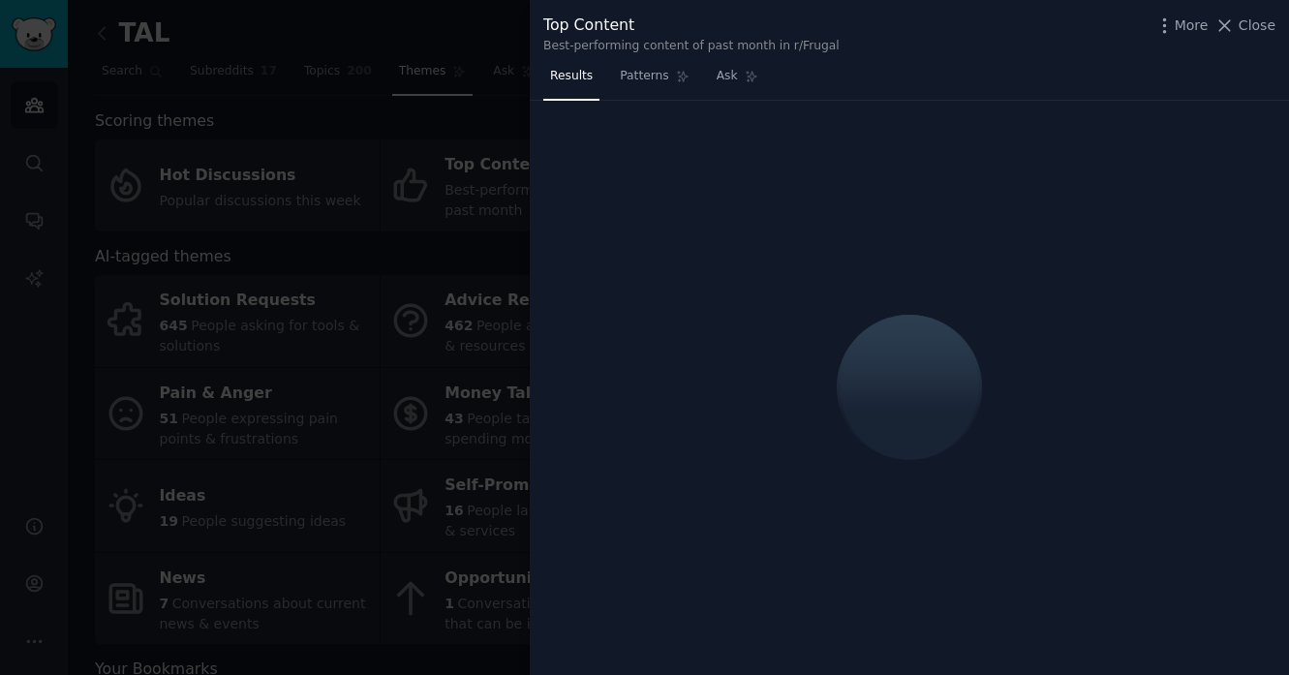
click at [478, 84] on div at bounding box center [644, 337] width 1289 height 675
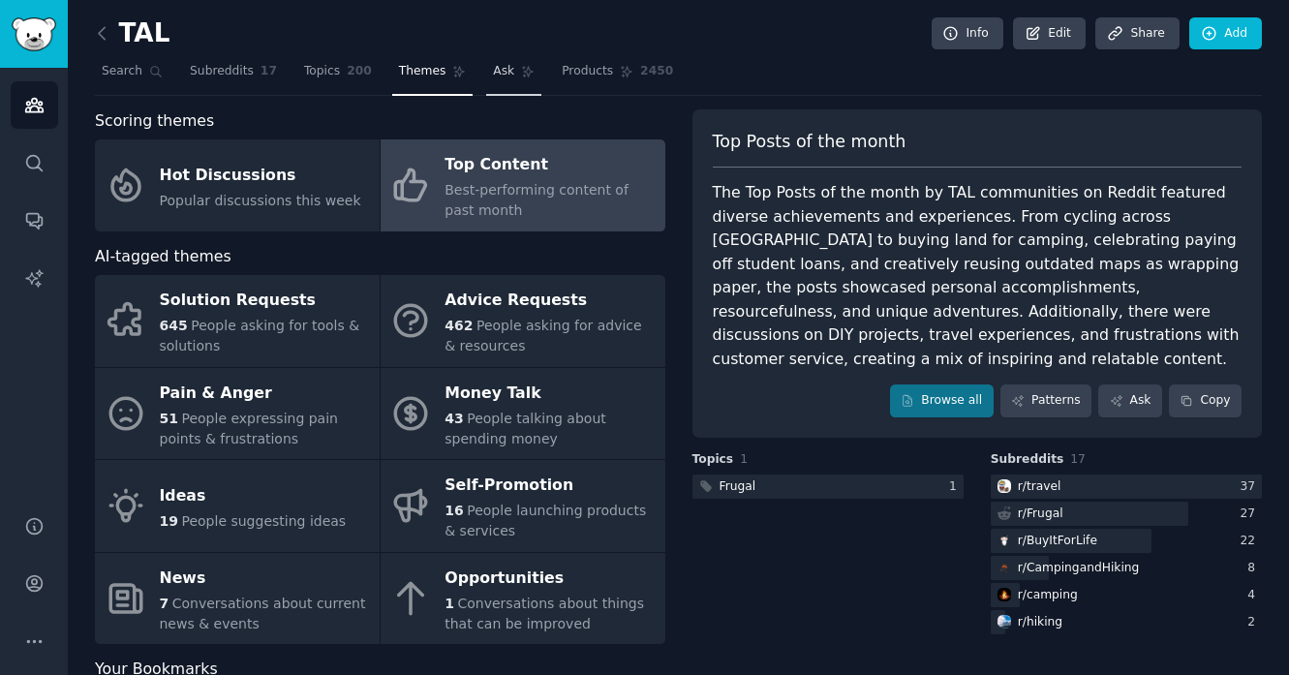
click at [501, 83] on link "Ask" at bounding box center [513, 76] width 55 height 40
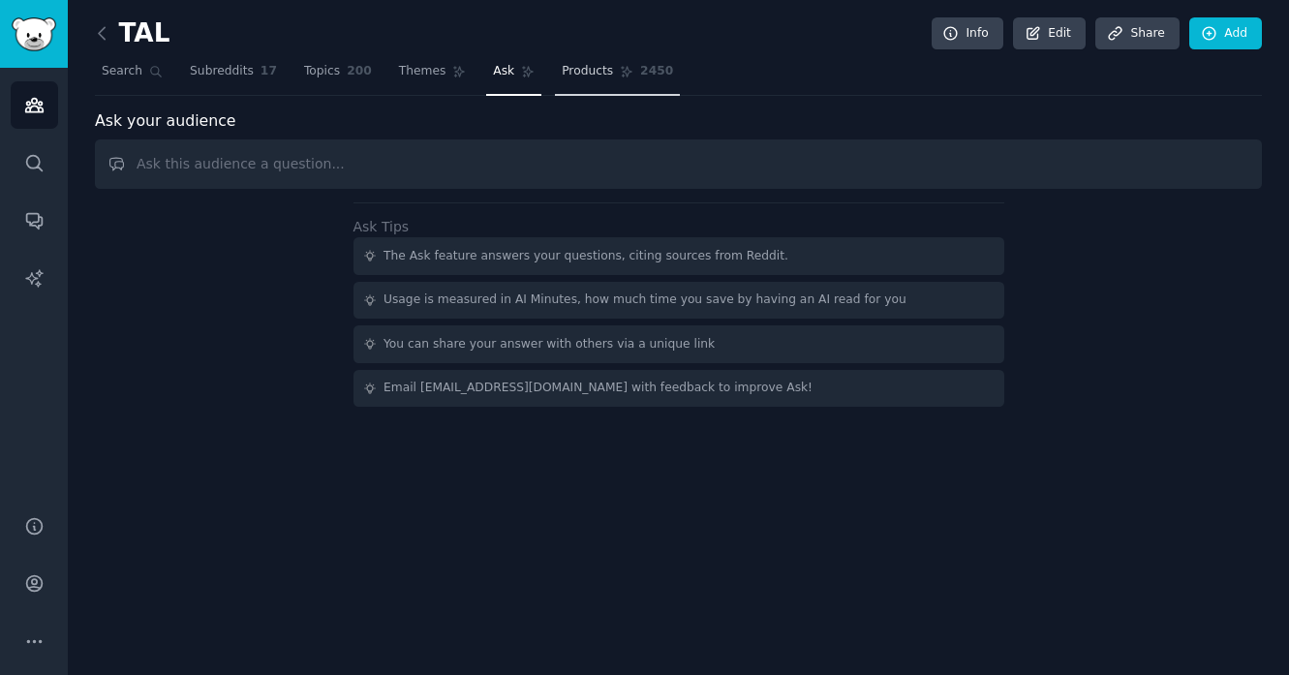
click at [582, 79] on link "Products 2450" at bounding box center [617, 76] width 125 height 40
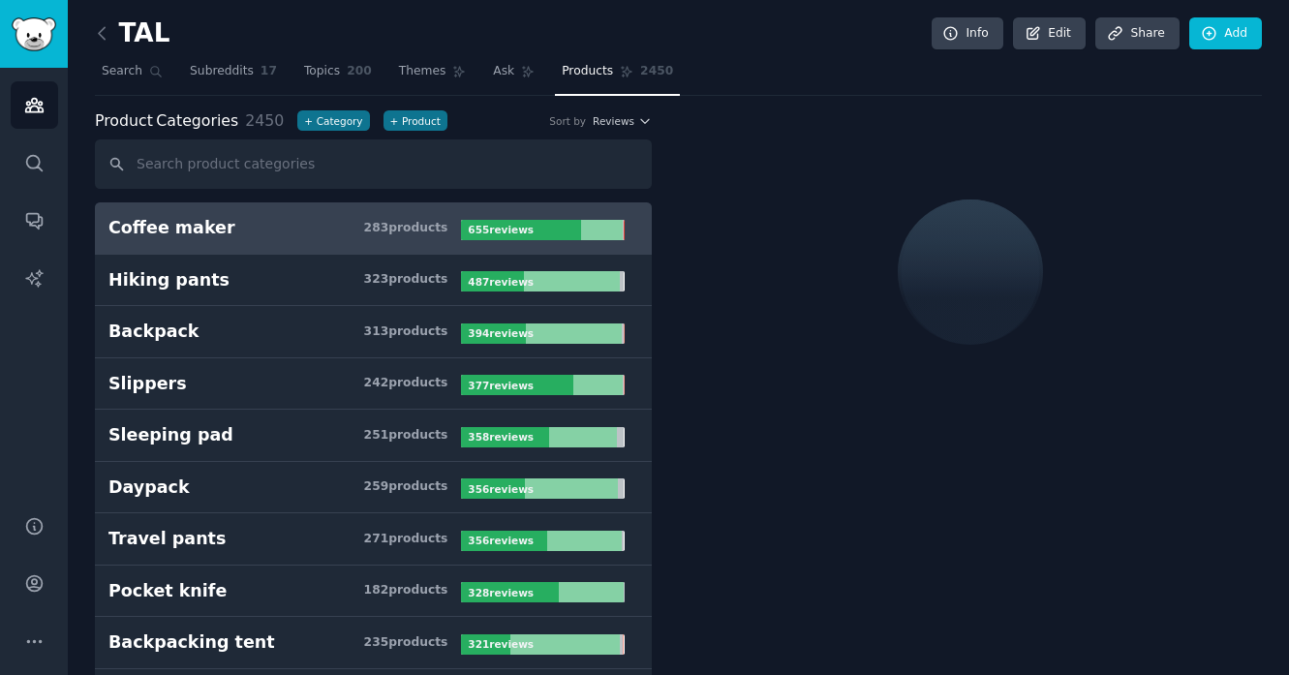
click at [589, 77] on span "Products" at bounding box center [587, 71] width 51 height 17
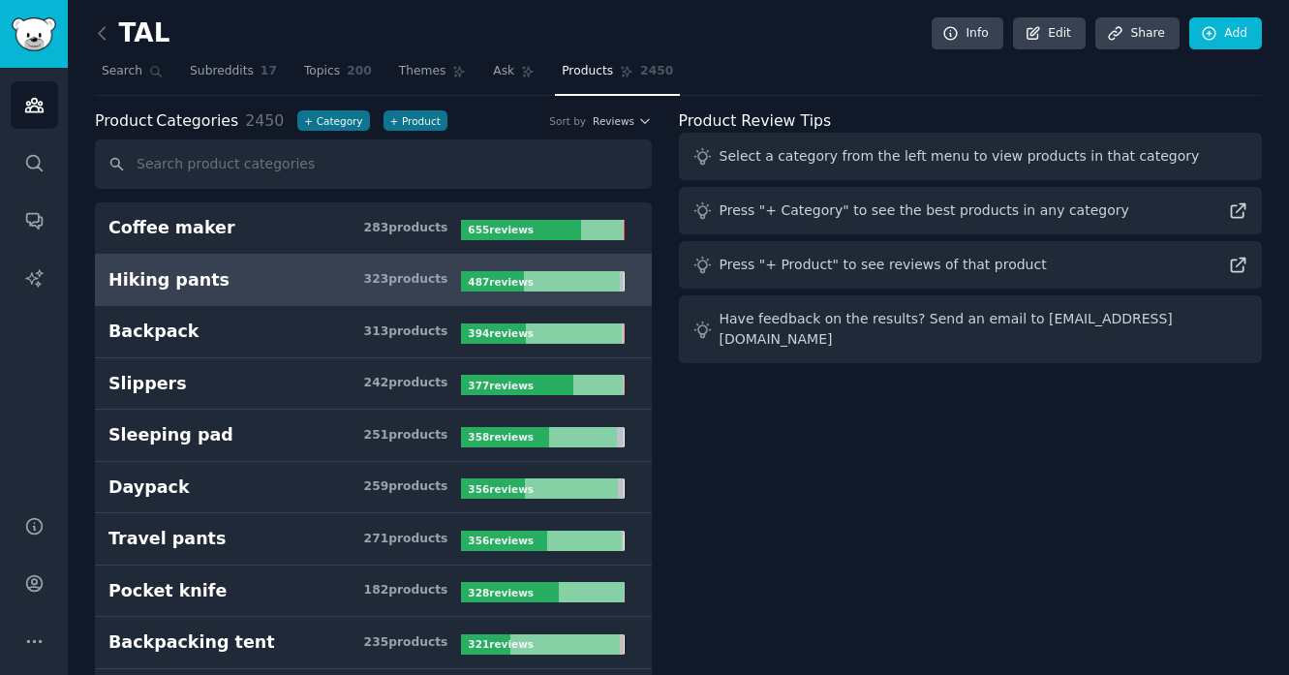
click at [308, 282] on h3 "Hiking pants 323 product s" at bounding box center [284, 280] width 353 height 24
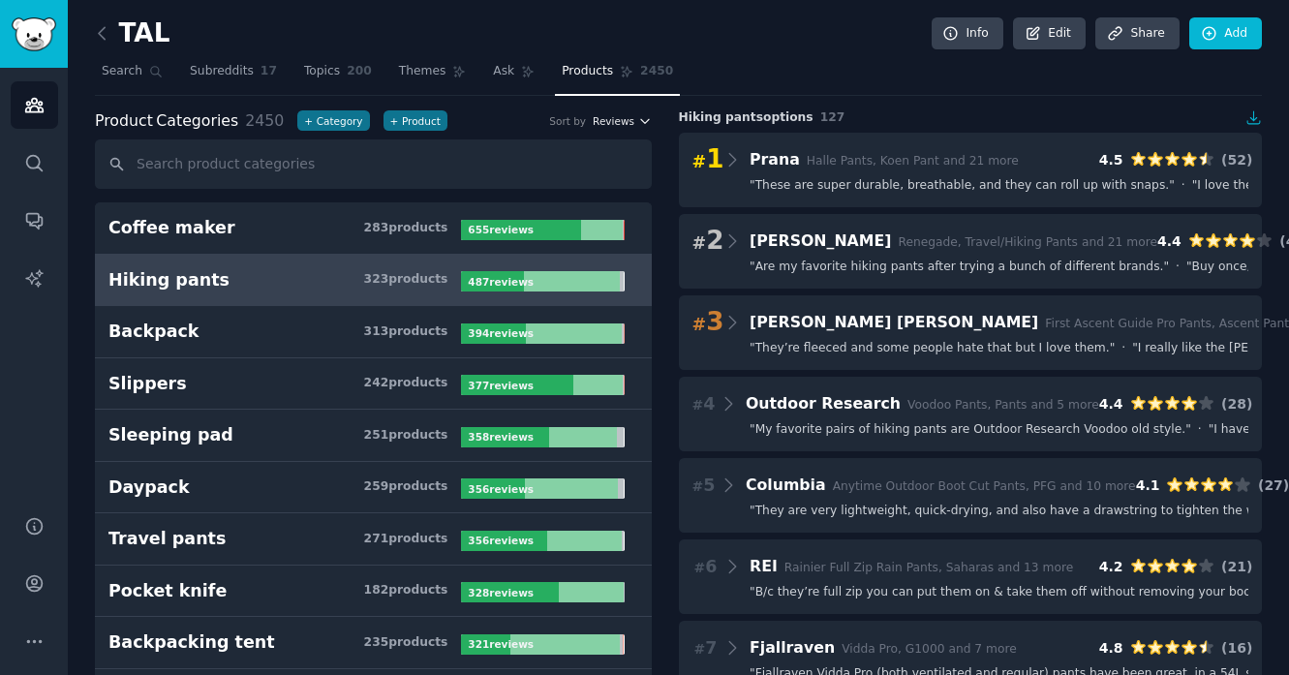
click at [624, 121] on span "Reviews" at bounding box center [614, 121] width 42 height 14
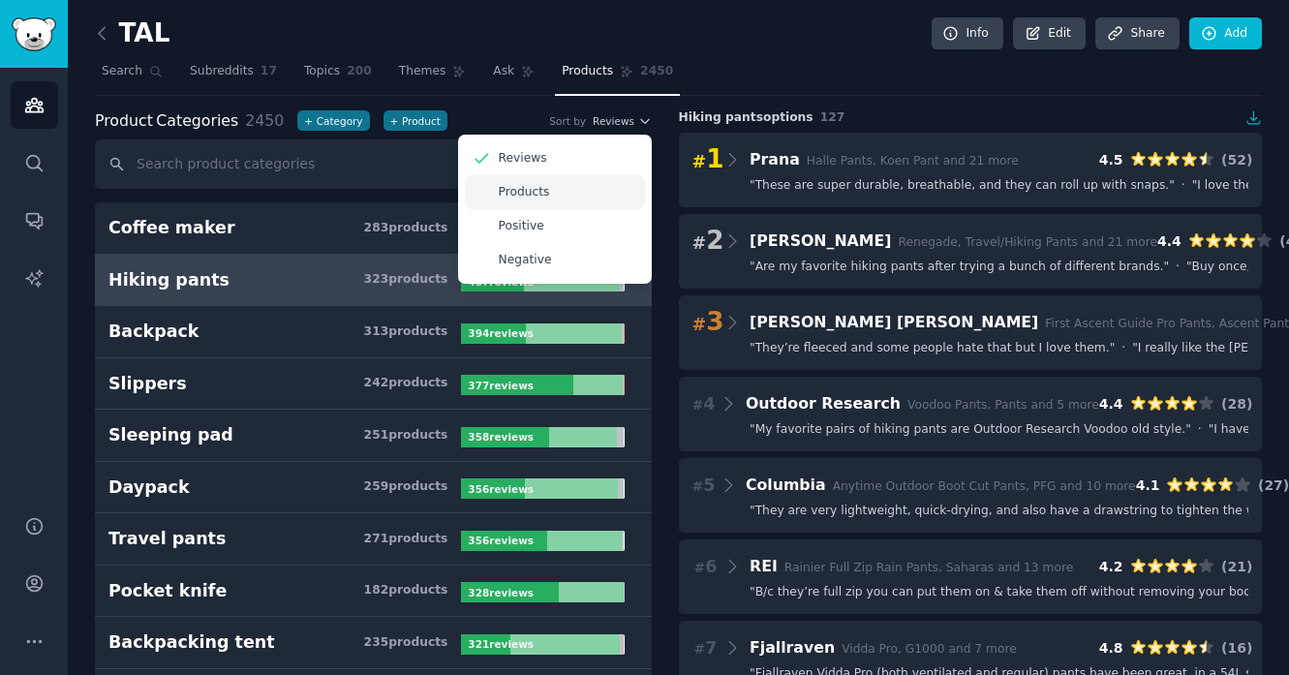
click at [555, 184] on div "Products" at bounding box center [555, 192] width 180 height 34
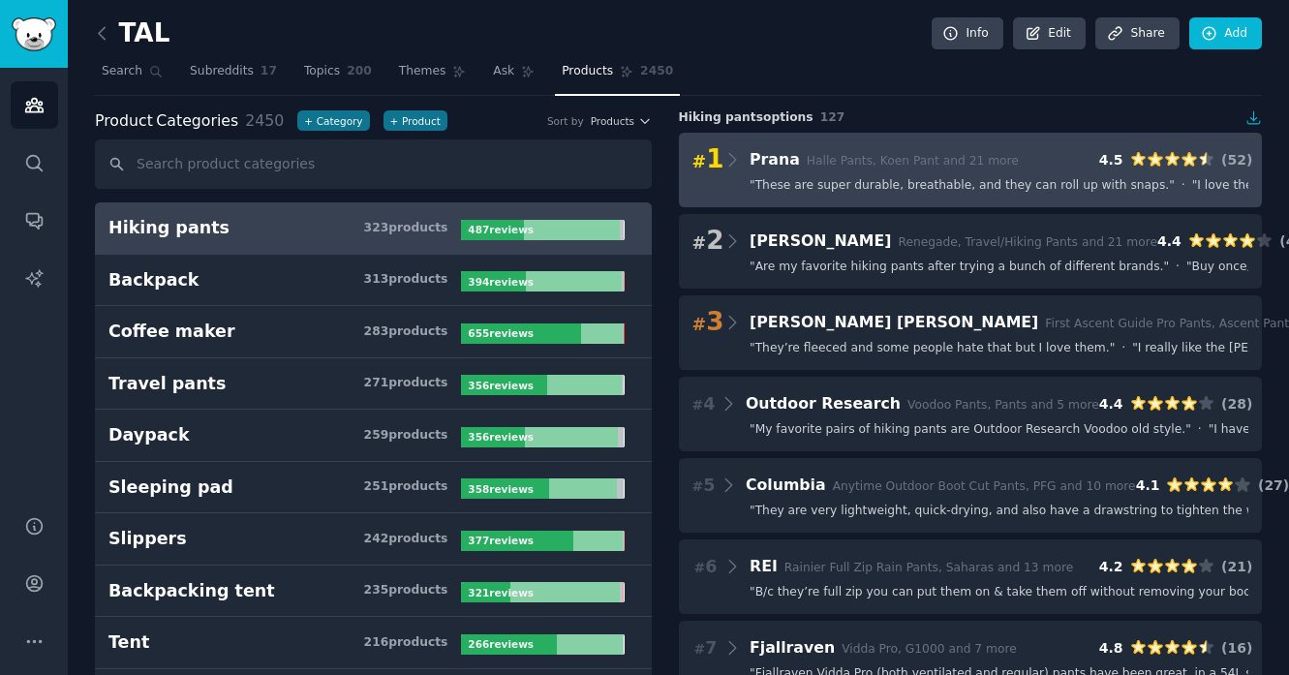
click at [837, 197] on div "# 1 Prana Halle Pants, Koen Pant and 21 more 4.5 ( 52 ) " These are super durab…" at bounding box center [971, 170] width 584 height 75
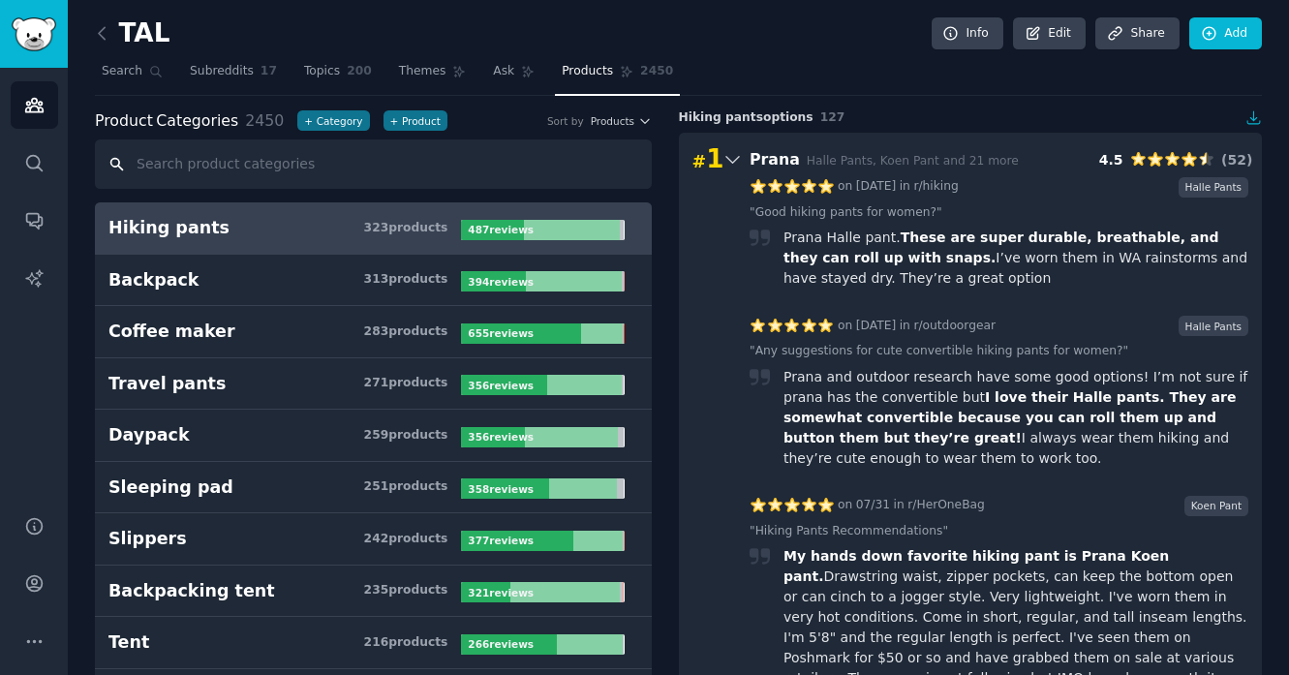
click at [239, 172] on input "text" at bounding box center [373, 163] width 557 height 49
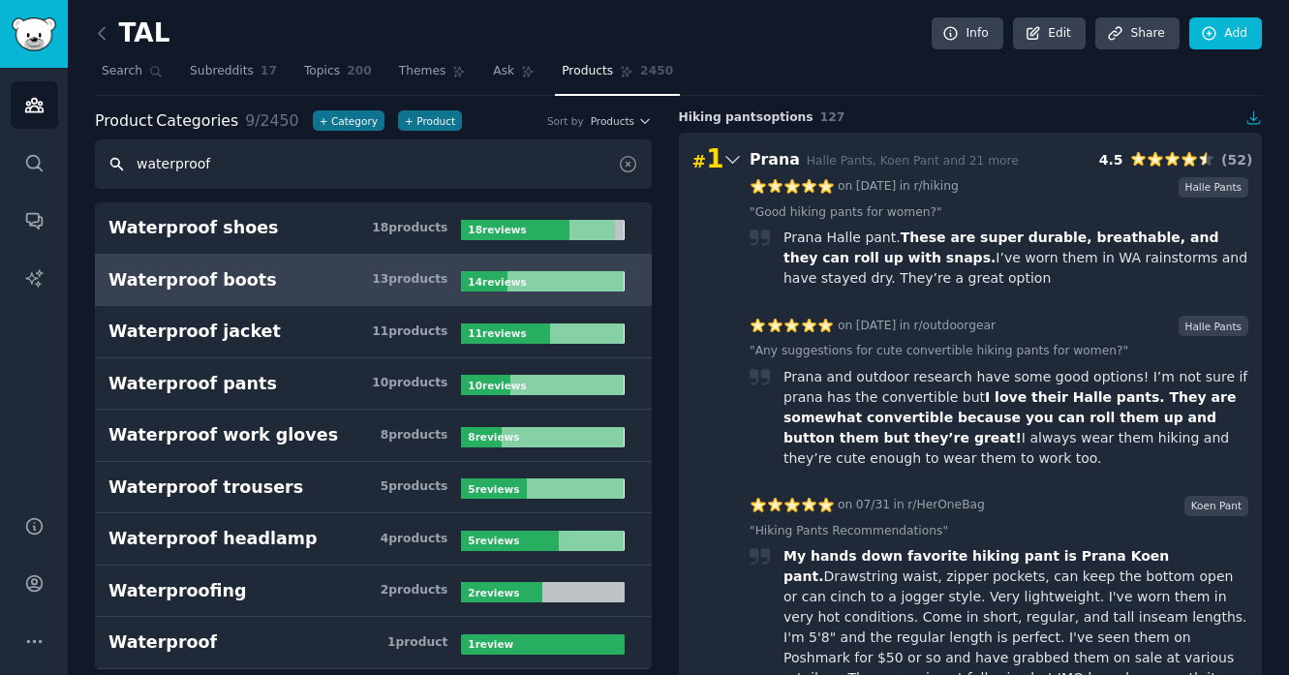
type input "waterproof"
click at [290, 284] on h3 "Waterproof boots 13 product s" at bounding box center [284, 280] width 353 height 24
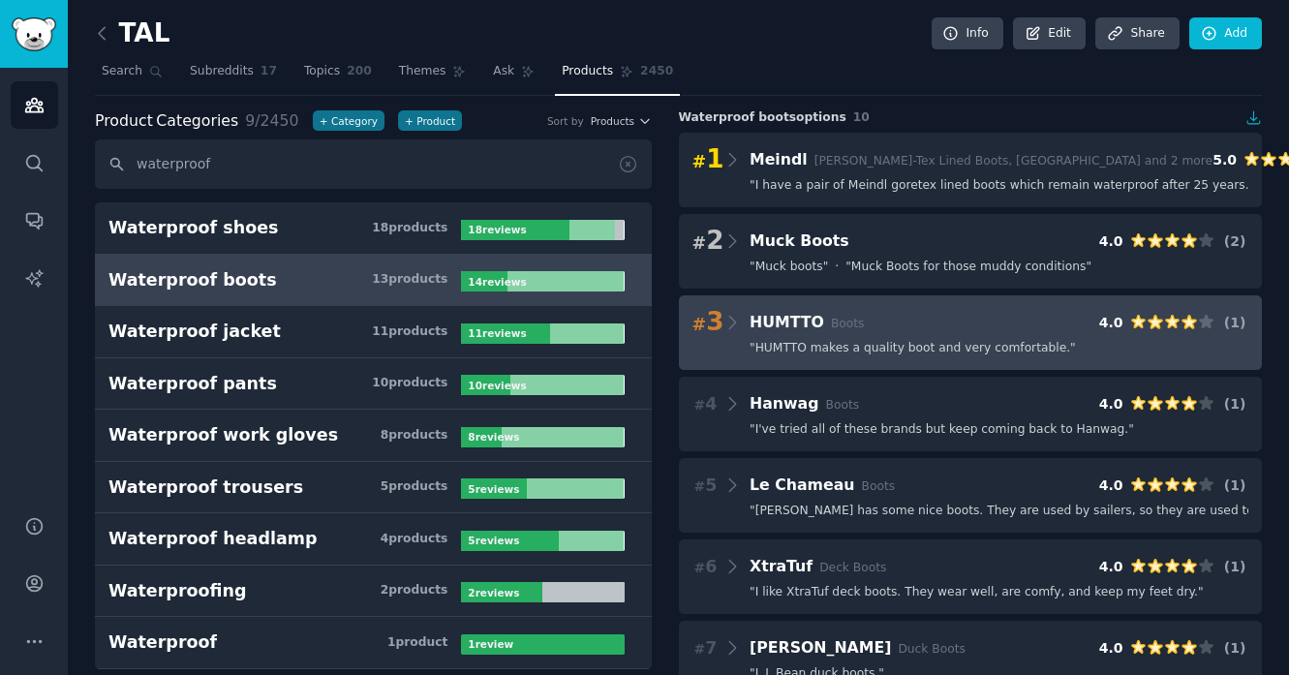
scroll to position [5, 0]
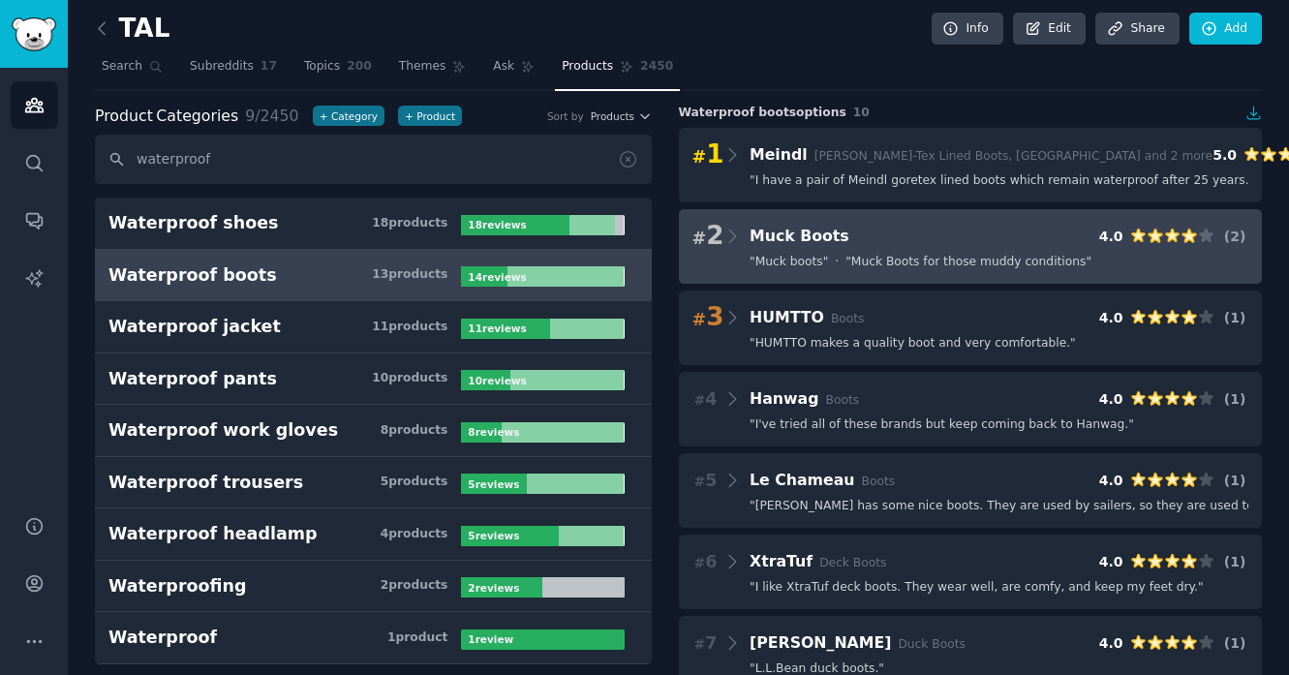
click at [843, 238] on div "# 2 Muck Boots 4.0 ( 2 )" at bounding box center [971, 236] width 557 height 27
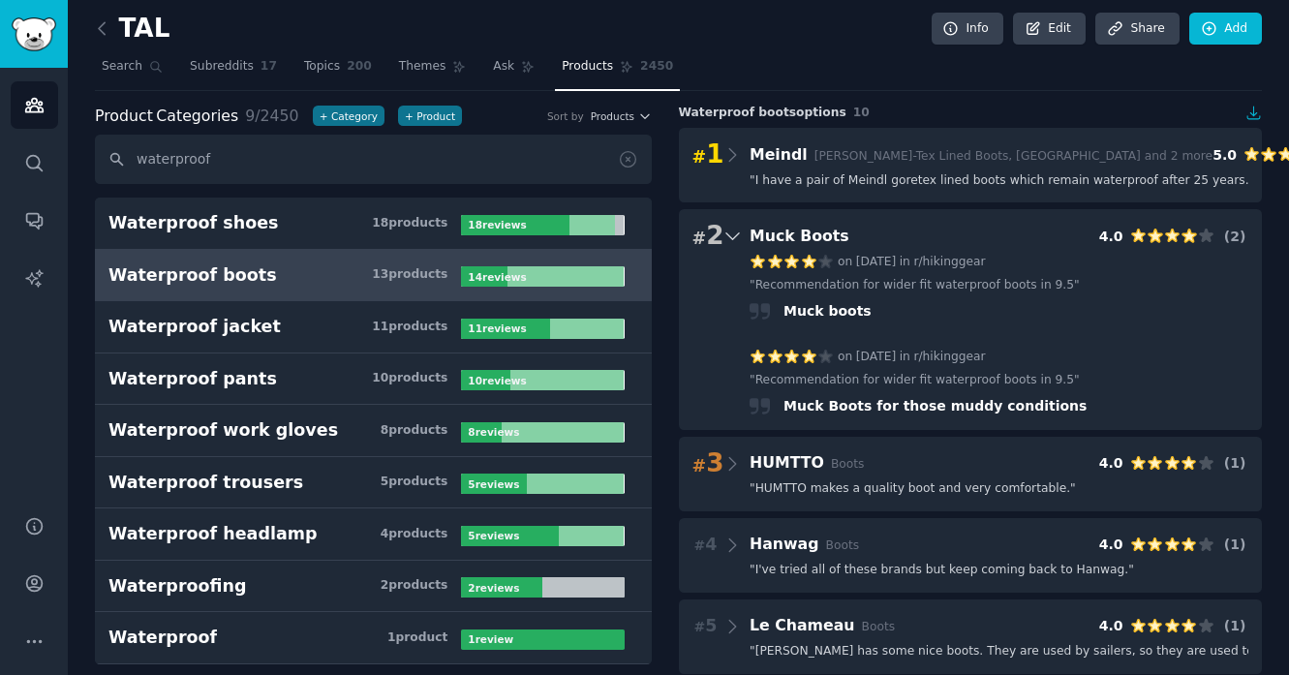
click at [838, 232] on div "# 2 Muck Boots 4.0 ( 2 )" at bounding box center [971, 236] width 557 height 27
click at [728, 234] on icon at bounding box center [733, 236] width 20 height 27
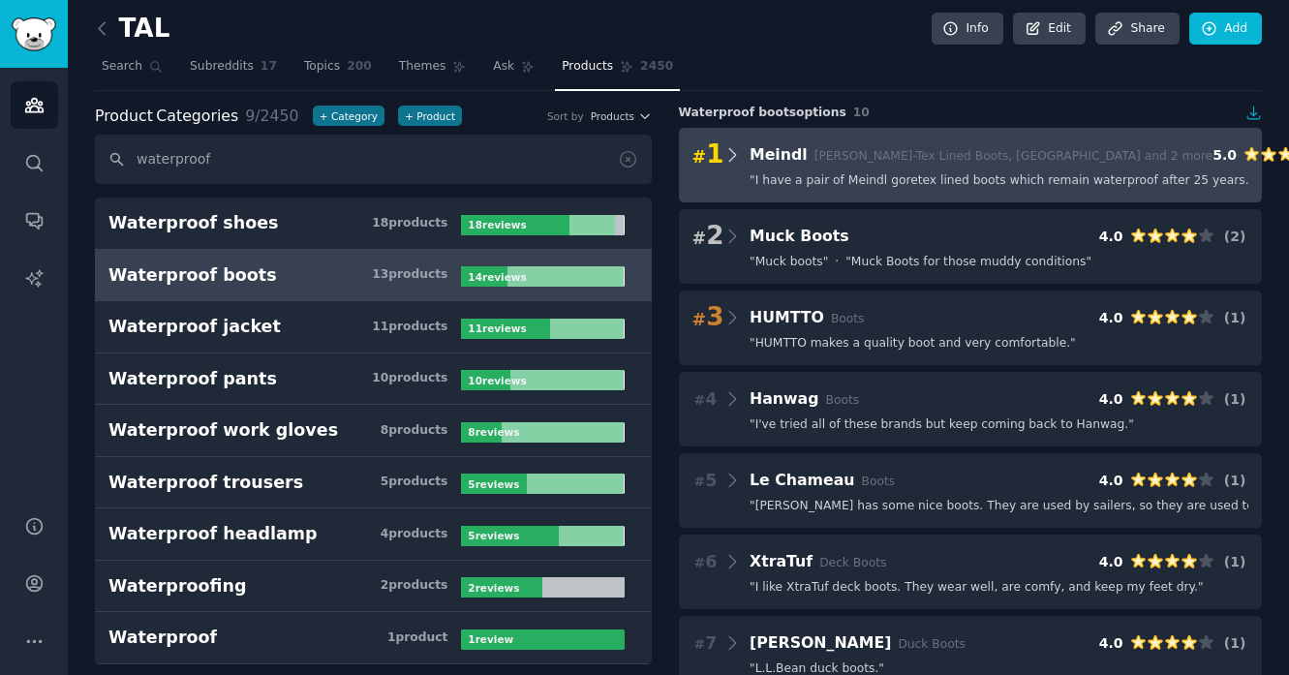
click at [728, 154] on icon at bounding box center [733, 154] width 20 height 27
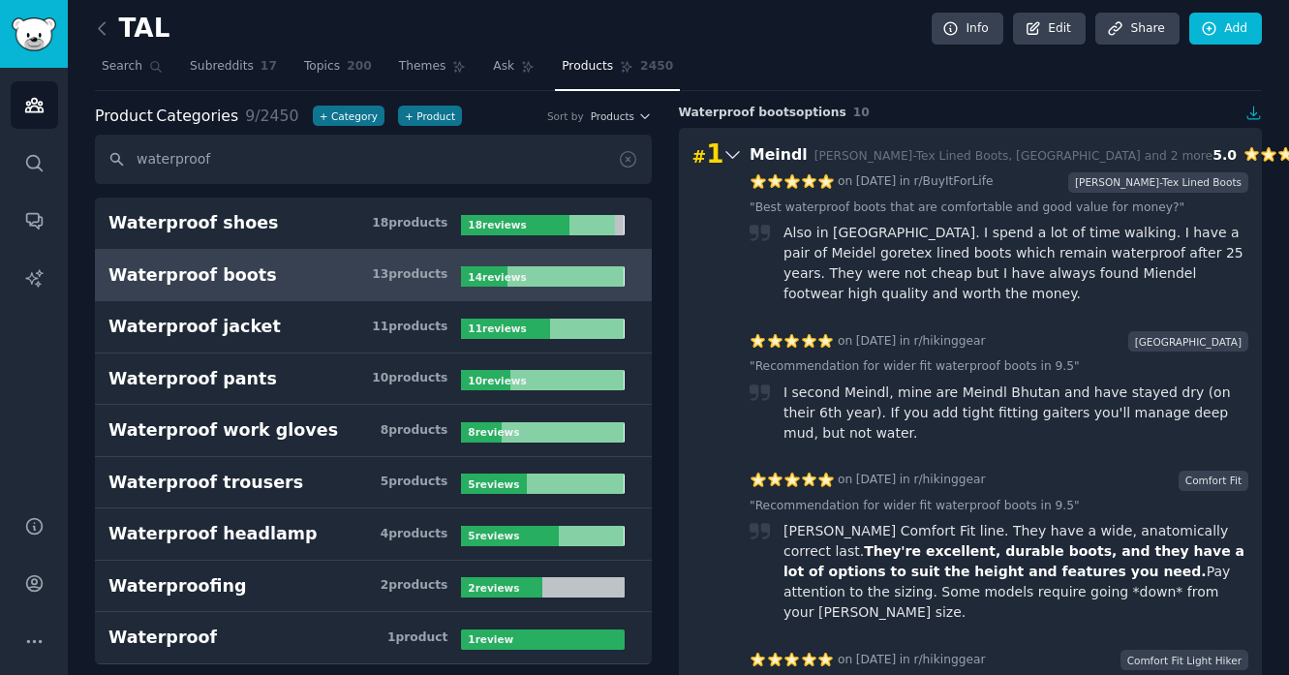
click at [728, 154] on icon at bounding box center [733, 154] width 20 height 27
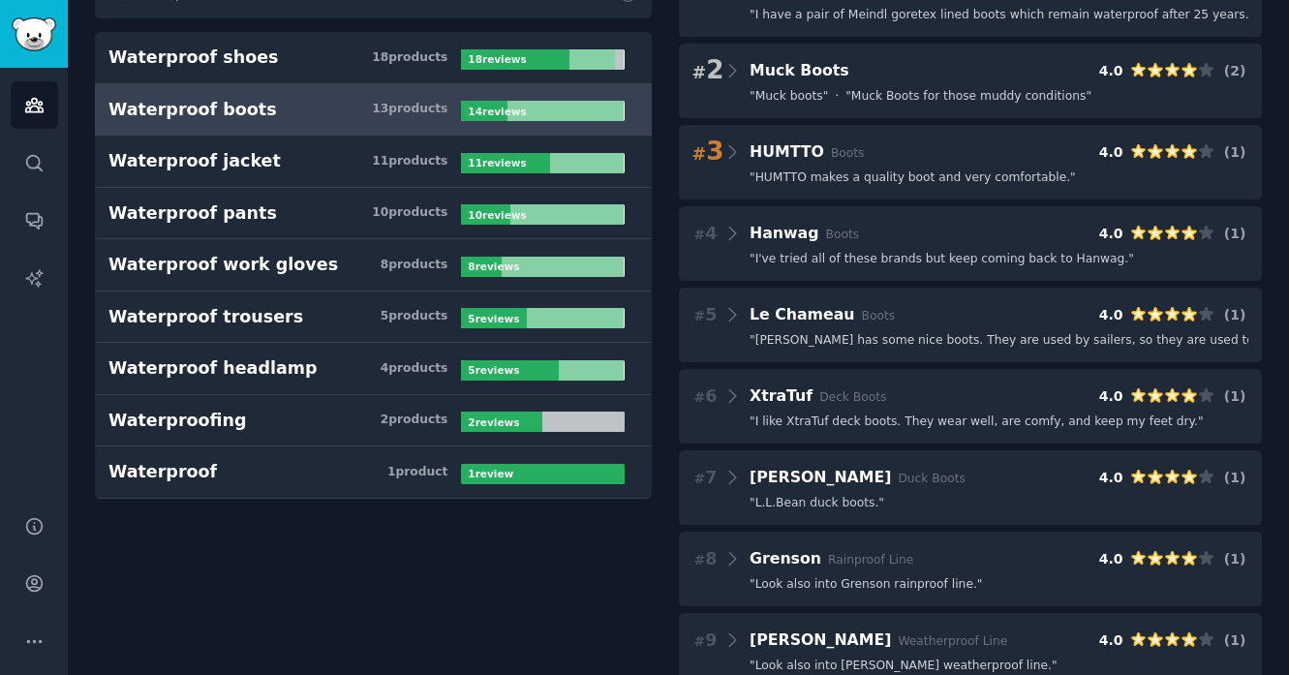
scroll to position [0, 0]
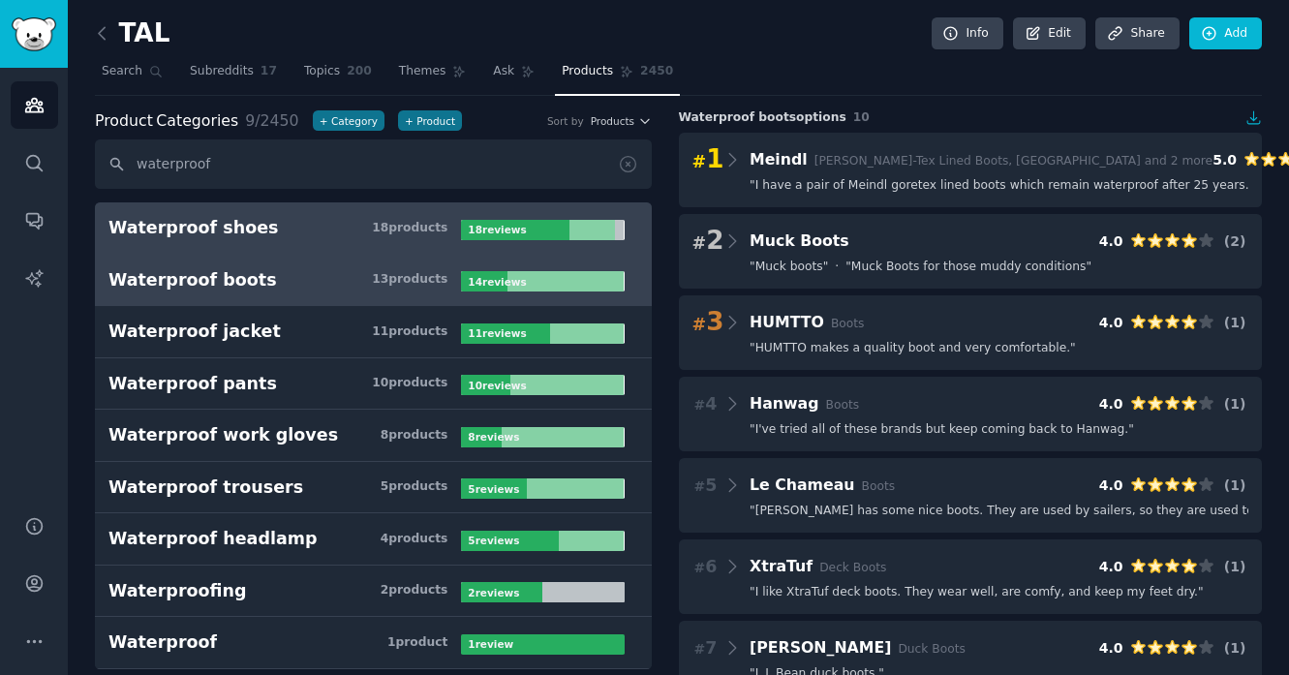
click at [212, 230] on div "Waterproof shoes" at bounding box center [193, 228] width 170 height 24
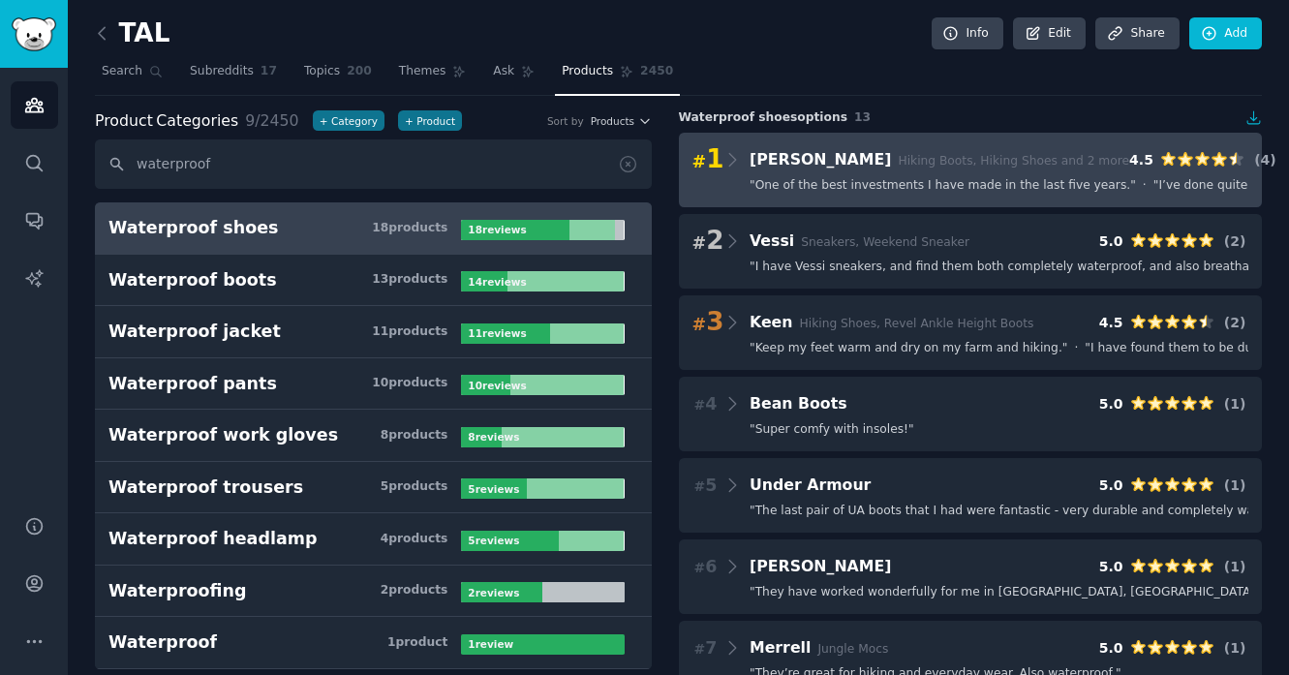
click at [736, 175] on div "# 1 Salomon Hiking Boots, Hiking Shoes and 2 more 4.5 ( 4 ) " One of the best i…" at bounding box center [971, 170] width 584 height 75
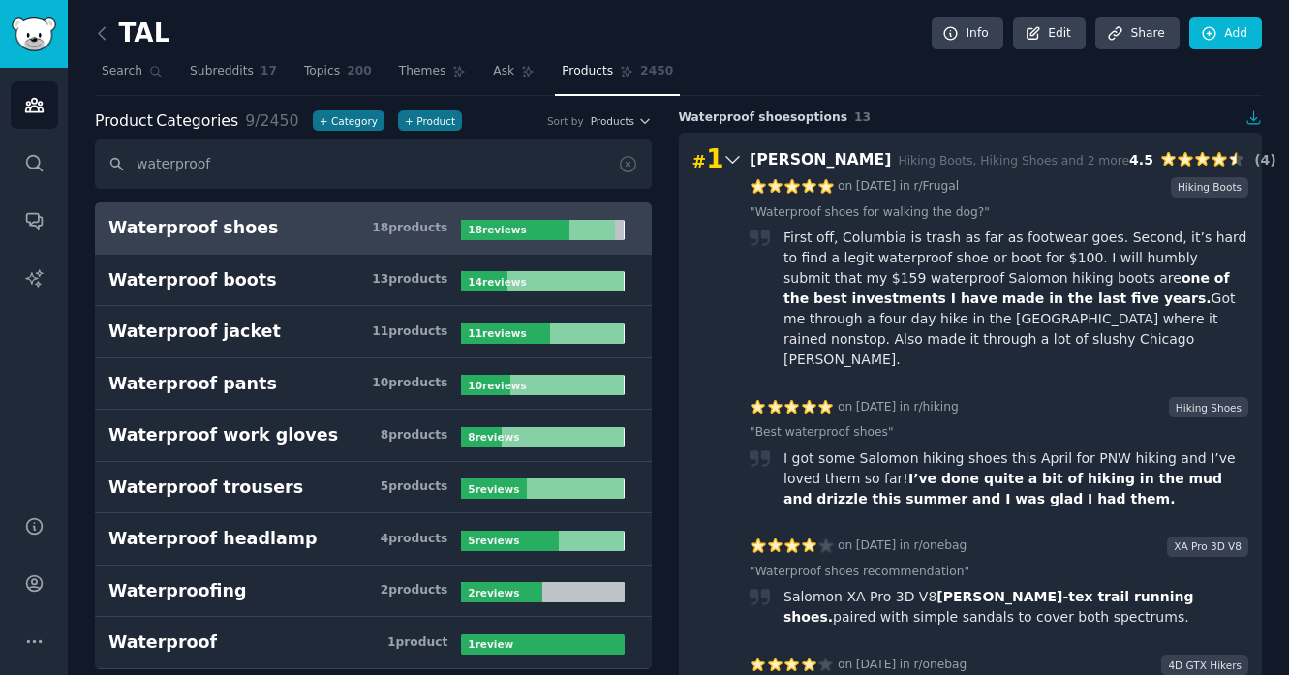
click at [734, 171] on icon at bounding box center [733, 159] width 20 height 27
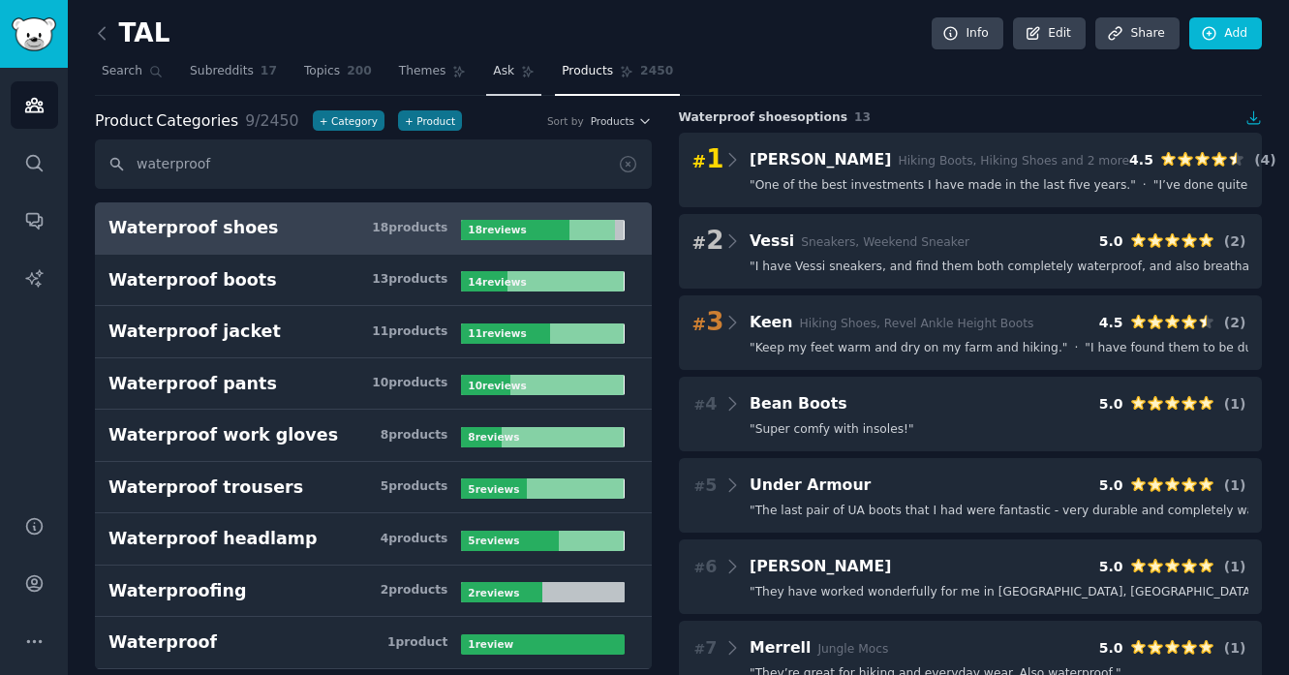
click at [508, 78] on link "Ask" at bounding box center [513, 76] width 55 height 40
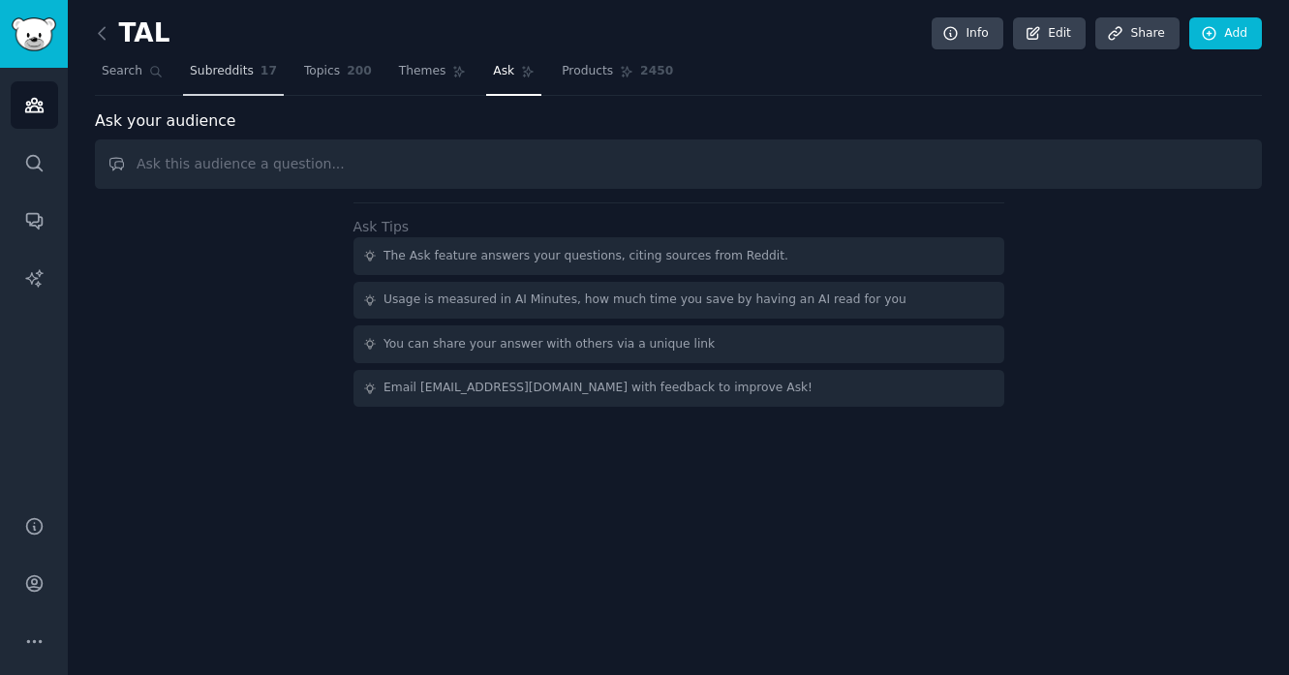
click at [244, 62] on link "Subreddits 17" at bounding box center [233, 76] width 101 height 40
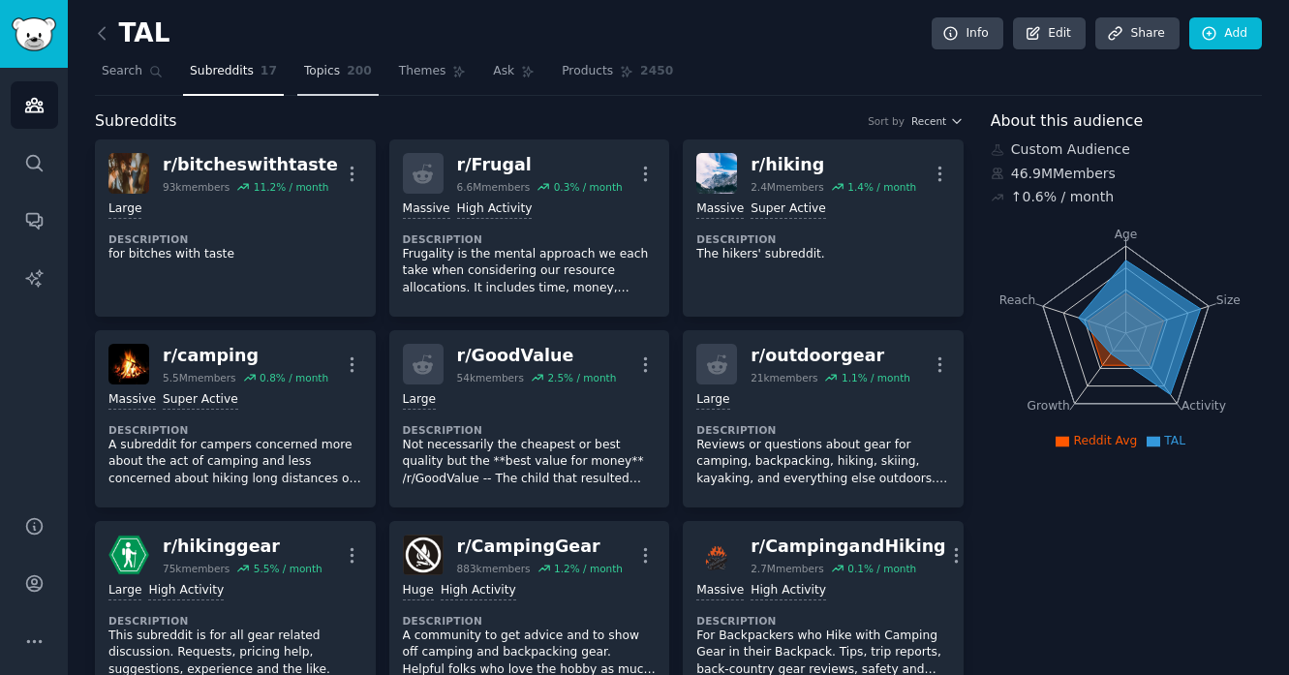
click at [332, 65] on span "Topics" at bounding box center [322, 71] width 36 height 17
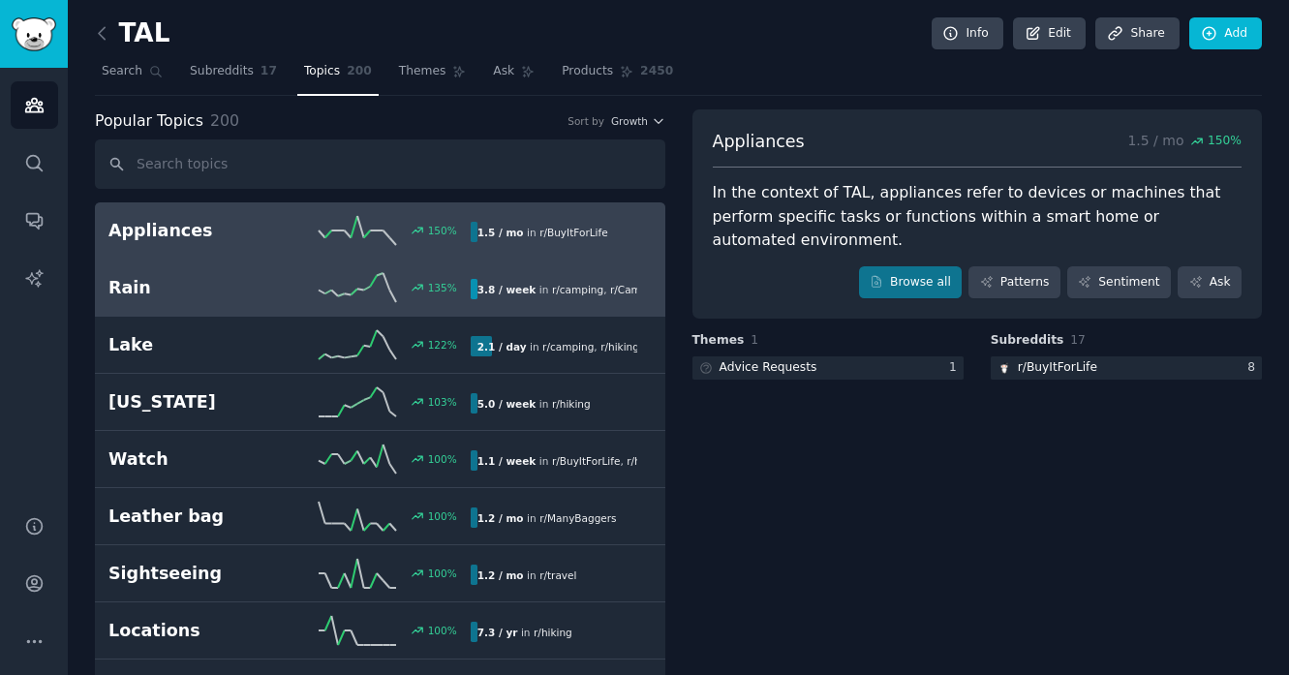
click at [213, 290] on h2 "Rain" at bounding box center [198, 288] width 181 height 24
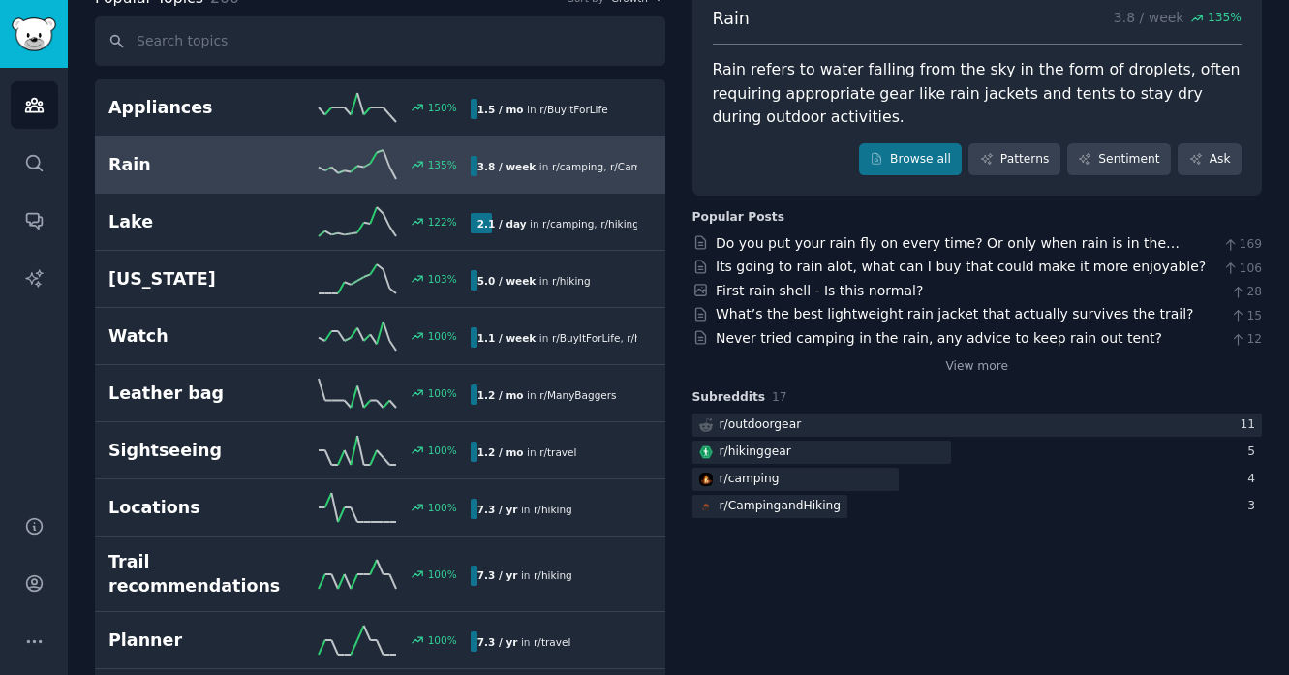
scroll to position [47, 0]
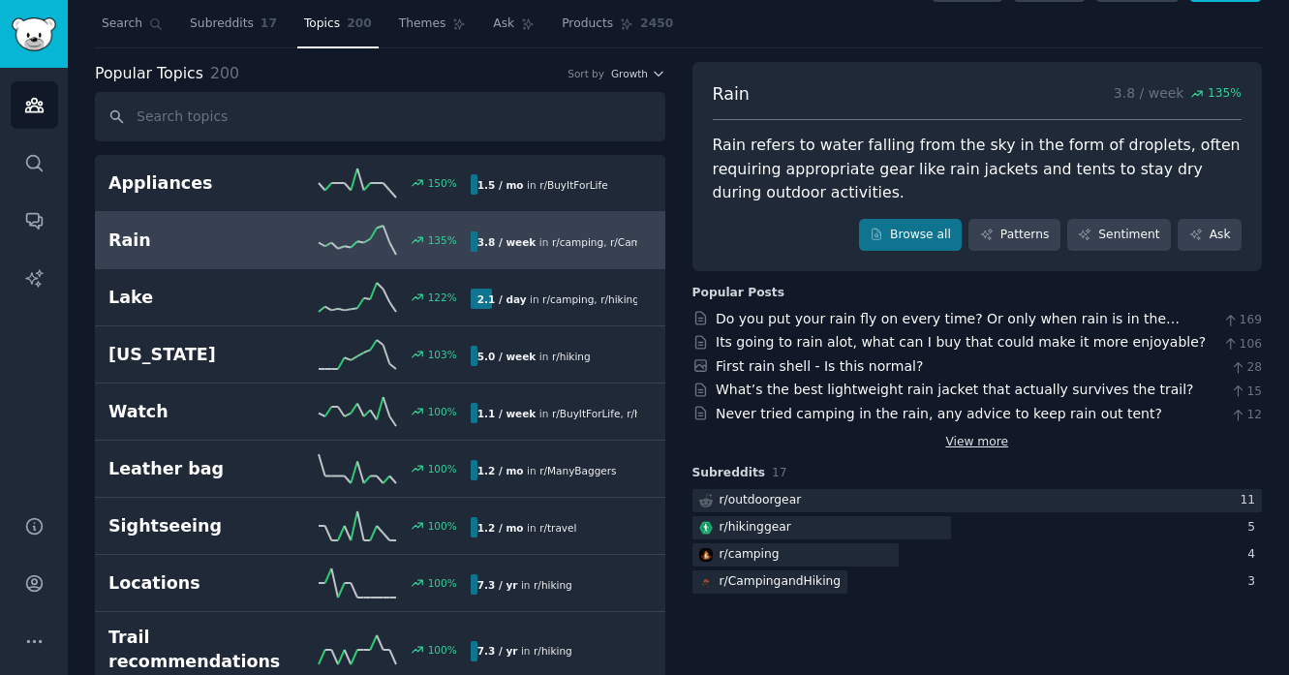
click at [958, 447] on link "View more" at bounding box center [976, 442] width 63 height 17
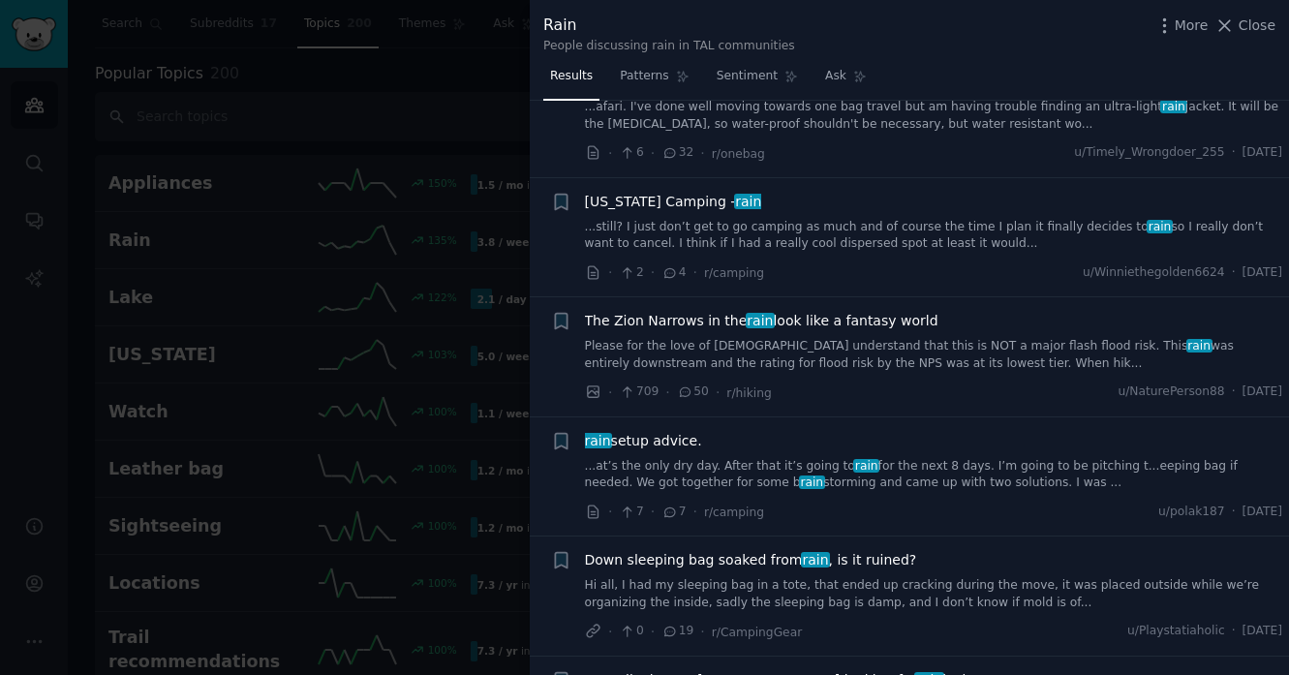
scroll to position [1155, 0]
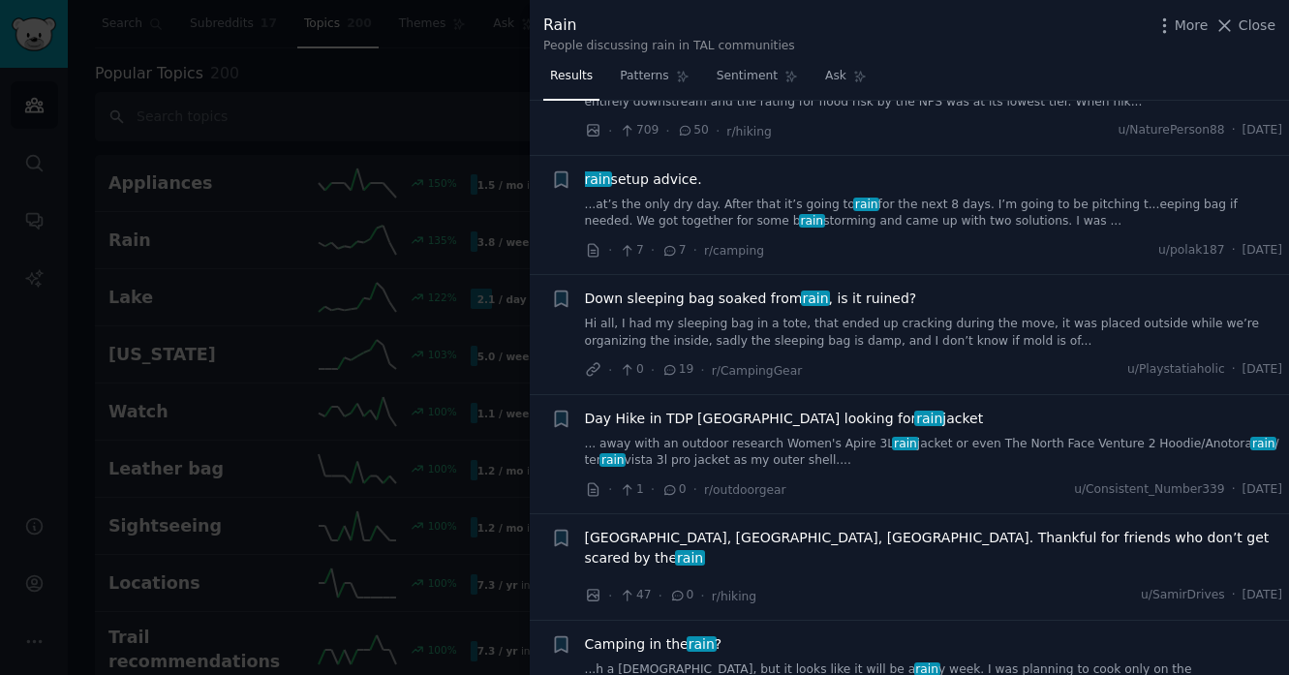
click at [370, 101] on div at bounding box center [644, 337] width 1289 height 675
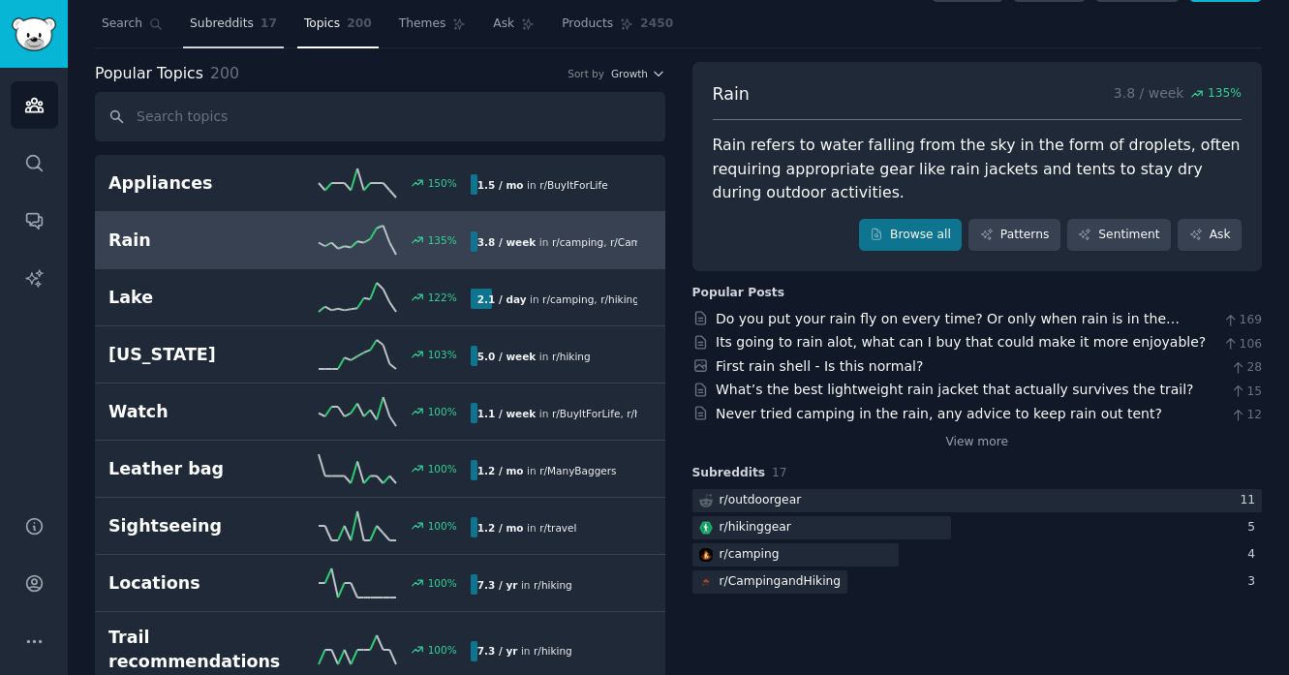
click at [209, 33] on link "Subreddits 17" at bounding box center [233, 29] width 101 height 40
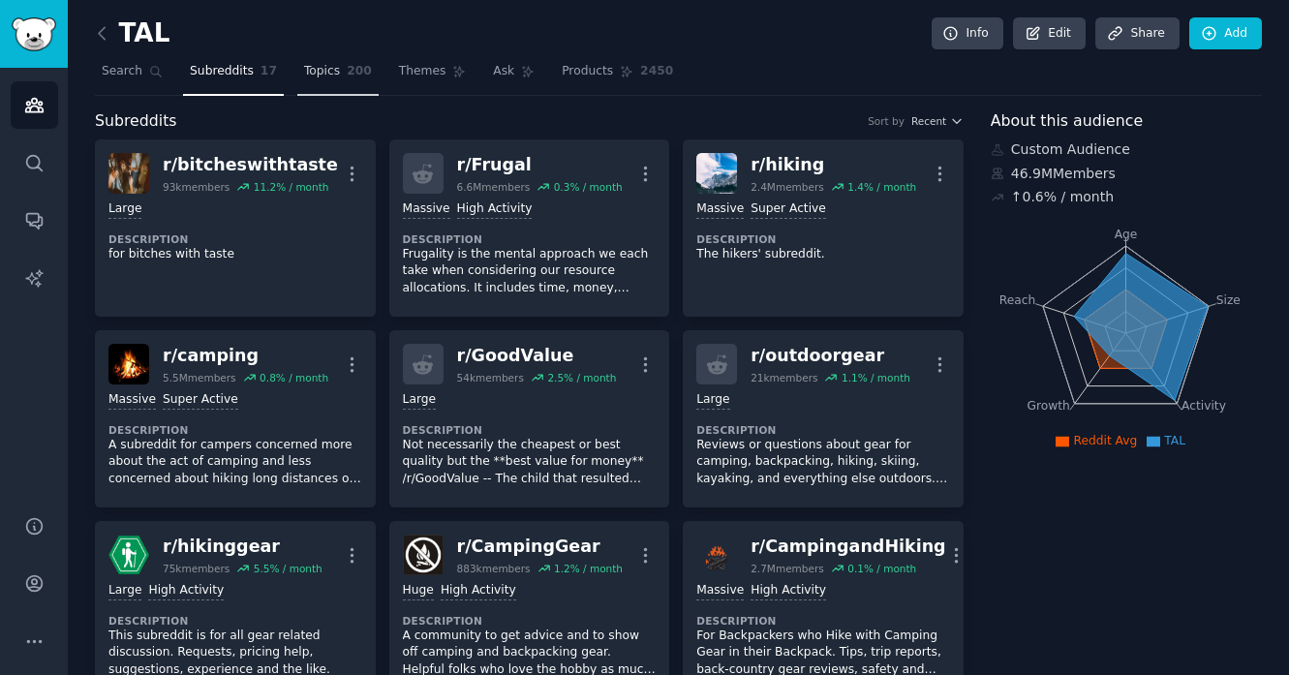
click at [326, 68] on span "Topics" at bounding box center [322, 71] width 36 height 17
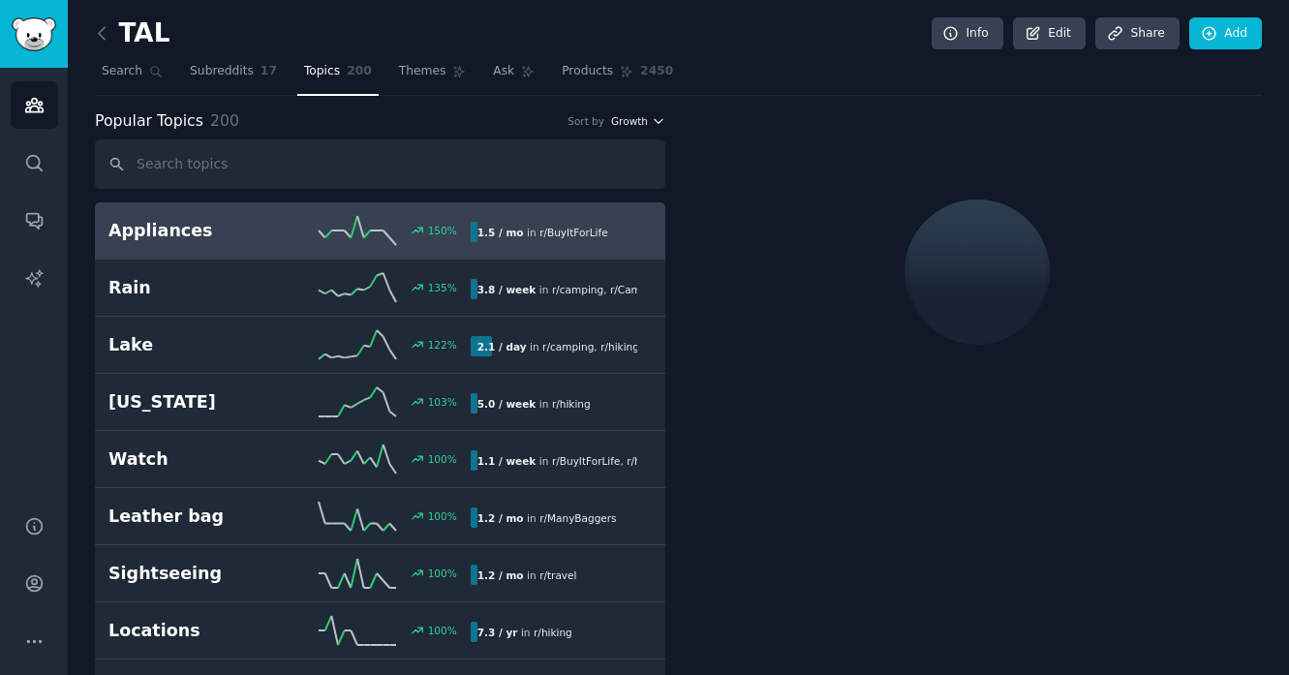
click at [620, 114] on span "Growth" at bounding box center [629, 121] width 37 height 14
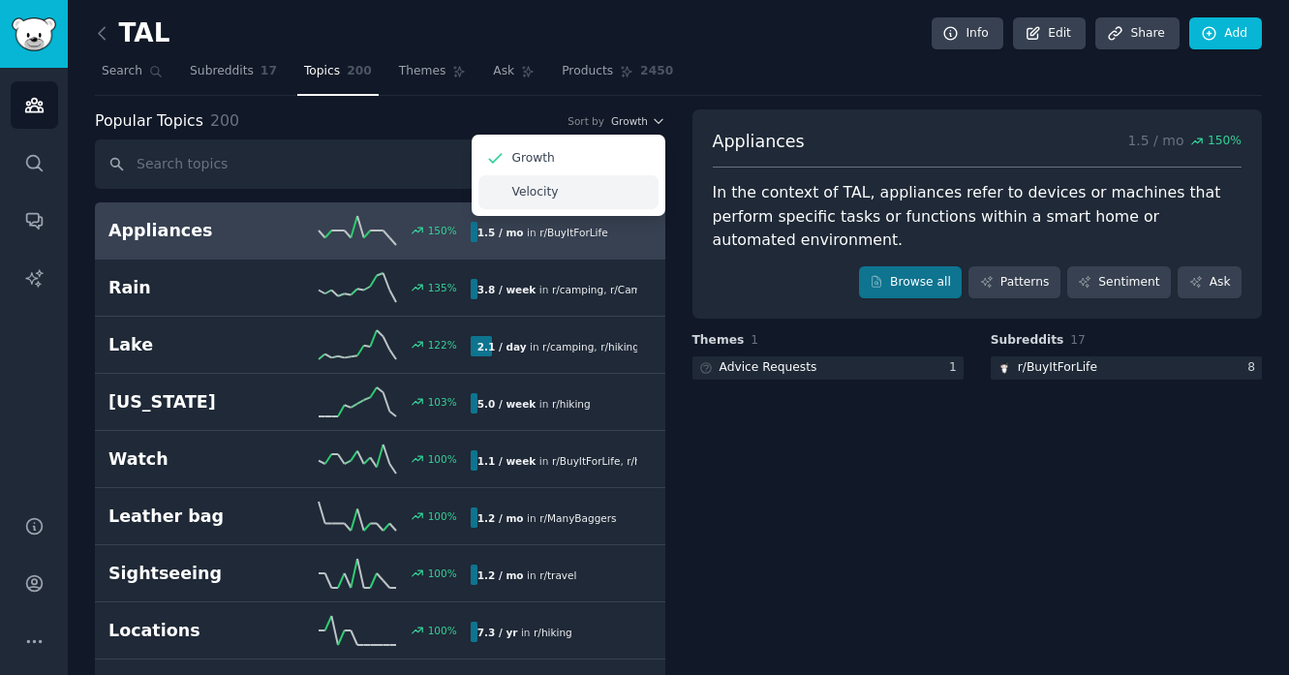
click at [534, 200] on p "Velocity" at bounding box center [535, 192] width 46 height 17
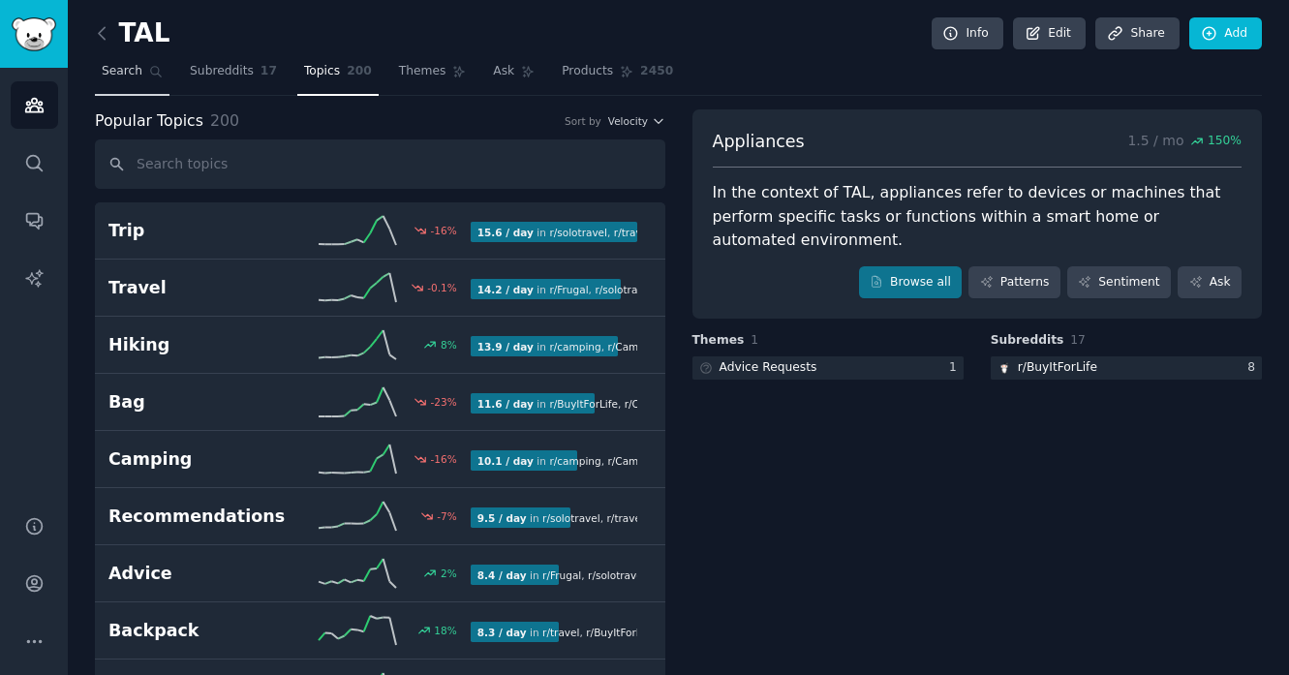
click at [132, 71] on span "Search" at bounding box center [122, 71] width 41 height 17
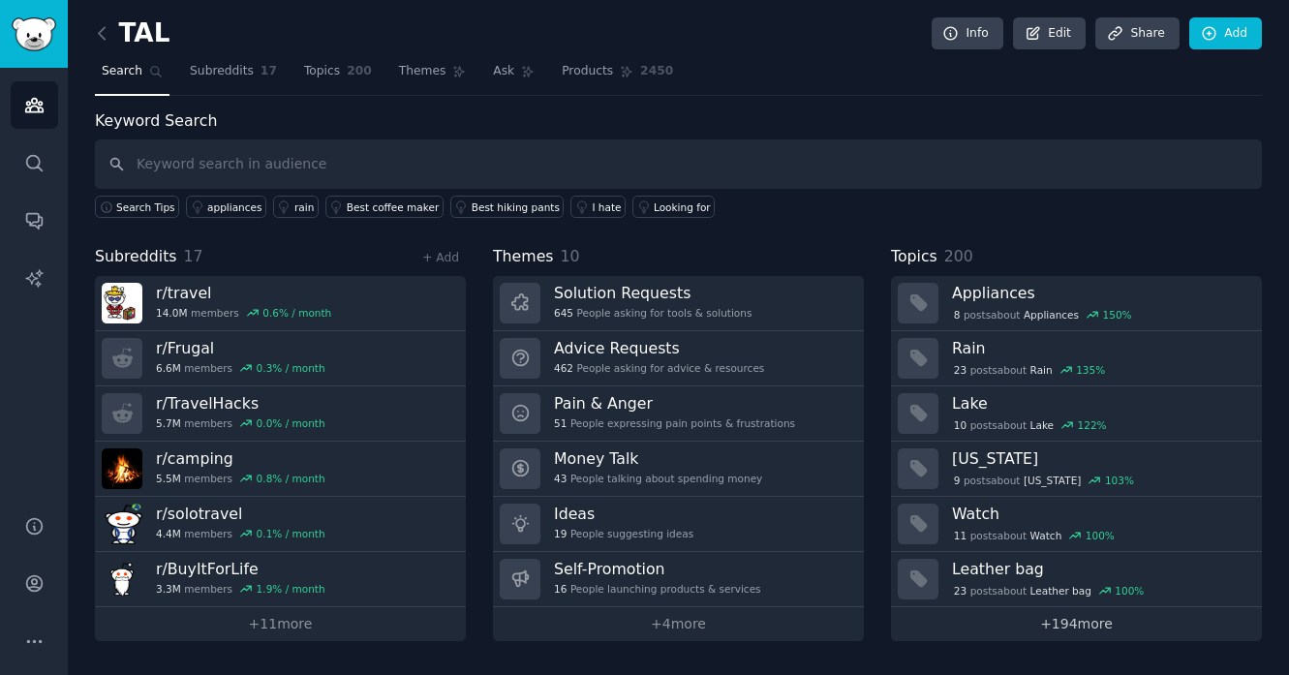
click at [1059, 615] on link "+ 194 more" at bounding box center [1076, 624] width 371 height 34
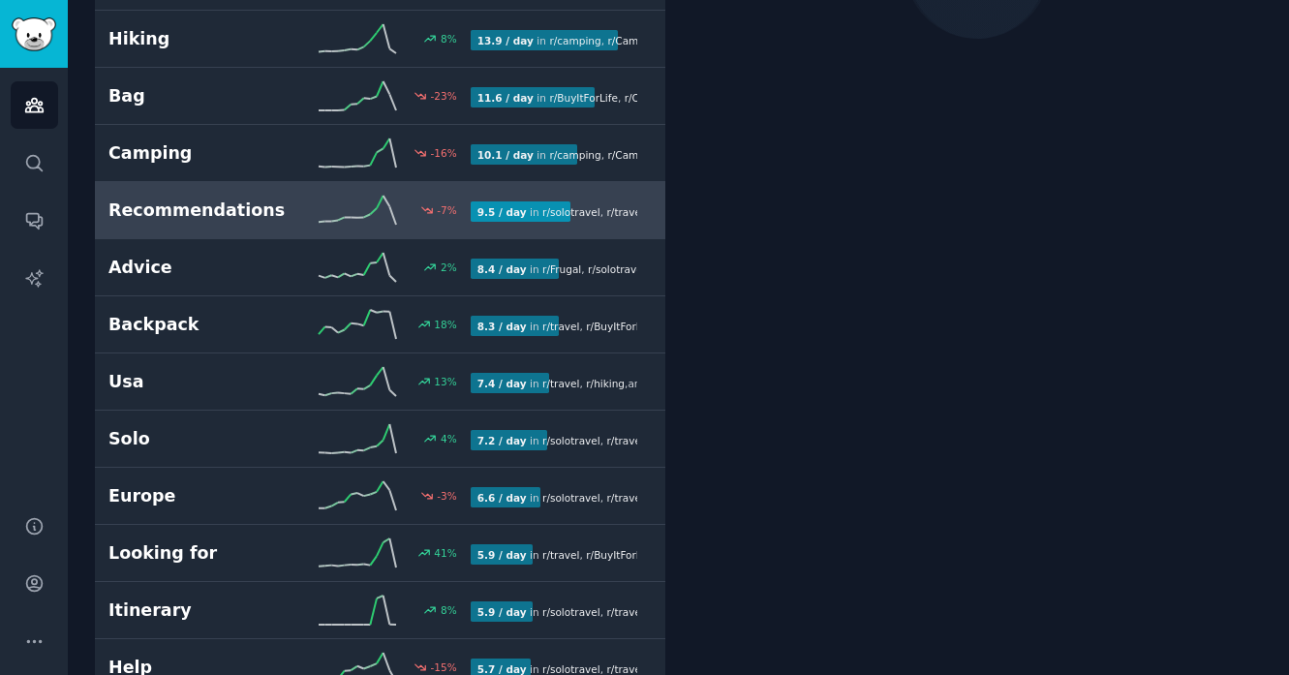
scroll to position [380, 0]
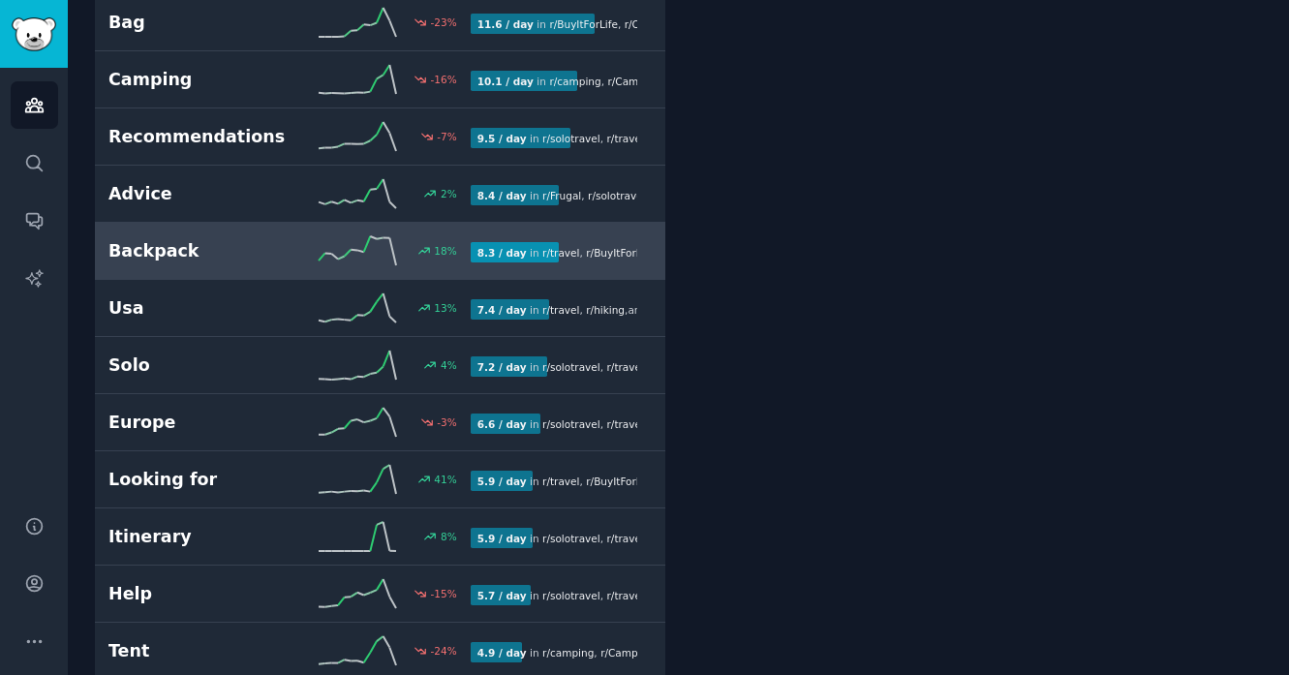
click at [230, 231] on link "Backpack 18 % 8.3 / day in r/ travel , r/ BuyItForLife , and 7 other s" at bounding box center [380, 251] width 571 height 57
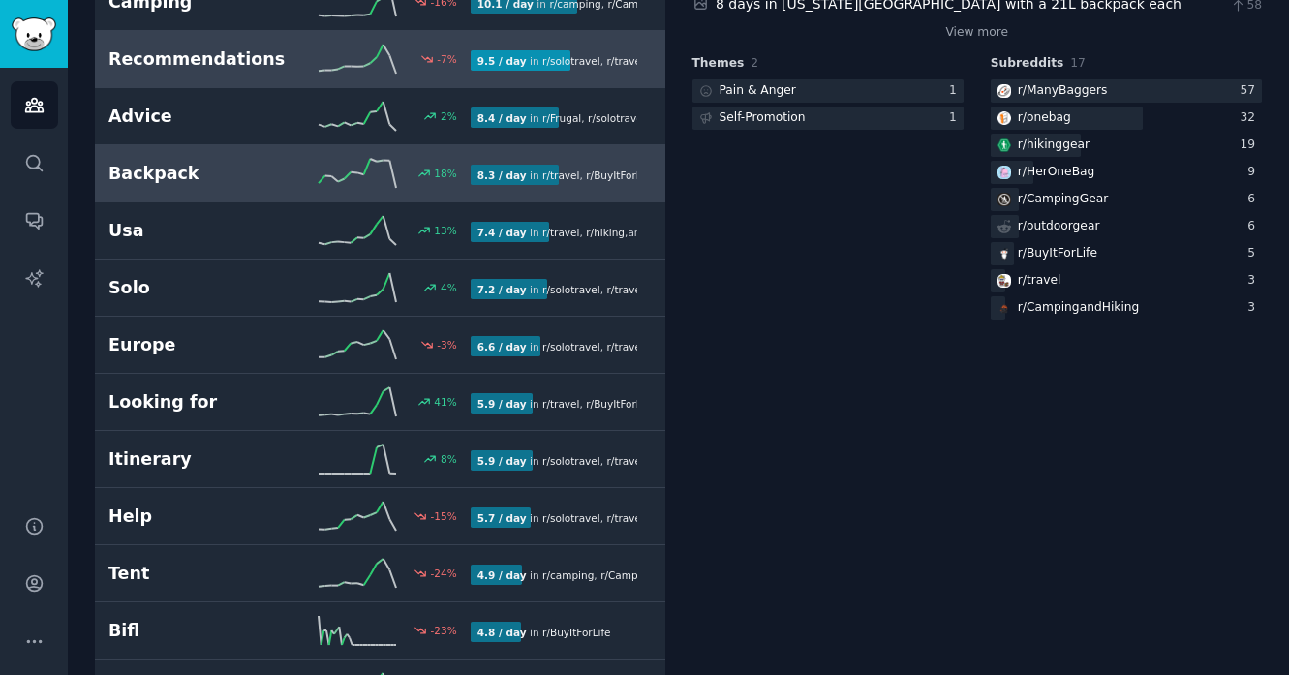
scroll to position [564, 0]
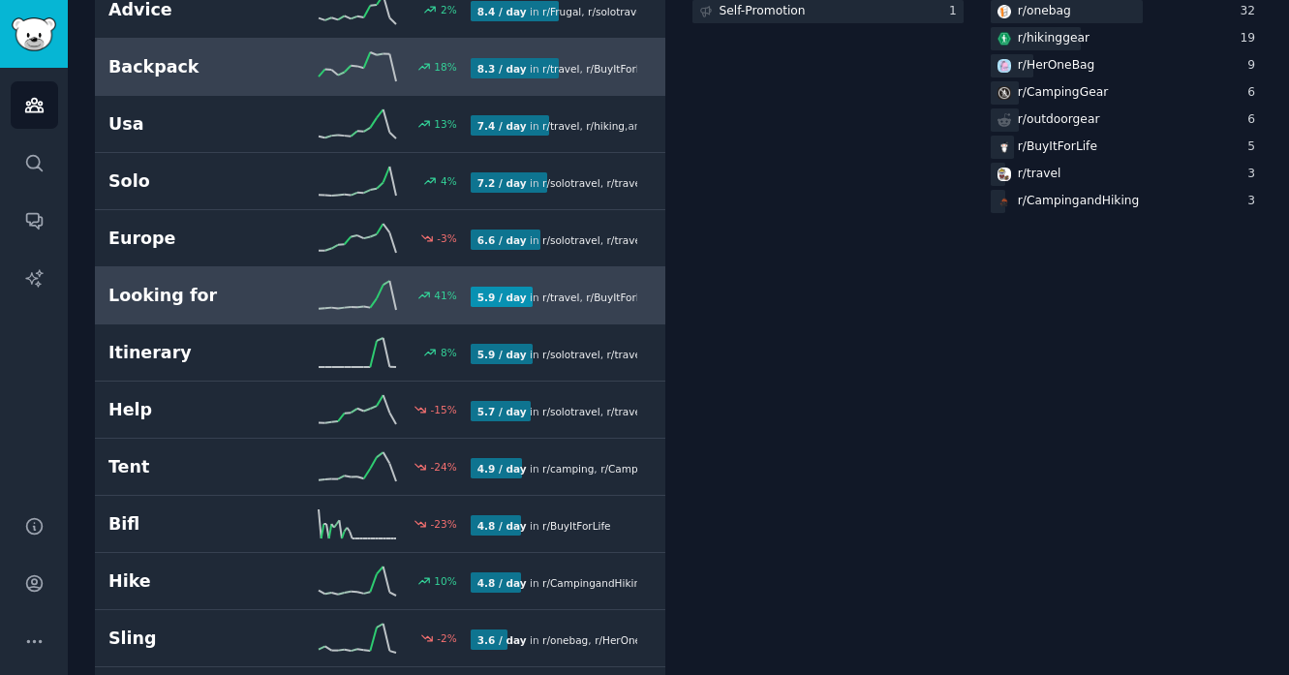
click at [261, 315] on link "Looking for 41 % 5.9 / day in r/ travel , r/ BuyItForLife , and 2 other s" at bounding box center [380, 295] width 571 height 57
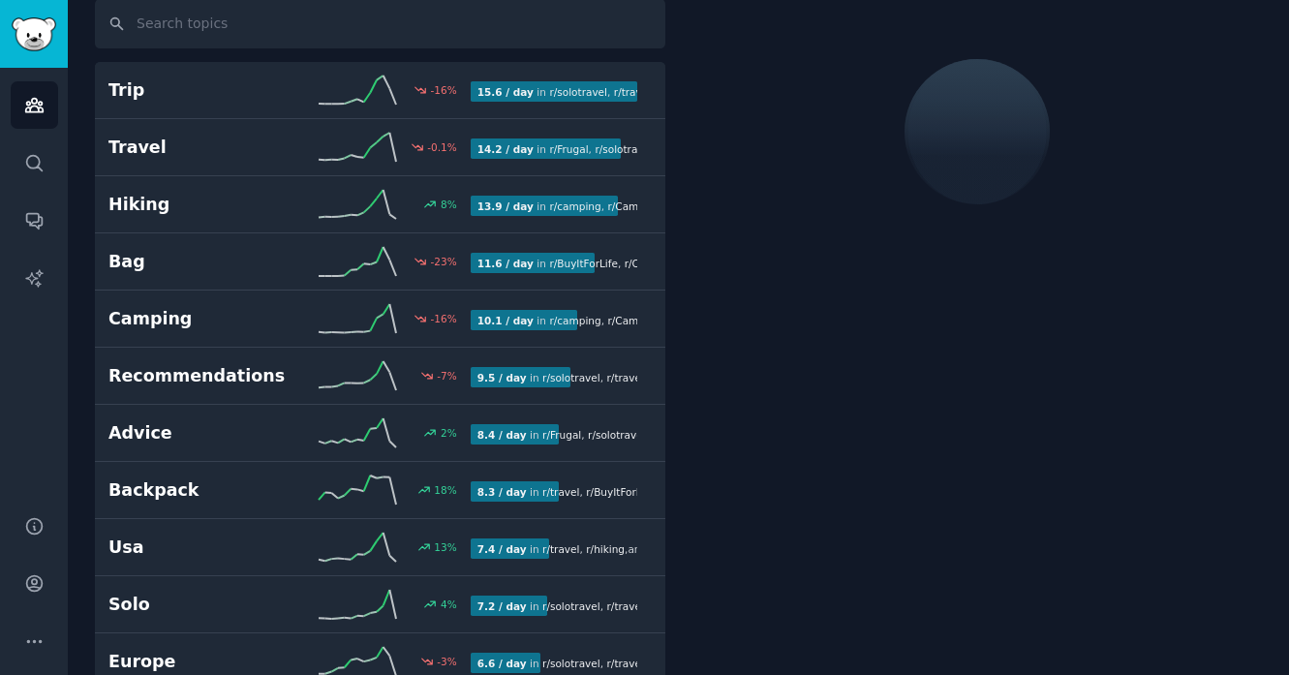
scroll to position [108, 0]
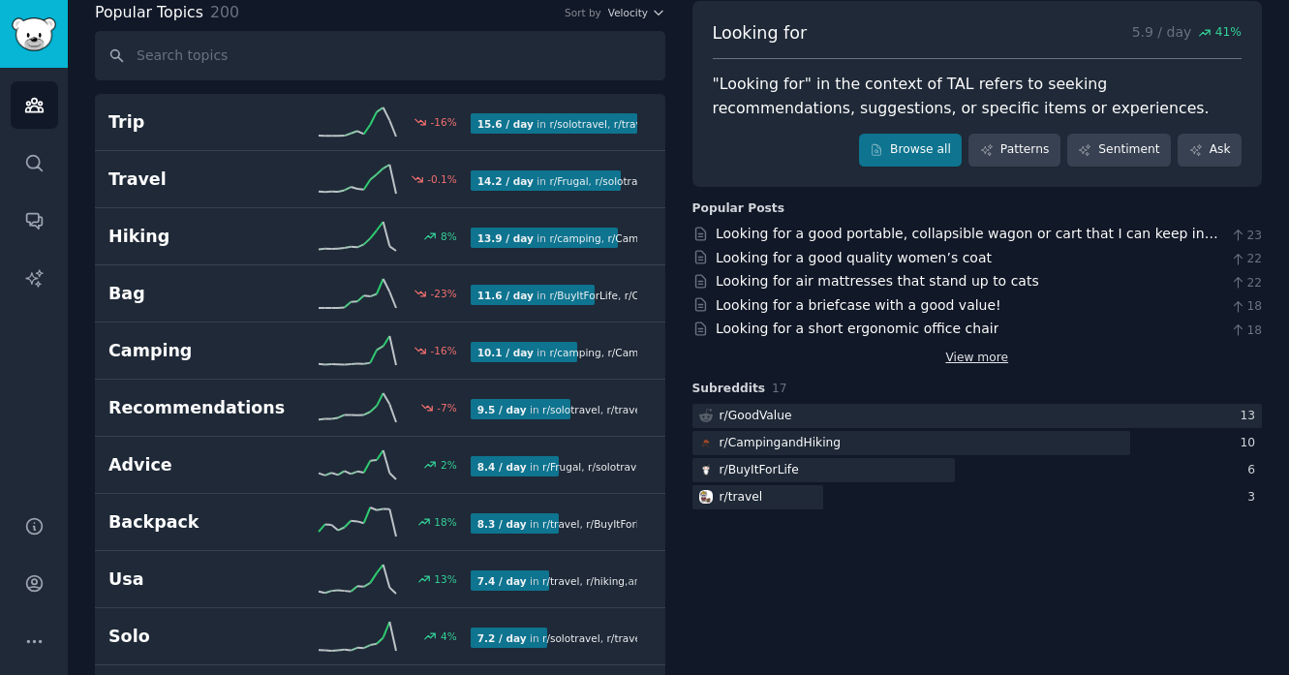
click at [966, 358] on link "View more" at bounding box center [976, 358] width 63 height 17
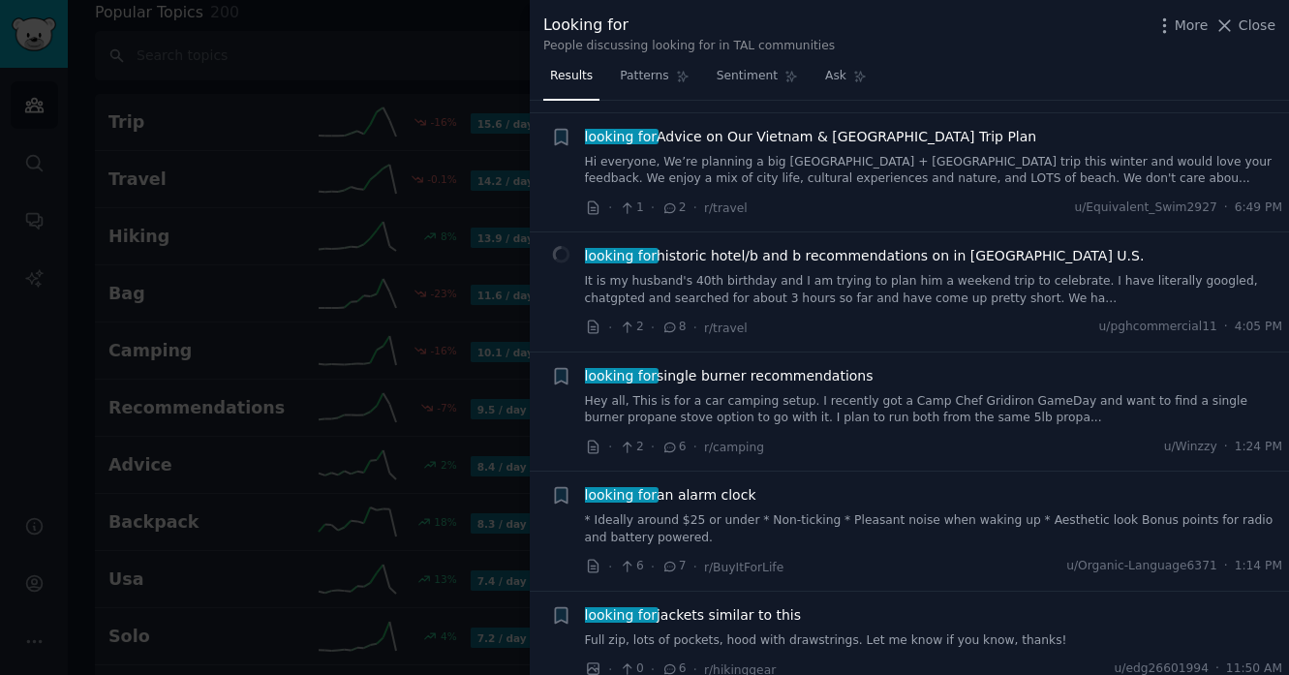
scroll to position [341, 0]
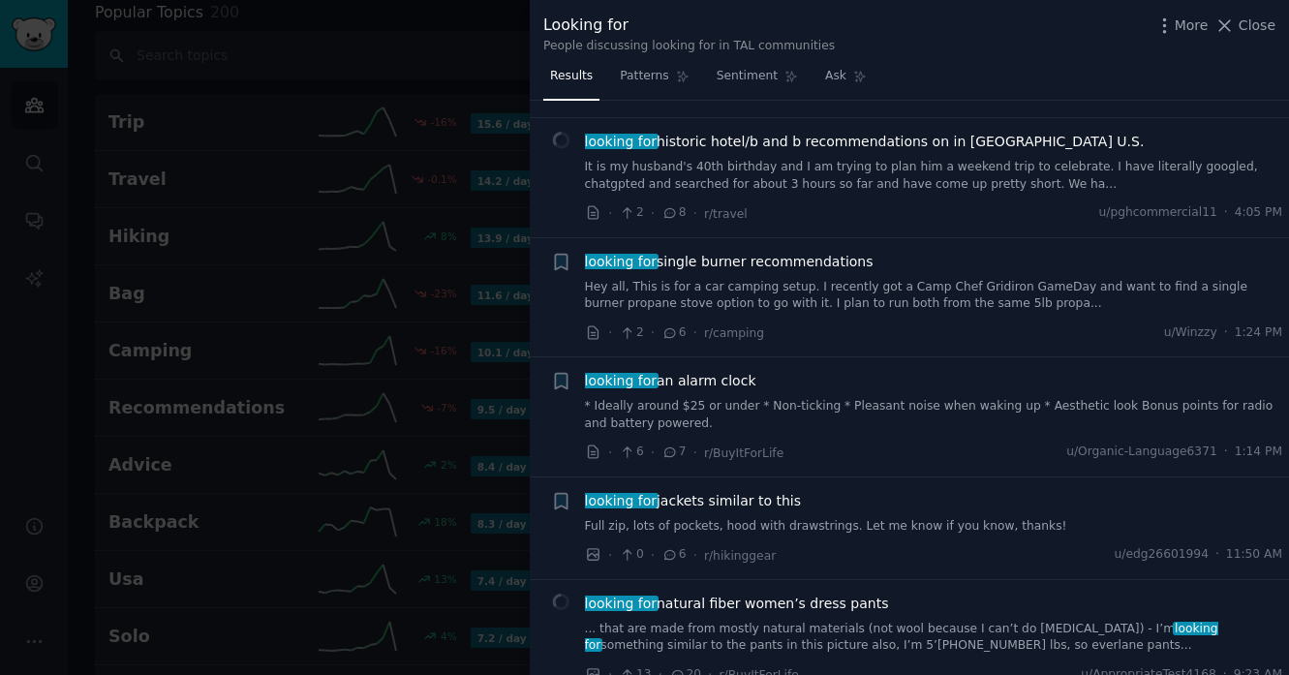
click at [424, 281] on div at bounding box center [644, 337] width 1289 height 675
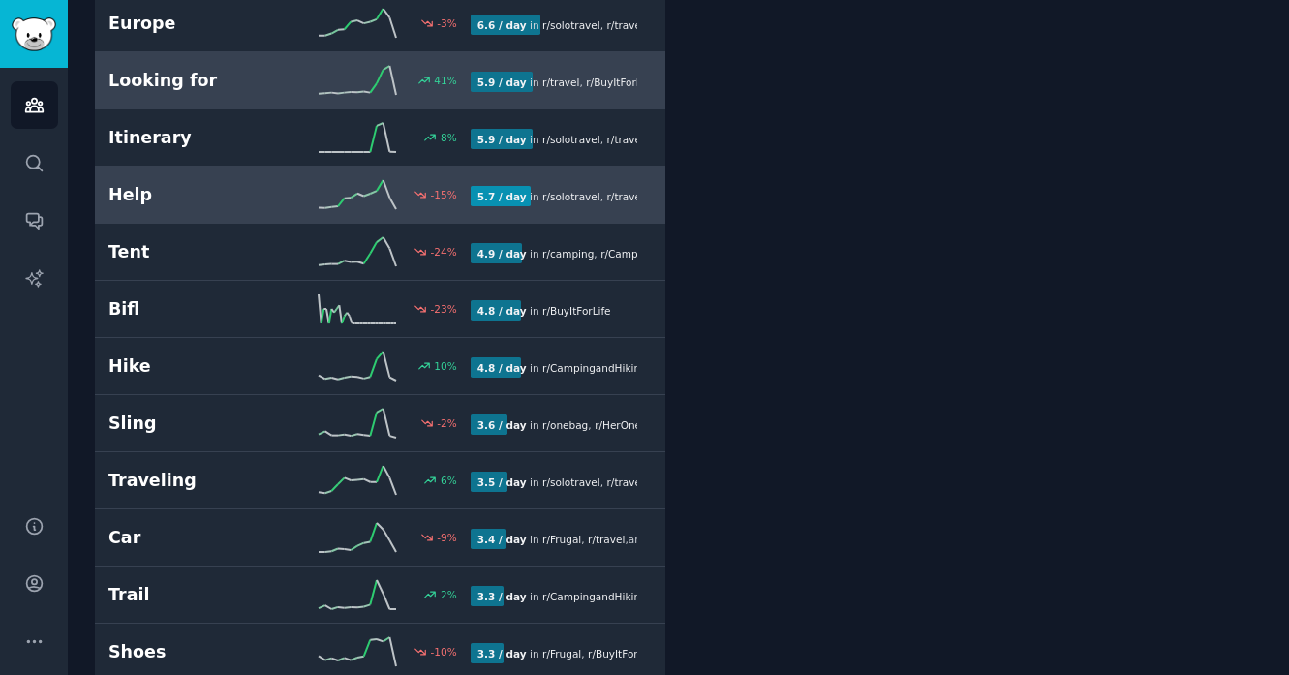
scroll to position [827, 0]
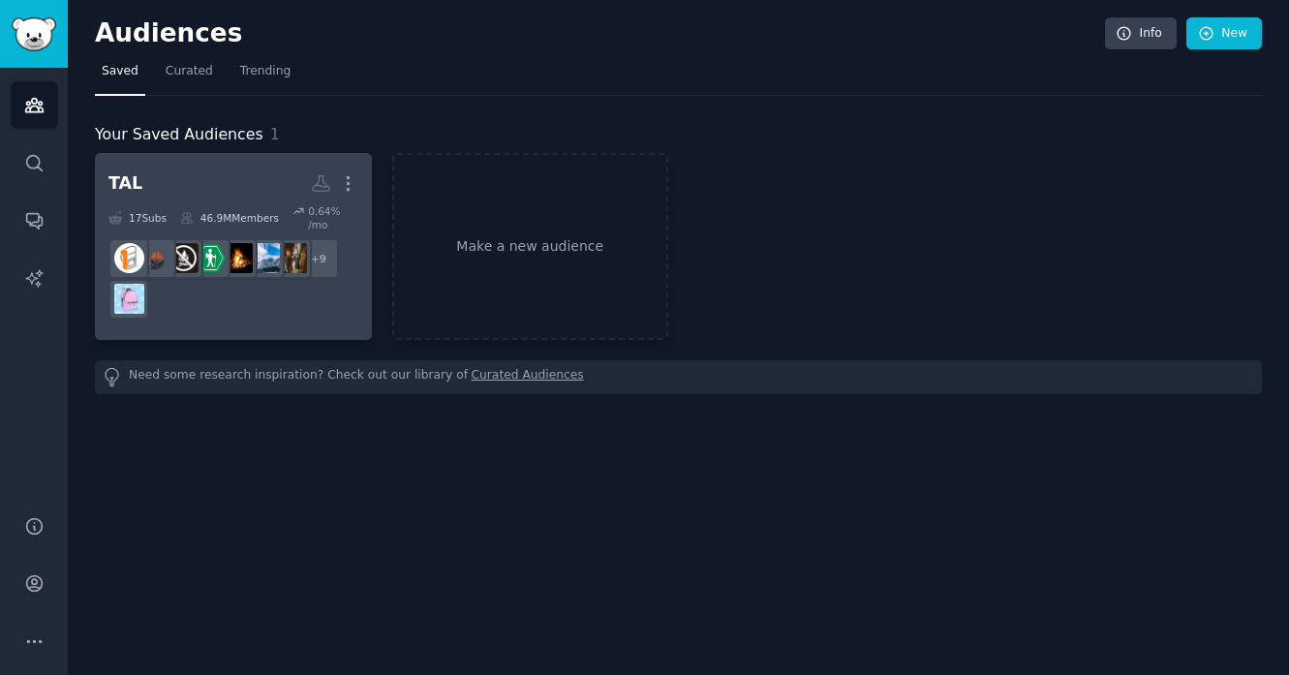
click at [273, 328] on link "TAL More 17 Sub s 46.9M Members 0.64 % /mo r/hiking + 9" at bounding box center [233, 246] width 277 height 187
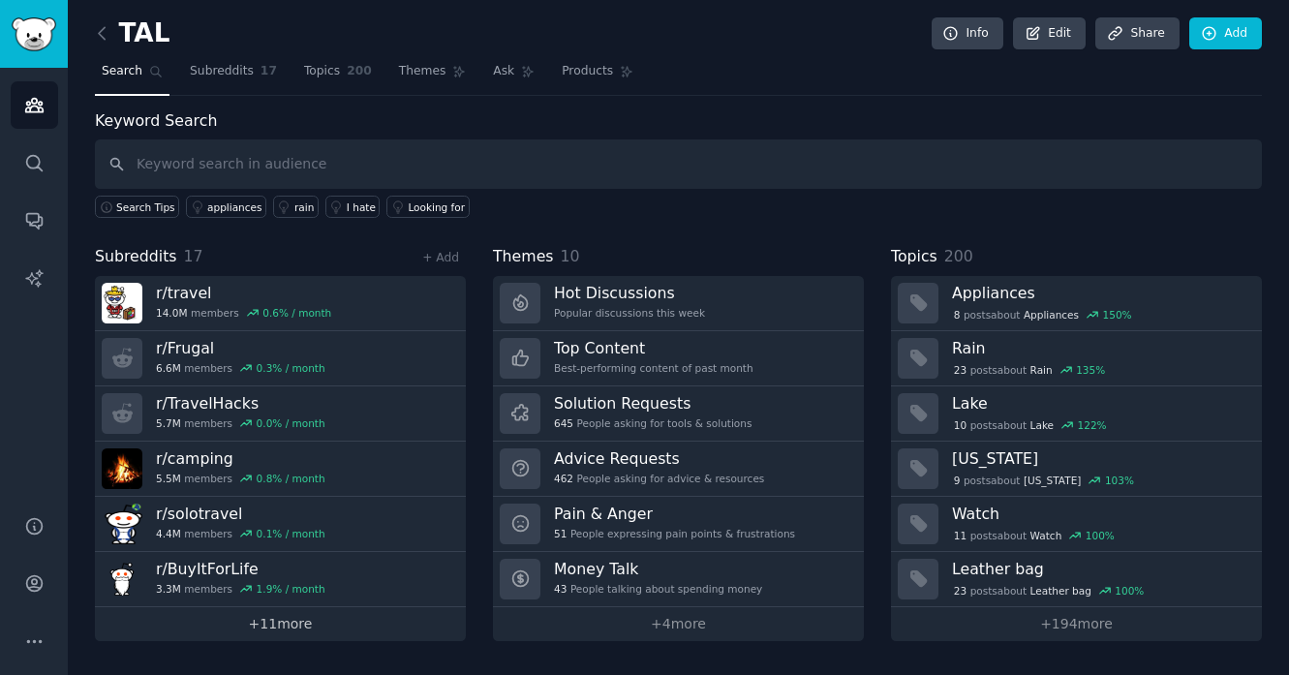
click at [277, 616] on link "+ 11 more" at bounding box center [280, 624] width 371 height 34
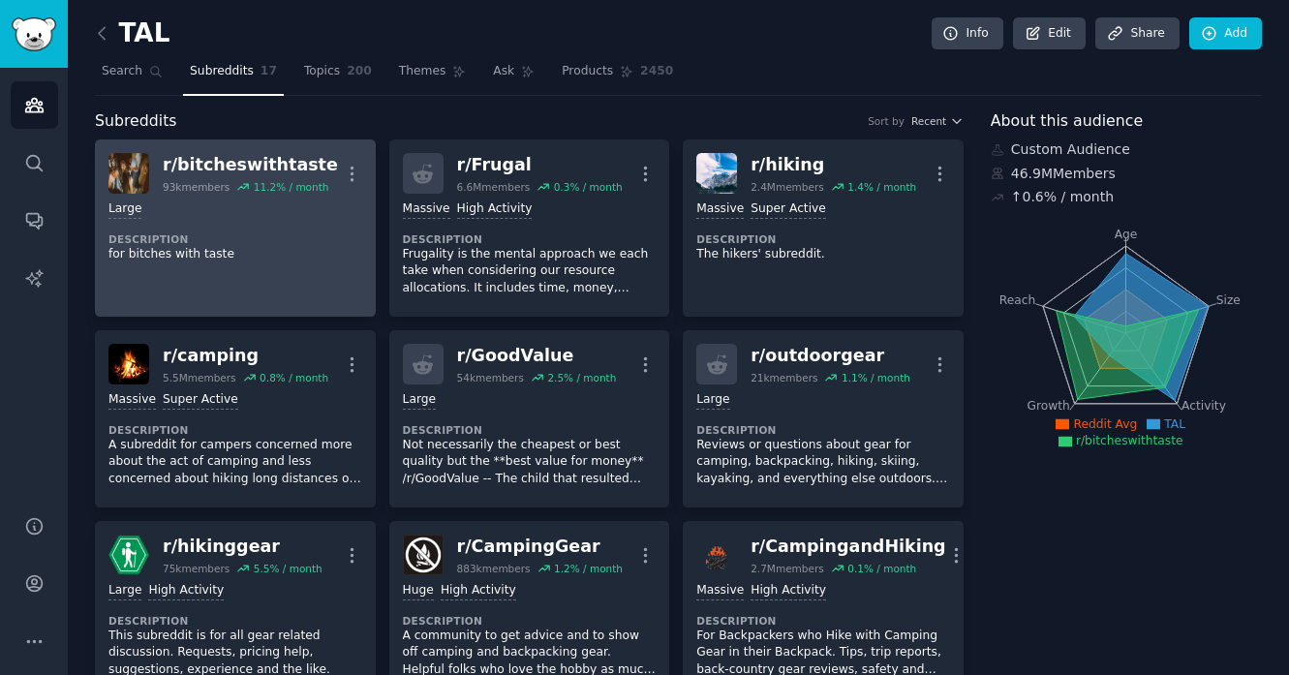
click at [355, 285] on link "r/ bitcheswithtaste 93k members 11.2 % / month More Large Description for bitch…" at bounding box center [235, 227] width 281 height 177
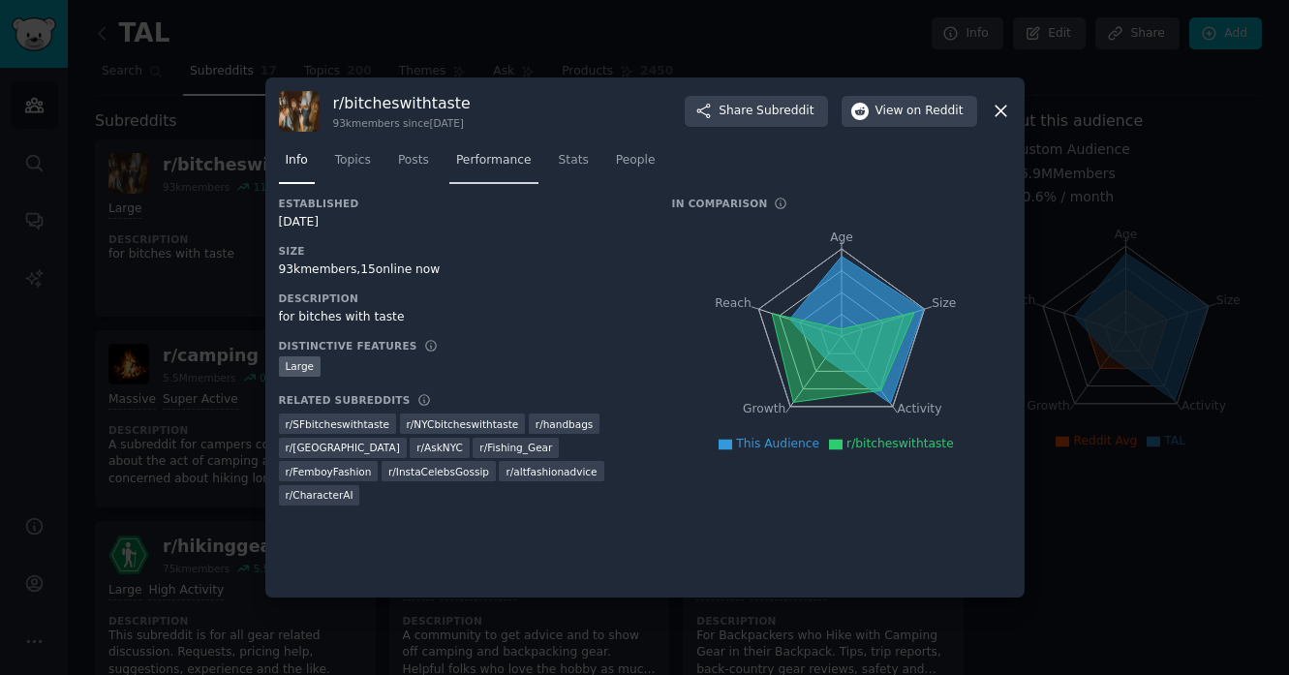
click at [510, 157] on span "Performance" at bounding box center [494, 160] width 76 height 17
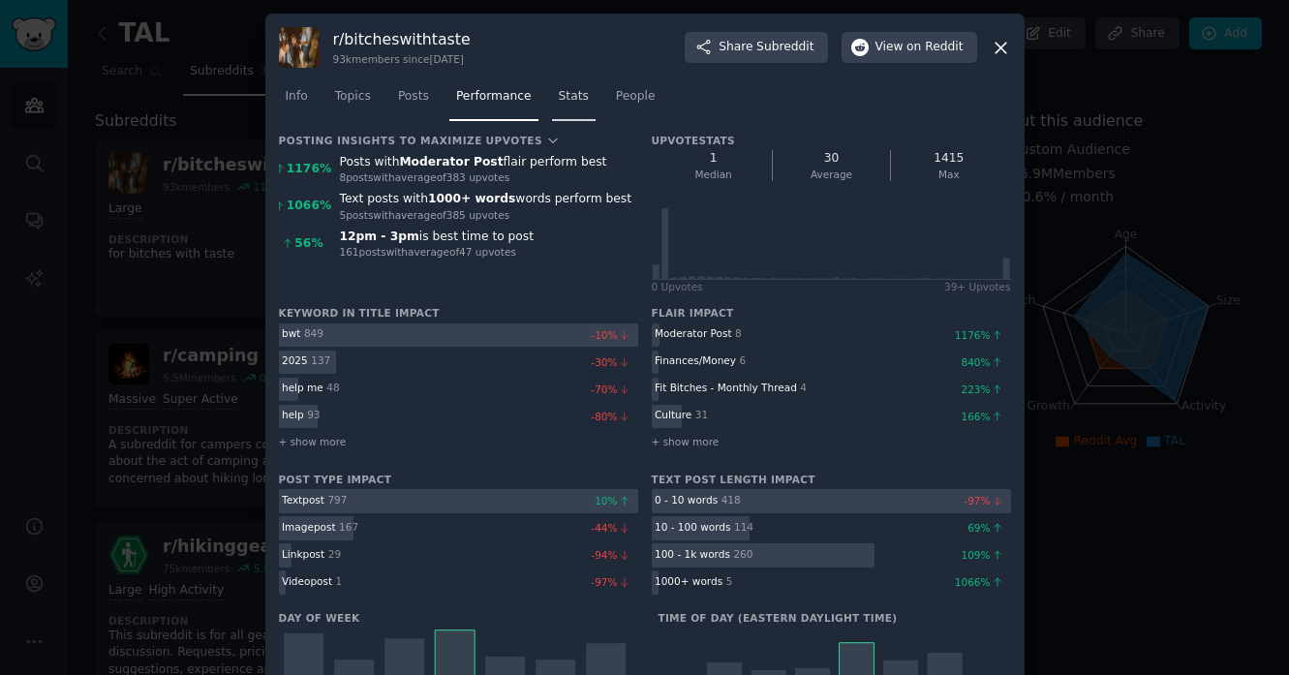
click at [560, 96] on span "Stats" at bounding box center [574, 96] width 30 height 17
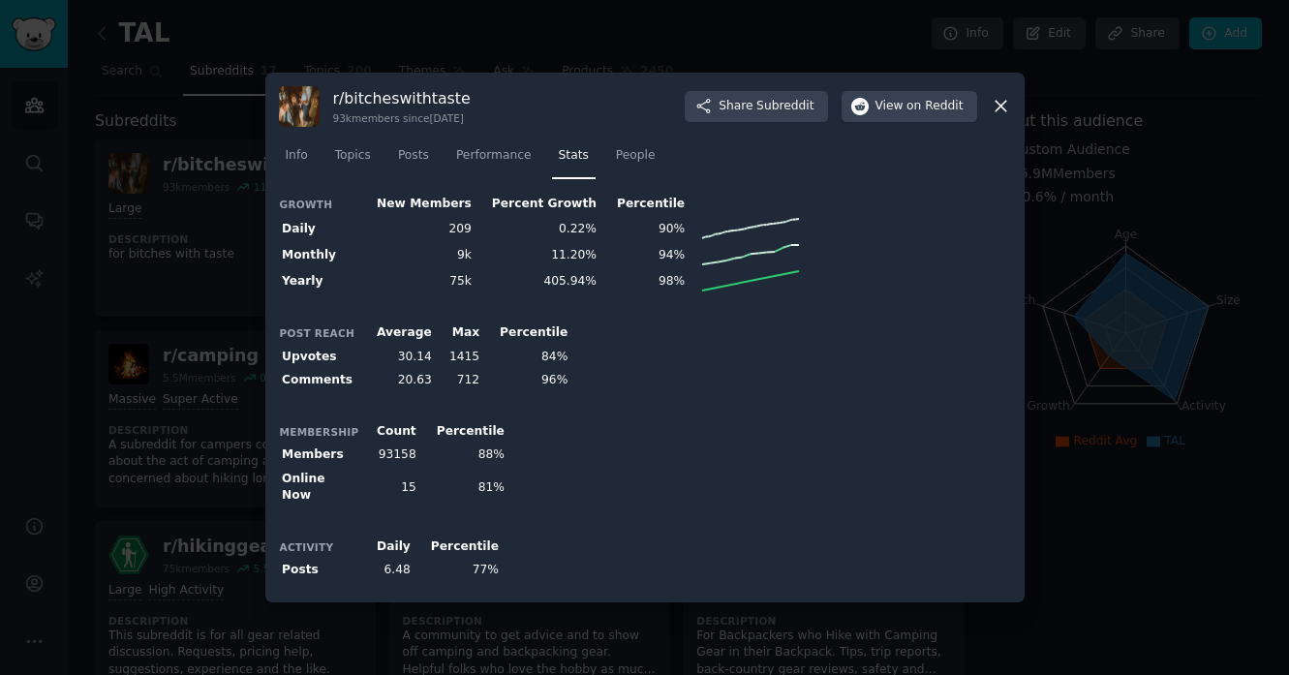
click at [996, 112] on icon at bounding box center [1001, 106] width 20 height 20
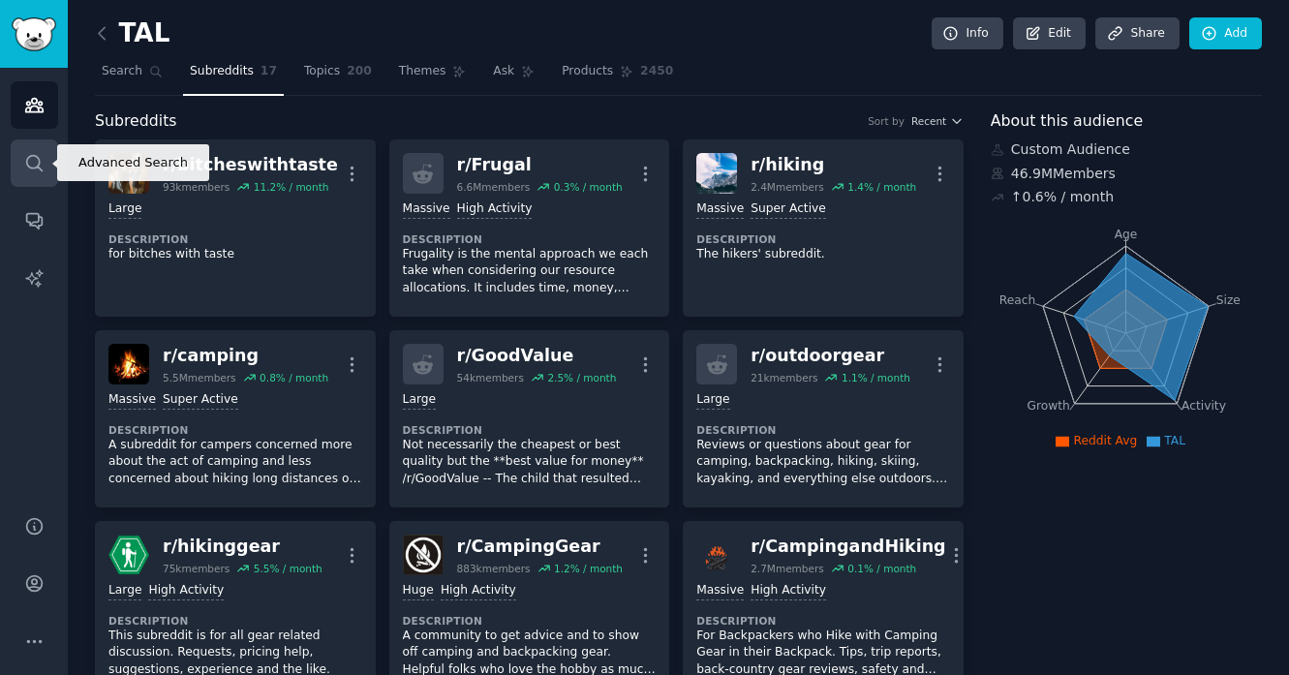
click at [32, 146] on link "Search" at bounding box center [34, 162] width 47 height 47
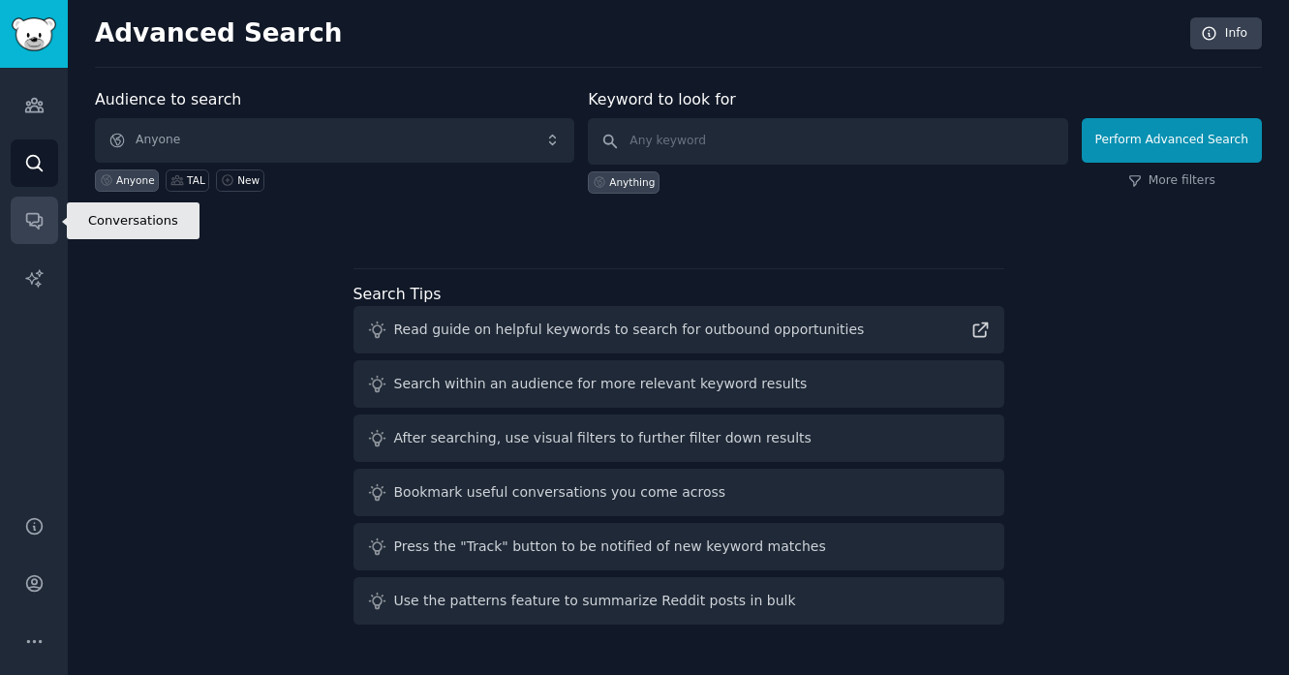
click at [42, 206] on link "Conversations" at bounding box center [34, 220] width 47 height 47
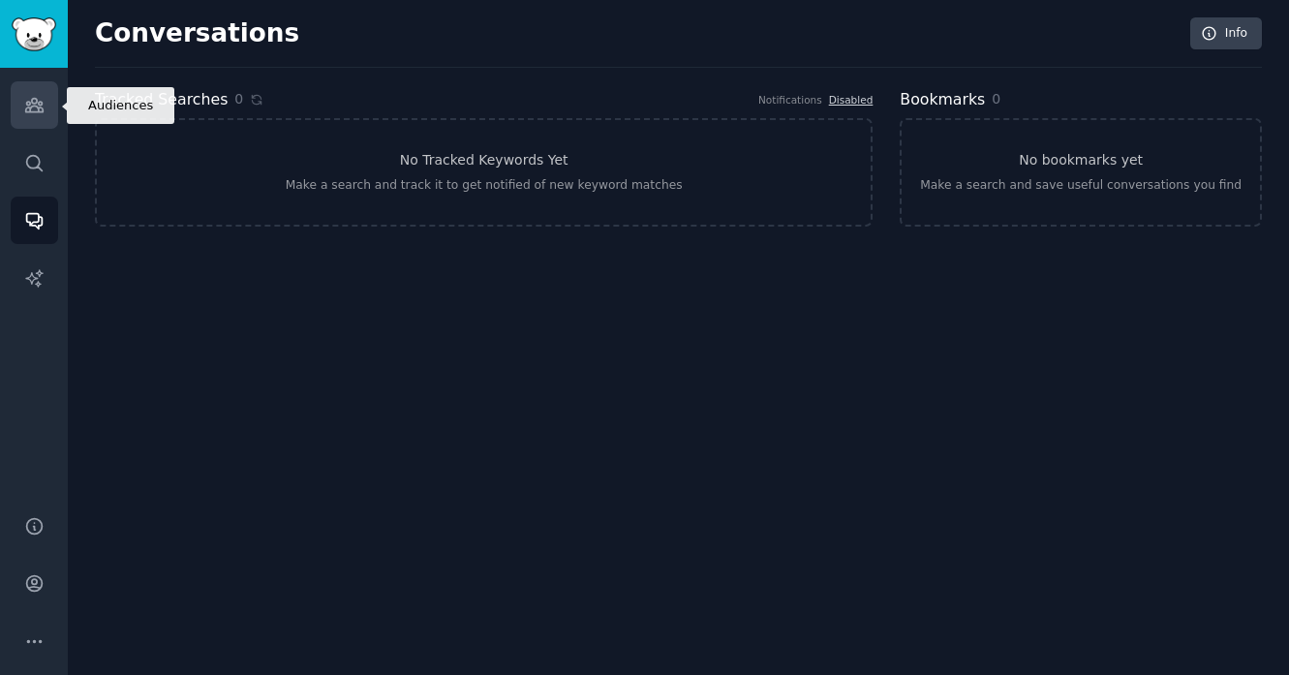
click at [42, 104] on icon "Sidebar" at bounding box center [34, 105] width 20 height 20
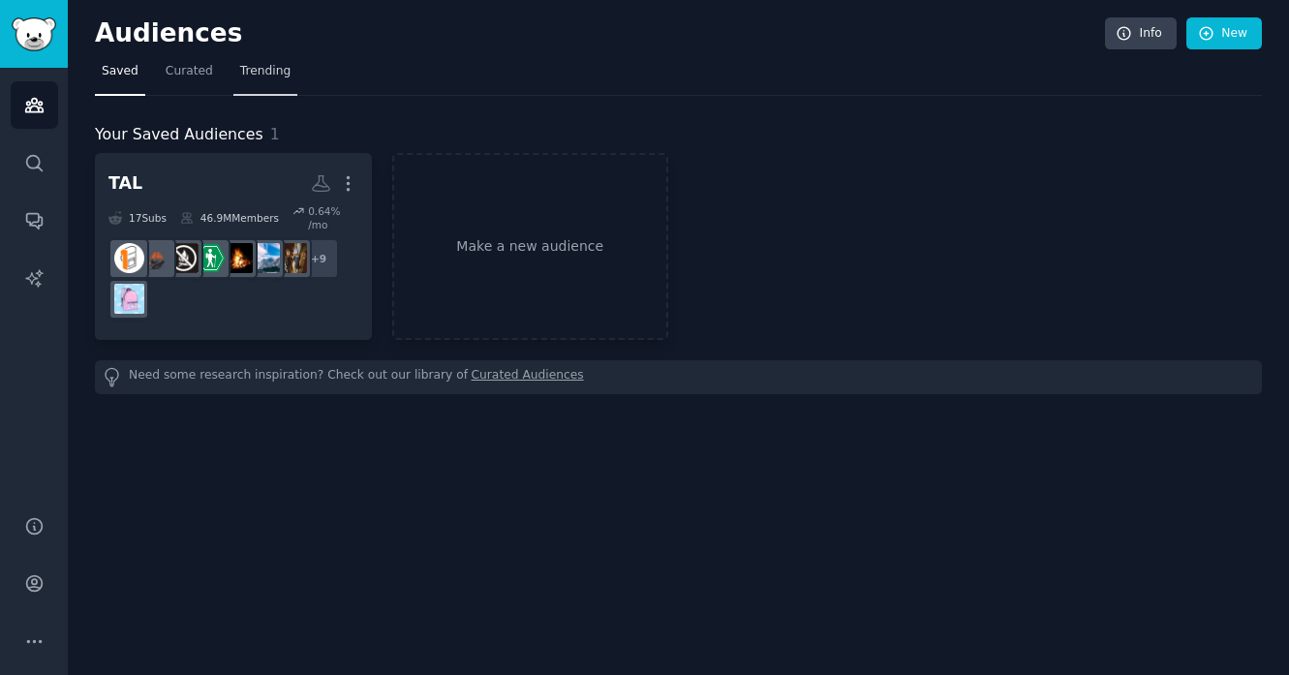
click at [272, 71] on span "Trending" at bounding box center [265, 71] width 50 height 17
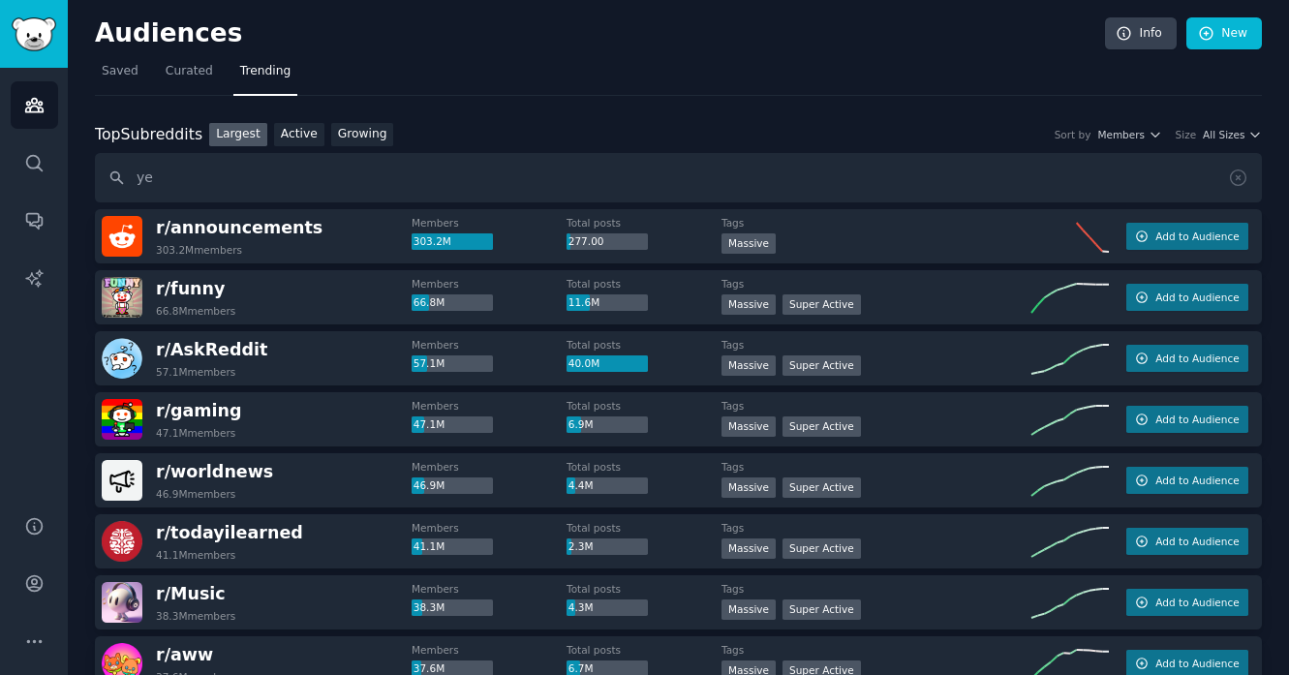
type input "y"
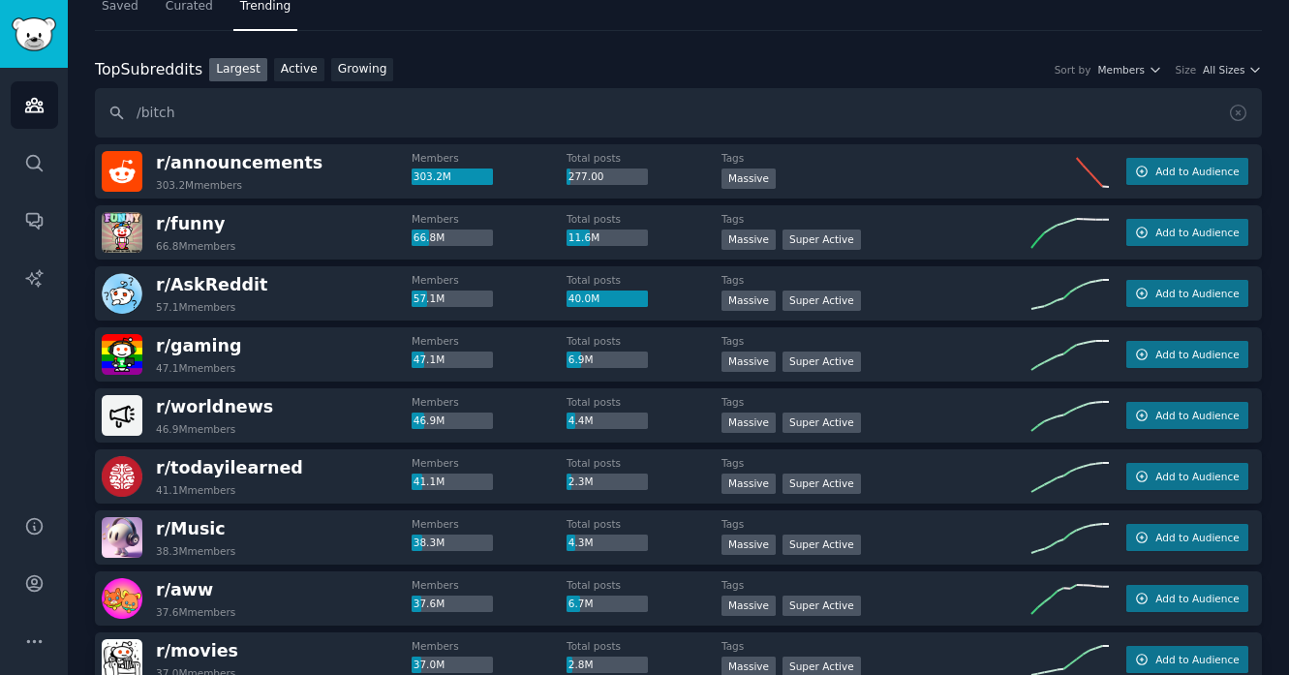
scroll to position [70, 0]
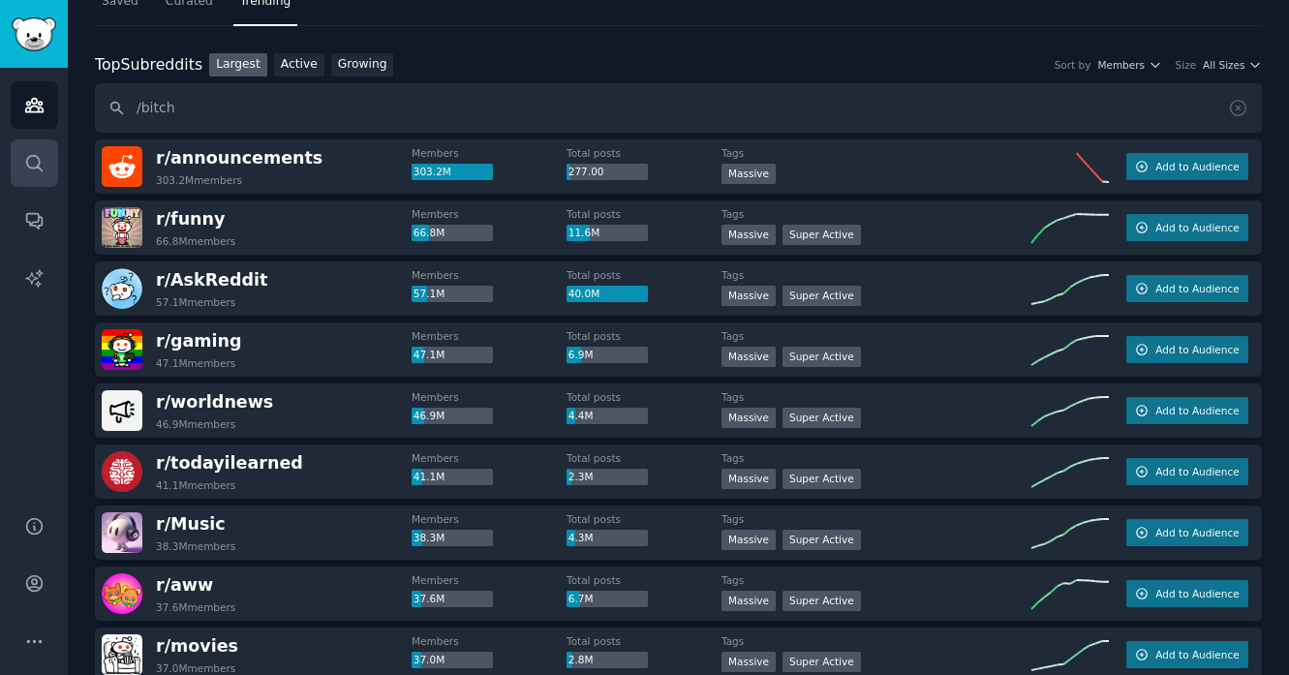
type input "/bitch"
click at [45, 185] on link "Search" at bounding box center [34, 162] width 47 height 47
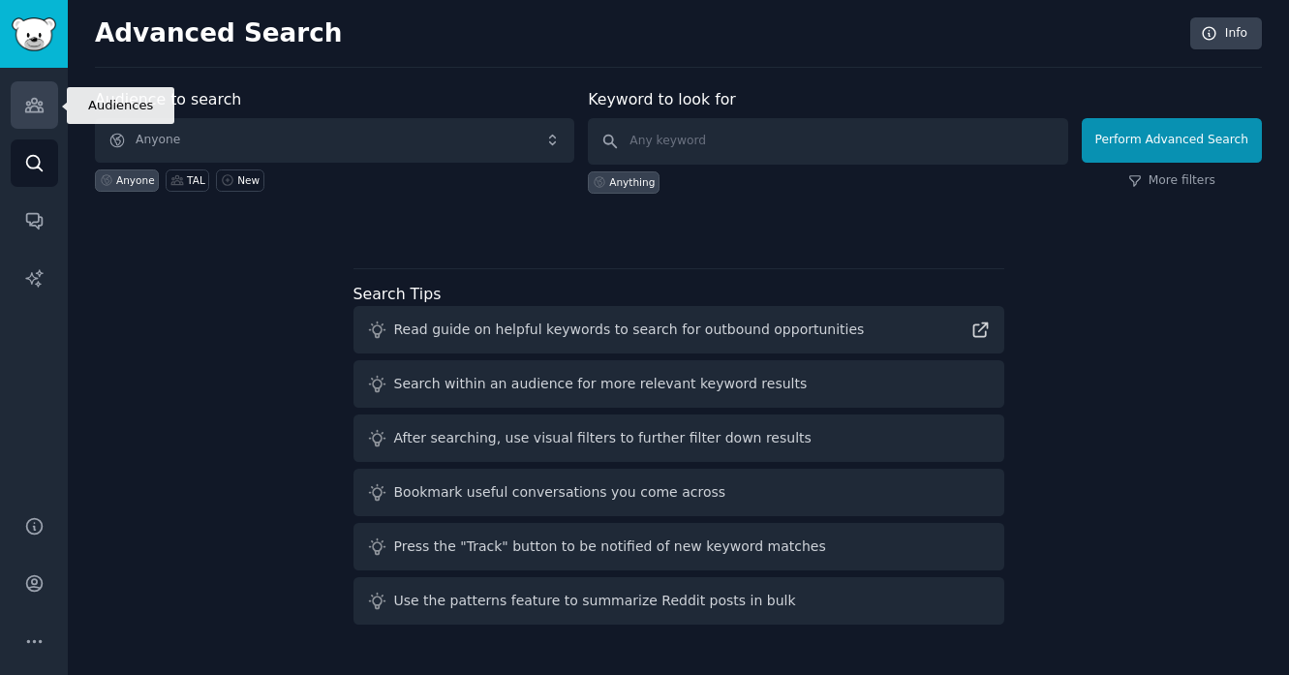
click at [38, 105] on icon "Sidebar" at bounding box center [34, 105] width 20 height 20
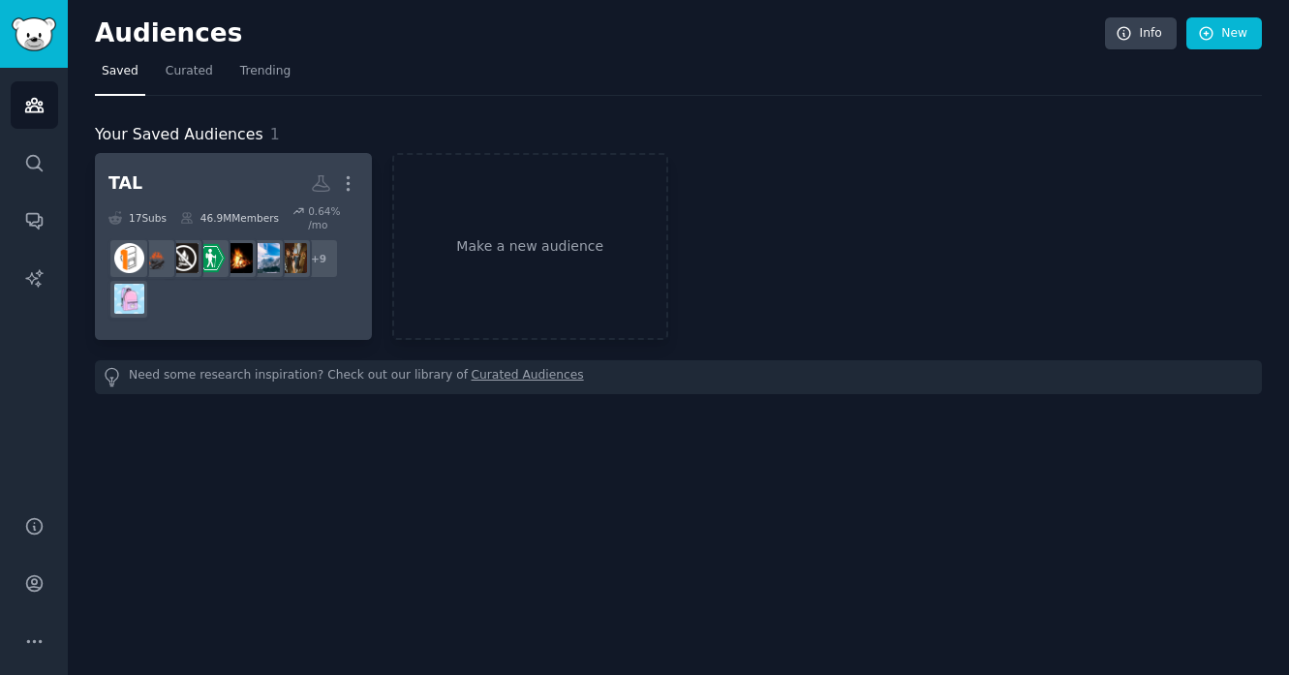
click at [290, 324] on dd "r/hikinggear + 9" at bounding box center [233, 279] width 250 height 95
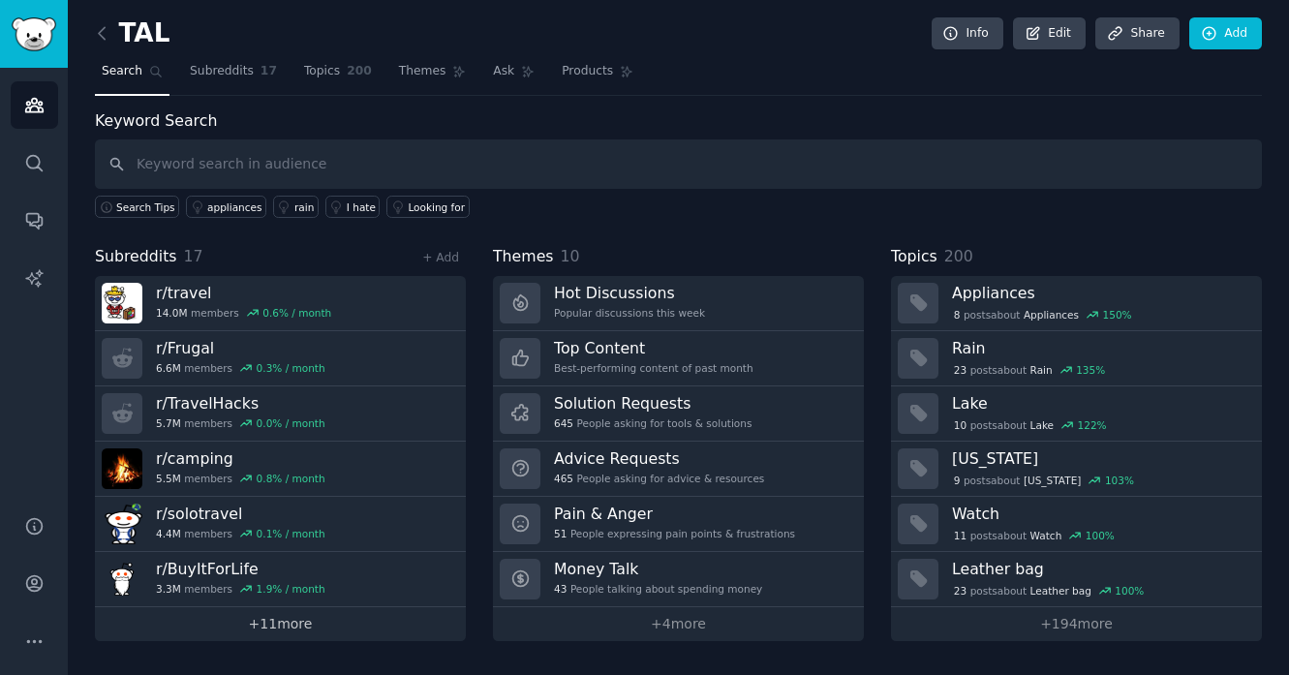
click at [308, 620] on link "+ 11 more" at bounding box center [280, 624] width 371 height 34
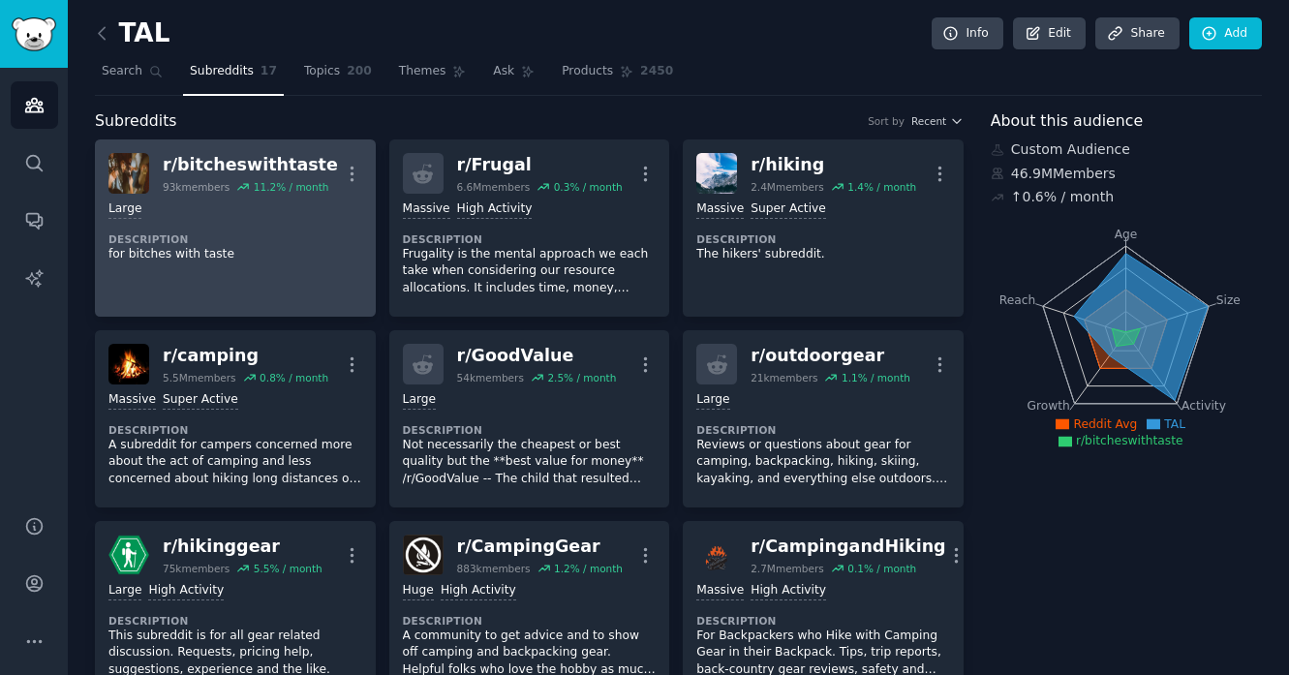
click at [276, 312] on link "r/ bitcheswithtaste 93k members 11.2 % / month More Large Description for bitch…" at bounding box center [235, 227] width 281 height 177
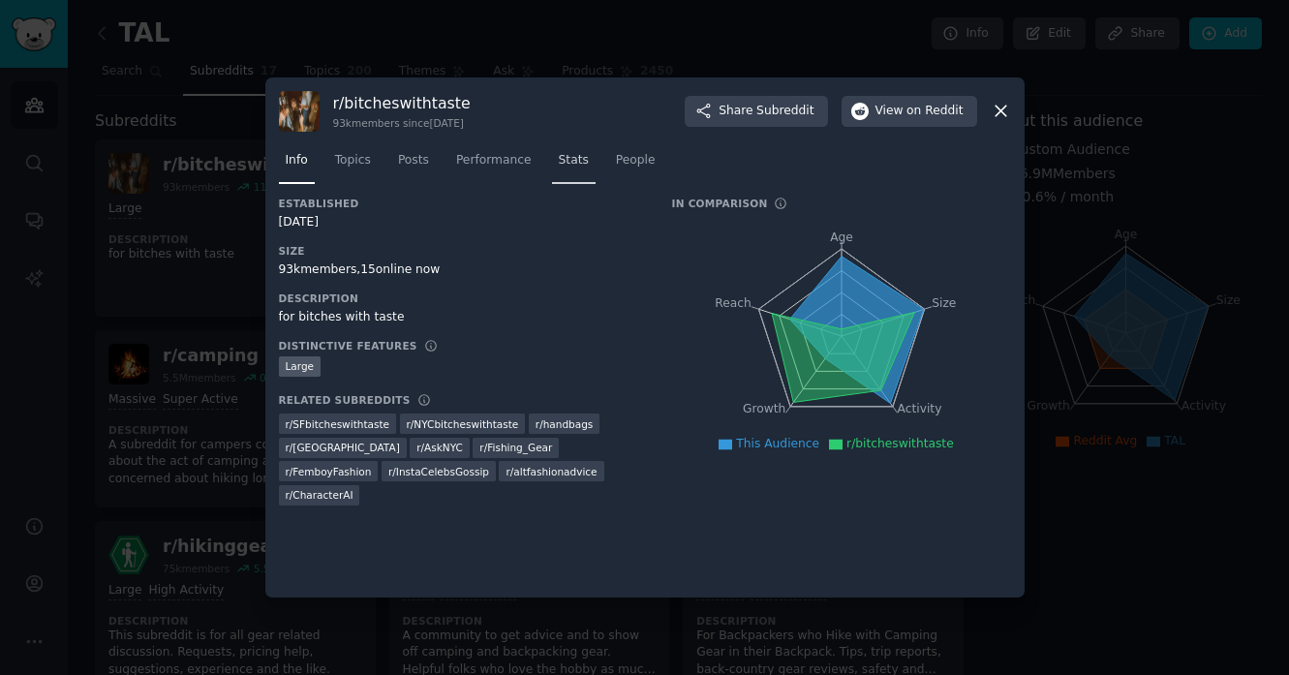
click at [581, 167] on span "Stats" at bounding box center [574, 160] width 30 height 17
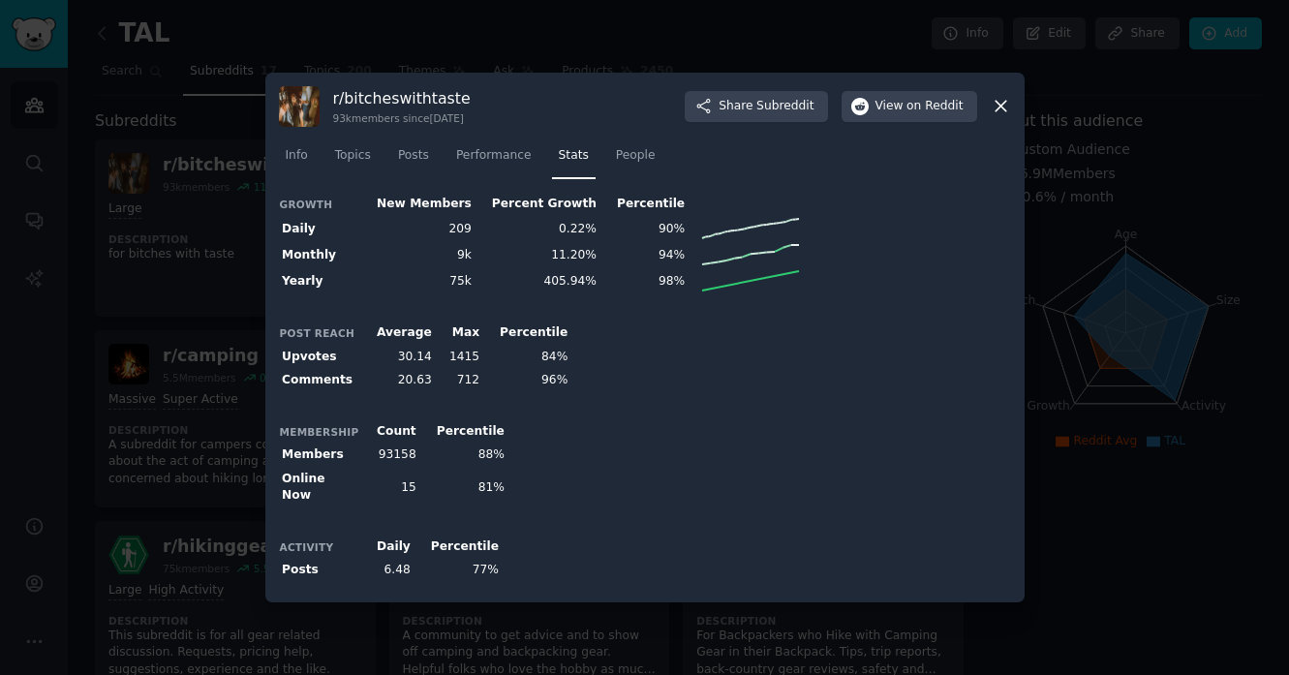
click at [1002, 111] on icon at bounding box center [1001, 106] width 20 height 20
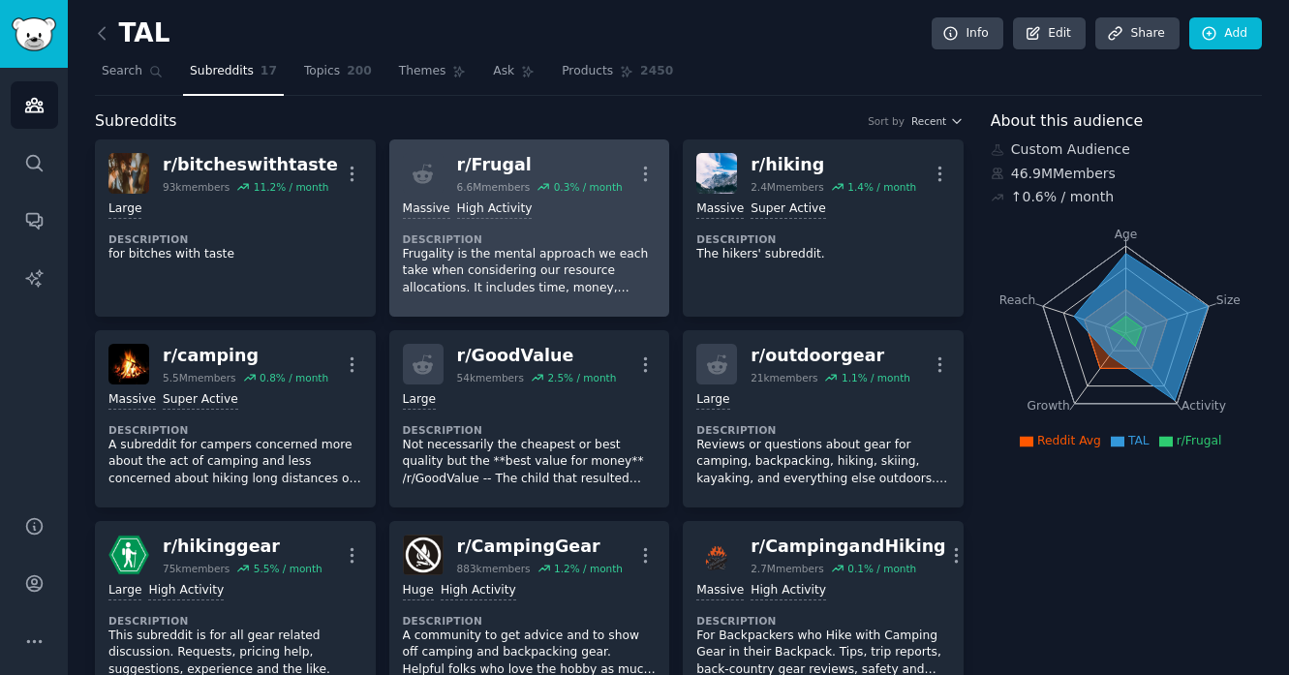
click at [456, 263] on p "Frugality is the mental approach we each take when considering our resource all…" at bounding box center [530, 271] width 254 height 51
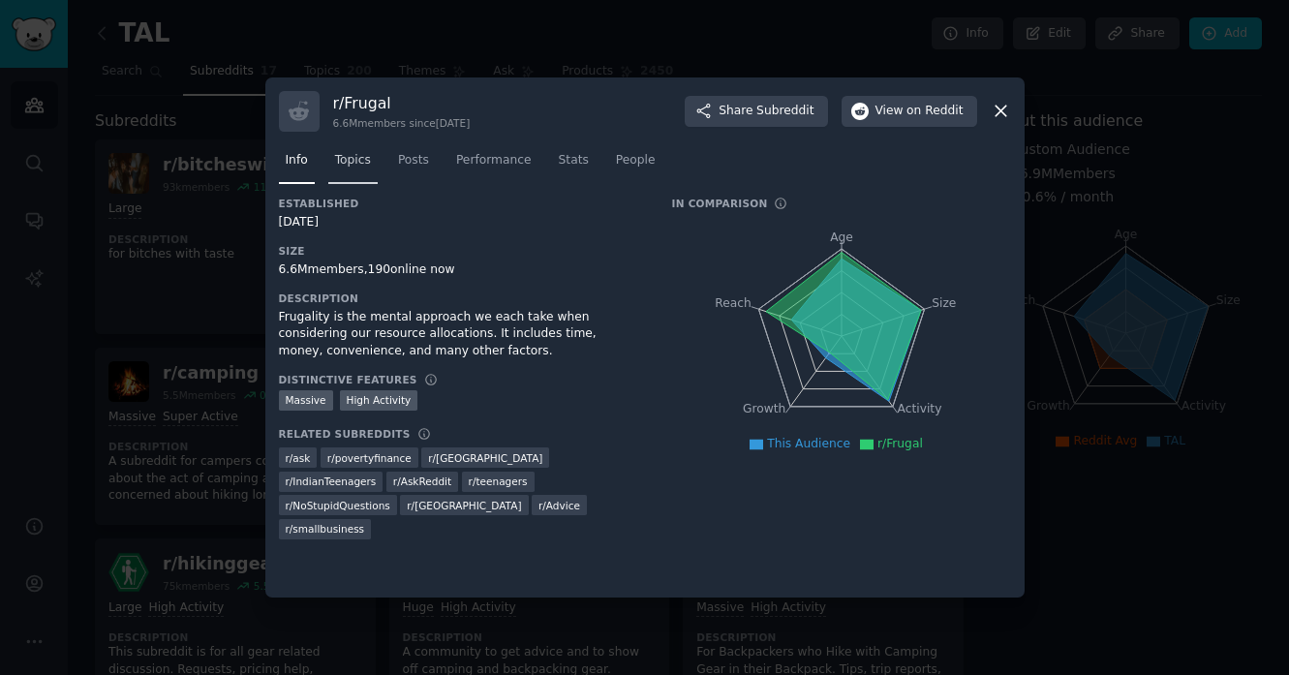
click at [372, 159] on link "Topics" at bounding box center [352, 165] width 49 height 40
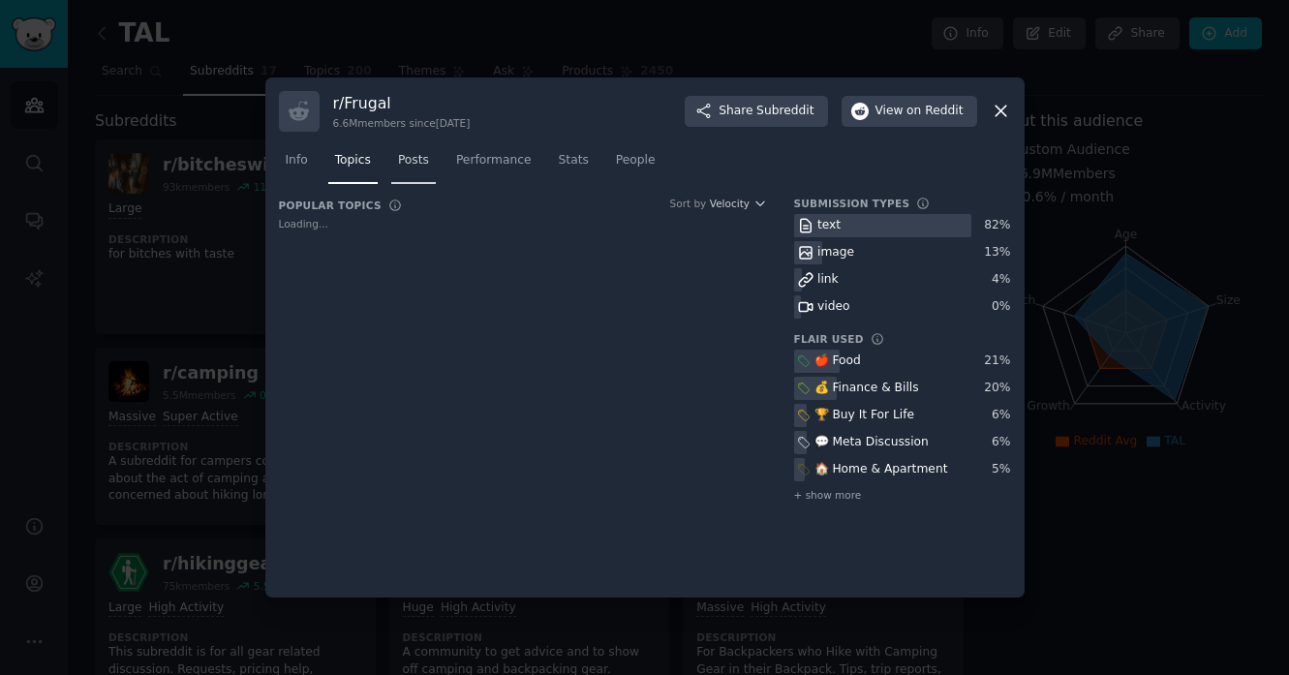
click at [411, 161] on span "Posts" at bounding box center [413, 160] width 31 height 17
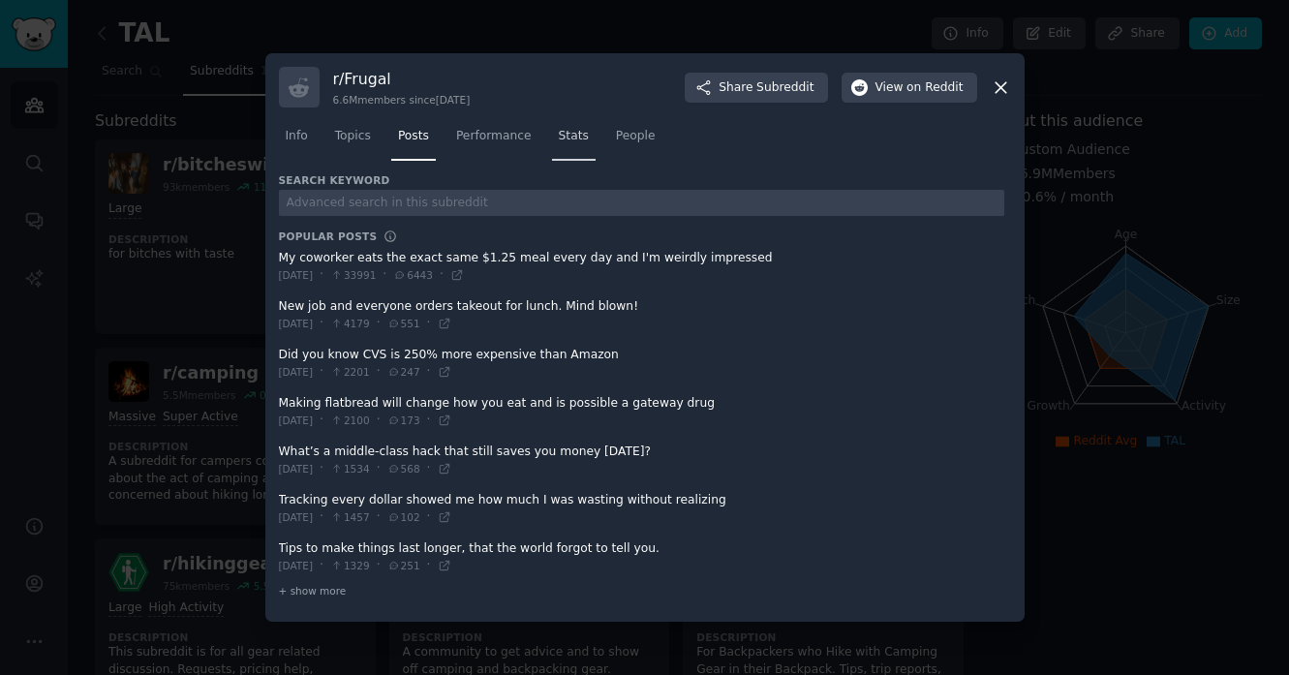
click at [582, 137] on span "Stats" at bounding box center [574, 136] width 30 height 17
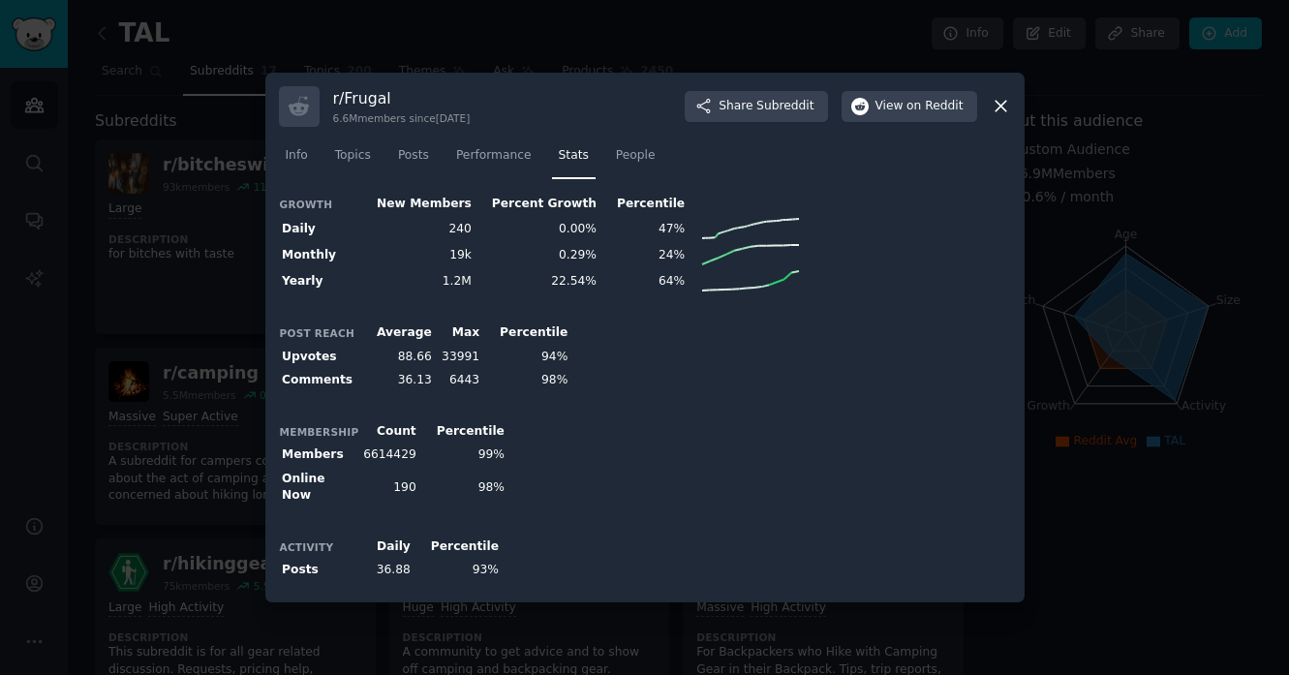
click at [995, 116] on icon at bounding box center [1001, 106] width 20 height 20
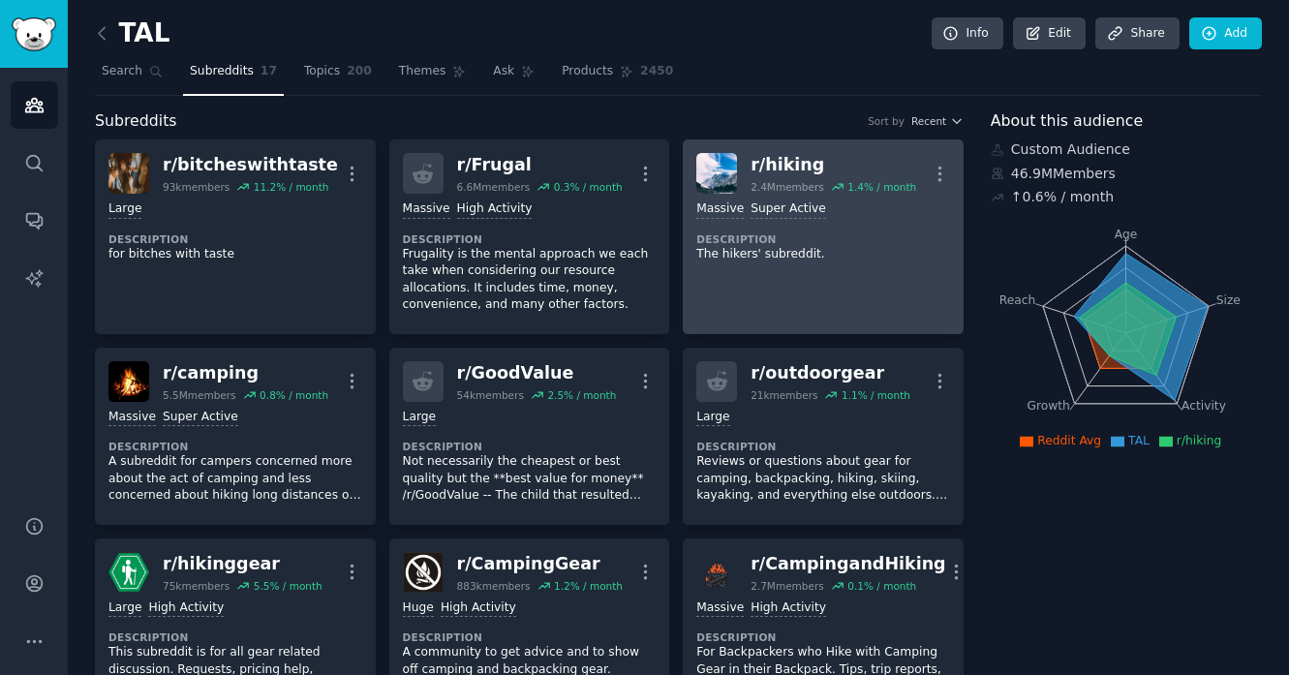
click at [793, 314] on link "r/ hiking 2.4M members 1.4 % / month More >= 95th percentile for submissions / …" at bounding box center [823, 236] width 281 height 195
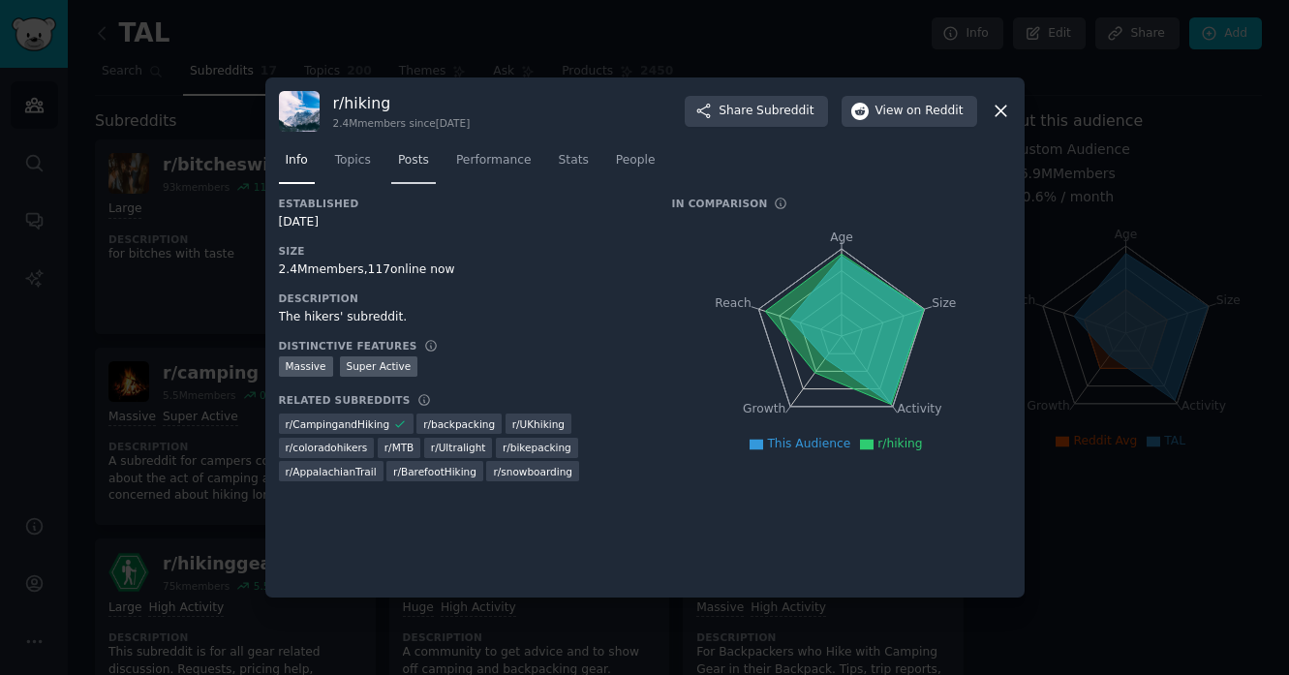
click at [405, 161] on span "Posts" at bounding box center [413, 160] width 31 height 17
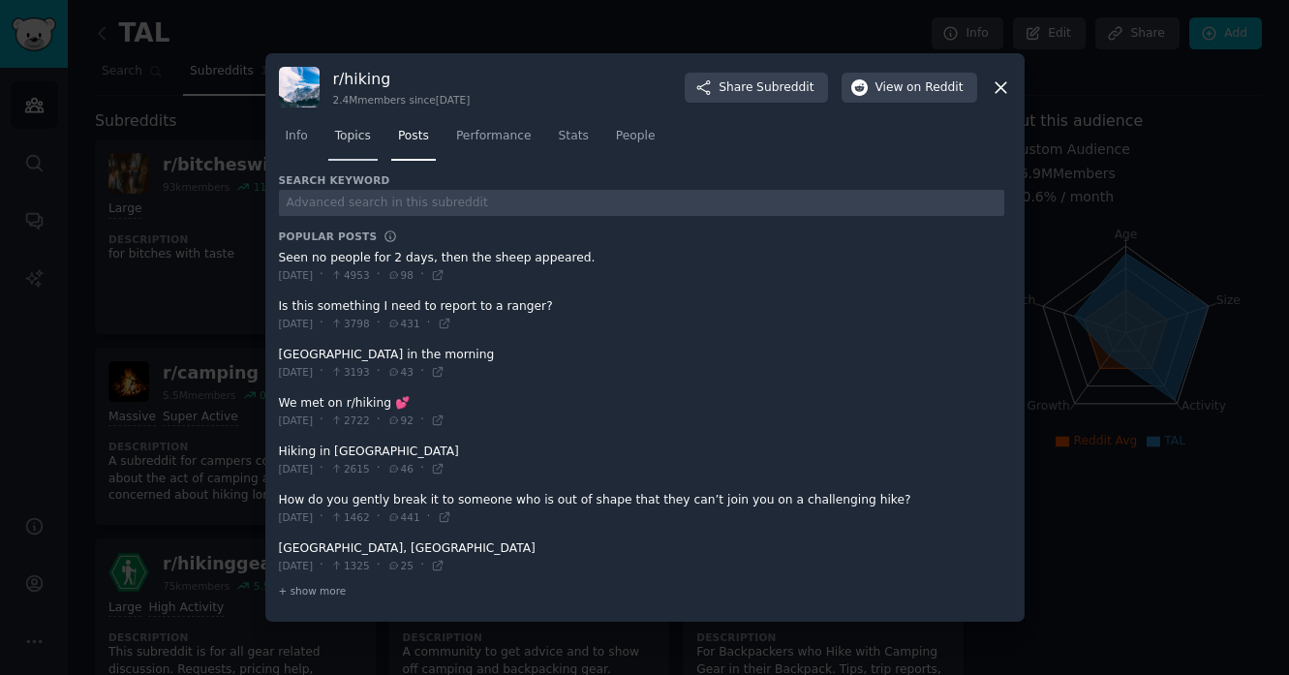
click at [354, 149] on link "Topics" at bounding box center [352, 141] width 49 height 40
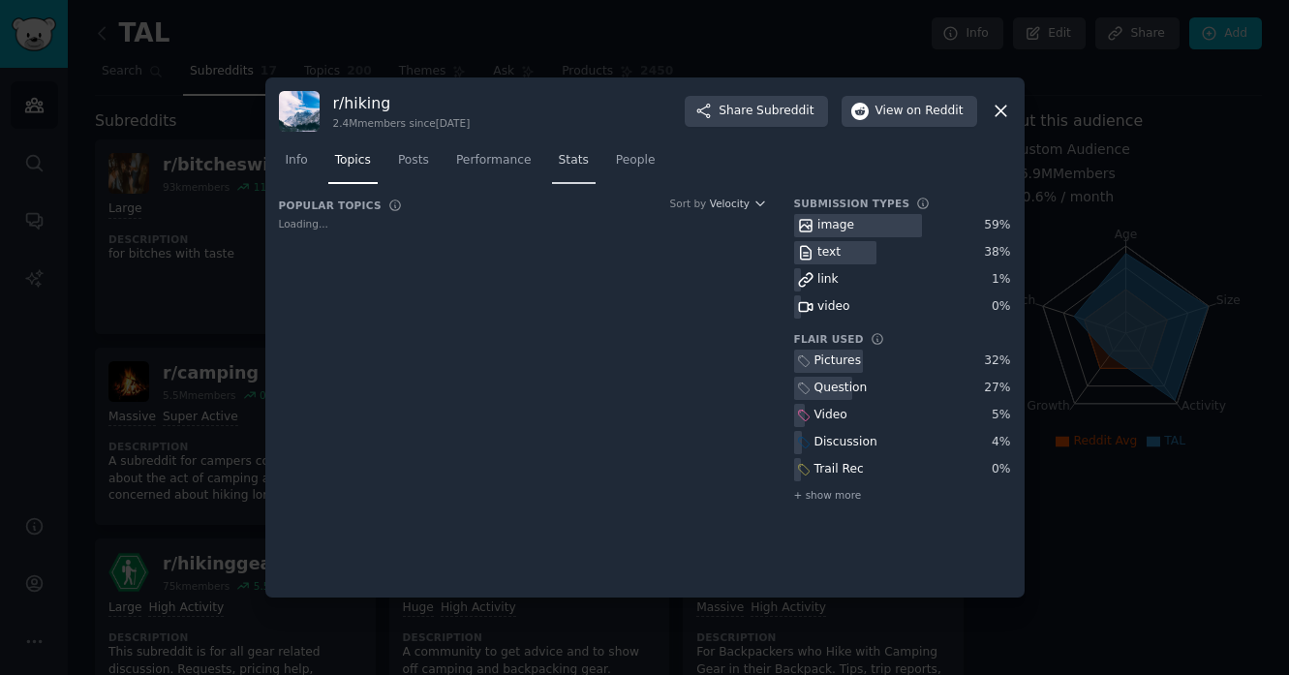
click at [573, 152] on span "Stats" at bounding box center [574, 160] width 30 height 17
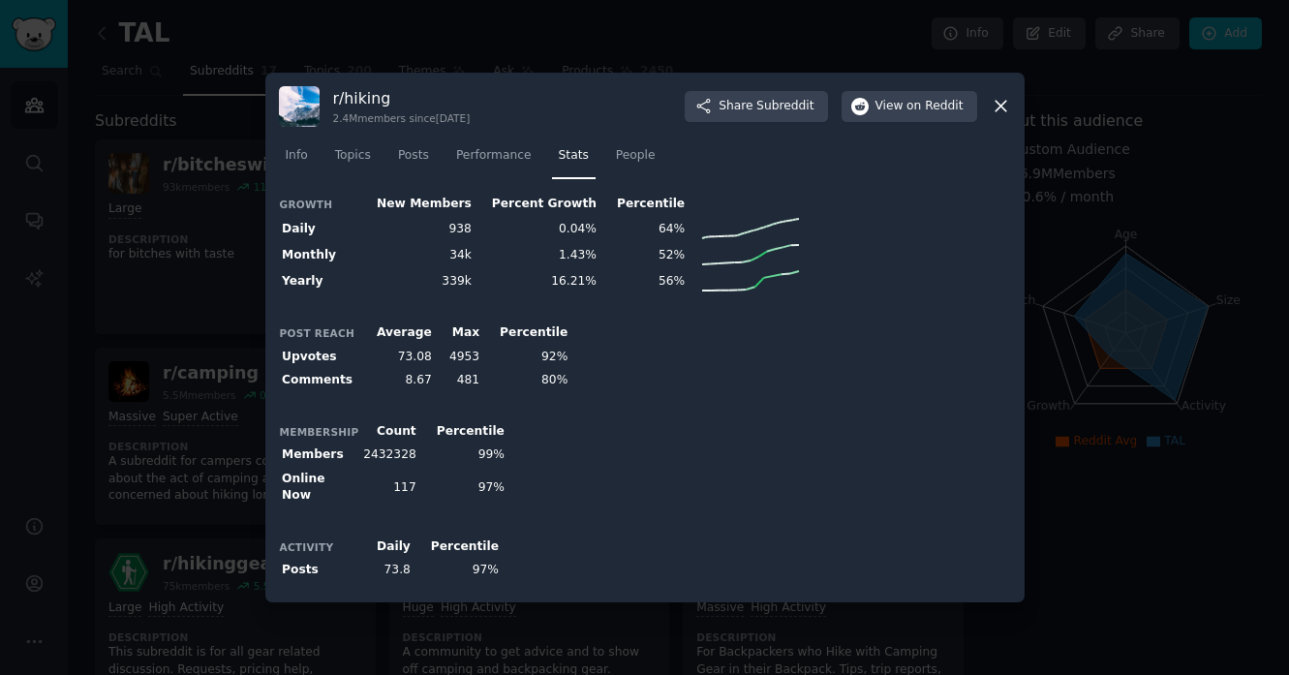
click at [1000, 109] on icon at bounding box center [1001, 107] width 11 height 11
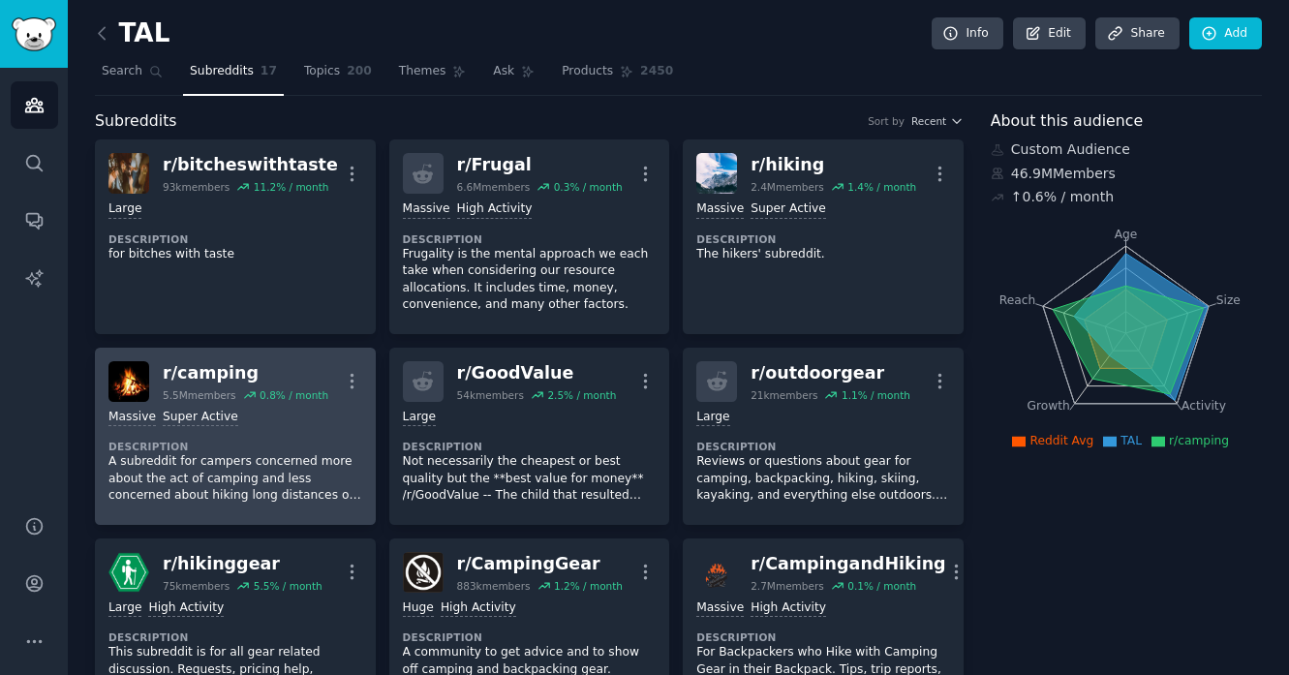
click at [270, 499] on p "A subreddit for campers concerned more about the act of camping and less concer…" at bounding box center [235, 478] width 254 height 51
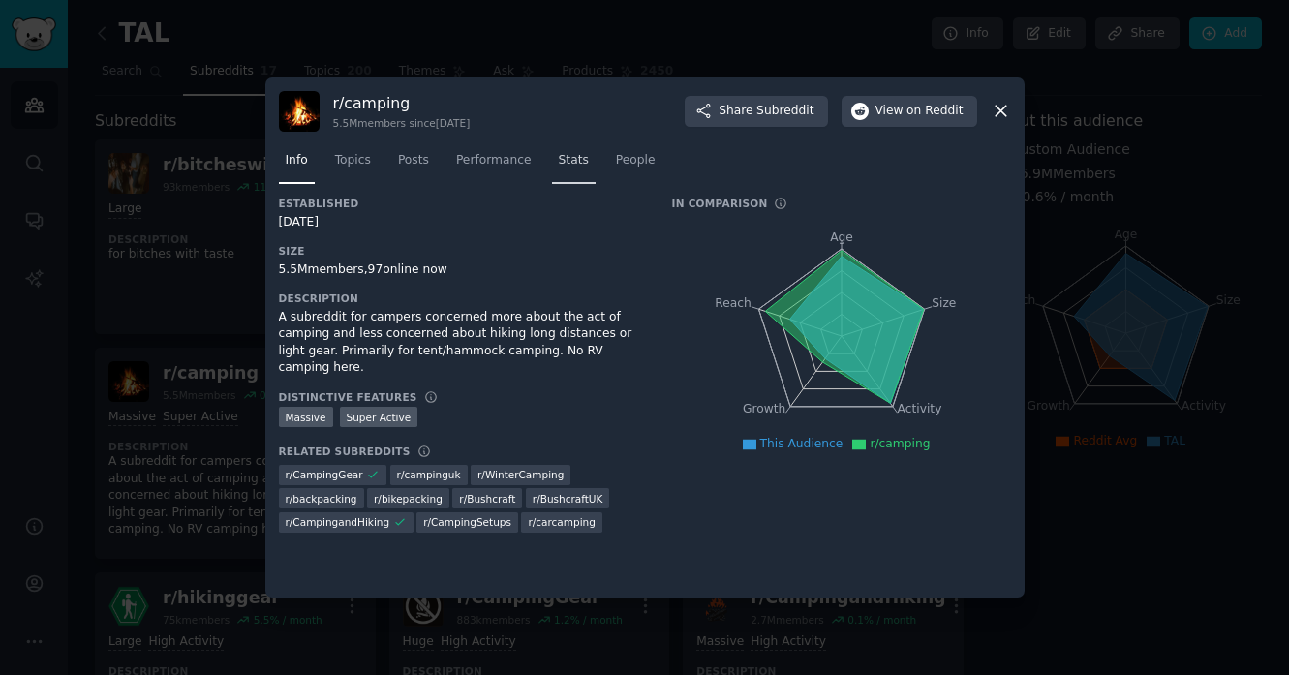
click at [573, 170] on link "Stats" at bounding box center [574, 165] width 44 height 40
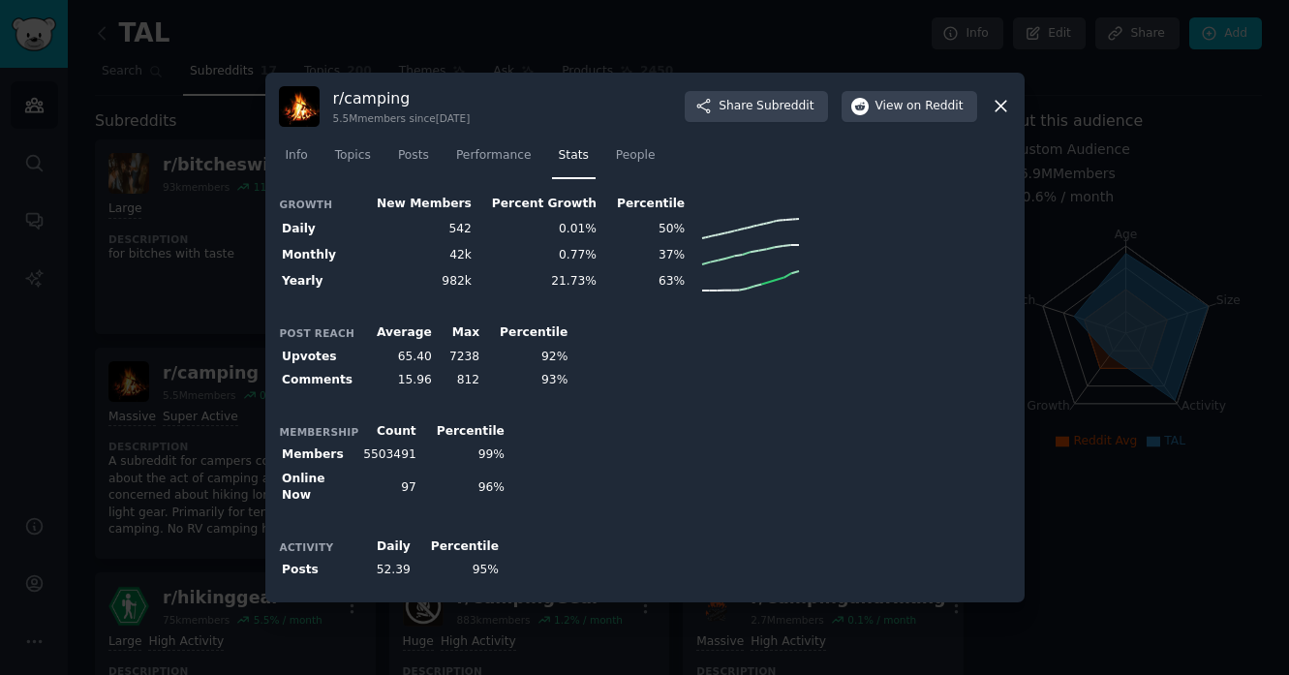
click at [1005, 111] on icon at bounding box center [1001, 106] width 20 height 20
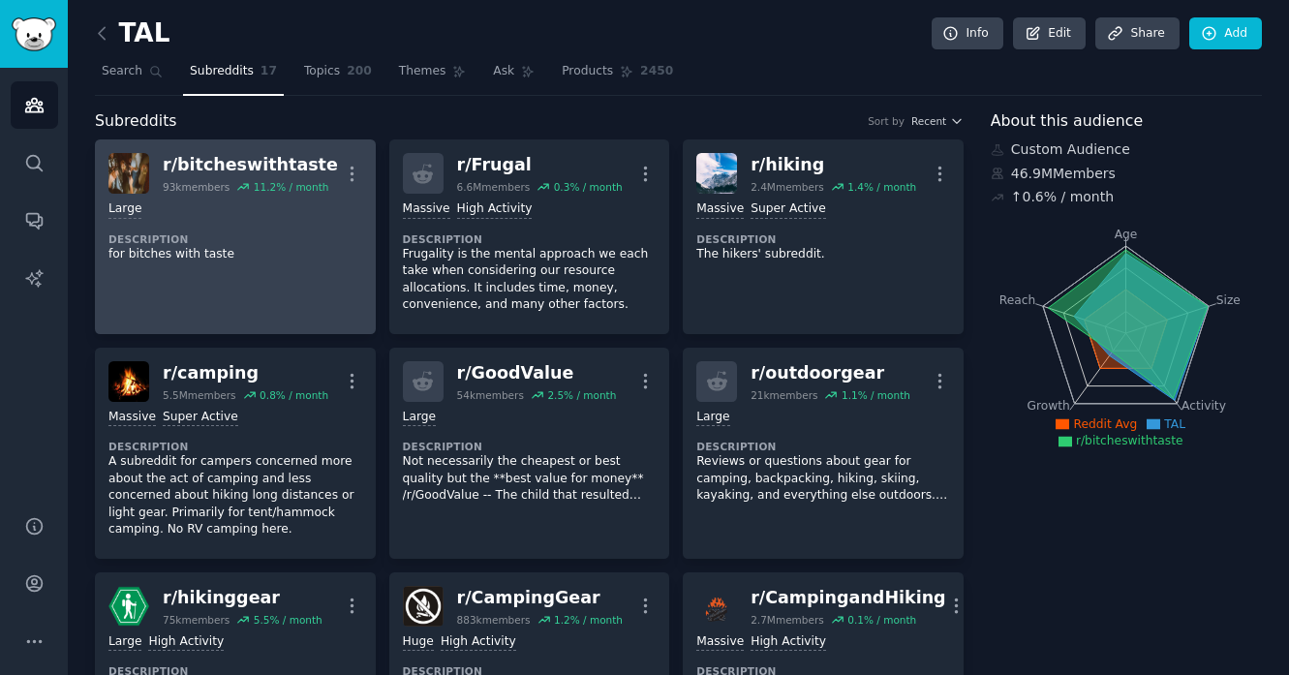
click at [252, 300] on link "r/ bitcheswithtaste 93k members 11.2 % / month More Large Description for bitch…" at bounding box center [235, 236] width 281 height 195
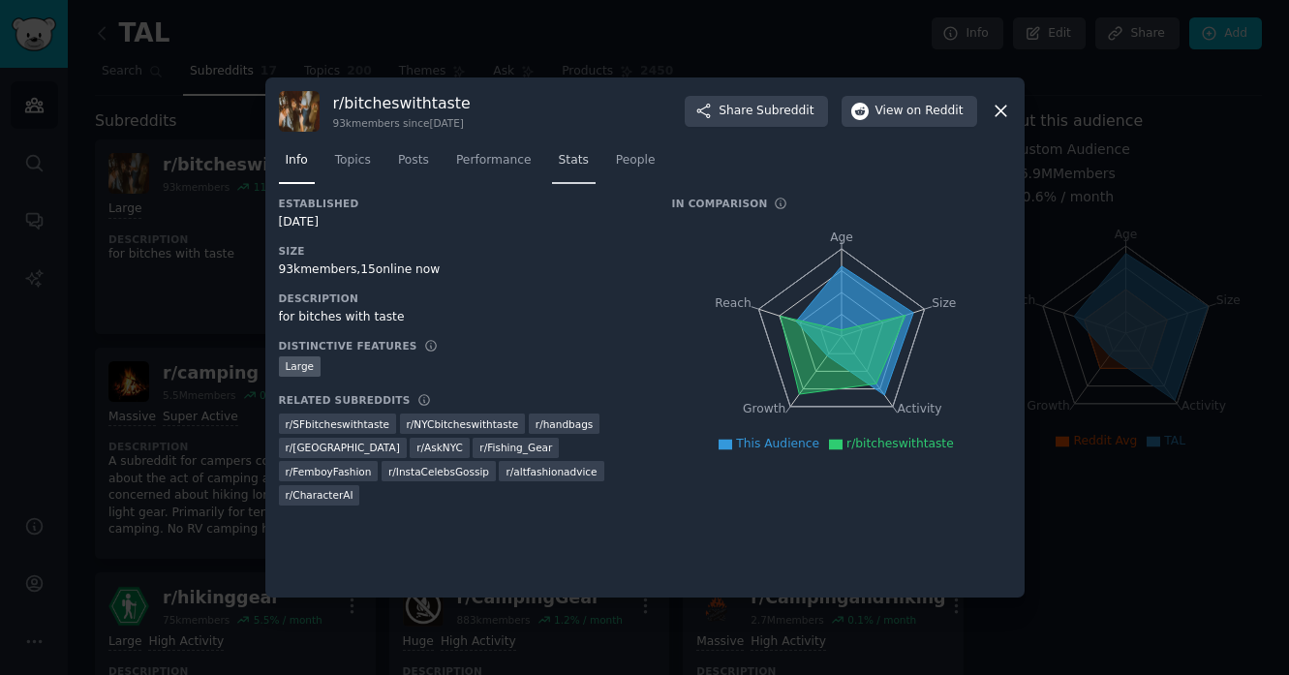
click at [581, 168] on span "Stats" at bounding box center [574, 160] width 30 height 17
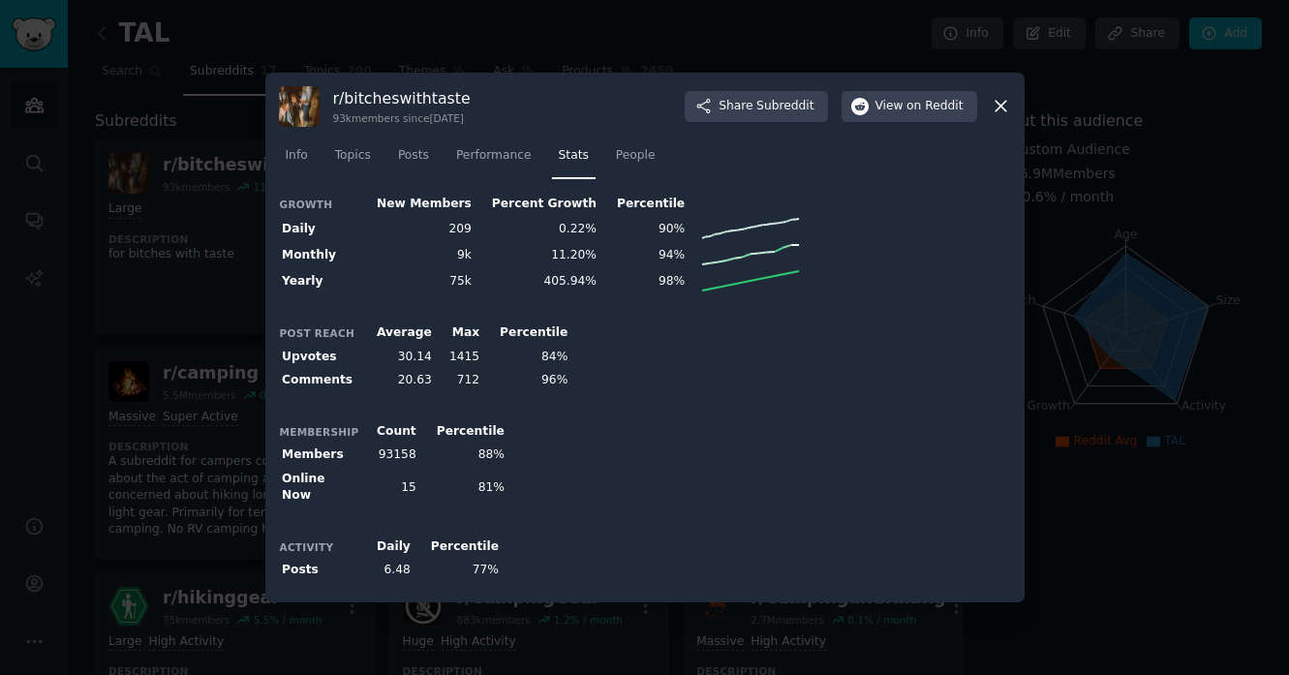
click at [998, 109] on icon at bounding box center [1001, 106] width 20 height 20
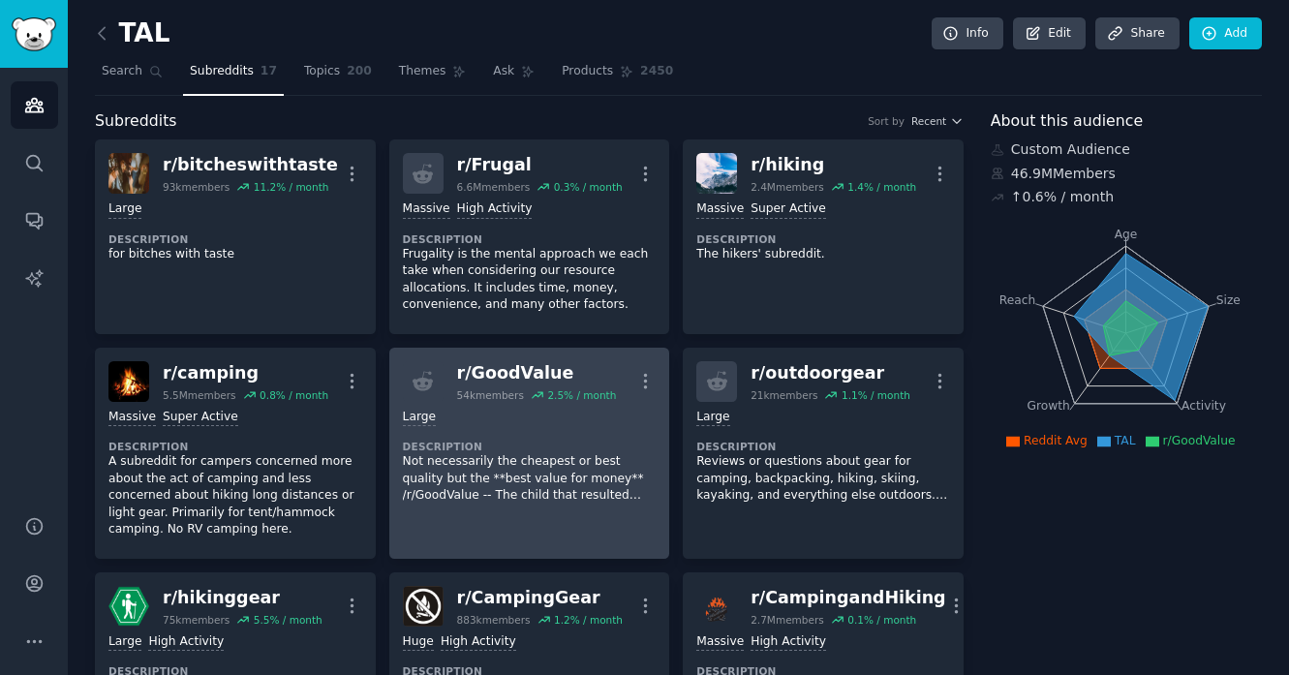
click at [487, 536] on link "r/ GoodValue 54k members 2.5 % / month More Large Description Not necessarily t…" at bounding box center [529, 453] width 281 height 211
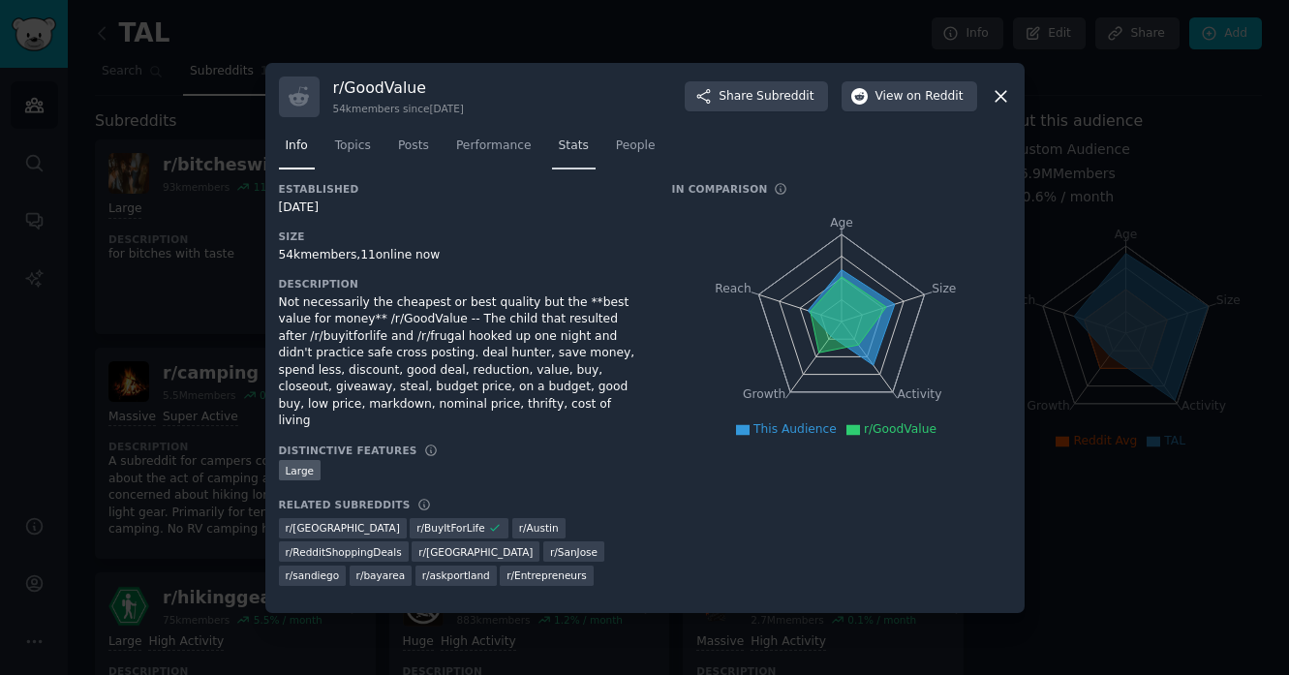
click at [568, 155] on span "Stats" at bounding box center [574, 146] width 30 height 17
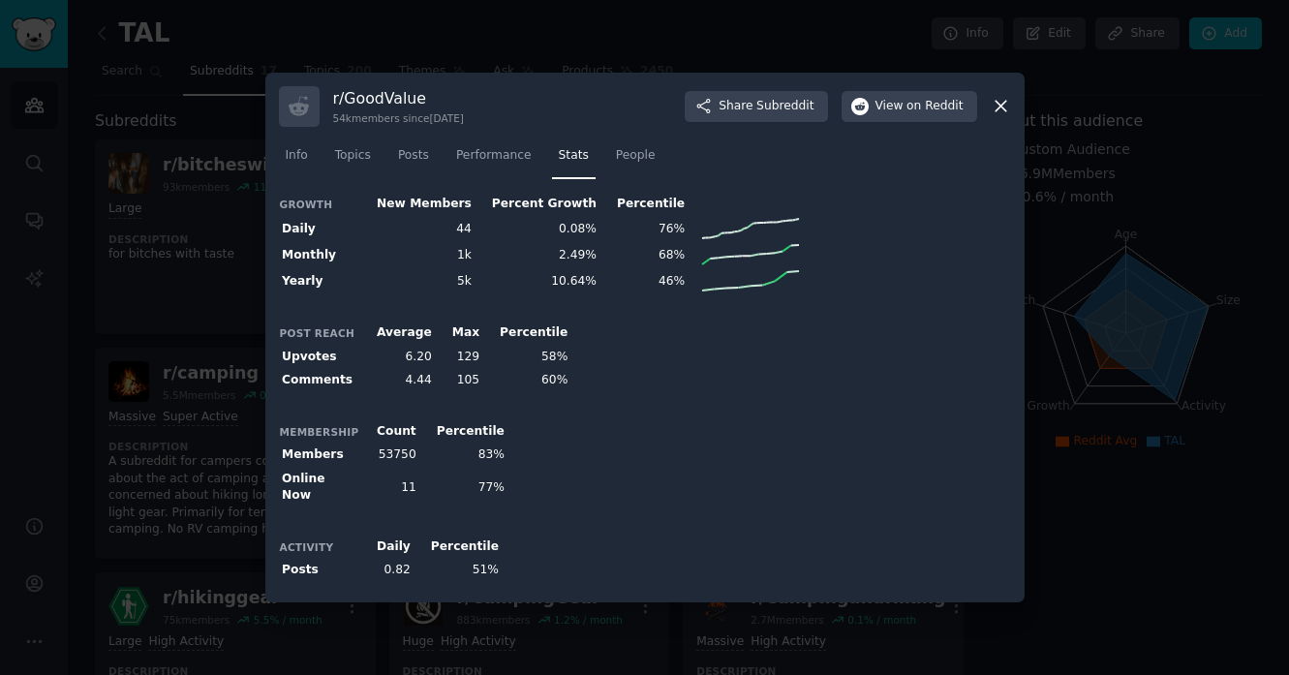
click at [1004, 112] on icon at bounding box center [1001, 106] width 20 height 20
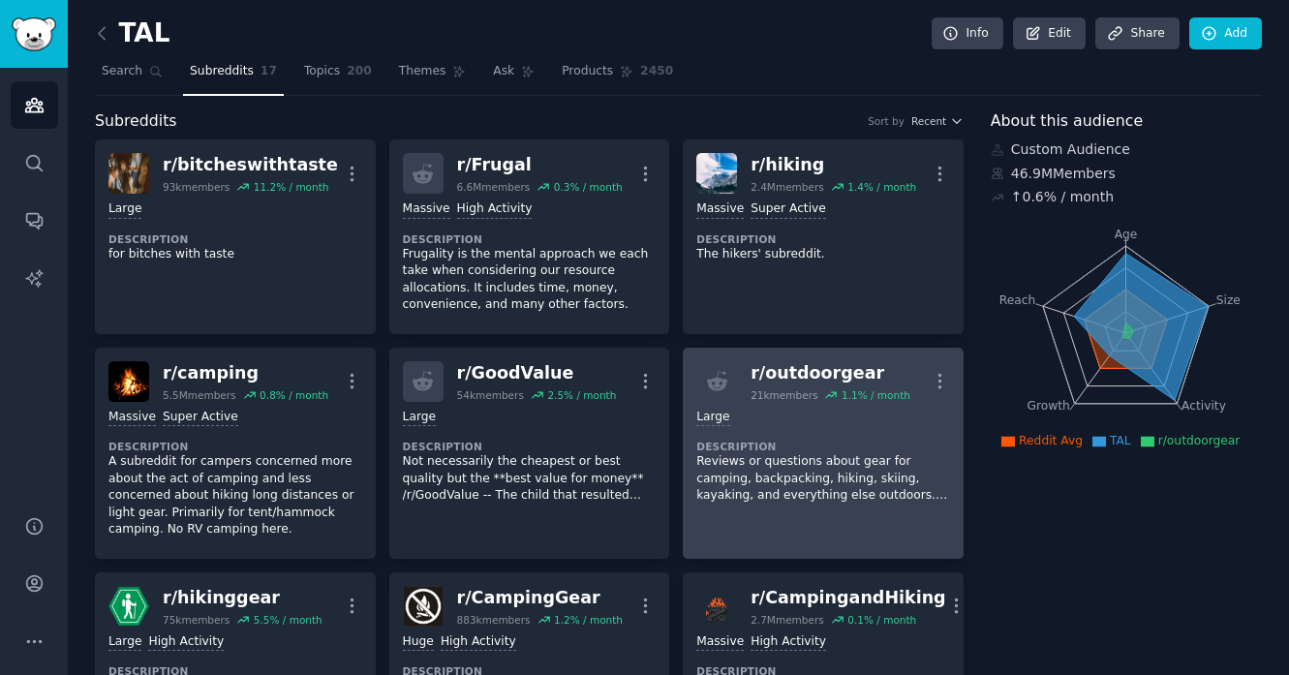
click at [777, 526] on link "r/ outdoorgear 21k members 1.1 % / month More Large Description Reviews or ques…" at bounding box center [823, 453] width 281 height 211
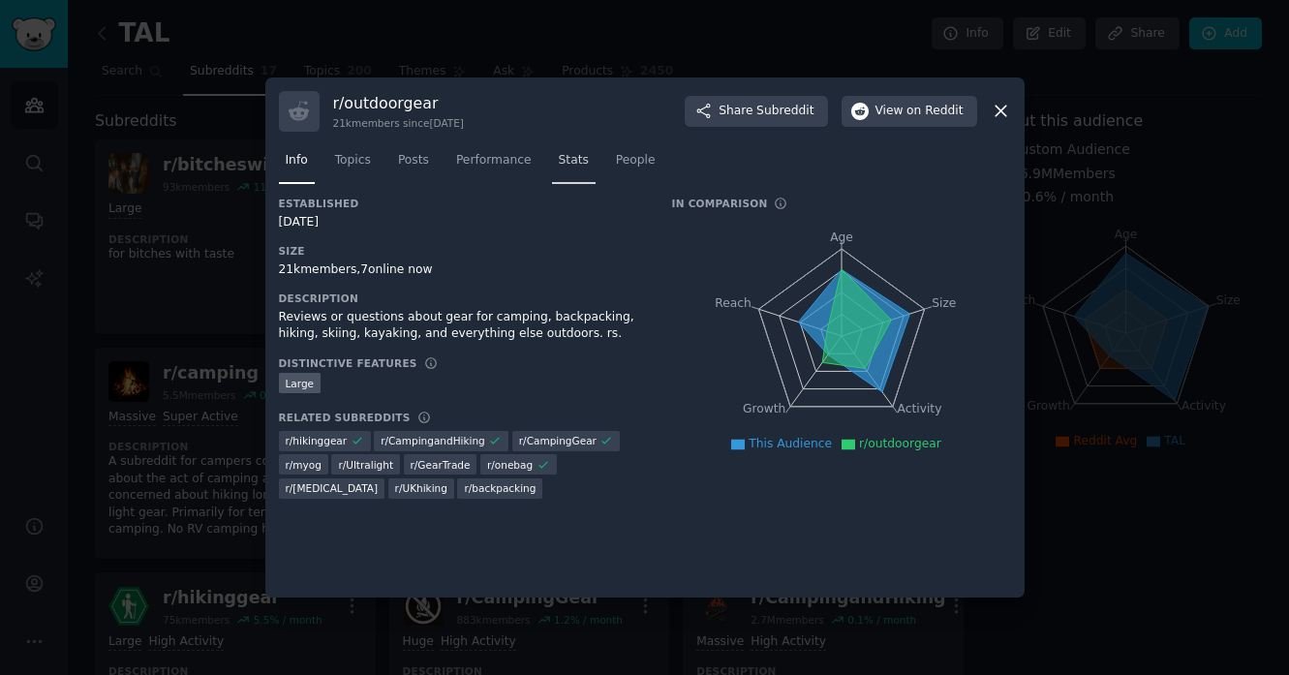
click at [567, 157] on span "Stats" at bounding box center [574, 160] width 30 height 17
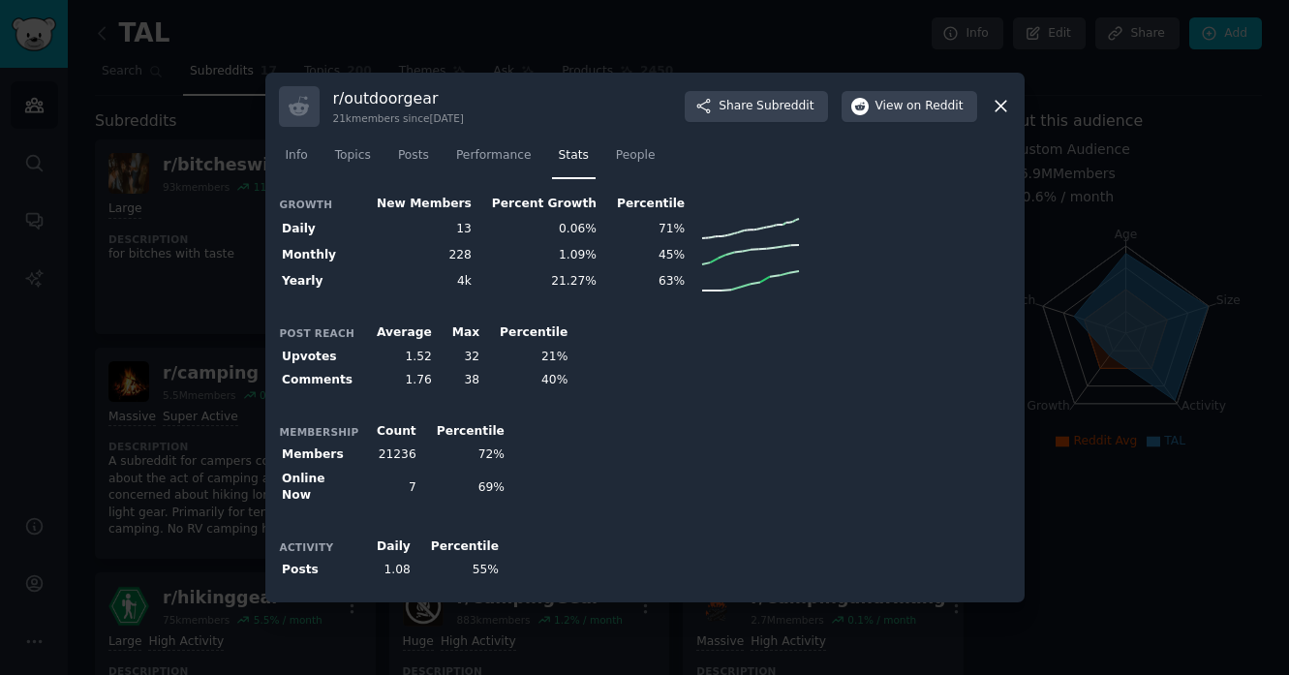
click at [1003, 116] on icon at bounding box center [1001, 106] width 20 height 20
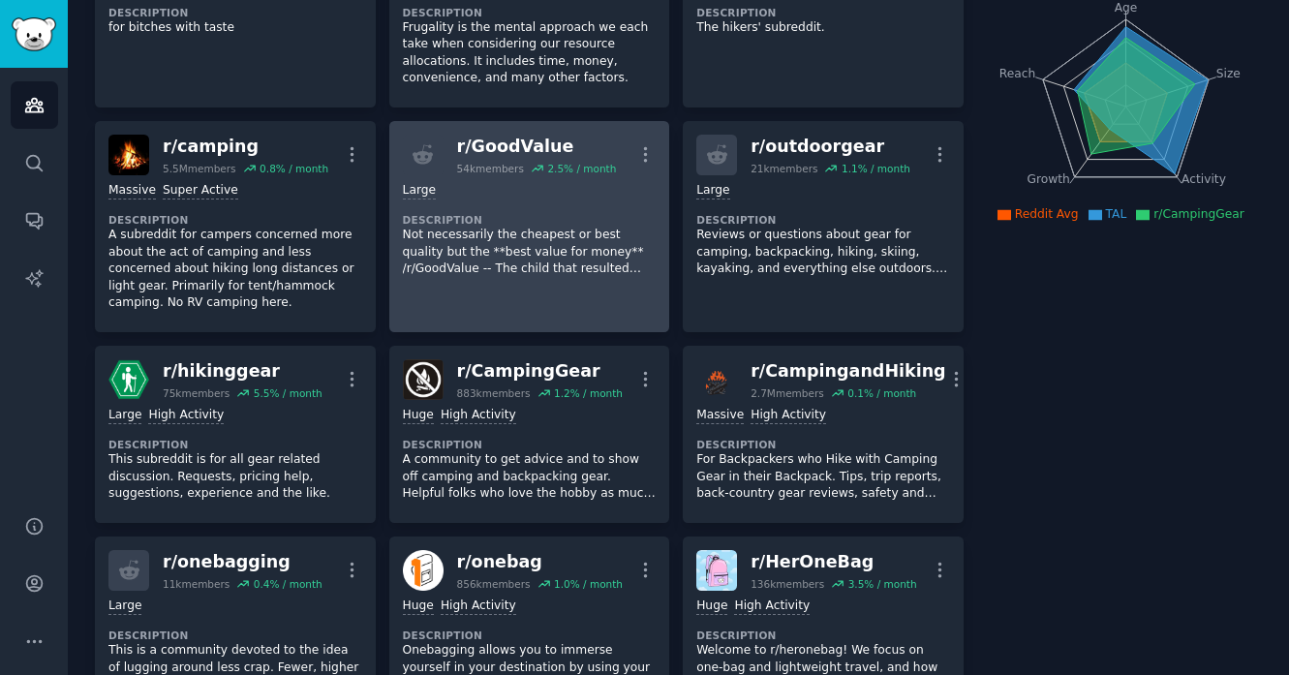
scroll to position [231, 0]
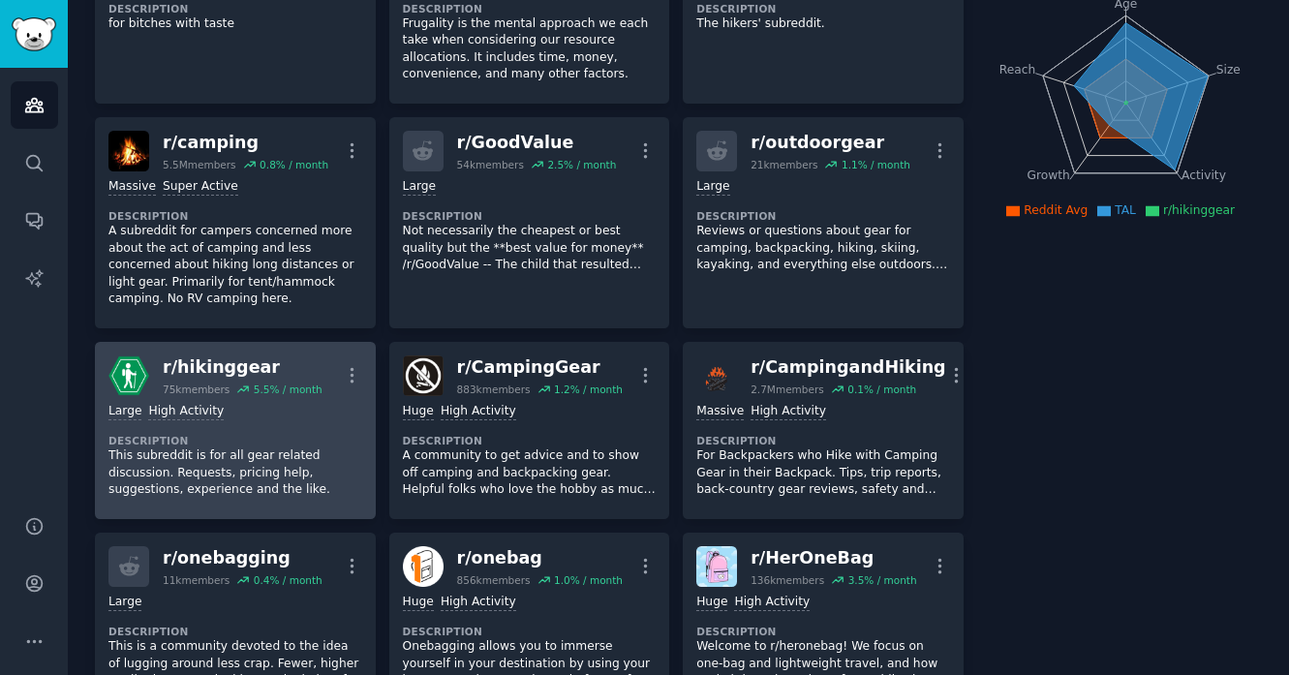
click at [280, 461] on p "This subreddit is for all gear related discussion. Requests, pricing help, sugg…" at bounding box center [235, 473] width 254 height 51
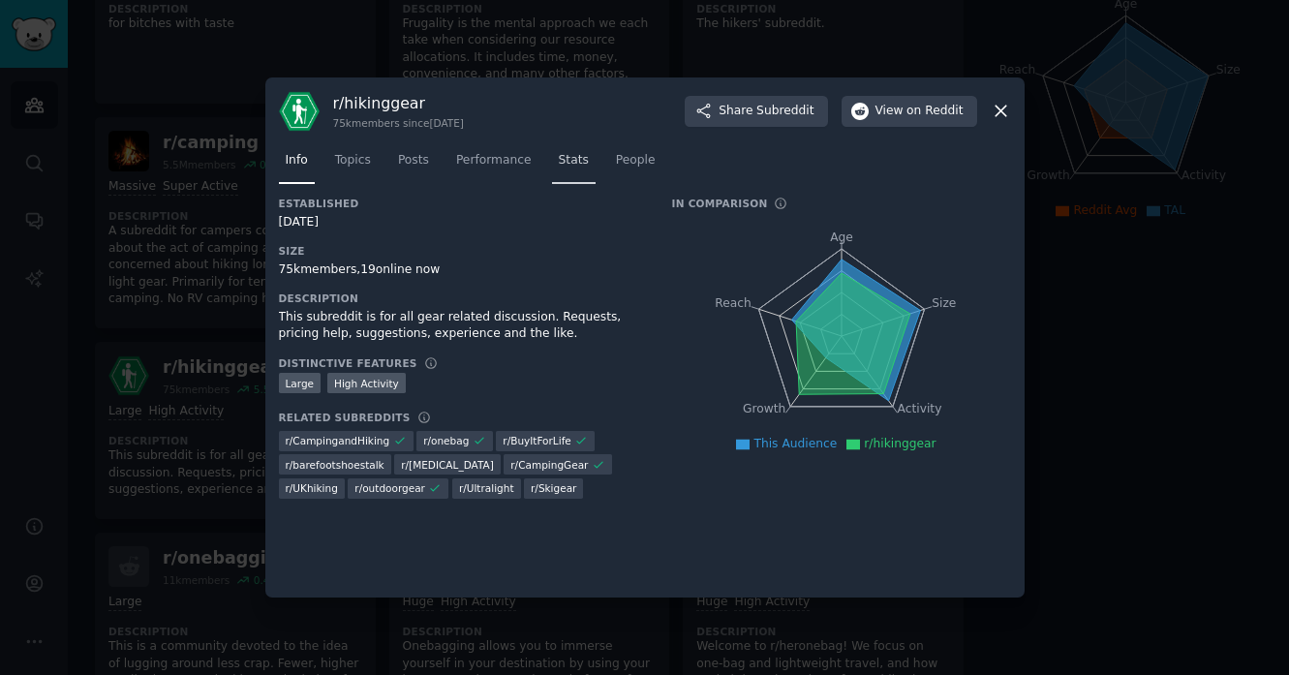
click at [568, 153] on span "Stats" at bounding box center [574, 160] width 30 height 17
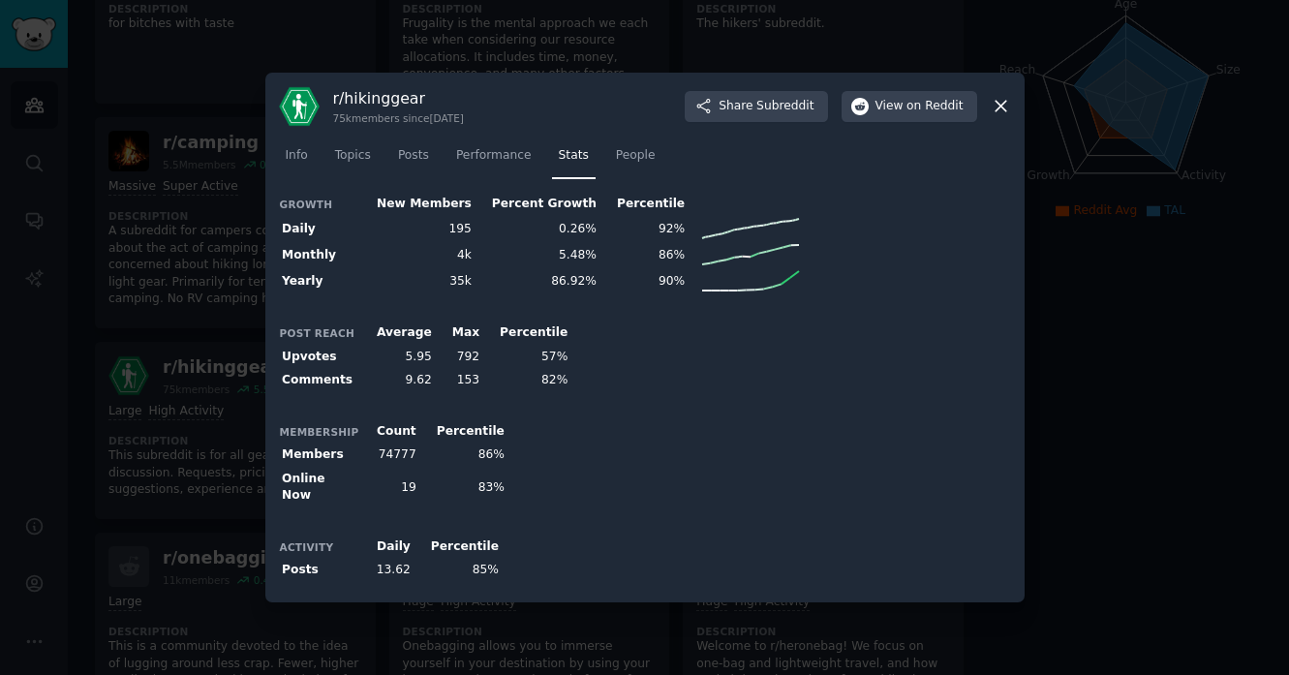
click at [1002, 112] on icon at bounding box center [1001, 107] width 11 height 11
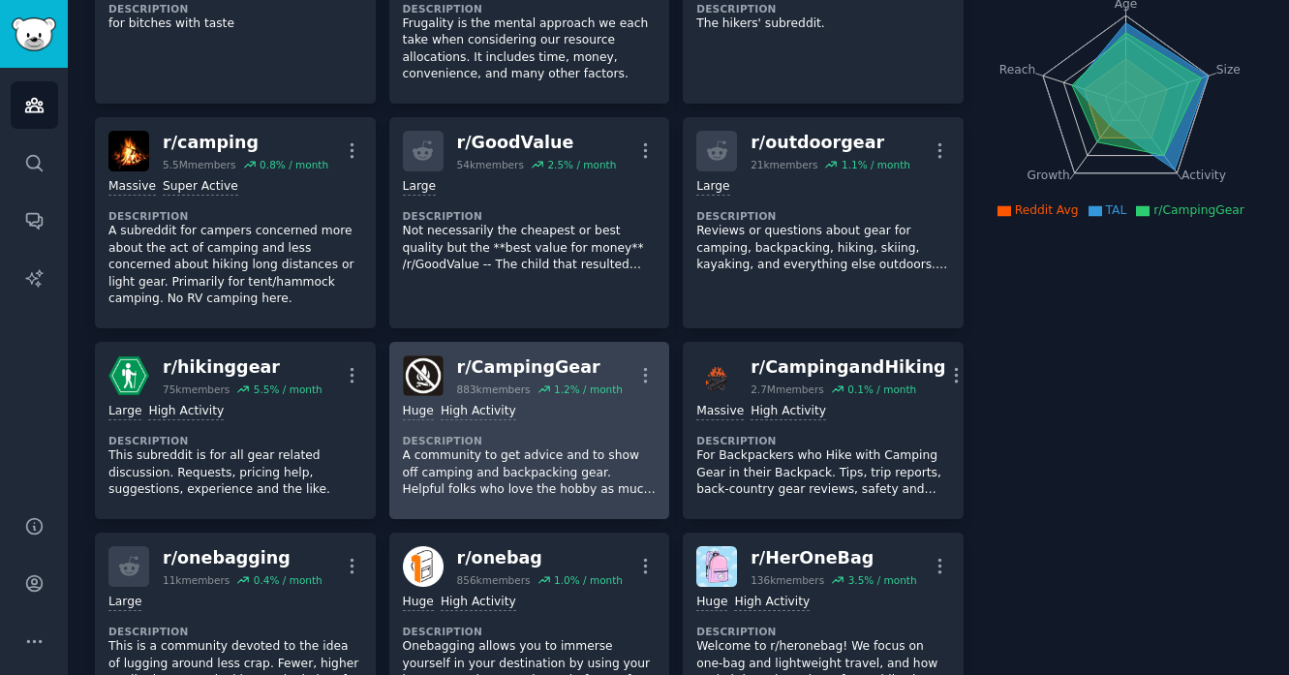
click at [526, 481] on p "A community to get advice and to show off camping and backpacking gear. Helpful…" at bounding box center [530, 473] width 254 height 51
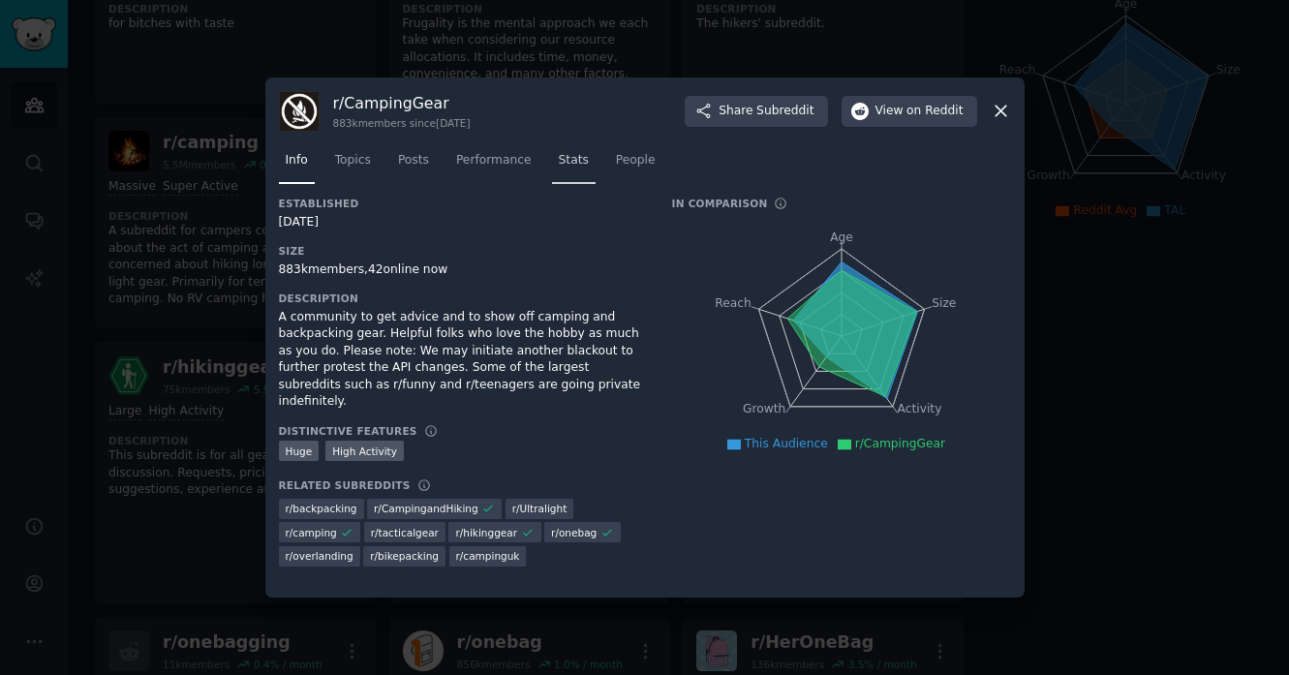
click at [559, 167] on span "Stats" at bounding box center [574, 160] width 30 height 17
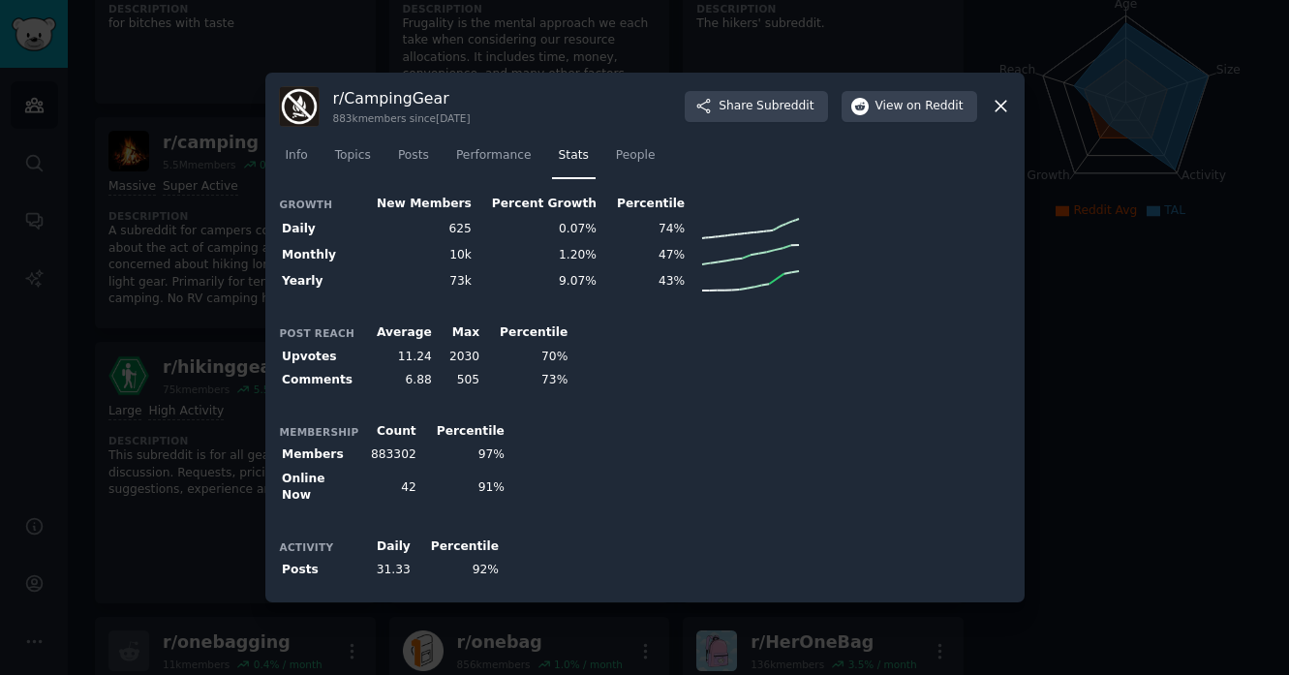
click at [1000, 101] on icon at bounding box center [1001, 106] width 20 height 20
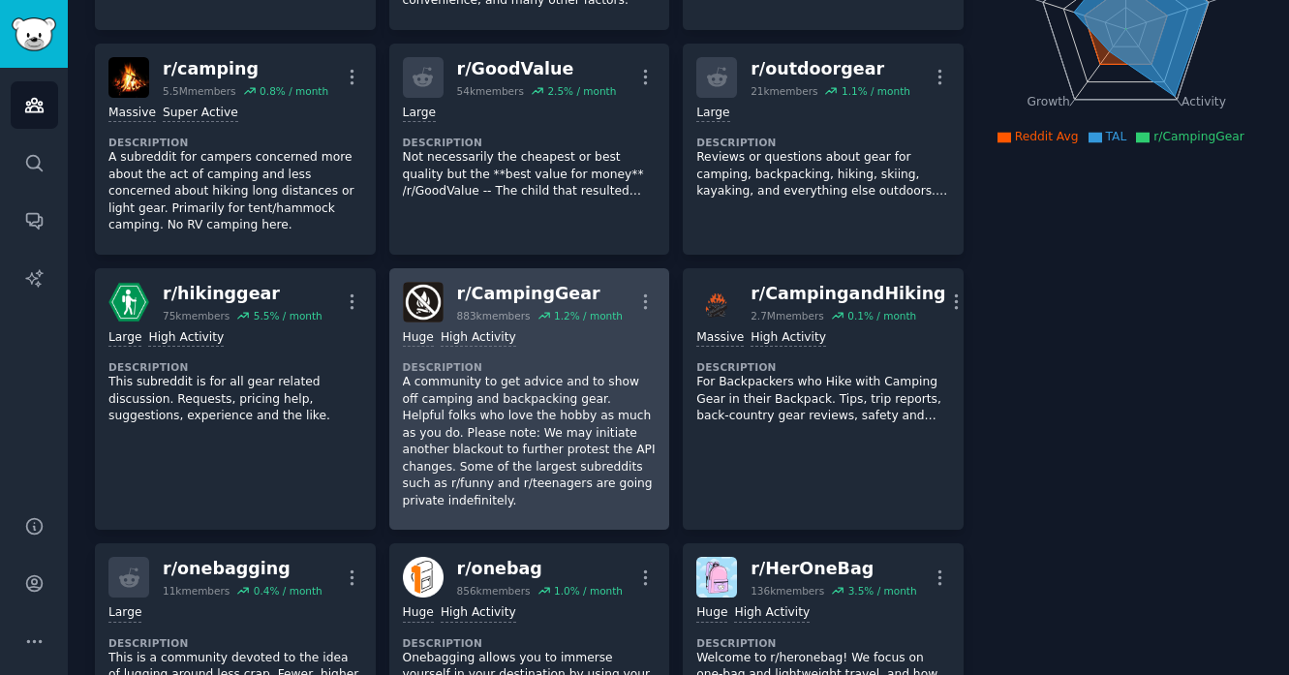
scroll to position [308, 0]
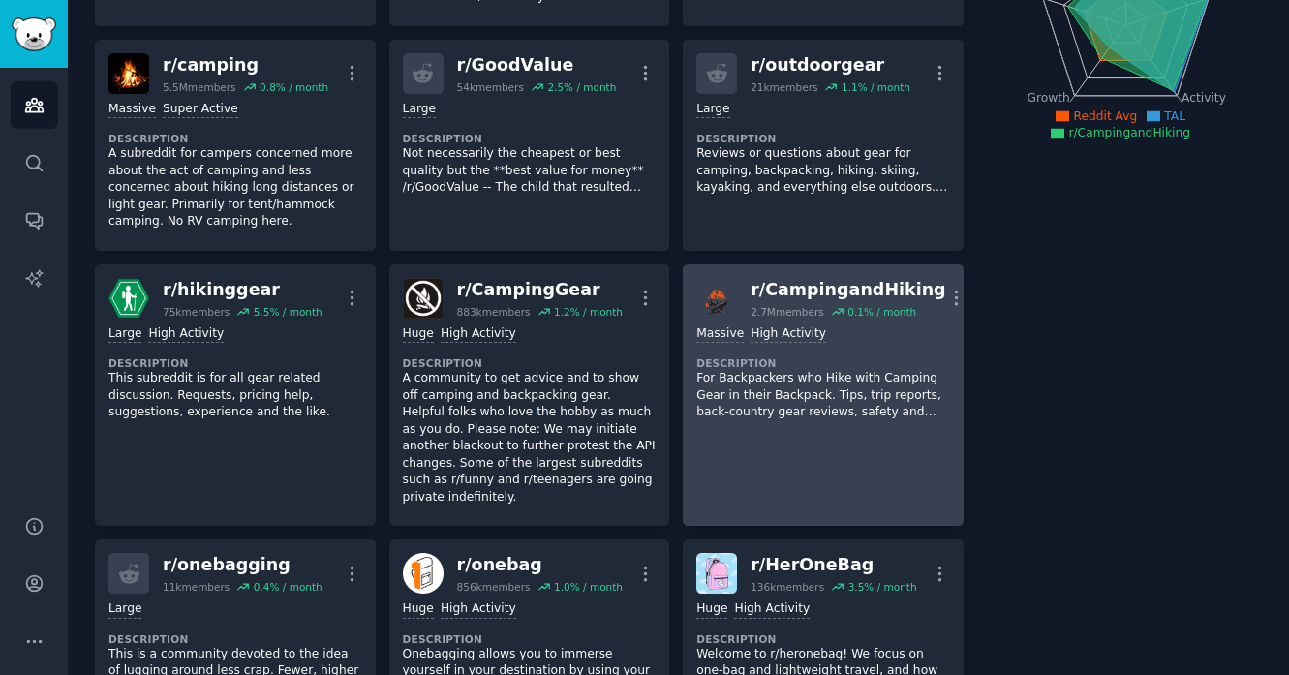
click at [745, 401] on p "For Backpackers who Hike with Camping Gear in their Backpack. Tips, trip report…" at bounding box center [824, 395] width 254 height 51
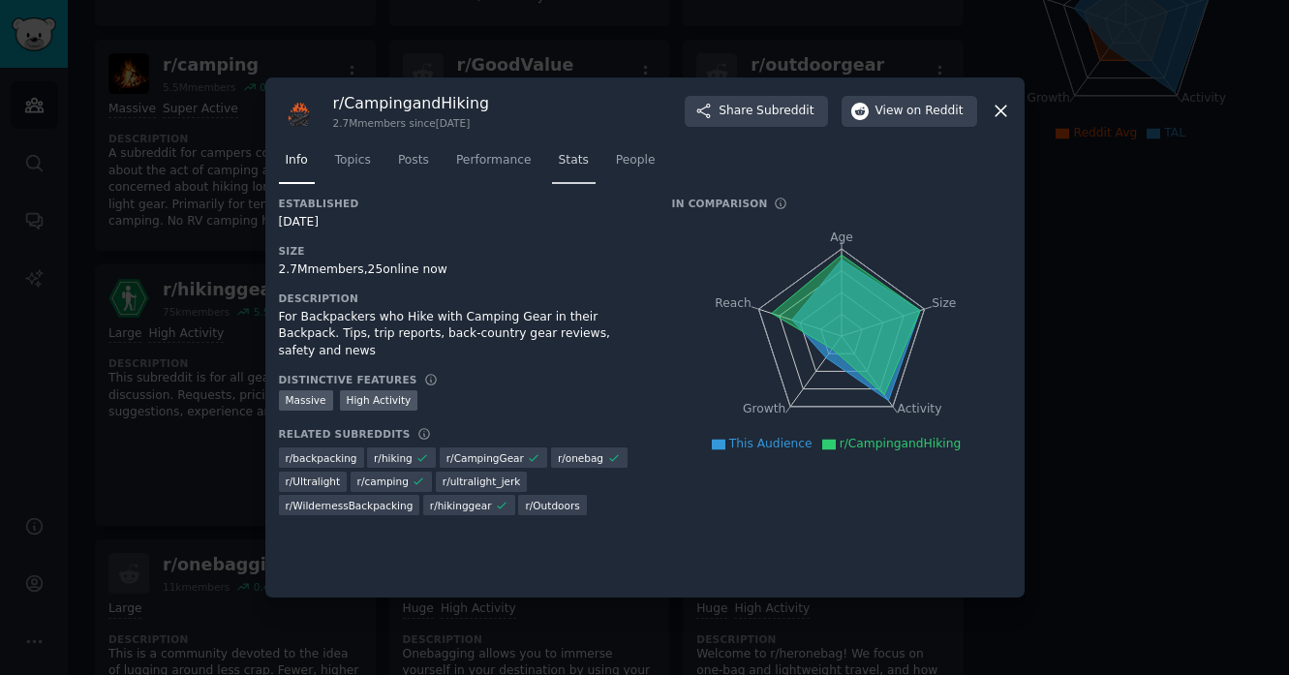
click at [568, 161] on span "Stats" at bounding box center [574, 160] width 30 height 17
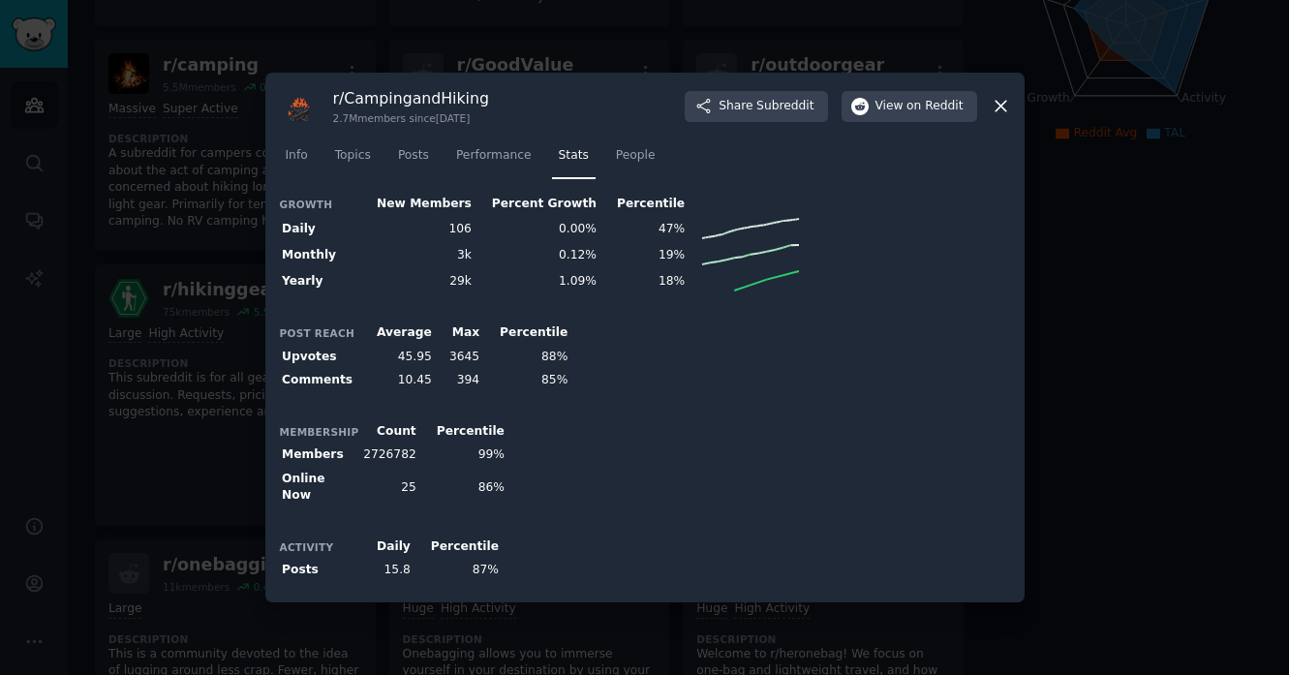
click at [1007, 116] on icon at bounding box center [1001, 106] width 20 height 20
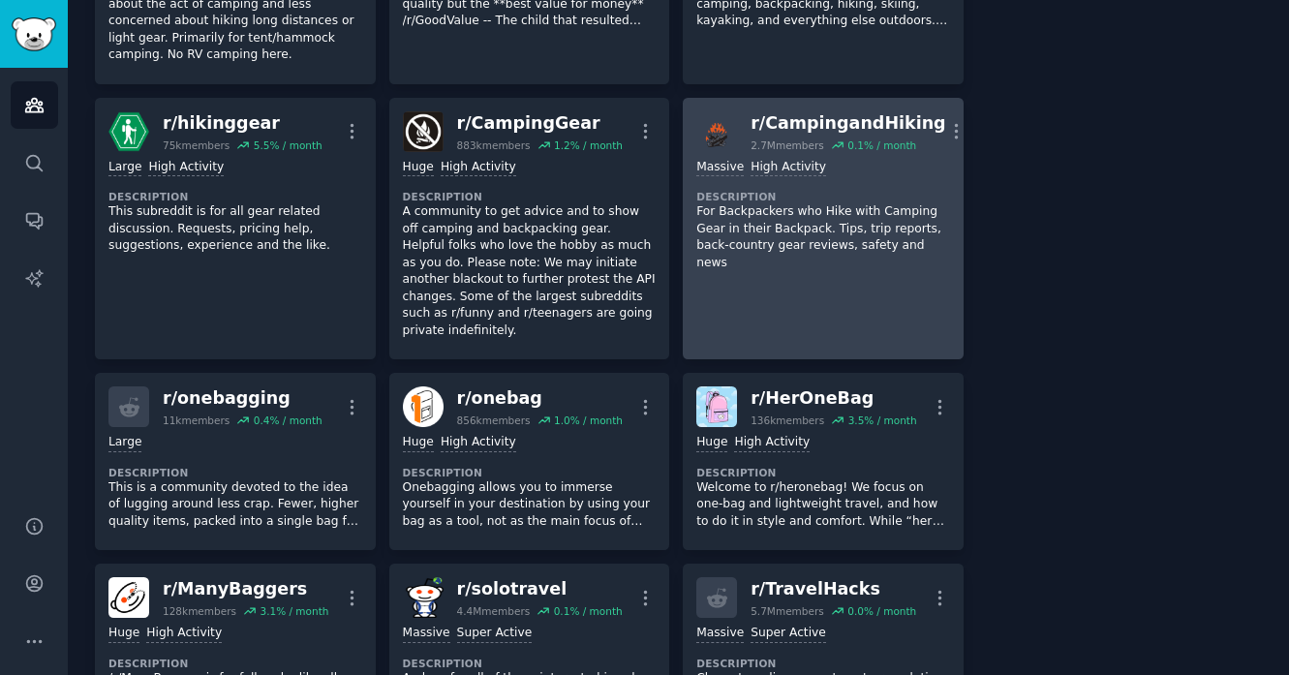
scroll to position [536, 0]
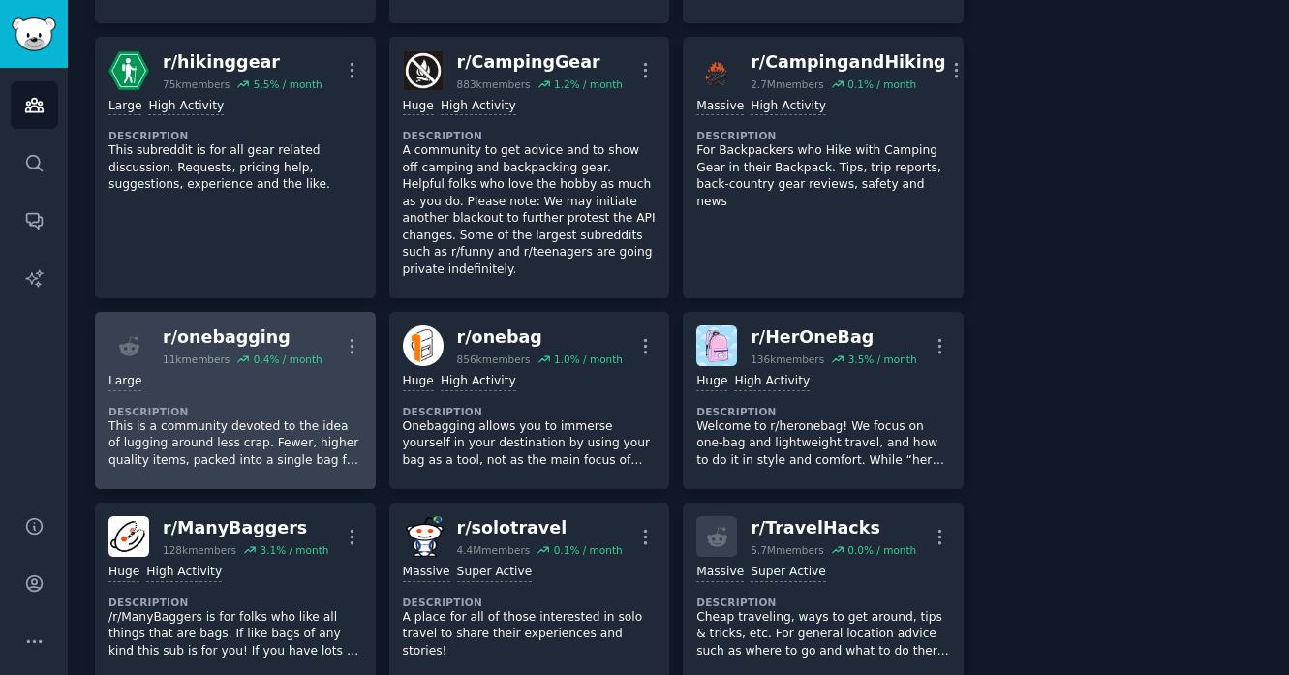
click at [255, 448] on p "This is a community devoted to the idea of lugging around less crap. Fewer, hig…" at bounding box center [235, 443] width 254 height 51
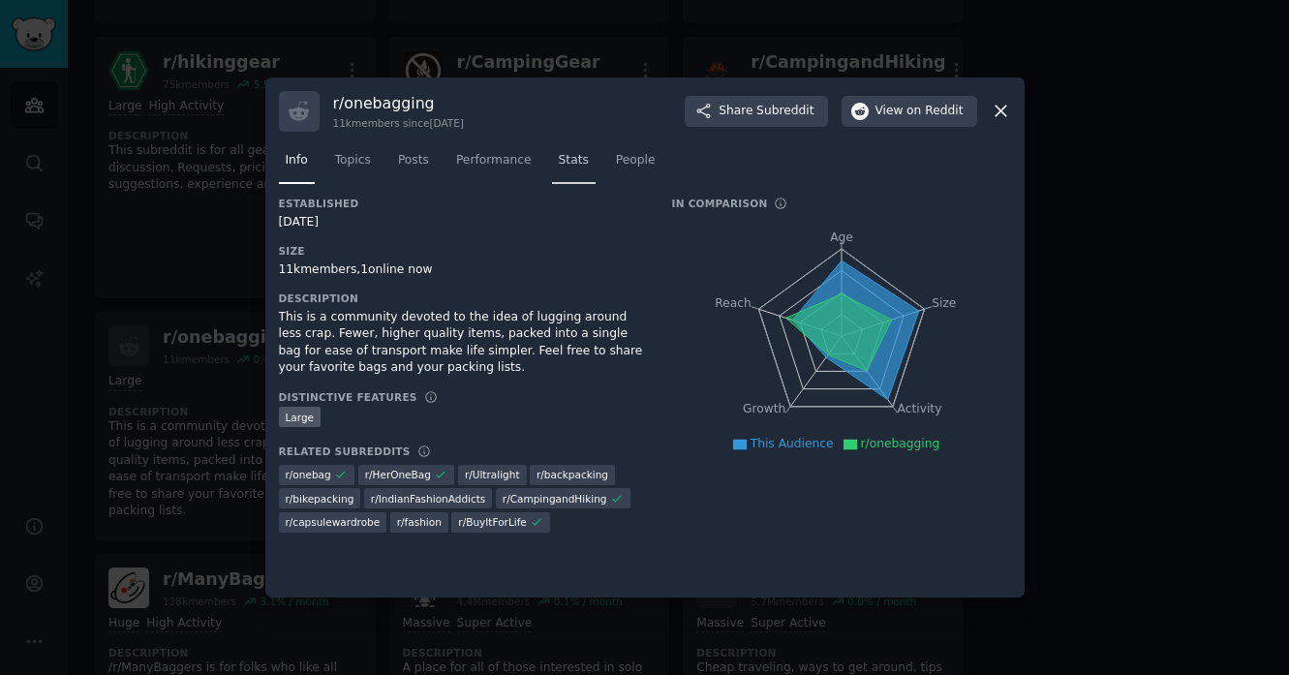
click at [567, 170] on link "Stats" at bounding box center [574, 165] width 44 height 40
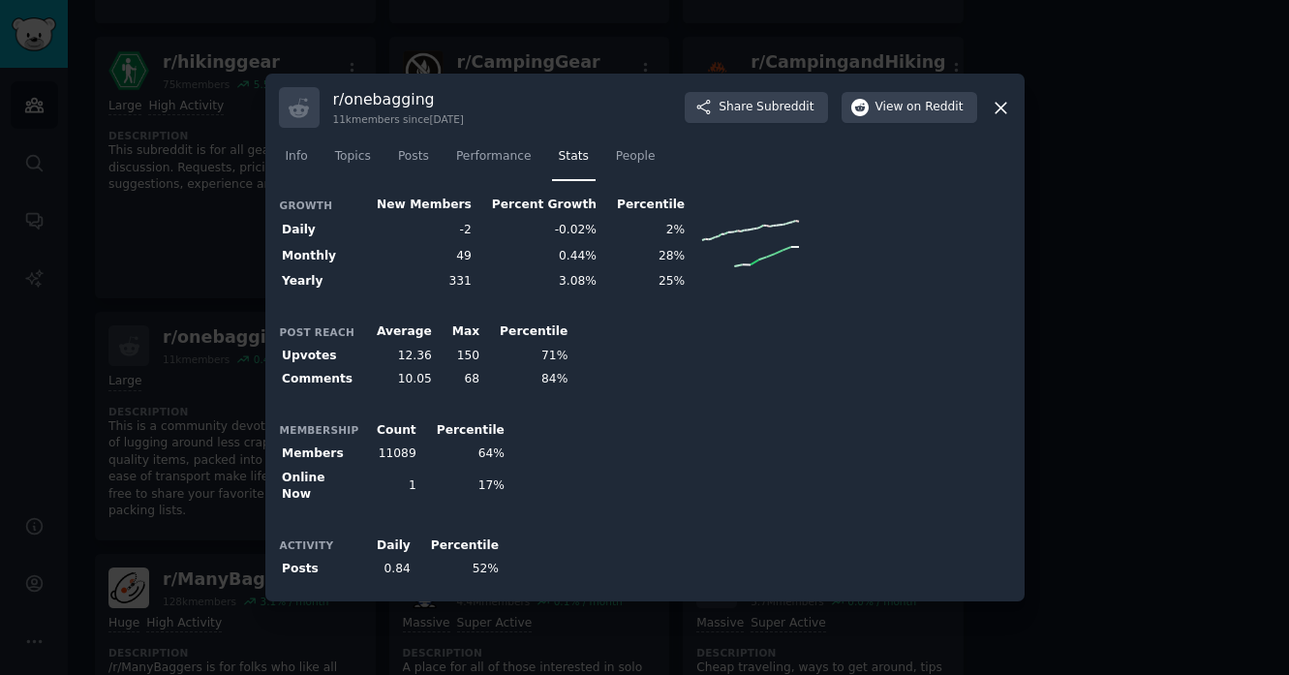
click at [1003, 110] on icon at bounding box center [1001, 108] width 20 height 20
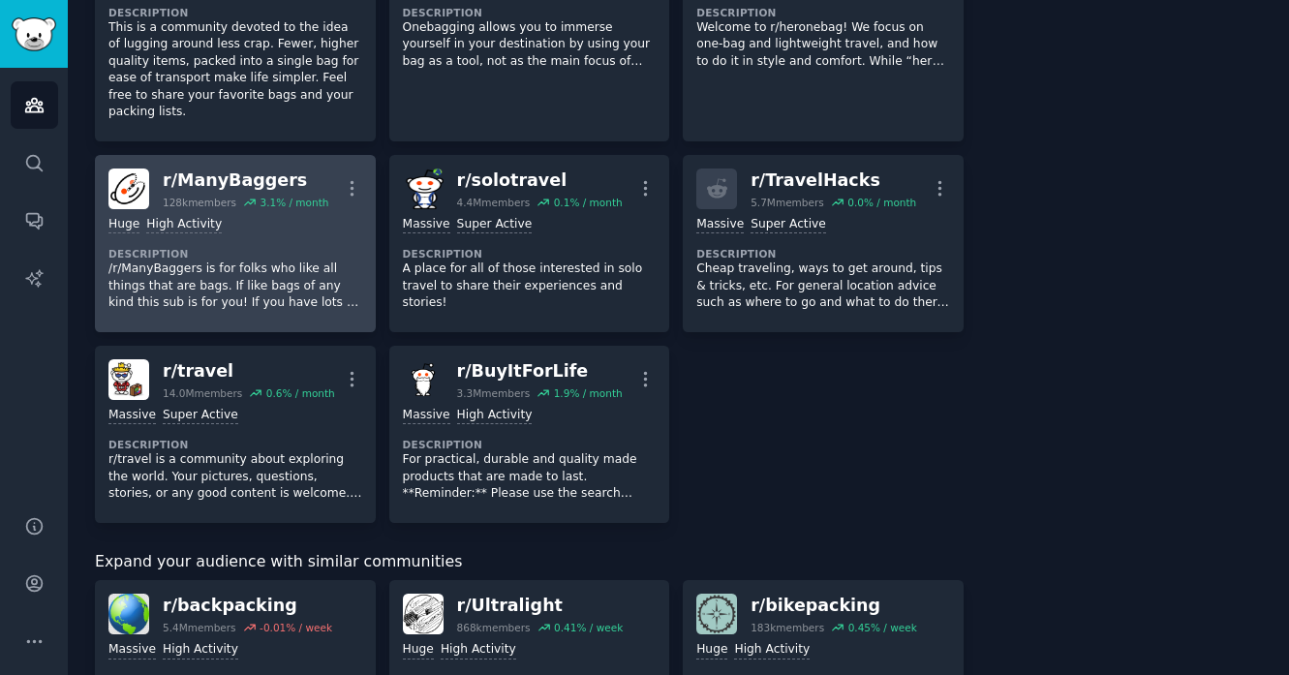
scroll to position [1165, 0]
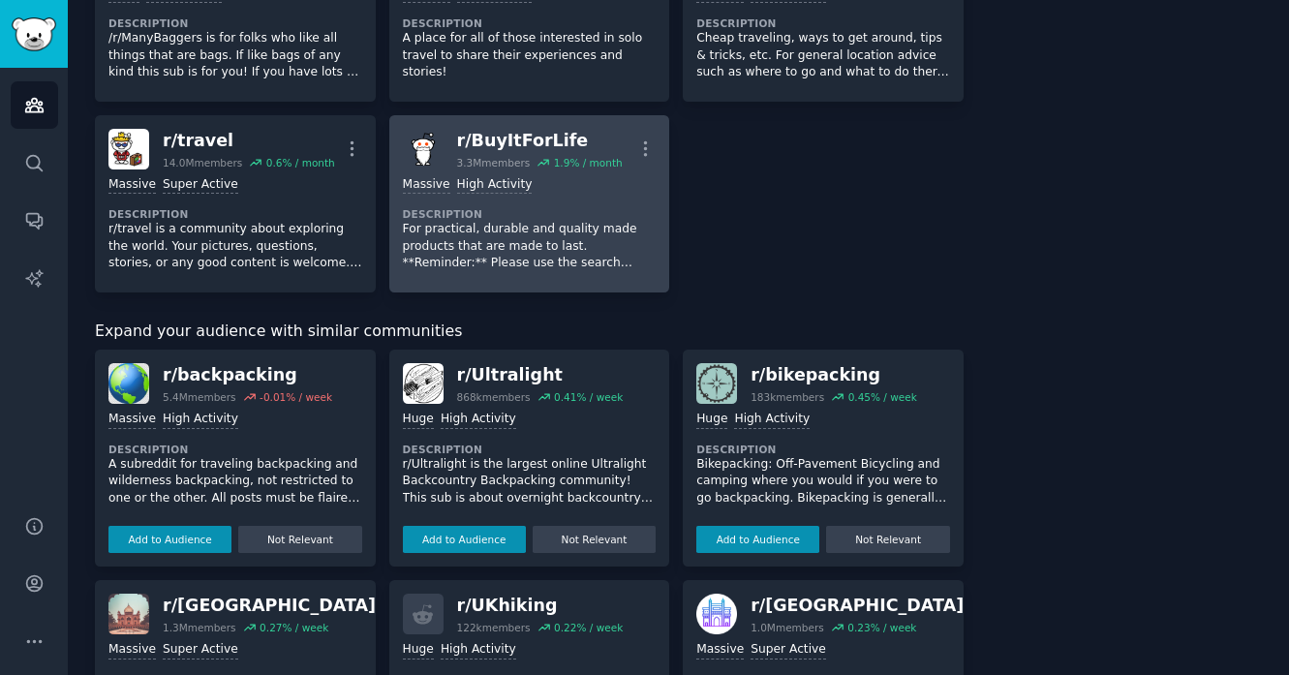
click at [564, 256] on p "For practical, durable and quality made products that are made to last. **Remin…" at bounding box center [530, 246] width 254 height 51
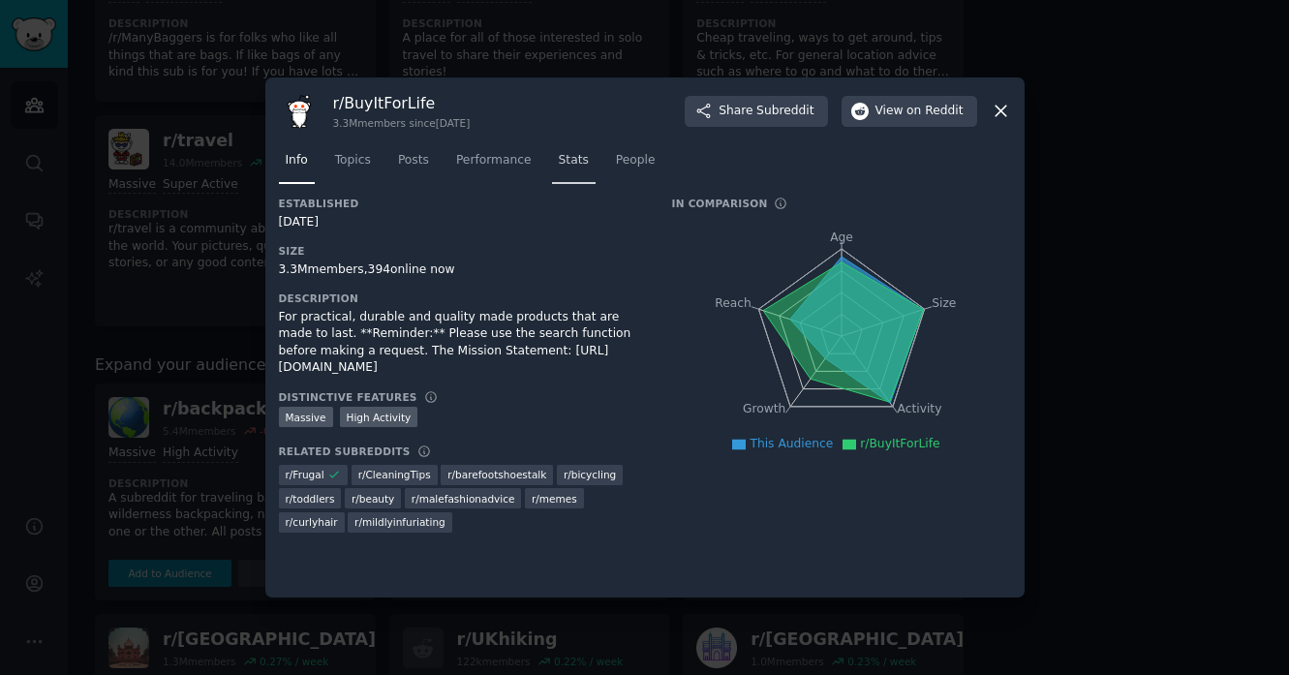
click at [559, 152] on span "Stats" at bounding box center [574, 160] width 30 height 17
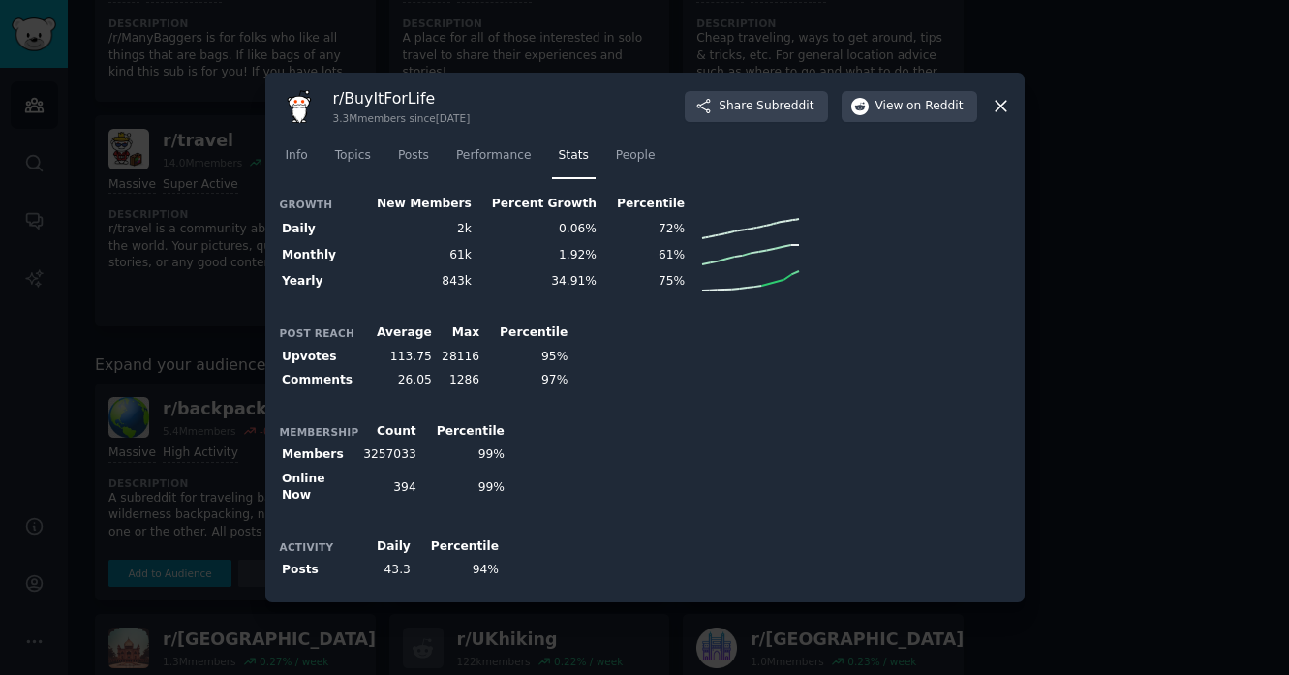
click at [998, 111] on icon at bounding box center [1001, 107] width 11 height 11
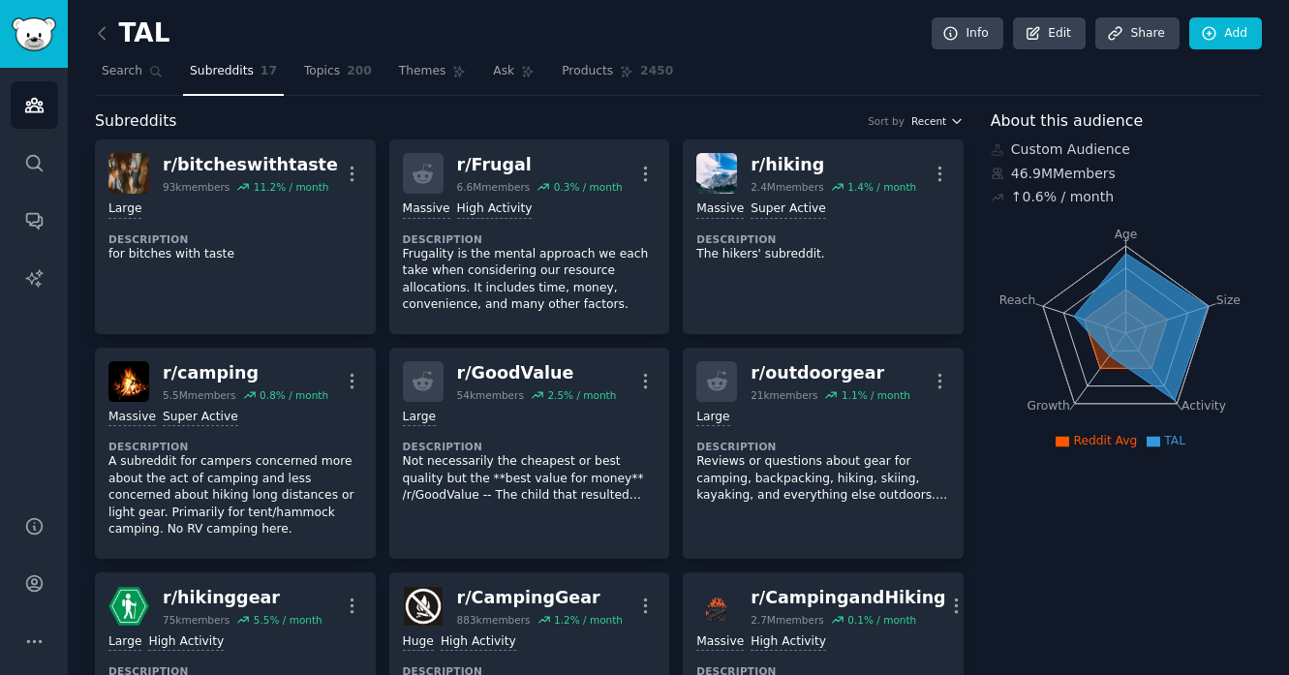
click at [929, 120] on span "Recent" at bounding box center [929, 121] width 35 height 14
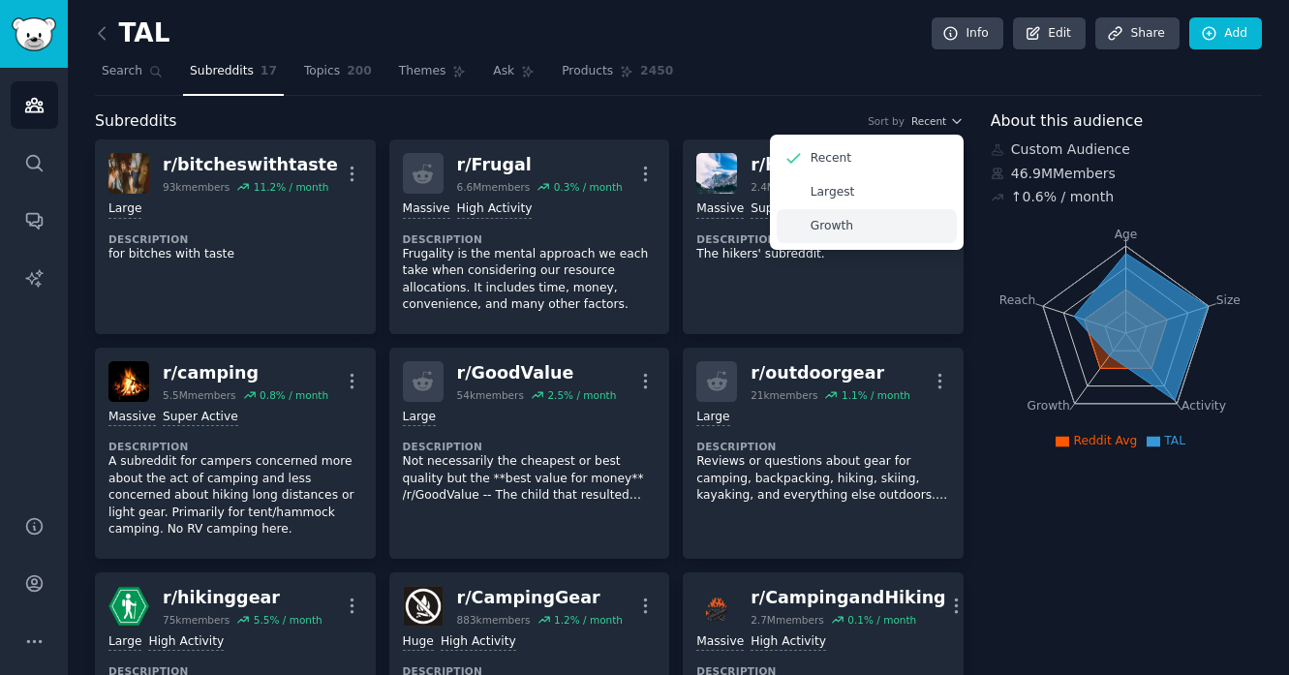
click at [831, 233] on p "Growth" at bounding box center [832, 226] width 43 height 17
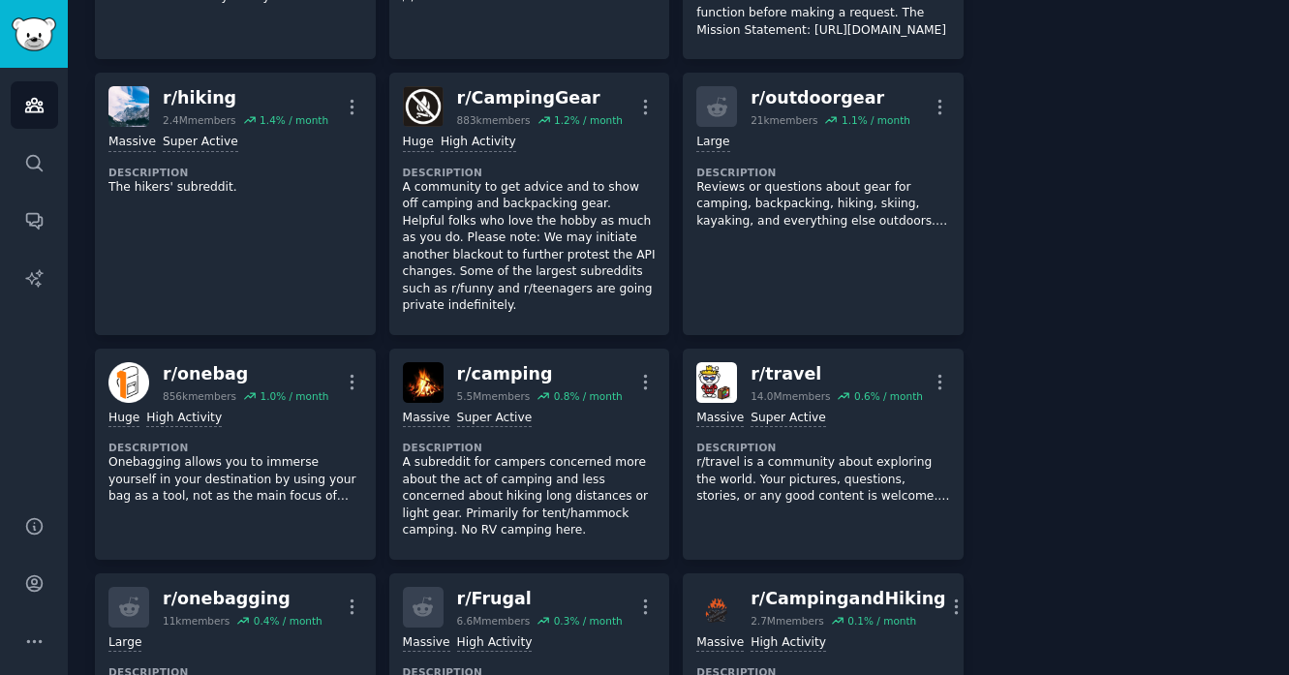
scroll to position [892, 0]
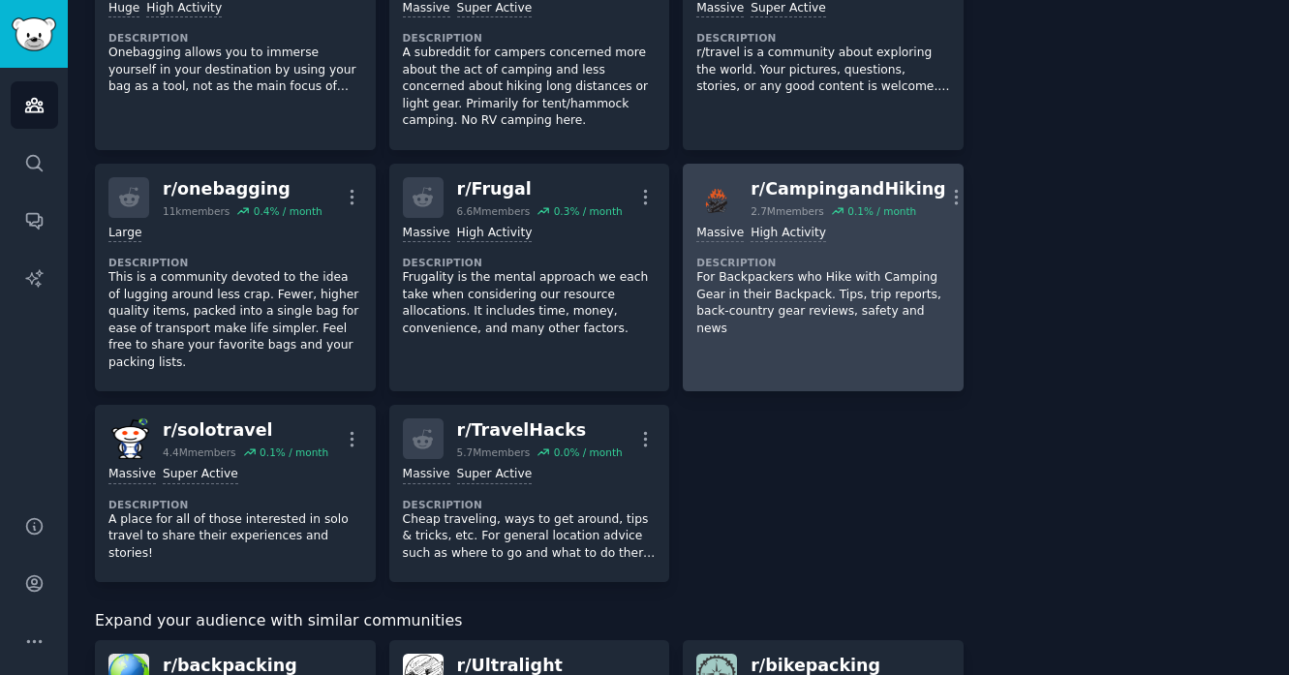
click at [755, 337] on p "For Backpackers who Hike with Camping Gear in their Backpack. Tips, trip report…" at bounding box center [824, 303] width 254 height 68
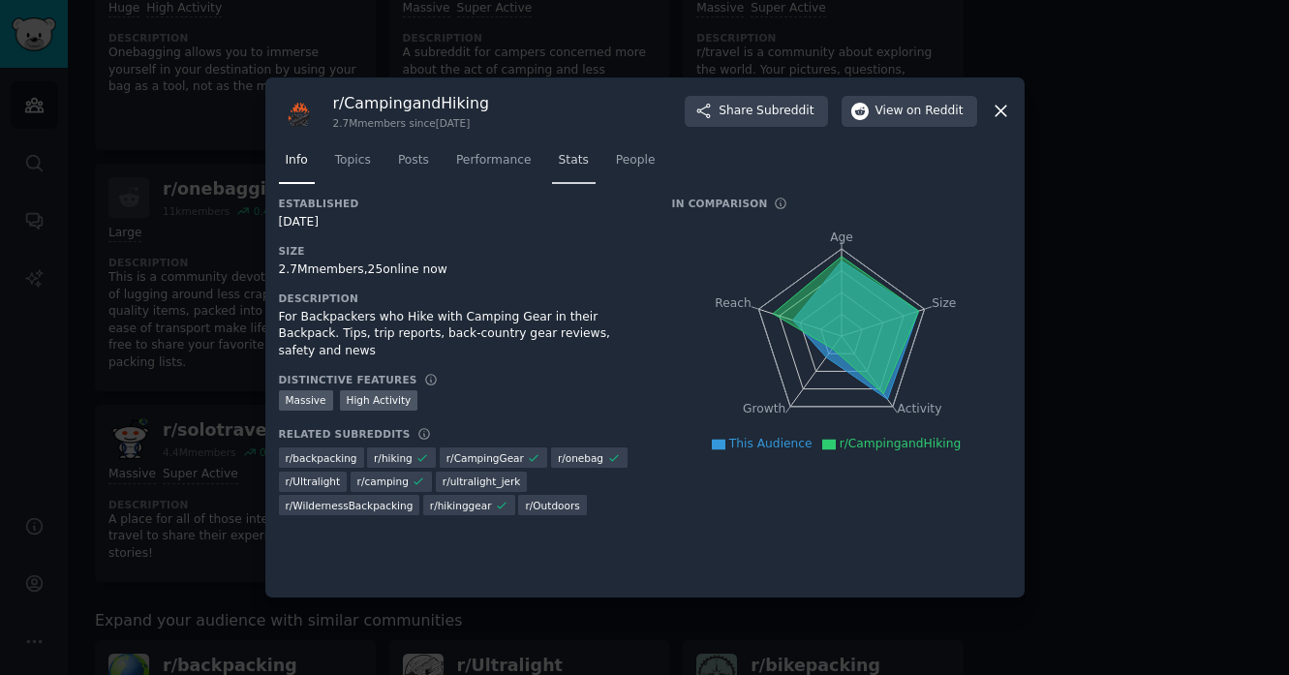
click at [552, 167] on link "Stats" at bounding box center [574, 165] width 44 height 40
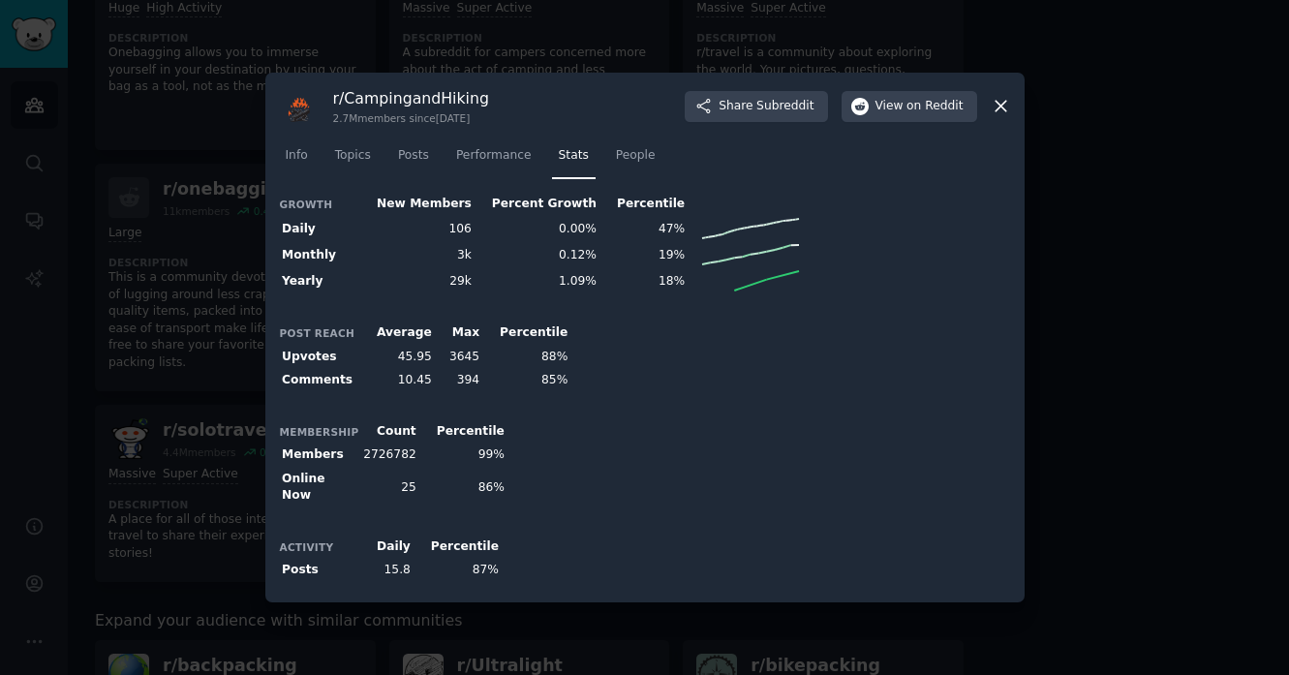
click at [992, 115] on icon at bounding box center [1001, 106] width 20 height 20
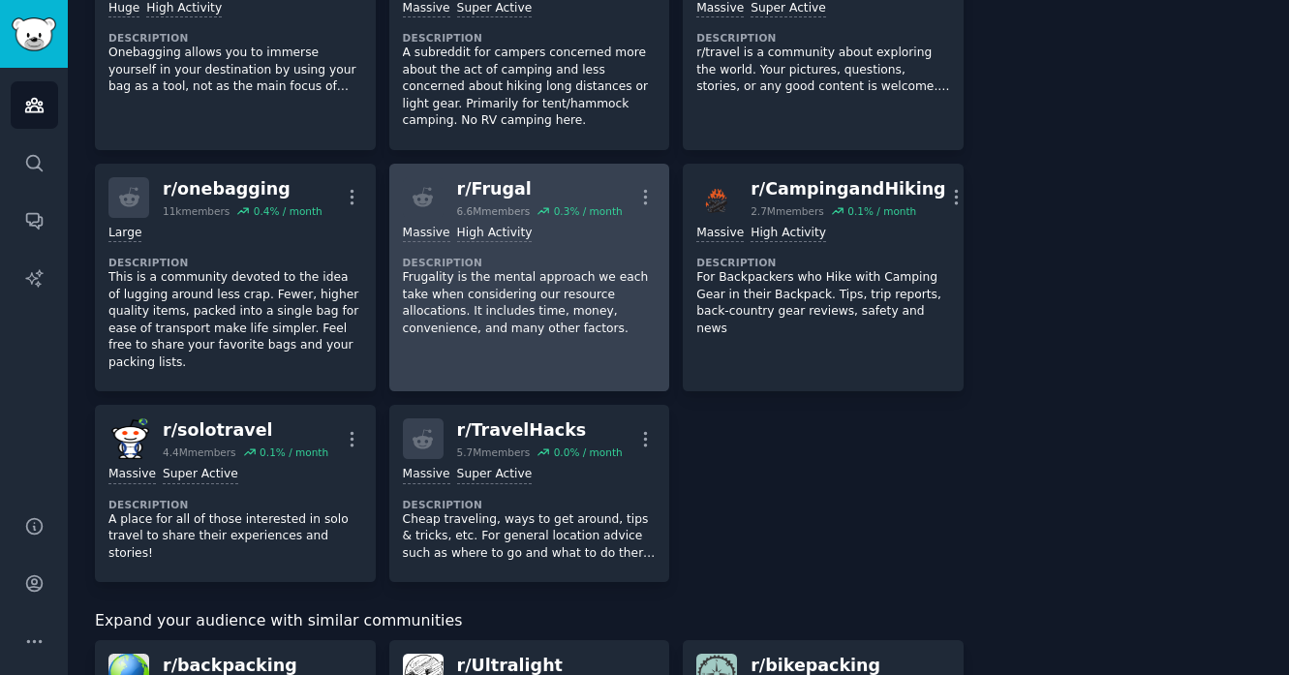
click at [525, 337] on p "Frugality is the mental approach we each take when considering our resource all…" at bounding box center [530, 303] width 254 height 68
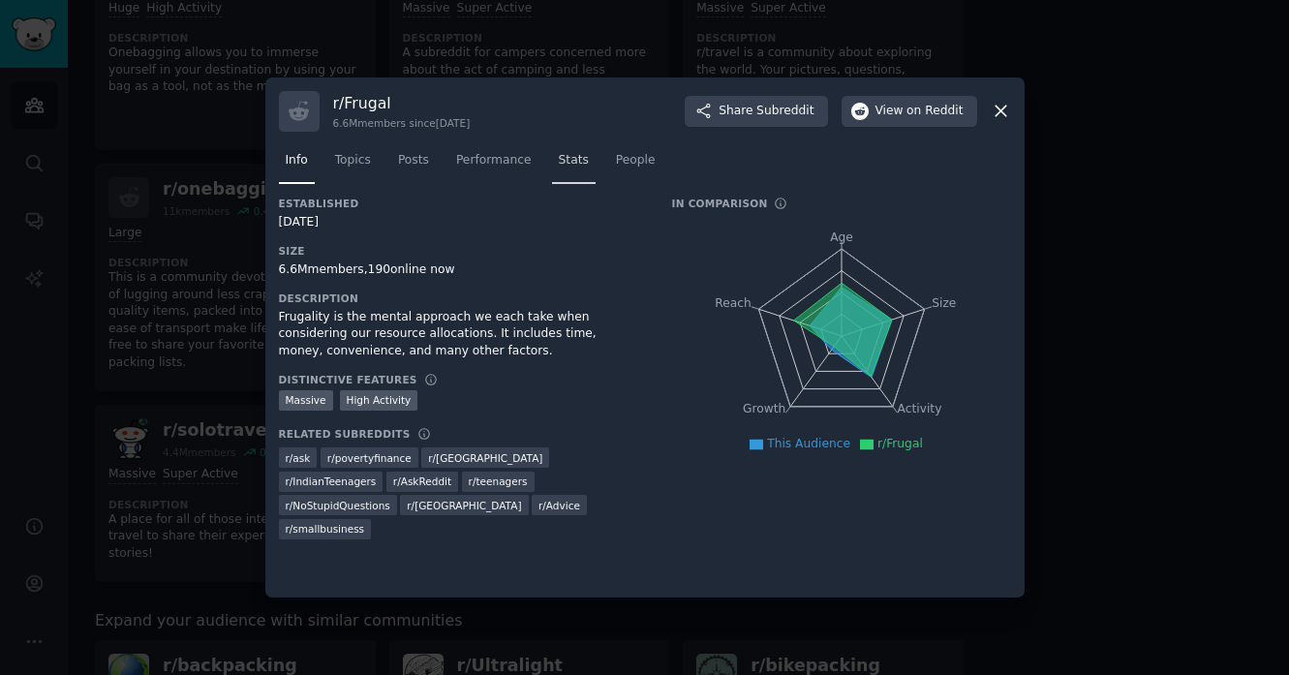
click at [559, 160] on span "Stats" at bounding box center [574, 160] width 30 height 17
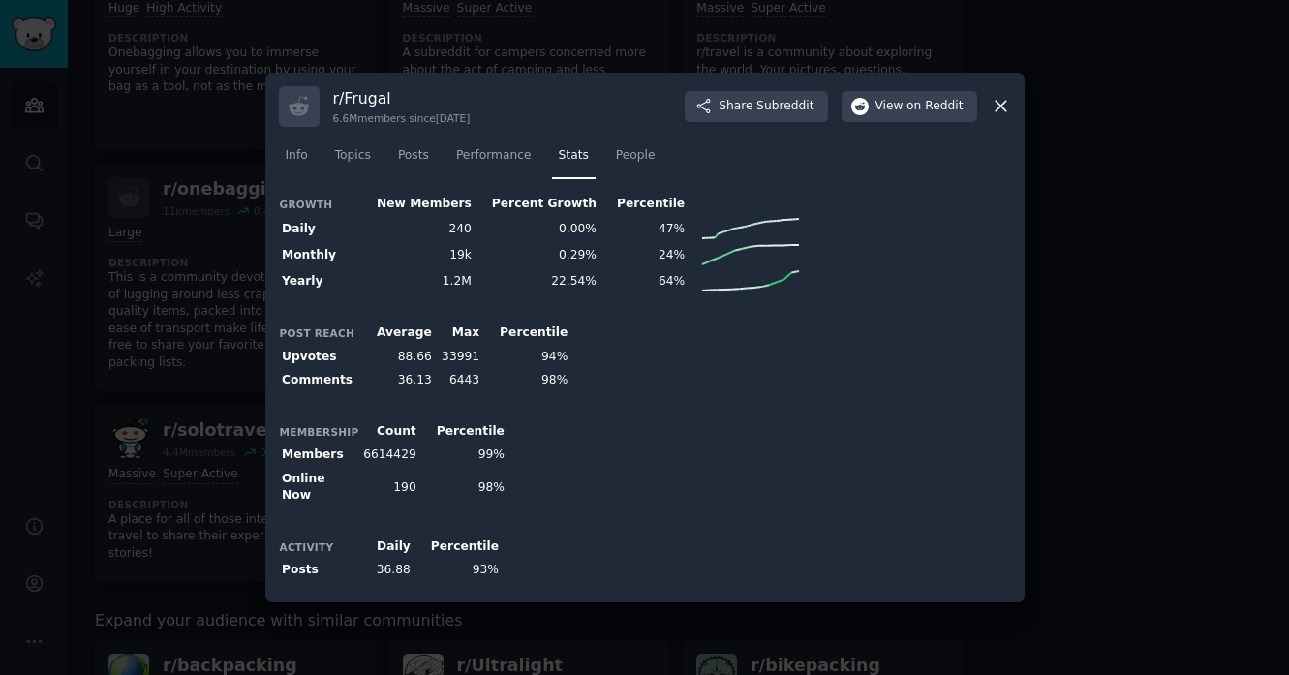
click at [992, 113] on icon at bounding box center [1001, 106] width 20 height 20
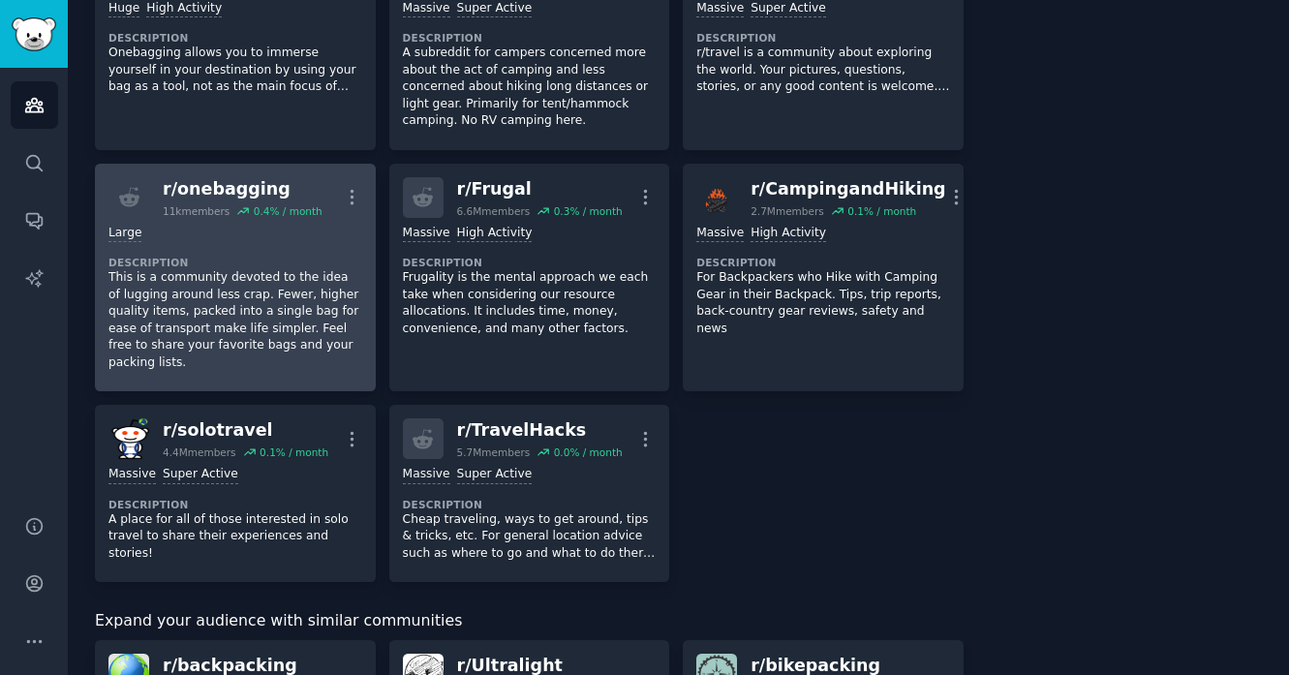
click at [215, 371] on p "This is a community devoted to the idea of lugging around less crap. Fewer, hig…" at bounding box center [235, 320] width 254 height 102
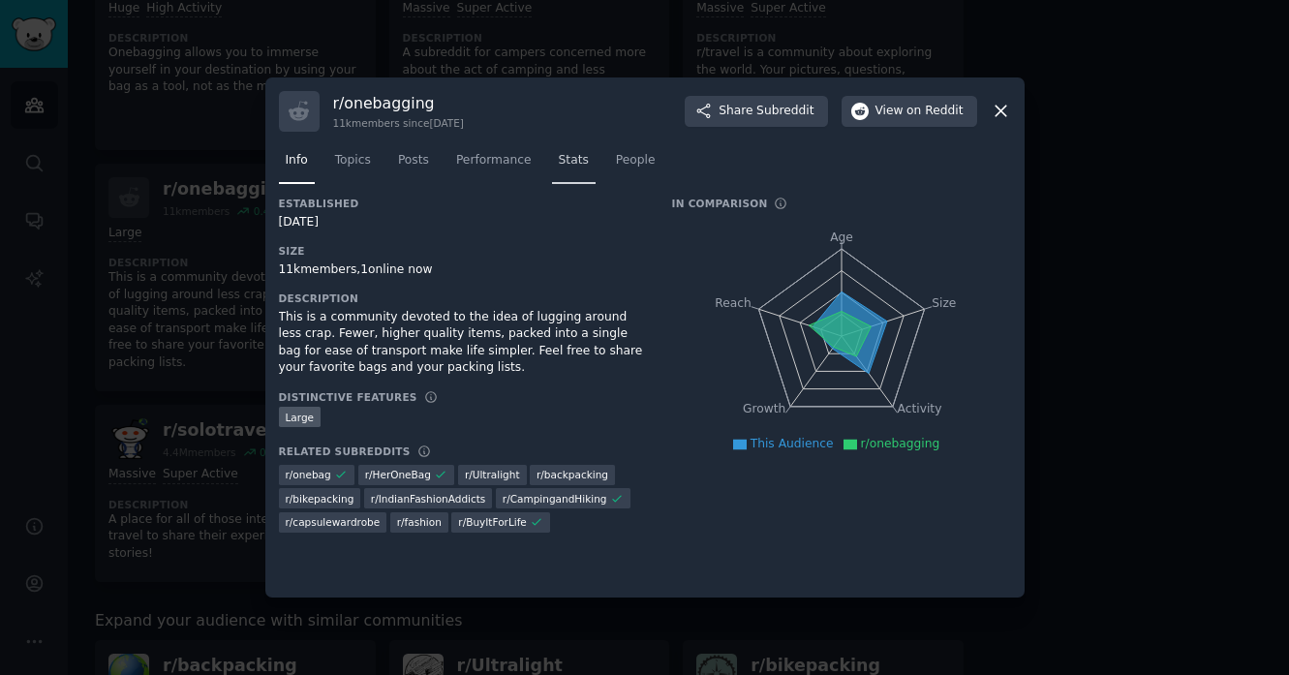
click at [576, 150] on link "Stats" at bounding box center [574, 165] width 44 height 40
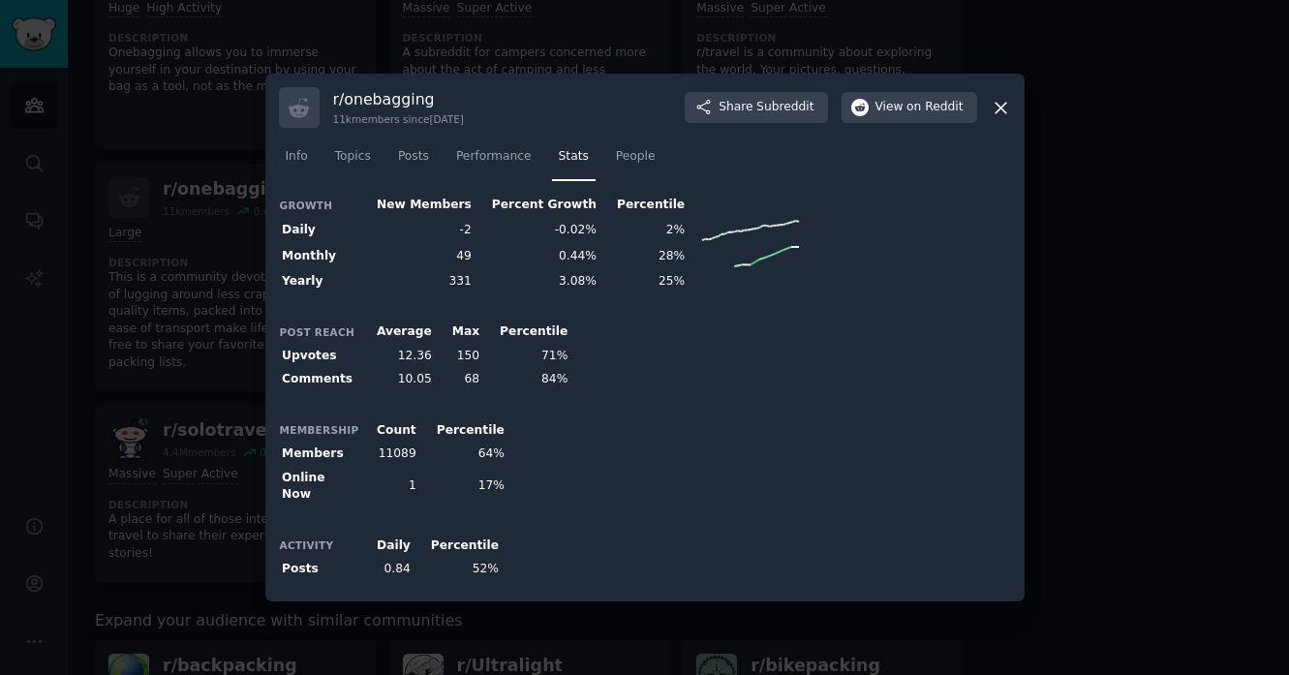
click at [1001, 123] on div "r/ onebagging 11k members since 02/15/2017 Share Subreddit View on Reddit" at bounding box center [645, 107] width 732 height 41
click at [1002, 112] on icon at bounding box center [1001, 108] width 11 height 11
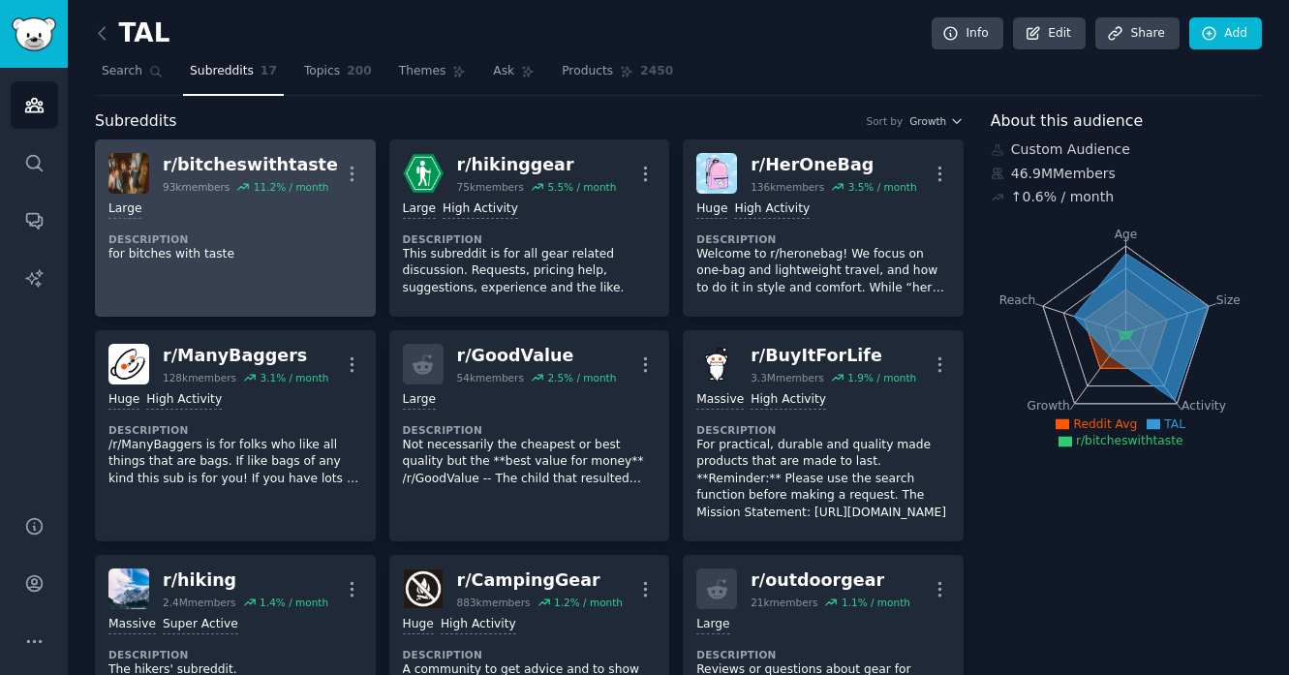
click at [244, 296] on link "r/ bitcheswithtaste 93k members 11.2 % / month More Large Description for bitch…" at bounding box center [235, 227] width 281 height 177
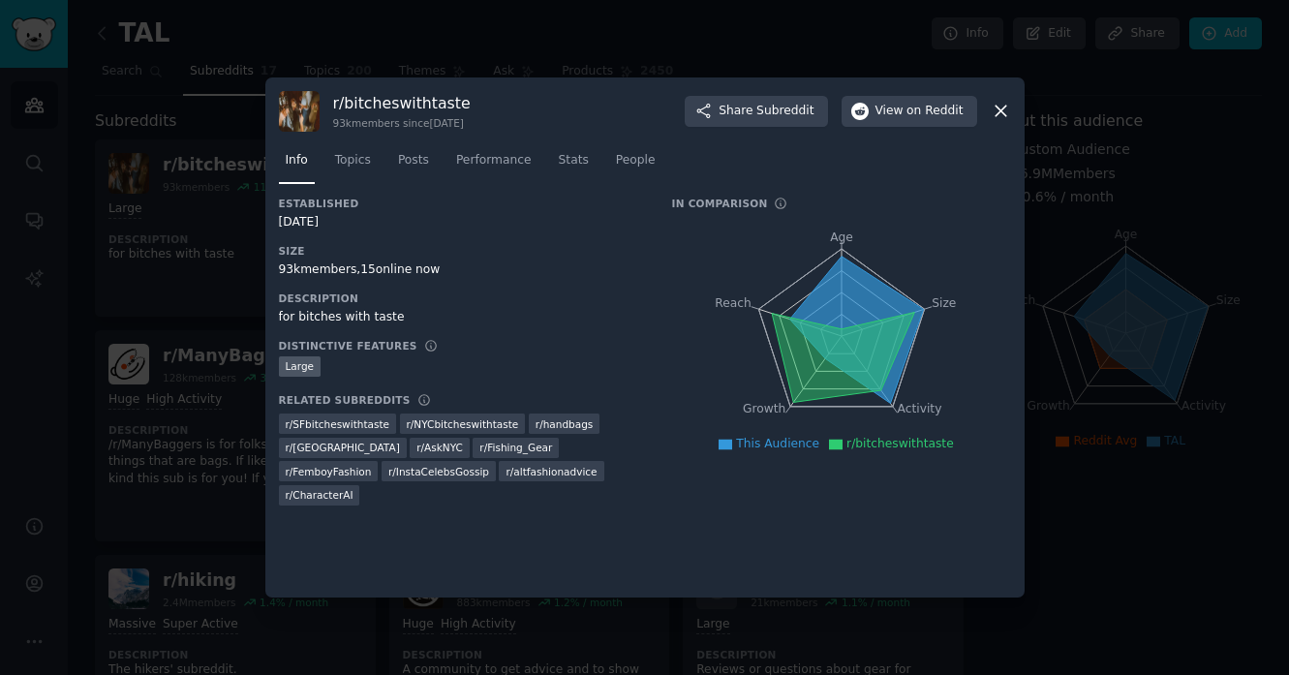
click at [998, 109] on icon at bounding box center [1001, 112] width 11 height 11
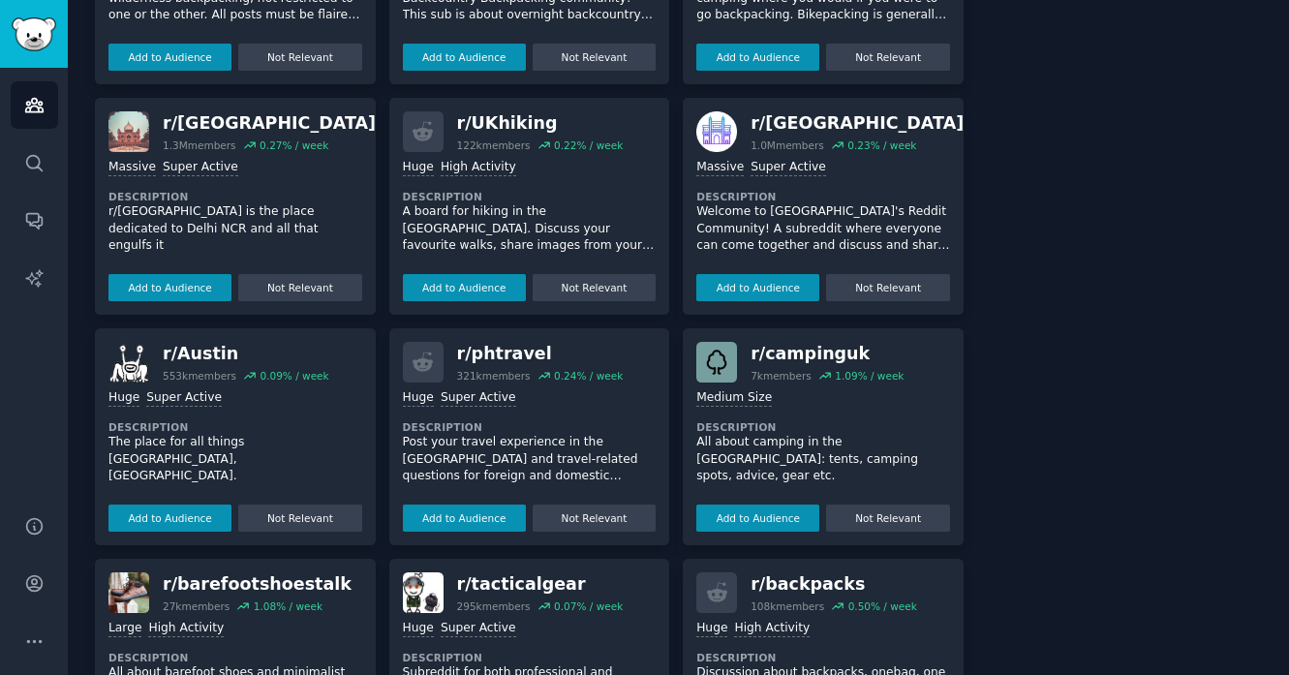
scroll to position [1389, 0]
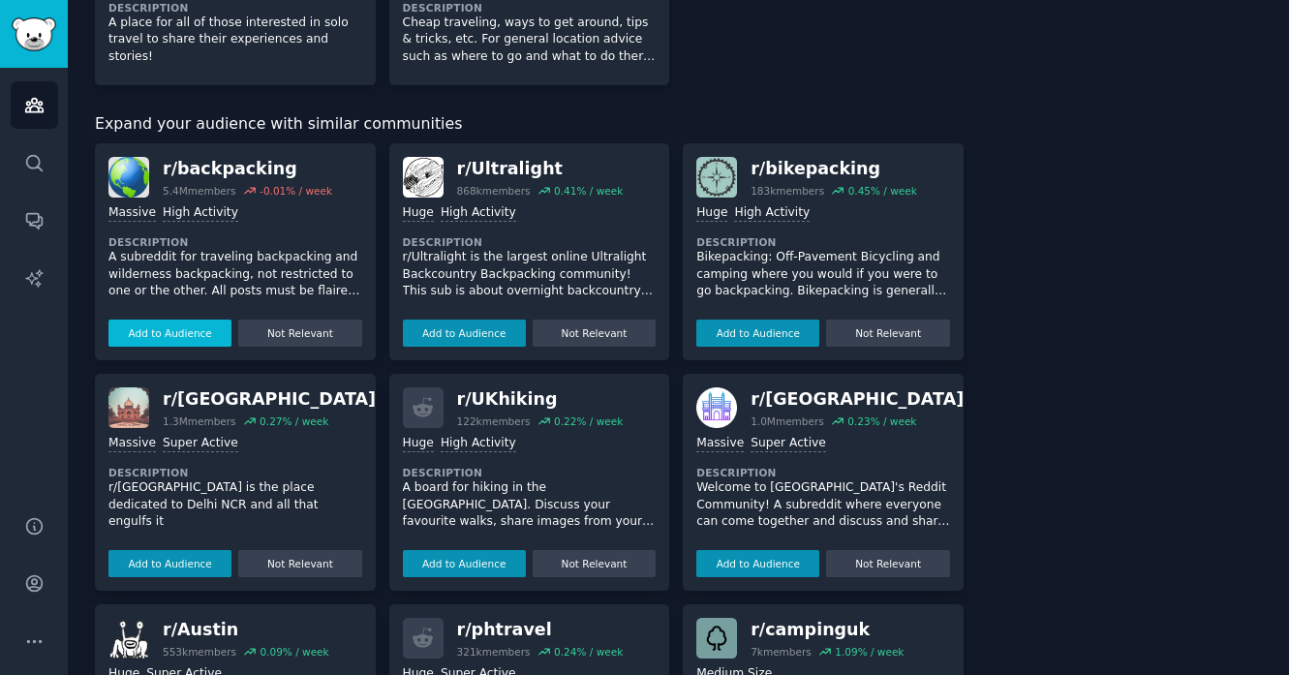
click at [184, 347] on button "Add to Audience" at bounding box center [169, 333] width 123 height 27
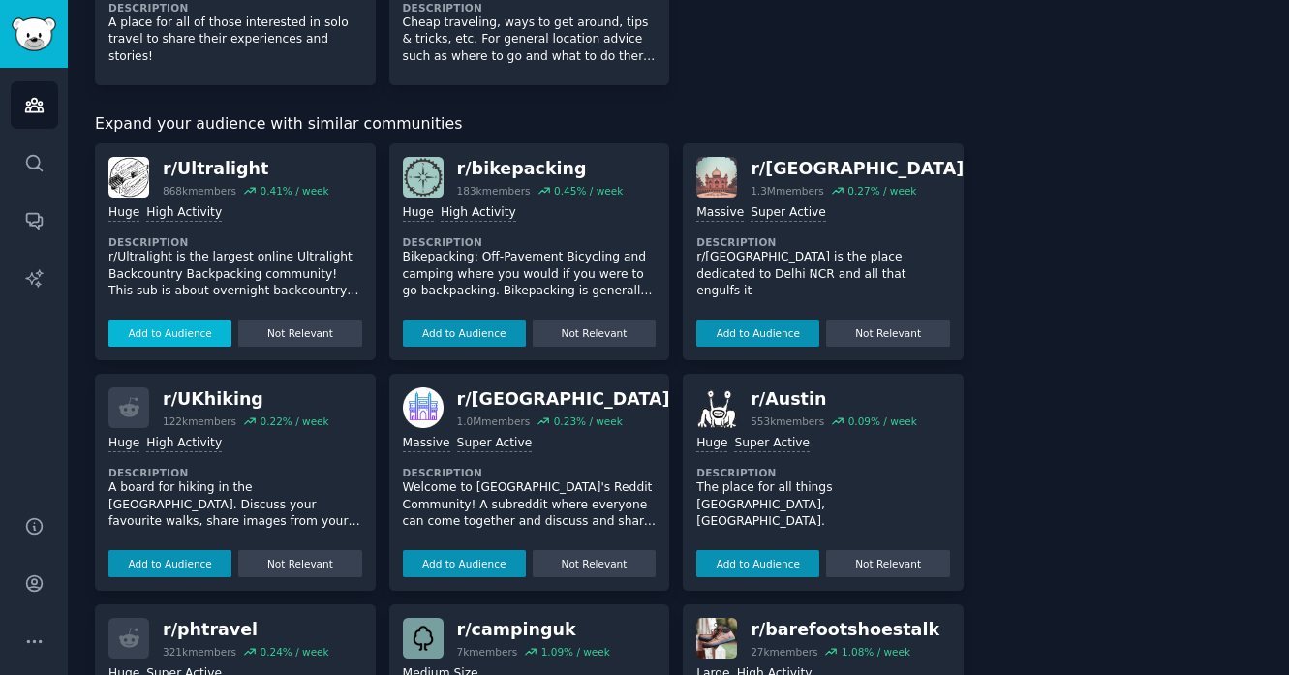
click at [145, 347] on button "Add to Audience" at bounding box center [169, 333] width 123 height 27
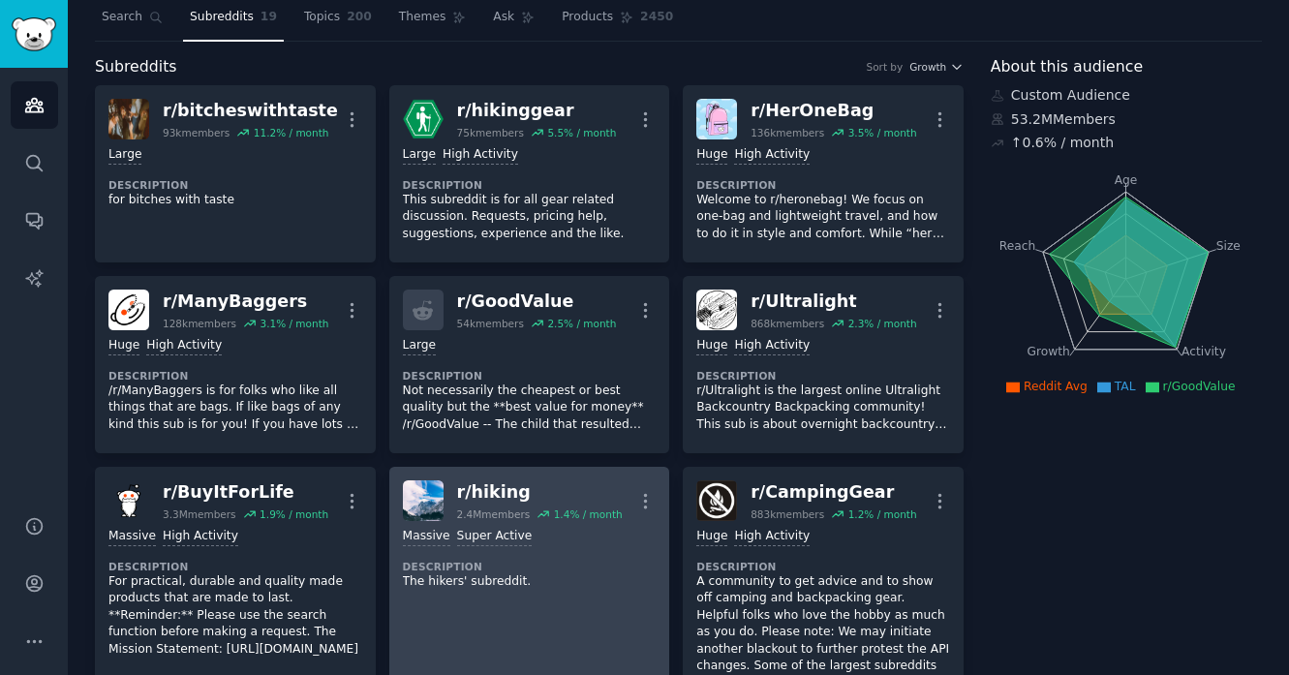
scroll to position [0, 0]
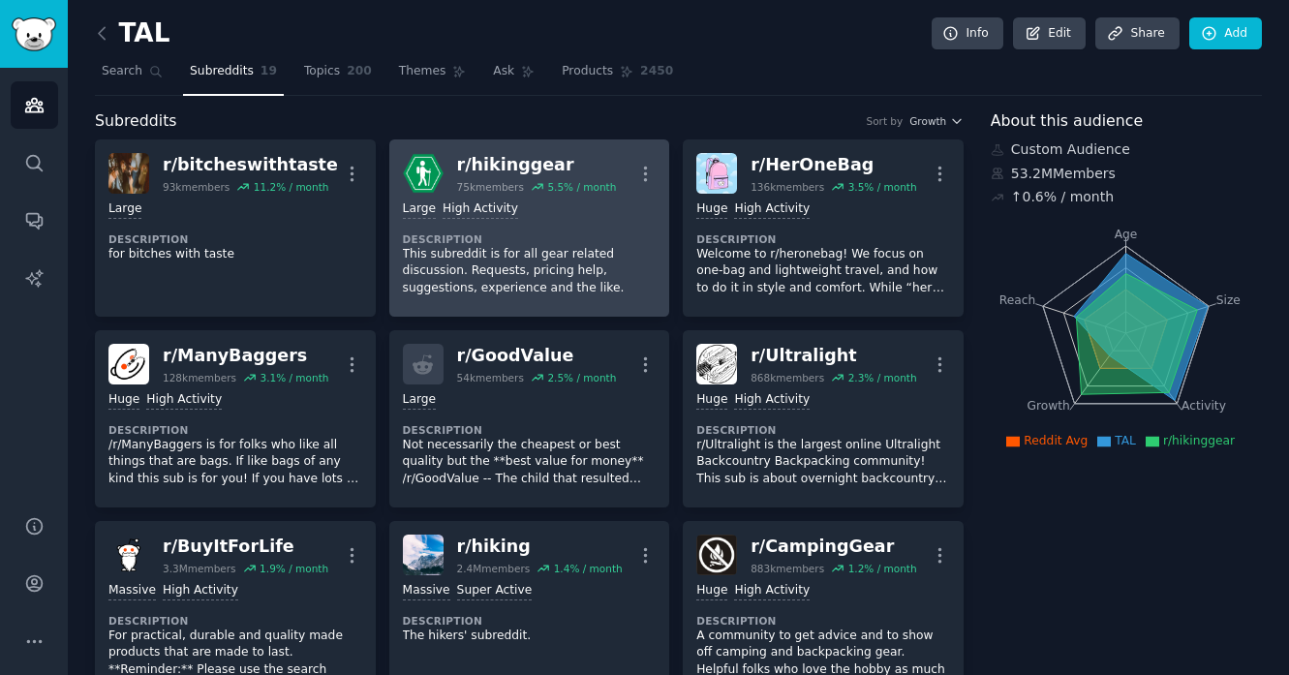
click at [493, 273] on p "This subreddit is for all gear related discussion. Requests, pricing help, sugg…" at bounding box center [530, 271] width 254 height 51
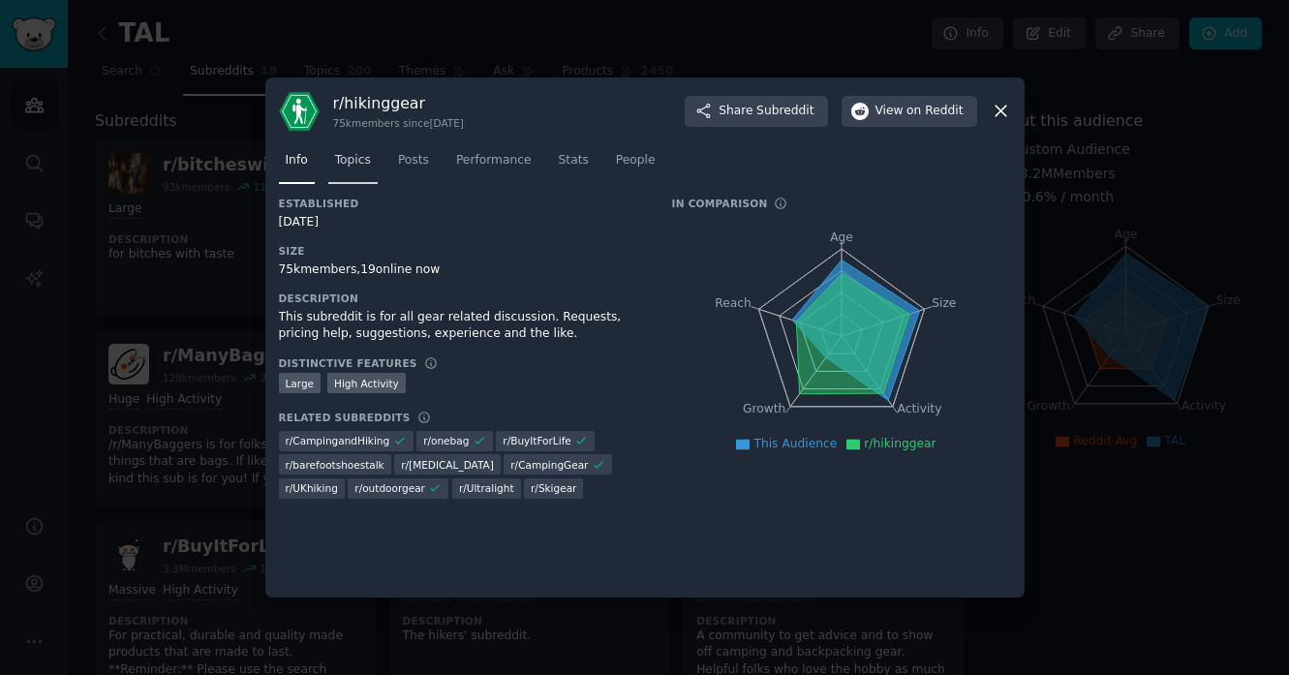
click at [347, 149] on link "Topics" at bounding box center [352, 165] width 49 height 40
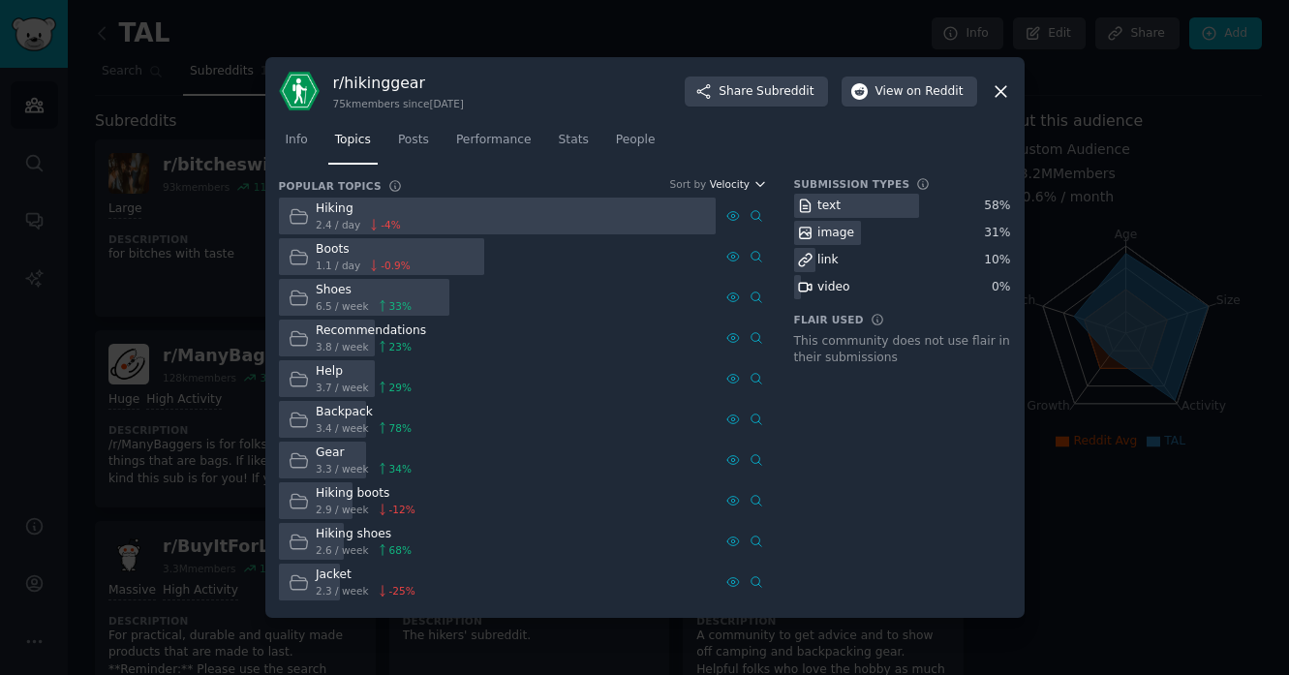
click at [734, 177] on span "Velocity" at bounding box center [730, 184] width 40 height 14
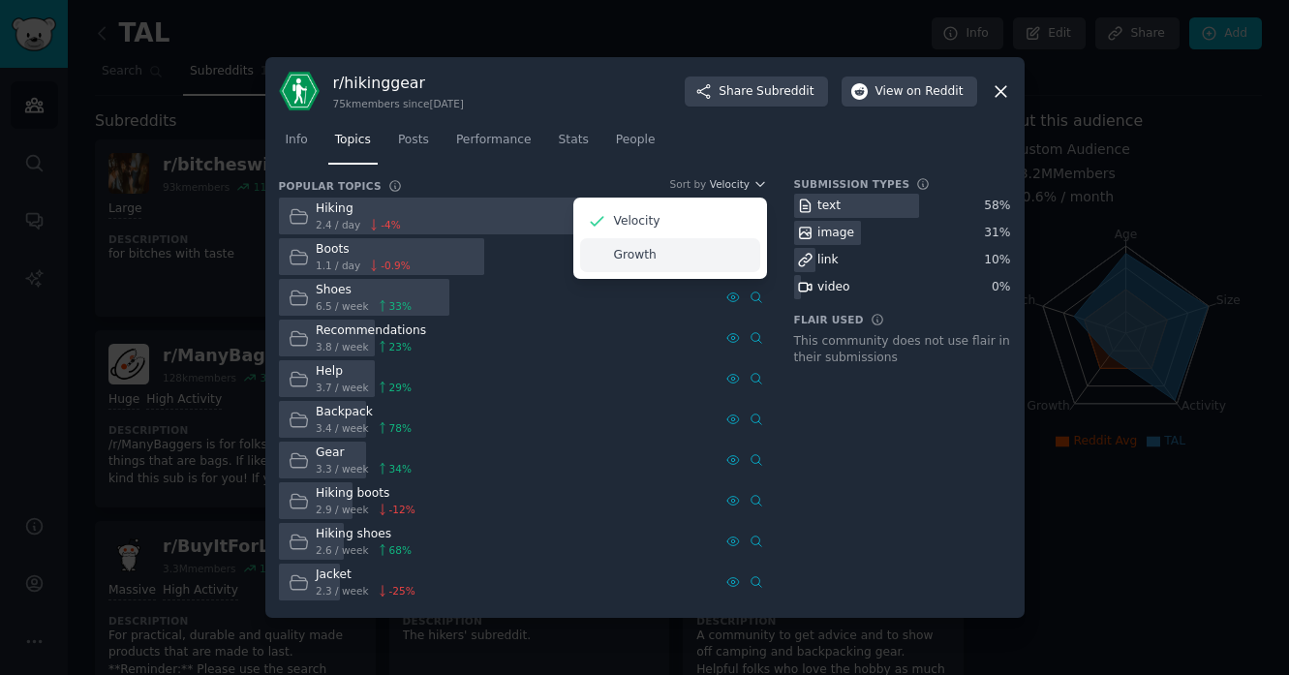
click at [634, 252] on p "Growth" at bounding box center [635, 255] width 43 height 17
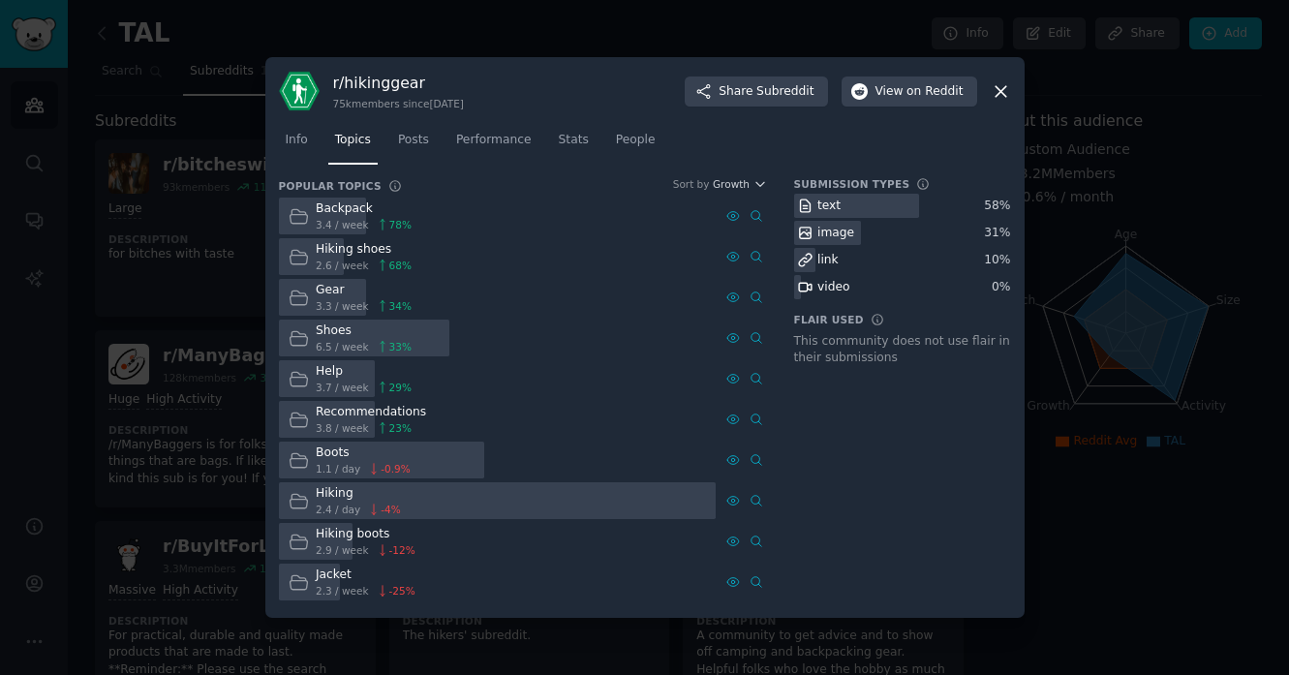
click at [439, 224] on div "Backpack 3.4 / week 78 %" at bounding box center [498, 217] width 438 height 38
click at [325, 221] on span "3.4 / week" at bounding box center [342, 225] width 53 height 14
click at [415, 146] on span "Posts" at bounding box center [413, 140] width 31 height 17
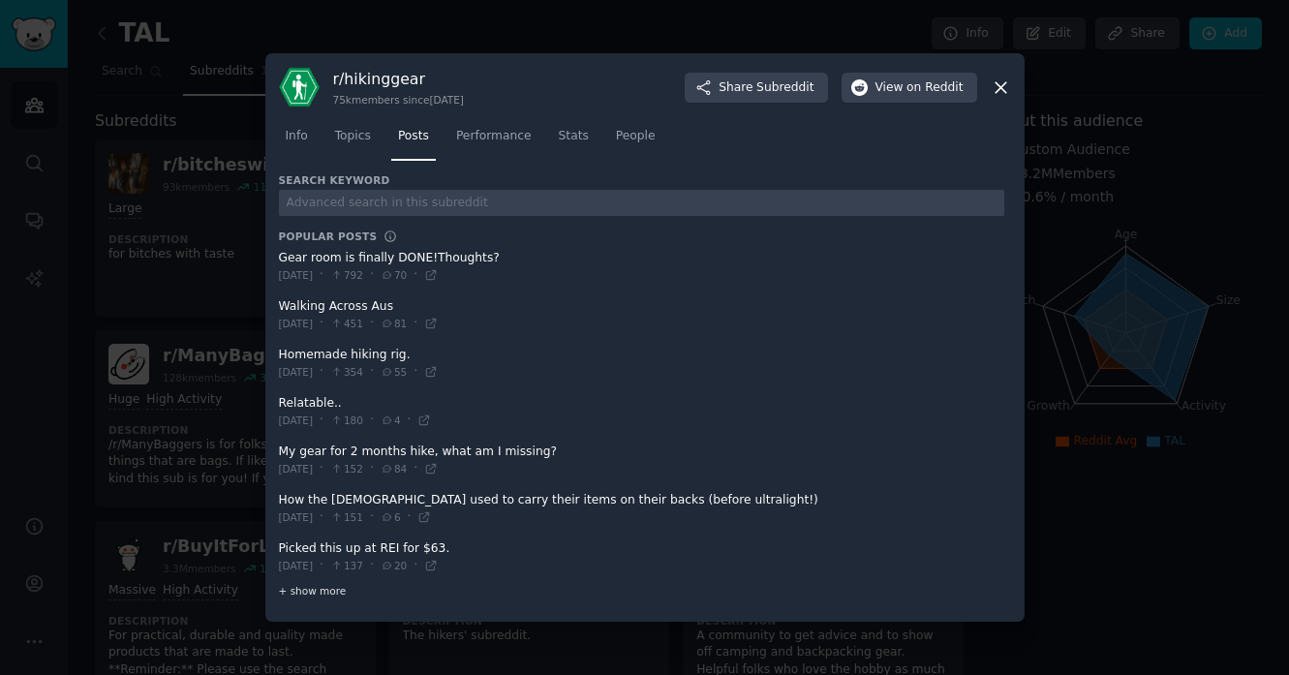
click at [319, 591] on span "+ show more" at bounding box center [313, 591] width 68 height 14
